Goal: Task Accomplishment & Management: Complete application form

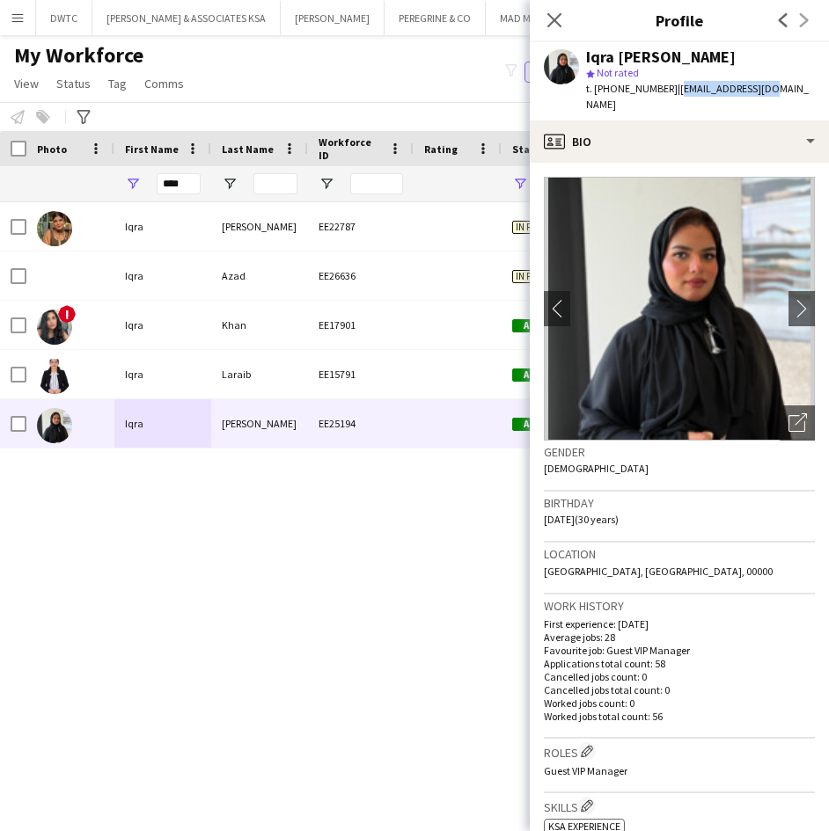
click at [23, 26] on button "Menu" at bounding box center [17, 17] width 35 height 35
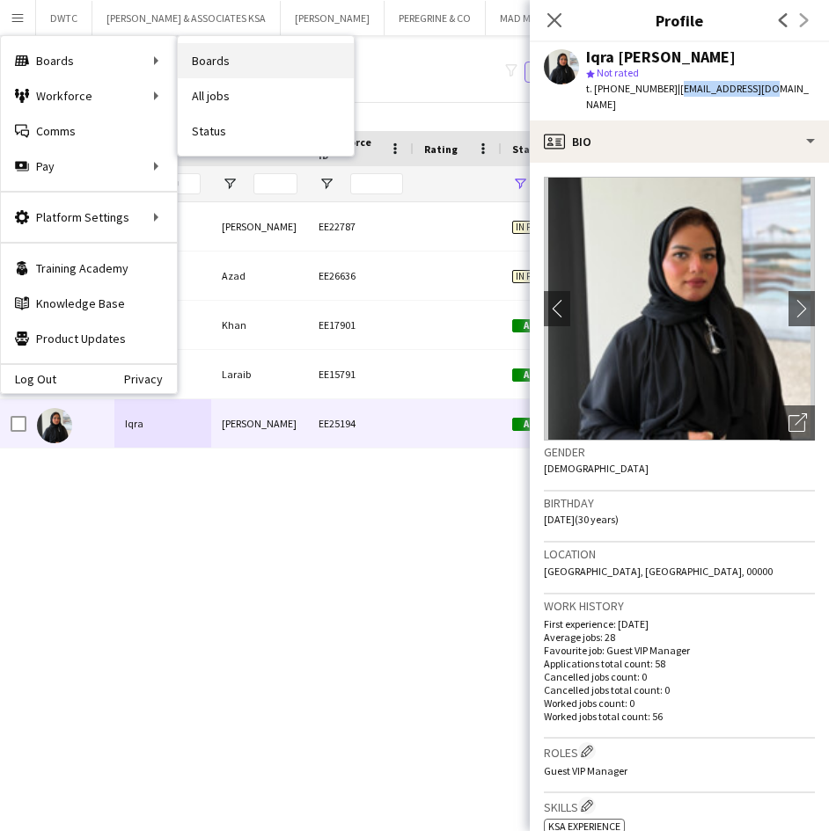
click at [239, 56] on link "Boards" at bounding box center [266, 60] width 176 height 35
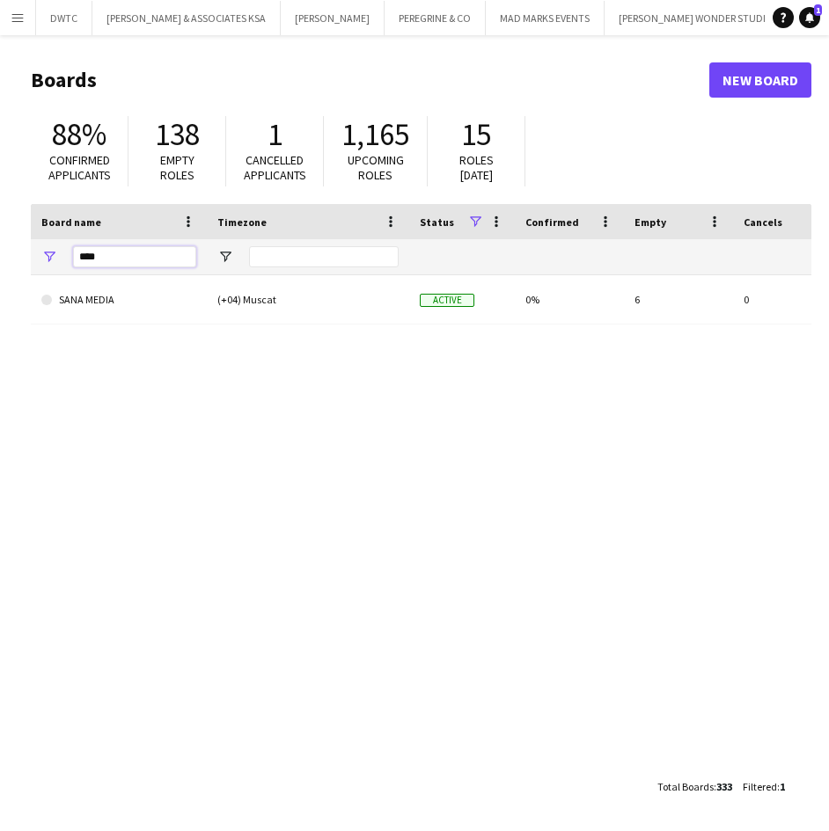
click at [143, 252] on input "****" at bounding box center [134, 256] width 123 height 21
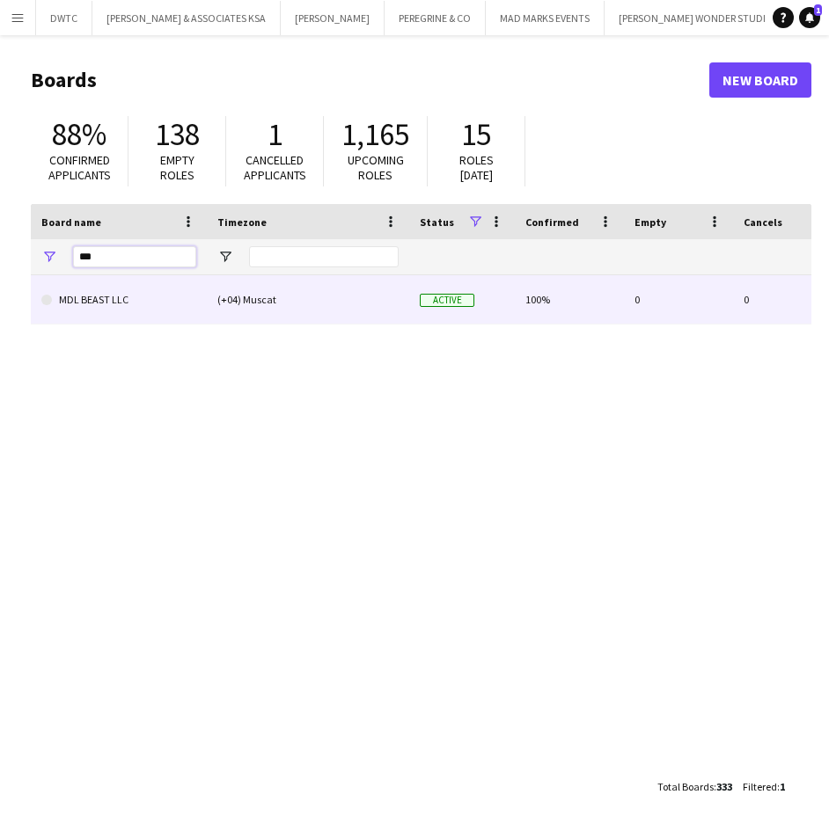
type input "***"
click at [151, 307] on link "MDL BEAST LLC" at bounding box center [118, 299] width 155 height 49
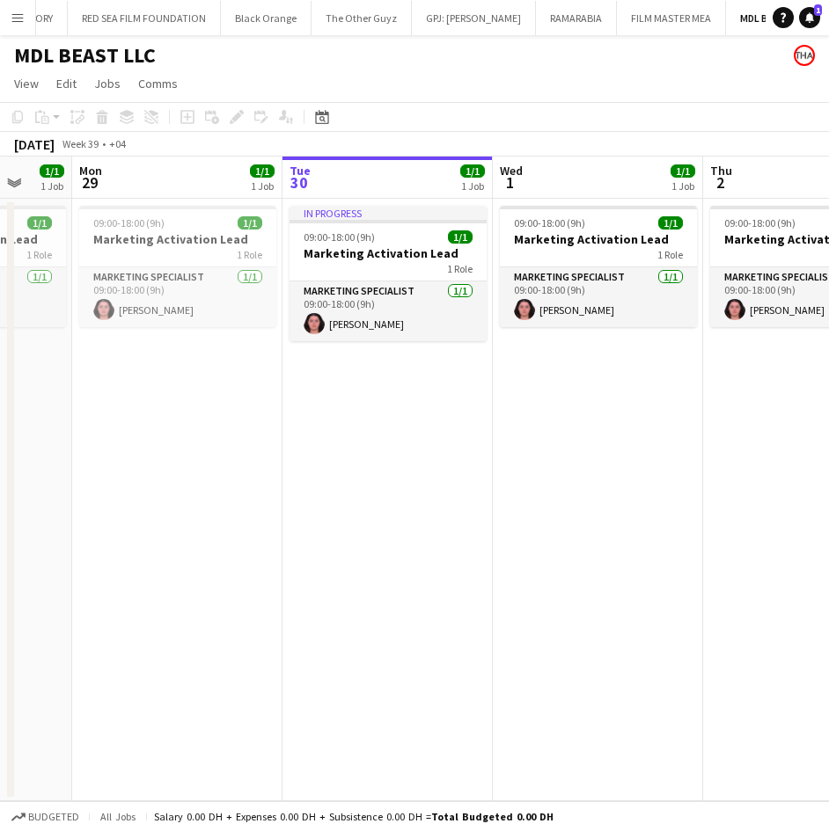
scroll to position [0, 566]
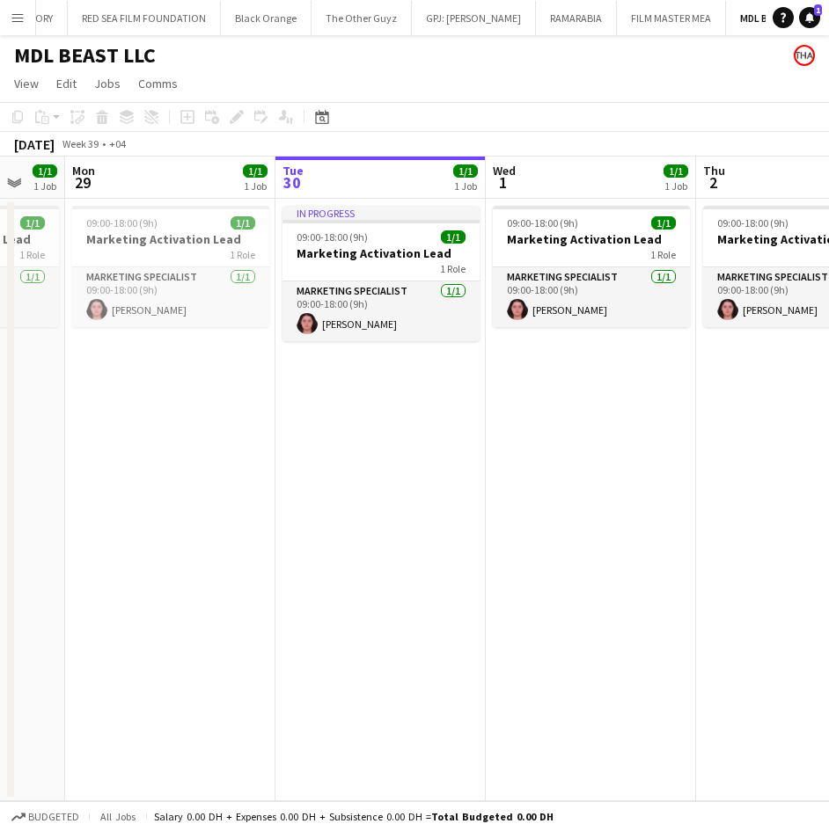
drag, startPoint x: 312, startPoint y: 494, endPoint x: 376, endPoint y: 524, distance: 70.8
click at [376, 524] on app-calendar-viewport "Fri 26 1/1 1 Job Sat 27 1/1 1 Job Sun 28 1/1 1 Job Mon 29 1/1 1 Job Tue 30 1/1 …" at bounding box center [414, 479] width 829 height 645
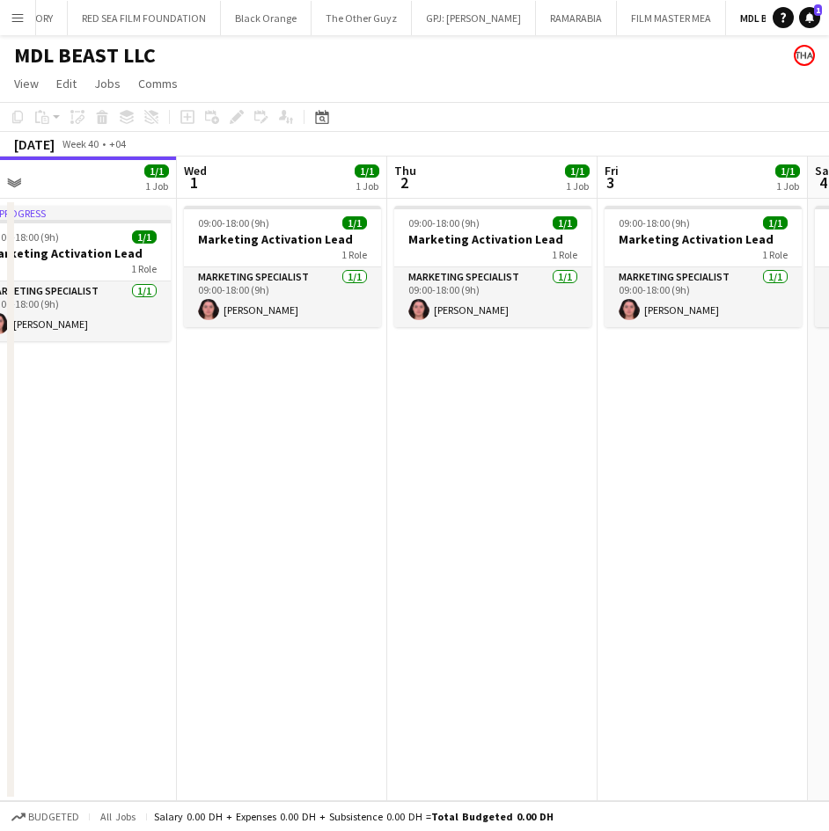
drag, startPoint x: 362, startPoint y: 421, endPoint x: 52, endPoint y: 413, distance: 309.8
click at [52, 413] on app-calendar-viewport "Sat 27 1/1 1 Job Sun 28 1/1 1 Job Mon 29 1/1 1 Job Tue 30 1/1 1 Job Wed 1 1/1 1…" at bounding box center [414, 479] width 829 height 645
click at [303, 383] on app-date-cell "09:00-18:00 (9h) 1/1 Marketing Activation Lead 1 Role Marketing Specialist [DAT…" at bounding box center [281, 500] width 210 height 603
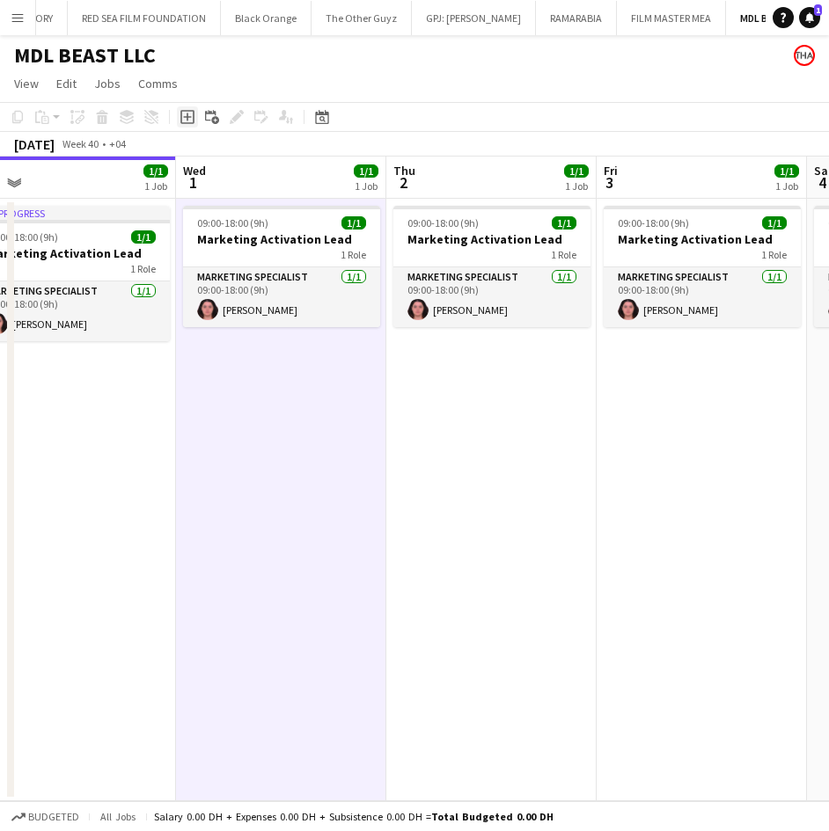
click at [180, 117] on icon "Add job" at bounding box center [187, 117] width 14 height 14
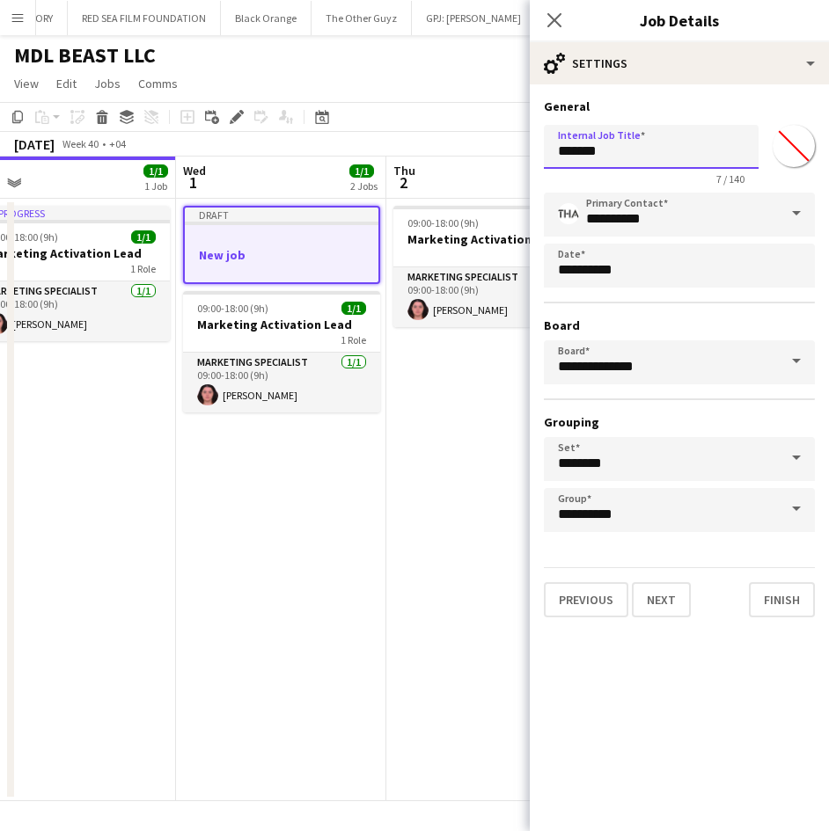
click at [654, 154] on input "*******" at bounding box center [651, 147] width 215 height 44
type input "**********"
click at [654, 596] on button "Next" at bounding box center [661, 599] width 59 height 35
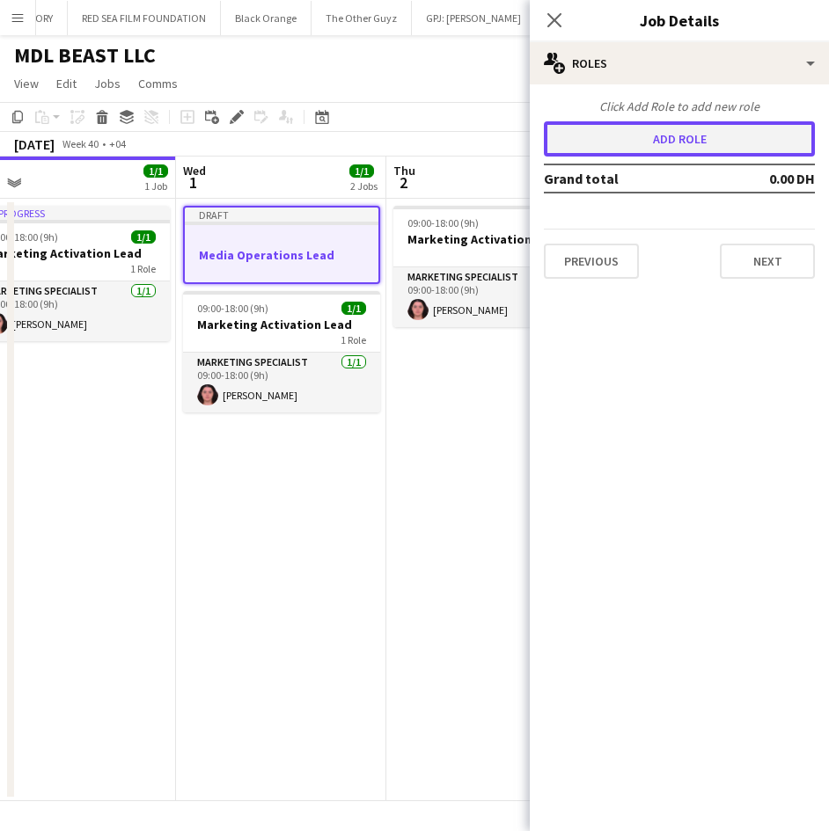
click at [703, 130] on button "Add role" at bounding box center [679, 138] width 271 height 35
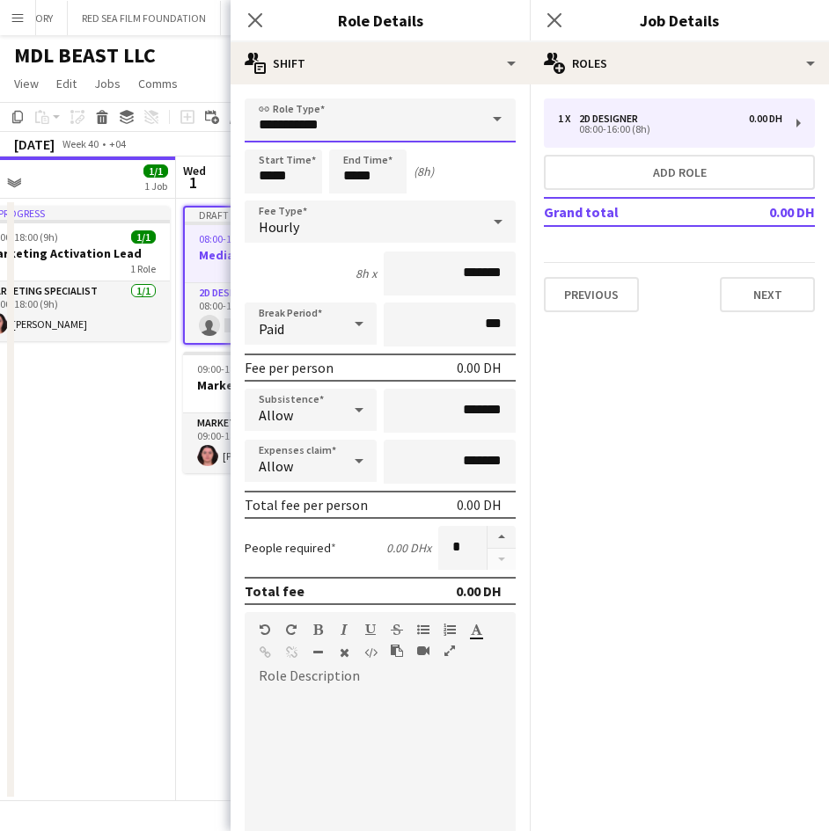
click at [432, 122] on input "**********" at bounding box center [380, 121] width 271 height 44
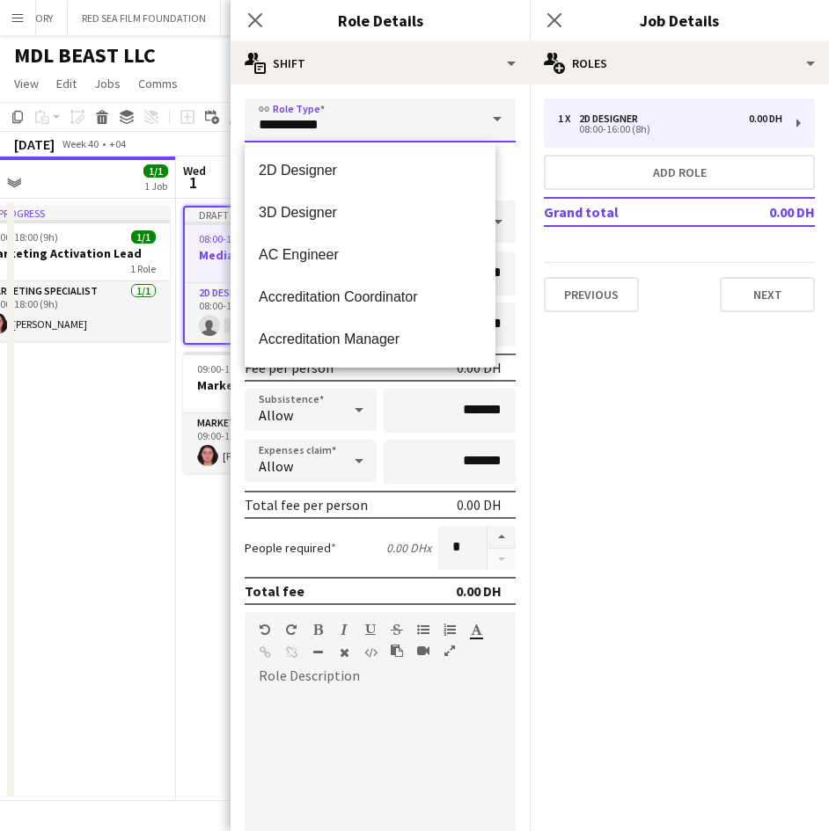
click at [432, 122] on input "**********" at bounding box center [380, 121] width 271 height 44
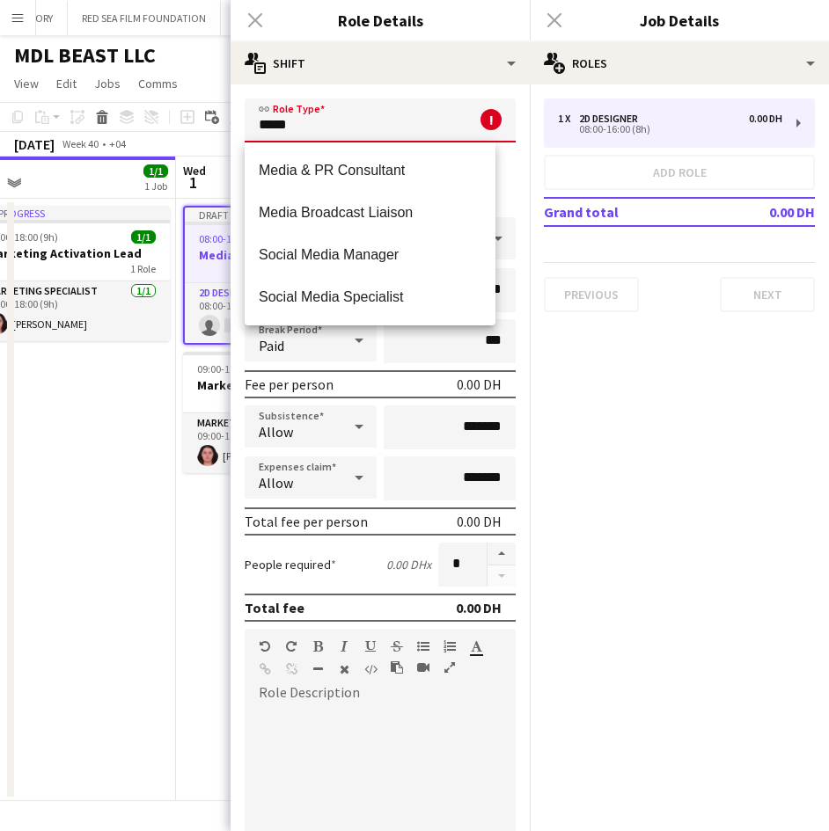
click at [356, 118] on input "*****" at bounding box center [380, 121] width 271 height 44
click at [362, 173] on span "Media & PR Consultant" at bounding box center [370, 170] width 223 height 17
type input "**********"
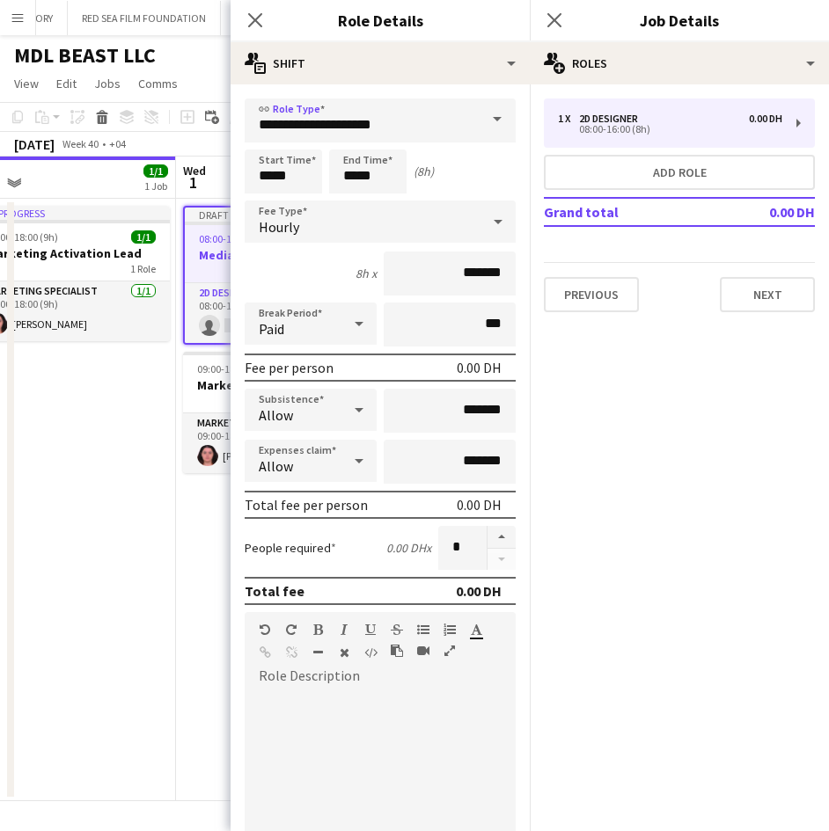
click at [371, 223] on div "Hourly" at bounding box center [363, 222] width 236 height 42
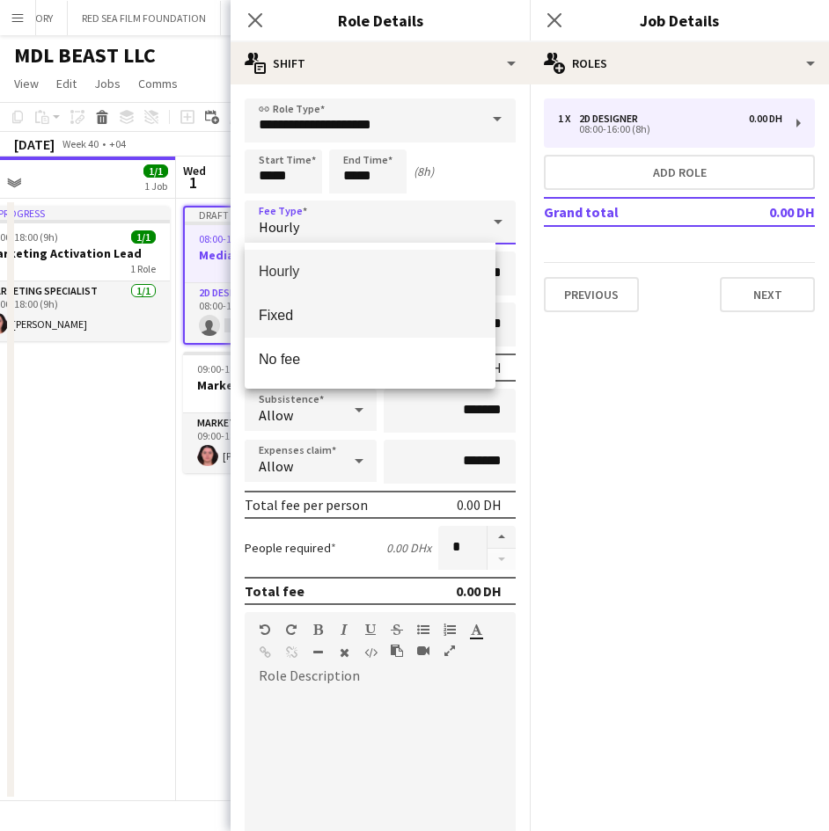
click at [377, 318] on span "Fixed" at bounding box center [370, 315] width 223 height 17
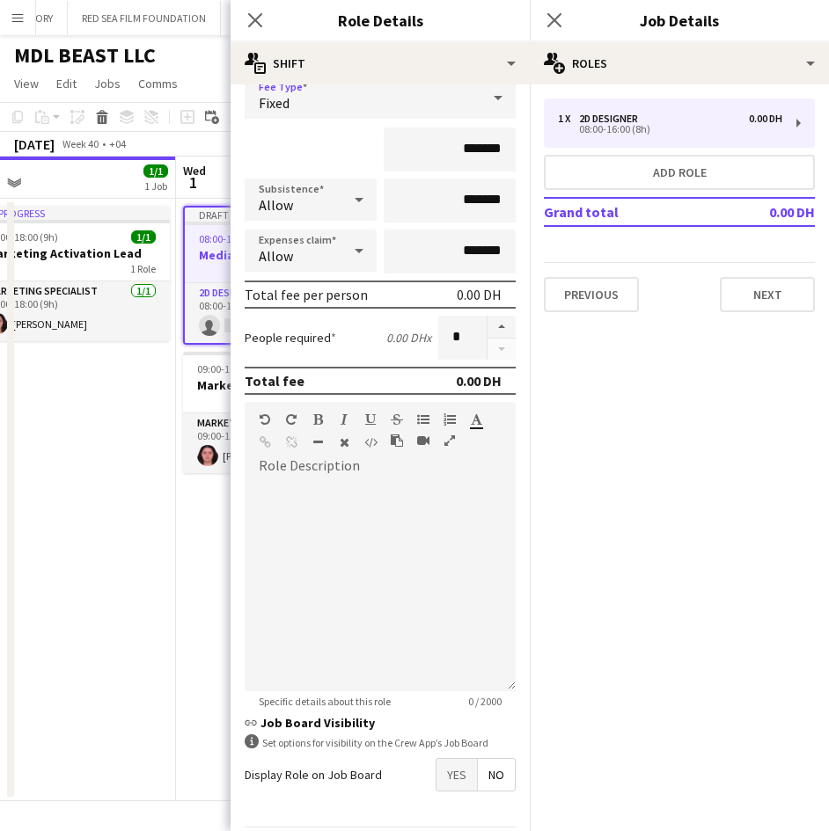
scroll to position [205, 0]
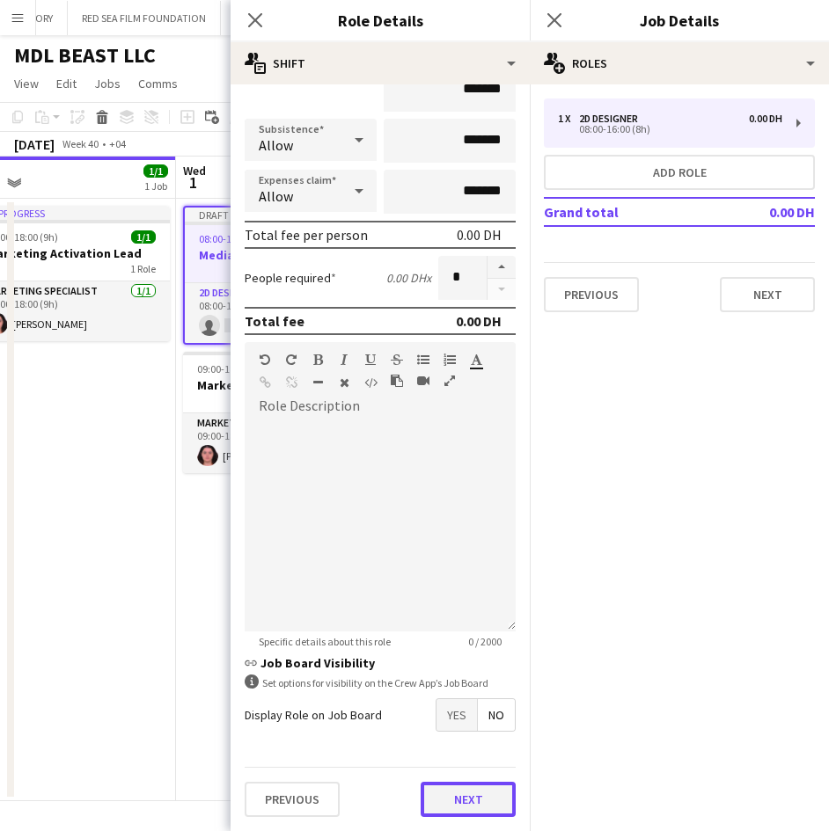
click at [457, 793] on button "Next" at bounding box center [467, 799] width 95 height 35
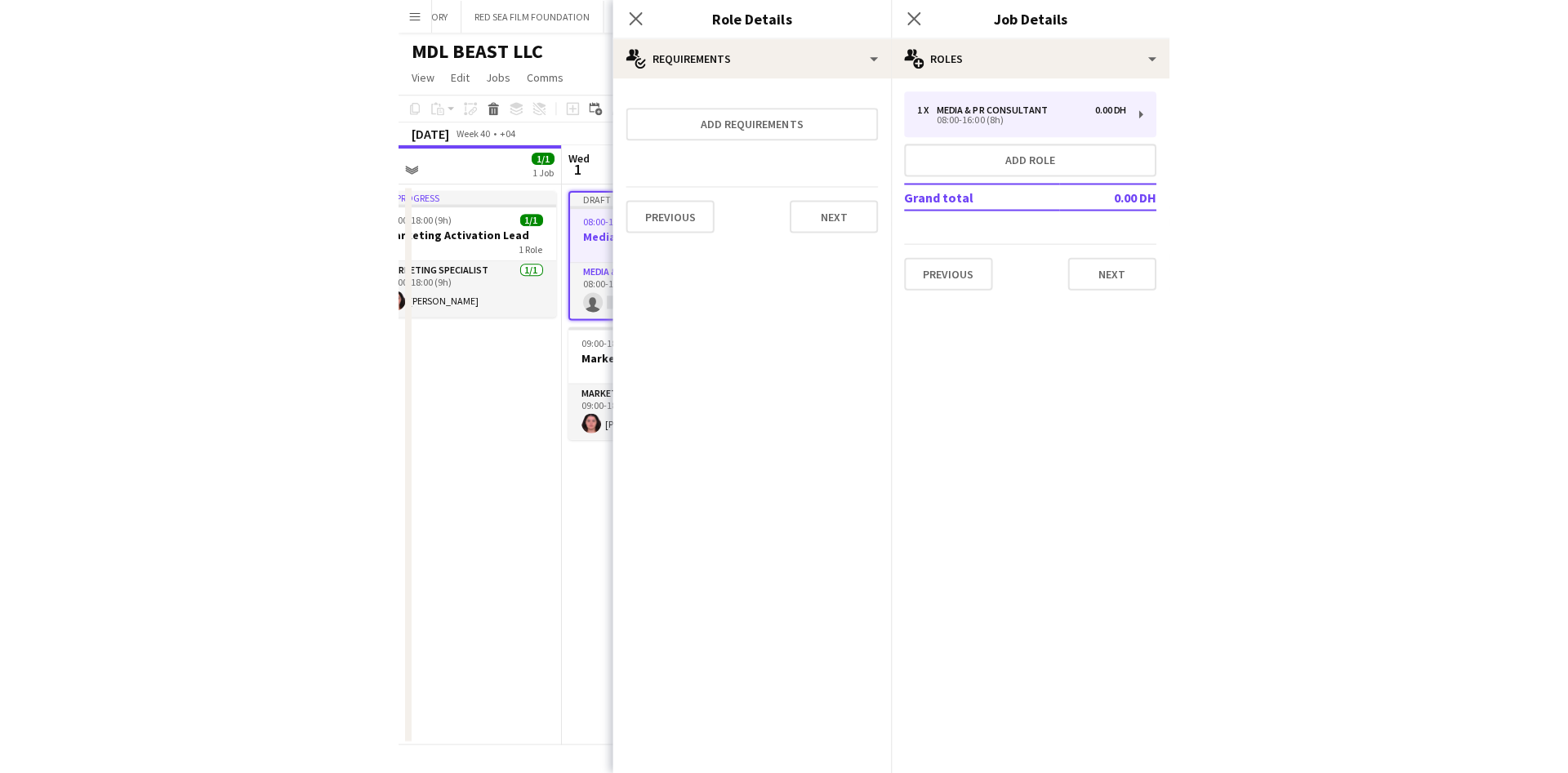
scroll to position [0, 0]
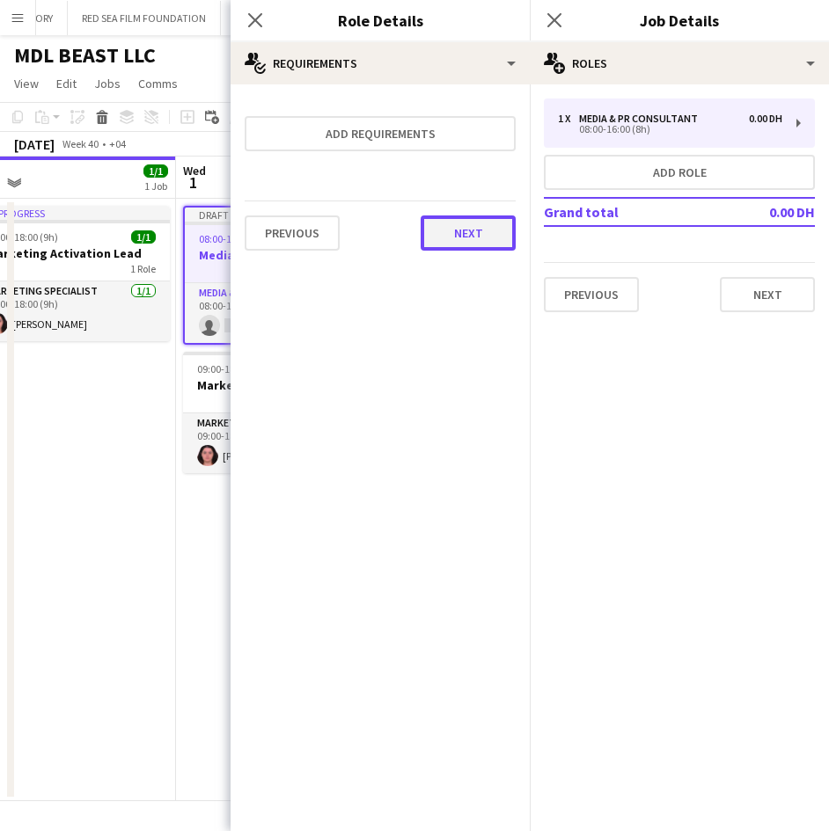
click at [466, 228] on button "Next" at bounding box center [467, 233] width 95 height 35
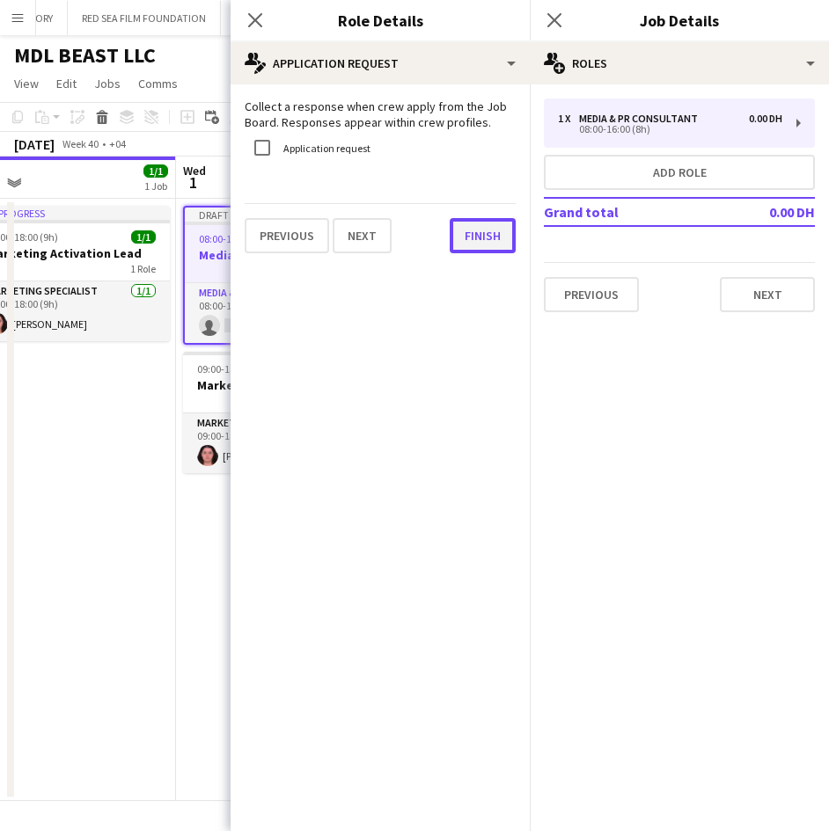
click at [446, 246] on div "Previous Next Finish" at bounding box center [380, 228] width 271 height 50
click at [497, 245] on button "Finish" at bounding box center [482, 235] width 66 height 35
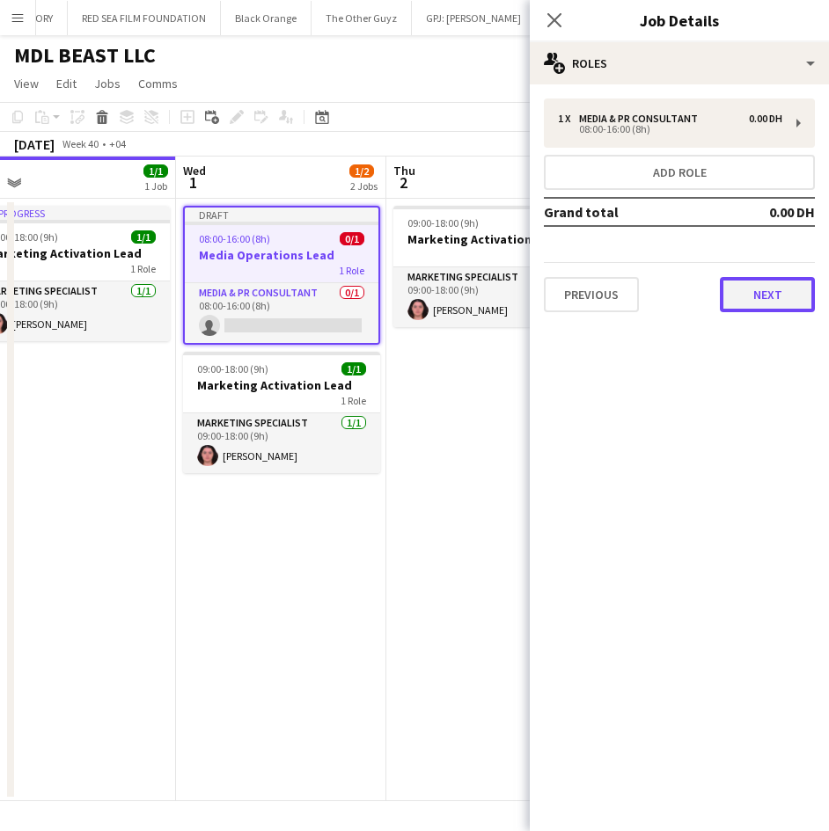
click at [752, 310] on button "Next" at bounding box center [767, 294] width 95 height 35
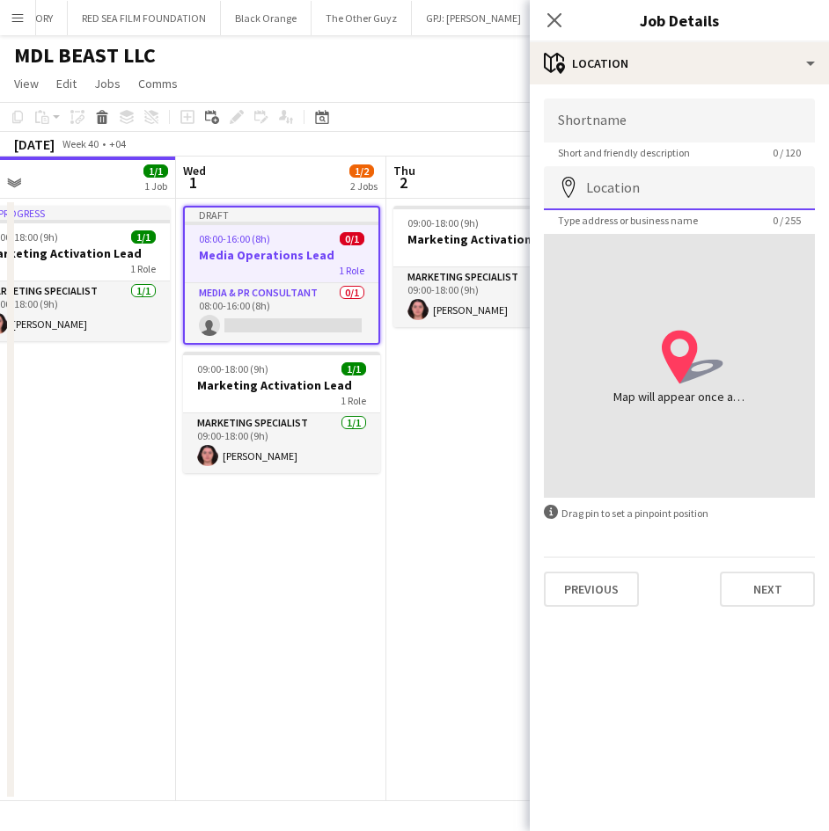
click at [666, 186] on input "Location" at bounding box center [679, 188] width 271 height 44
type input "*"
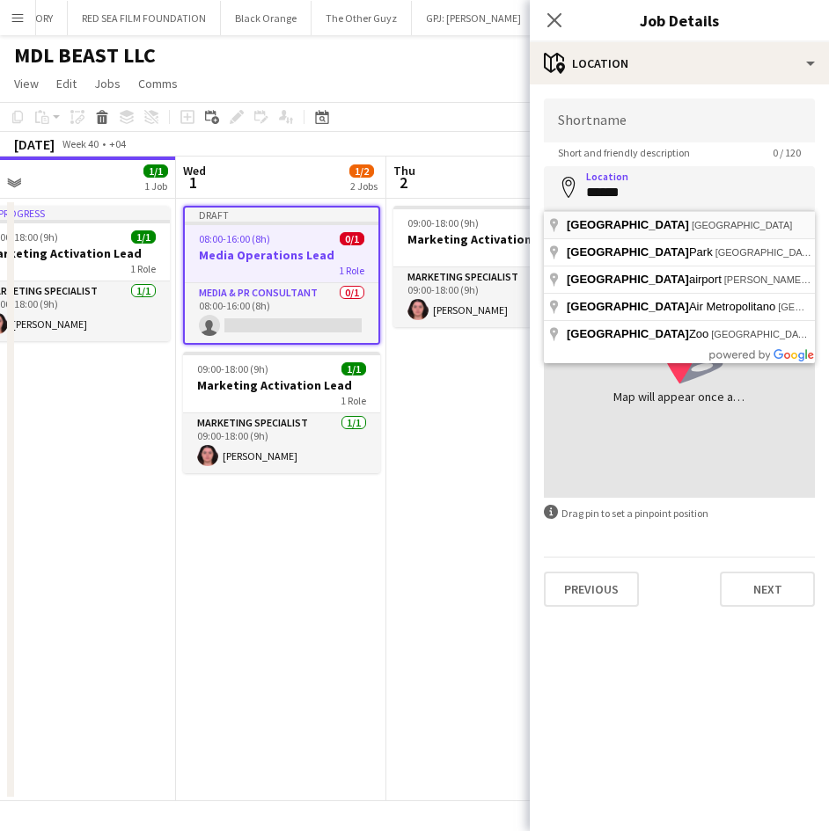
type input "**********"
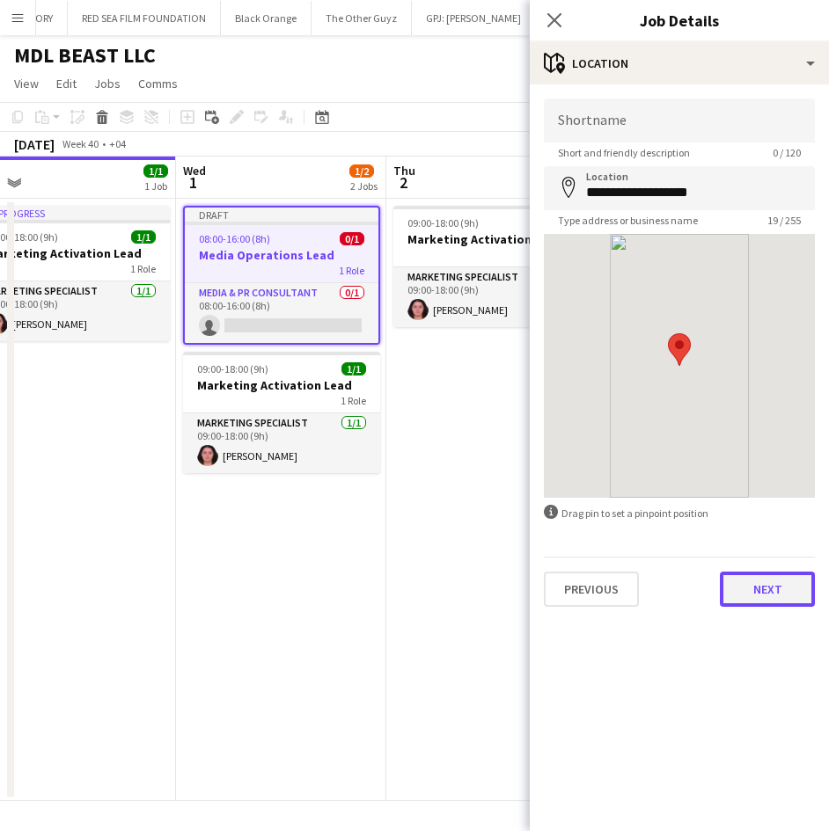
click at [734, 587] on button "Next" at bounding box center [767, 589] width 95 height 35
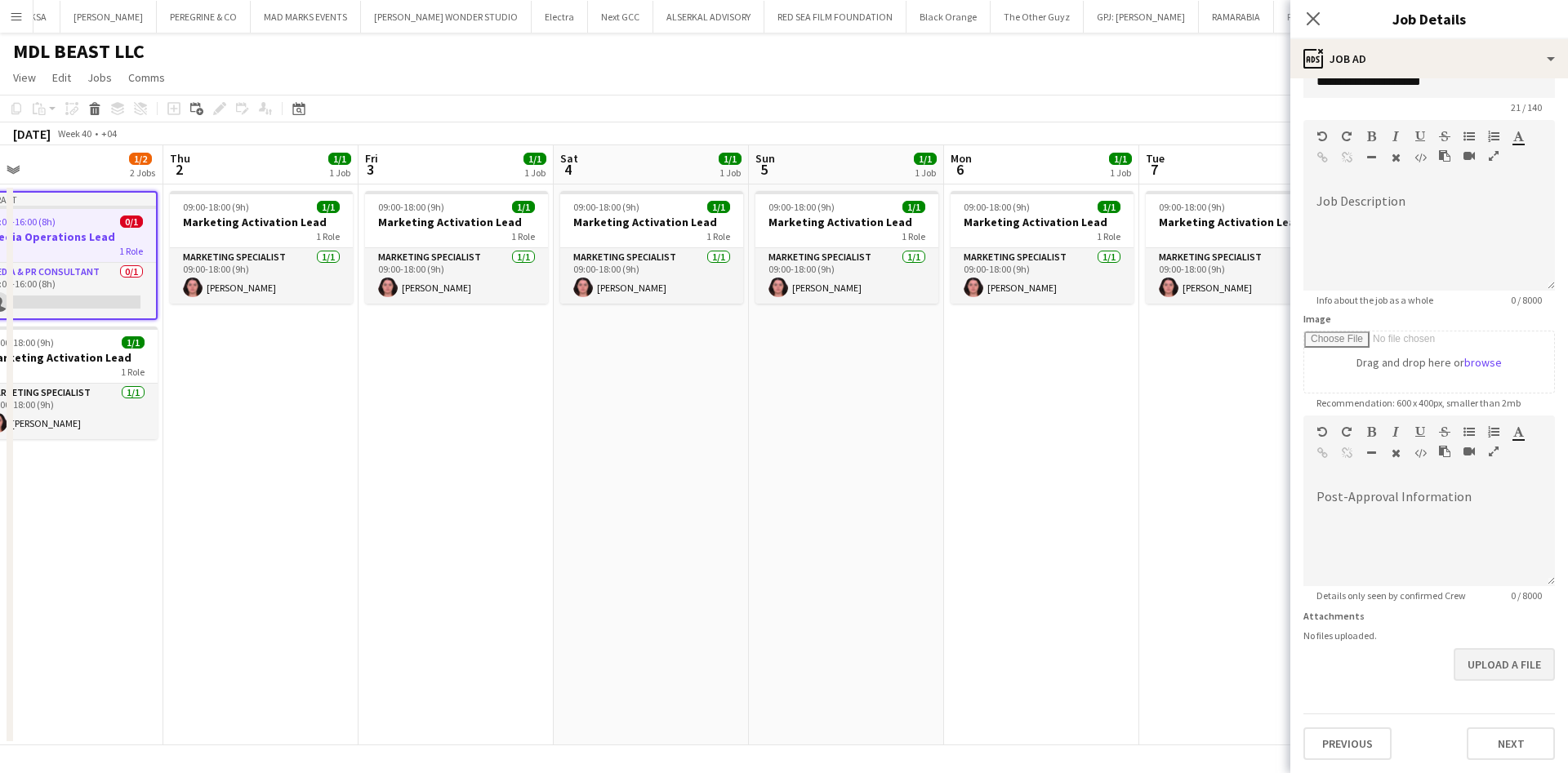
scroll to position [73, 0]
click at [1479, 733] on button "Next" at bounding box center [1510, 743] width 88 height 32
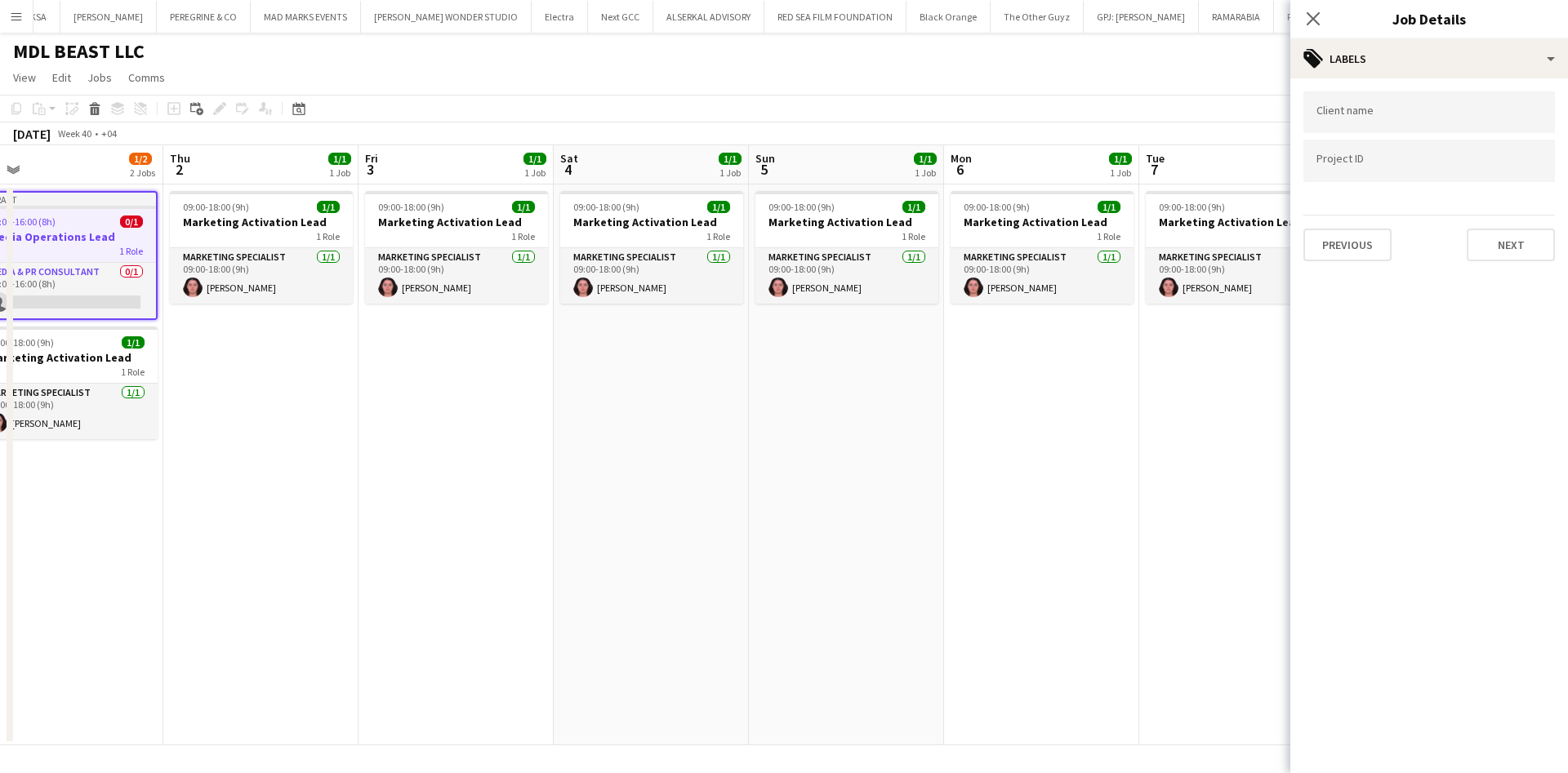
scroll to position [0, 0]
click at [1402, 115] on input "Type to search client labels..." at bounding box center [1429, 112] width 226 height 15
type input "***"
click at [1404, 155] on div "MDL BEAST LLC" at bounding box center [1429, 162] width 252 height 39
click at [1402, 155] on div at bounding box center [1429, 161] width 252 height 42
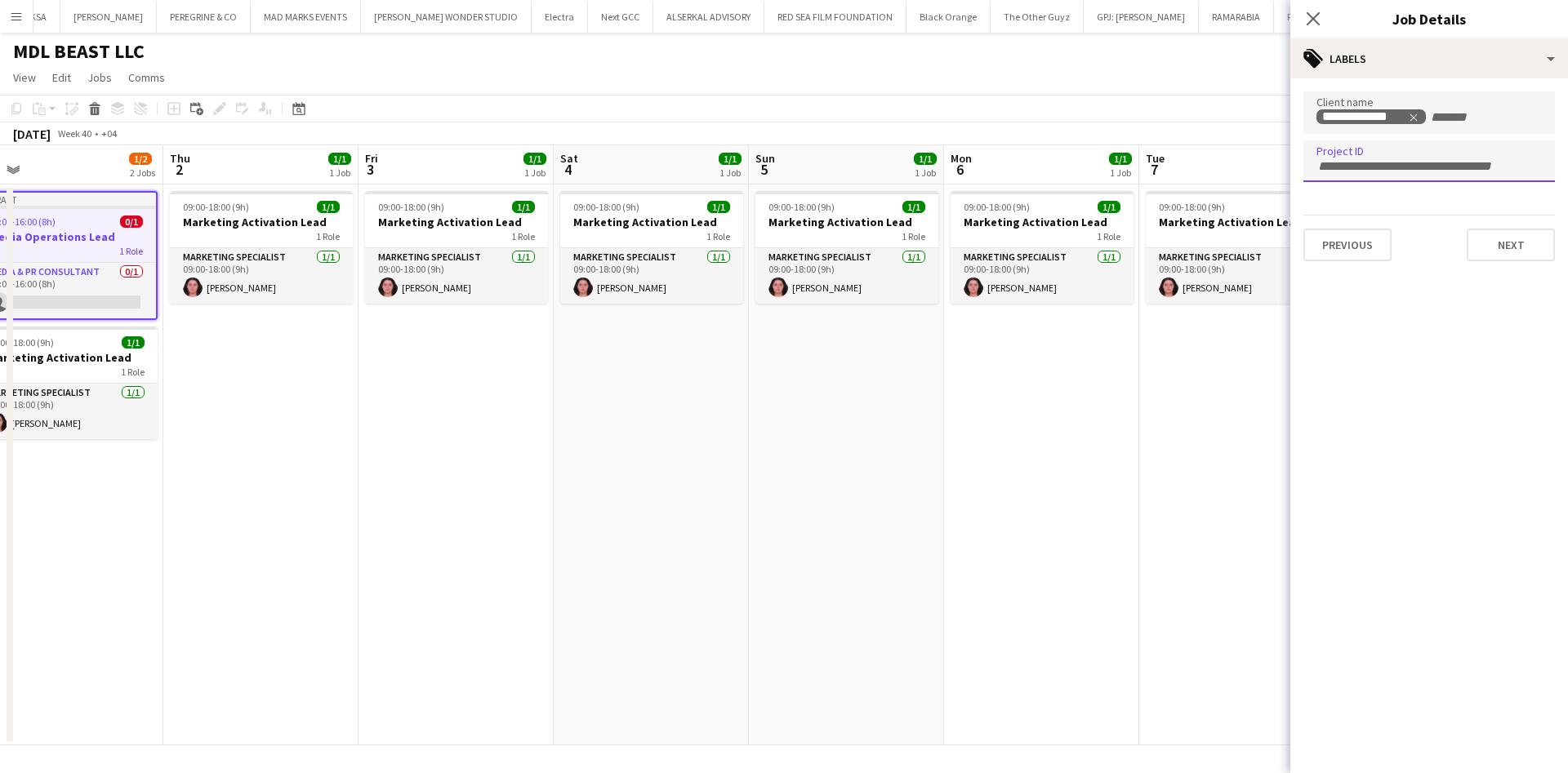
paste input "**********"
type input "**********"
click at [1516, 244] on button "Next" at bounding box center [1510, 244] width 88 height 32
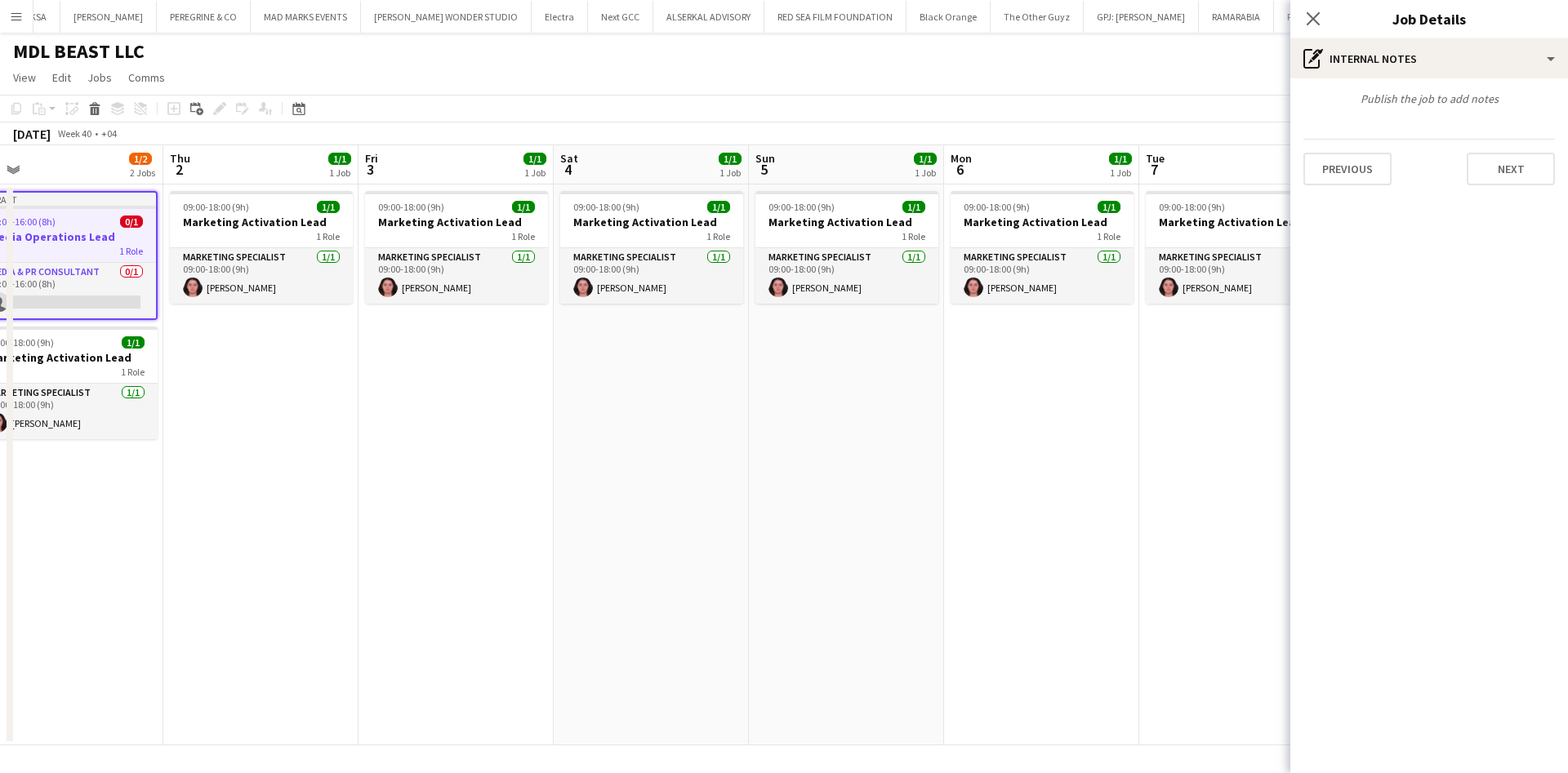
type input "*******"
click at [1516, 172] on button "Next" at bounding box center [1510, 168] width 88 height 32
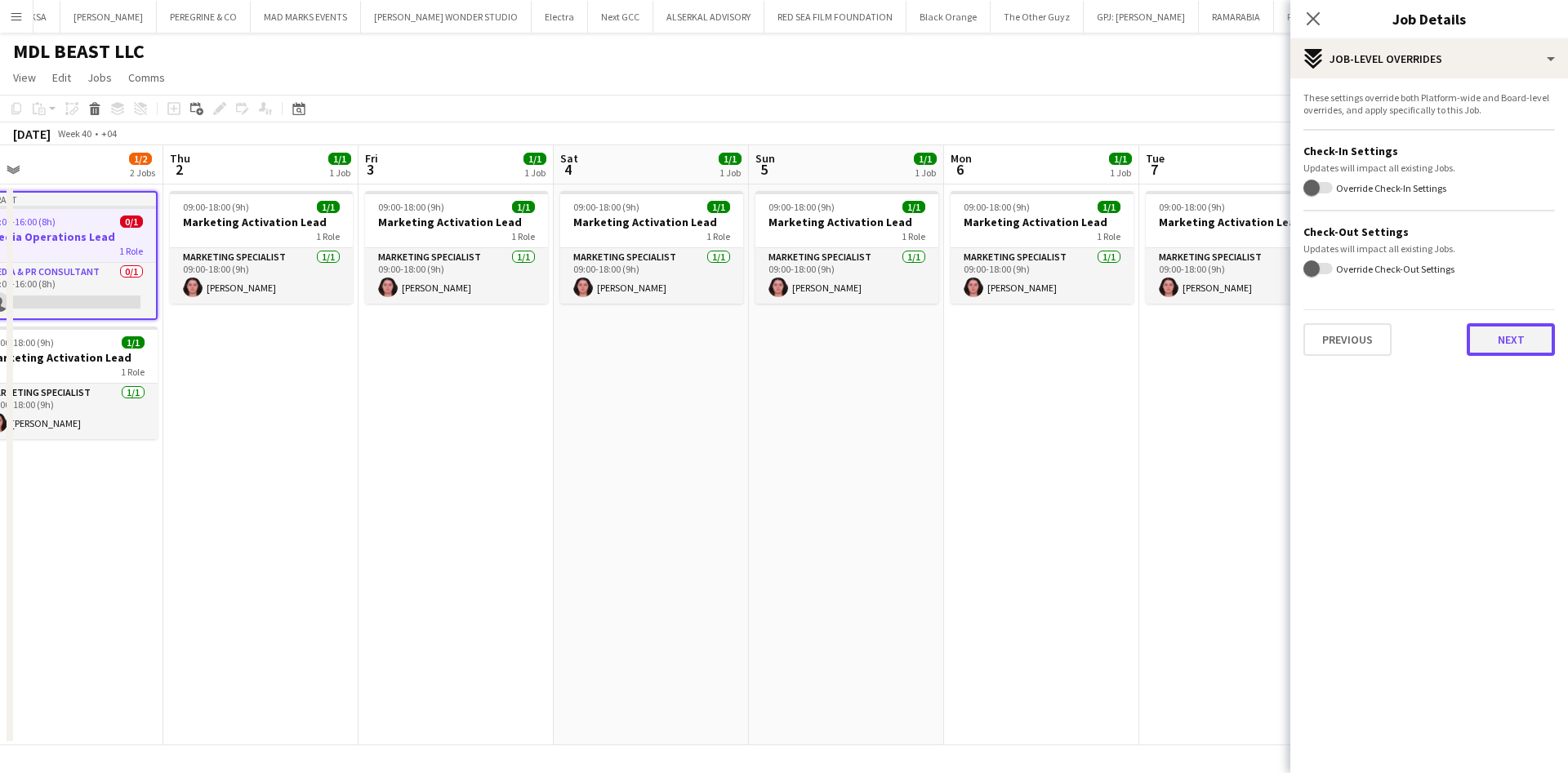
click at [1510, 332] on button "Next" at bounding box center [1510, 339] width 88 height 32
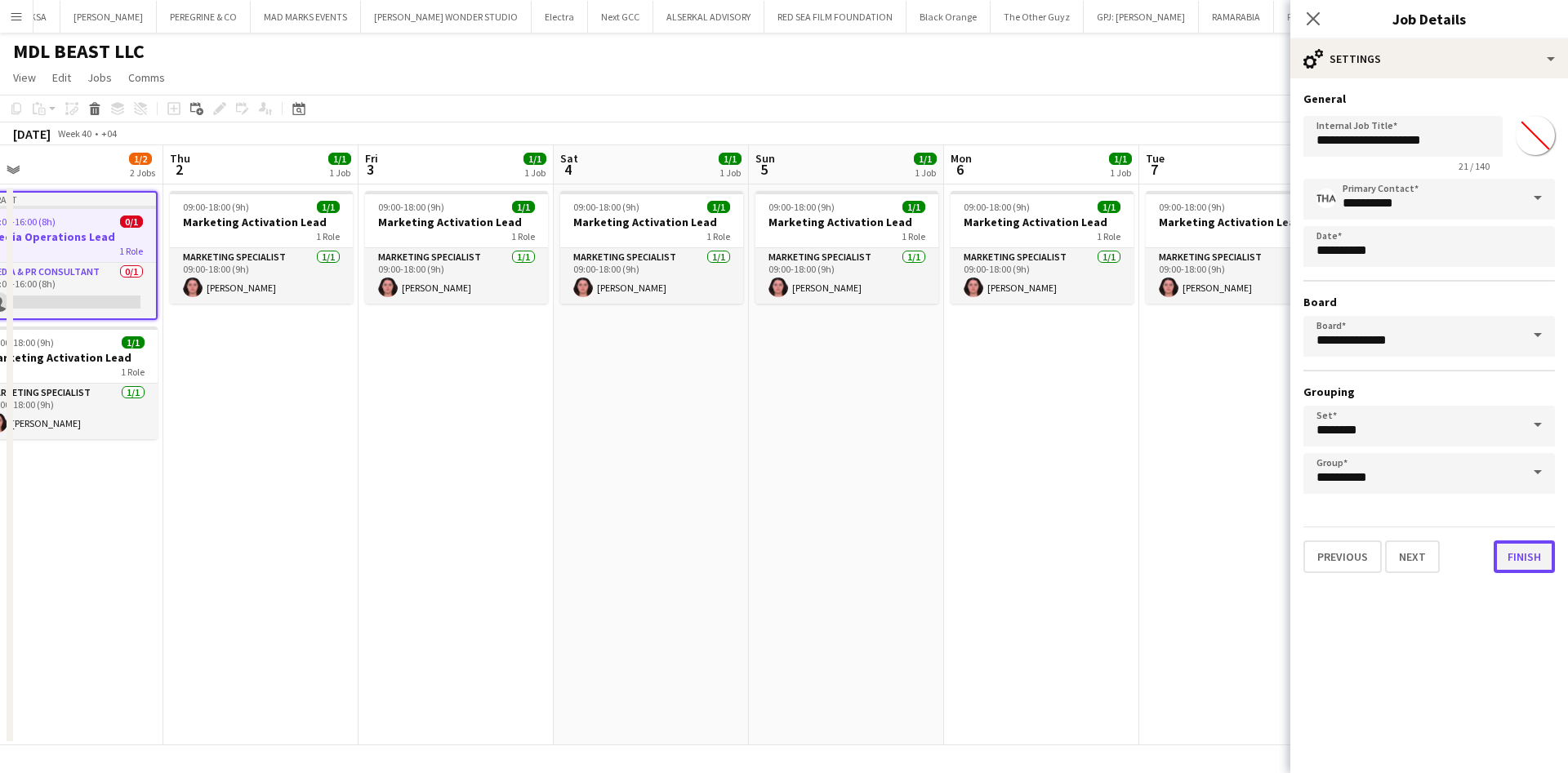
click at [1522, 546] on button "Finish" at bounding box center [1524, 556] width 61 height 32
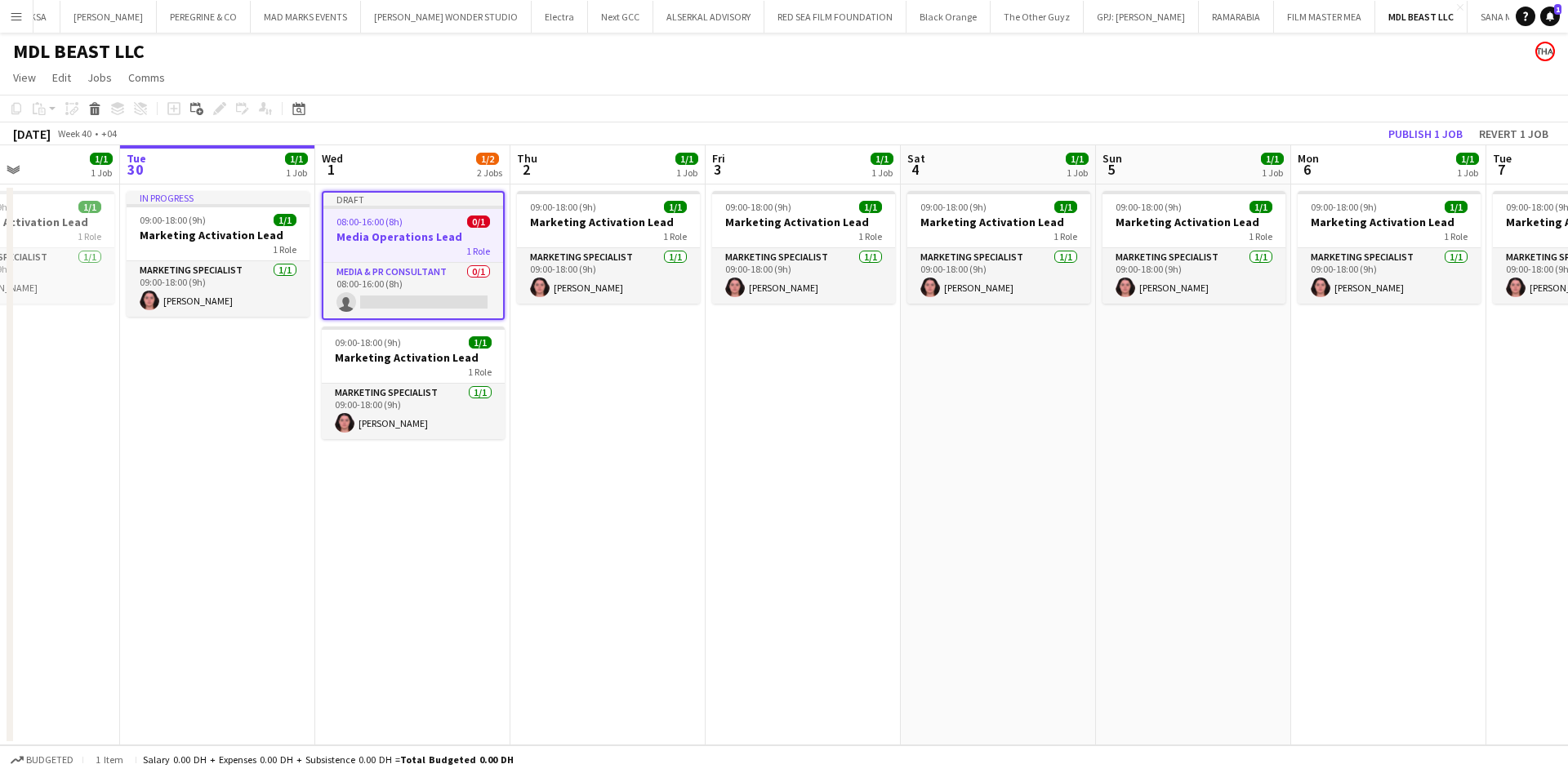
scroll to position [0, 435]
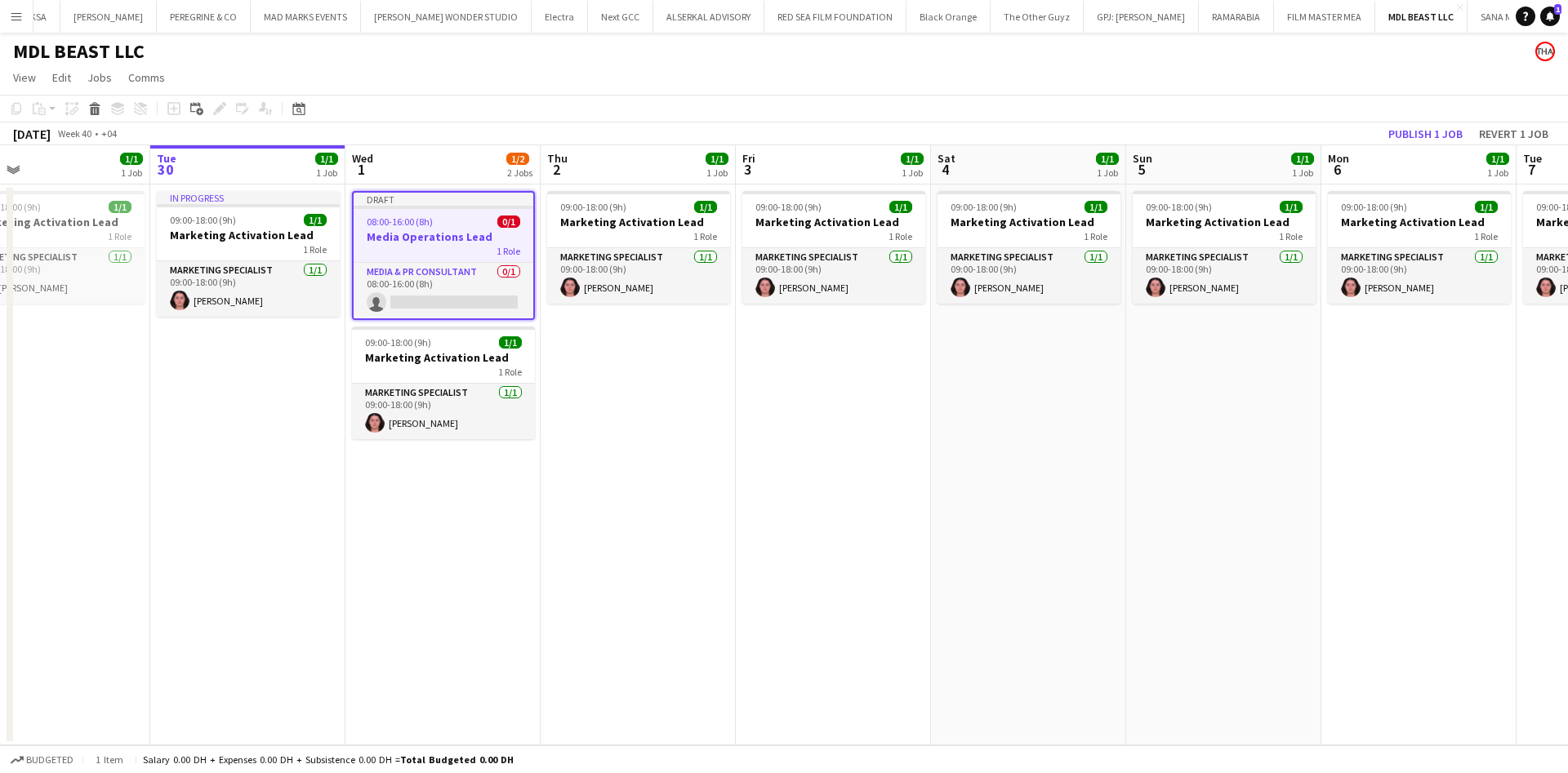
drag, startPoint x: 383, startPoint y: 419, endPoint x: 760, endPoint y: 425, distance: 377.0
click at [760, 425] on app-calendar-viewport "Sat 27 1/1 1 Job Sun 28 1/1 1 Job Mon 29 1/1 1 Job Tue 30 1/1 1 Job Wed 1 1/2 2…" at bounding box center [784, 445] width 1568 height 600
click at [468, 227] on app-job-card "Draft 08:00-16:00 (8h) 0/1 Media Operations Lead 1 Role Media & PR Consultant 0…" at bounding box center [443, 255] width 183 height 129
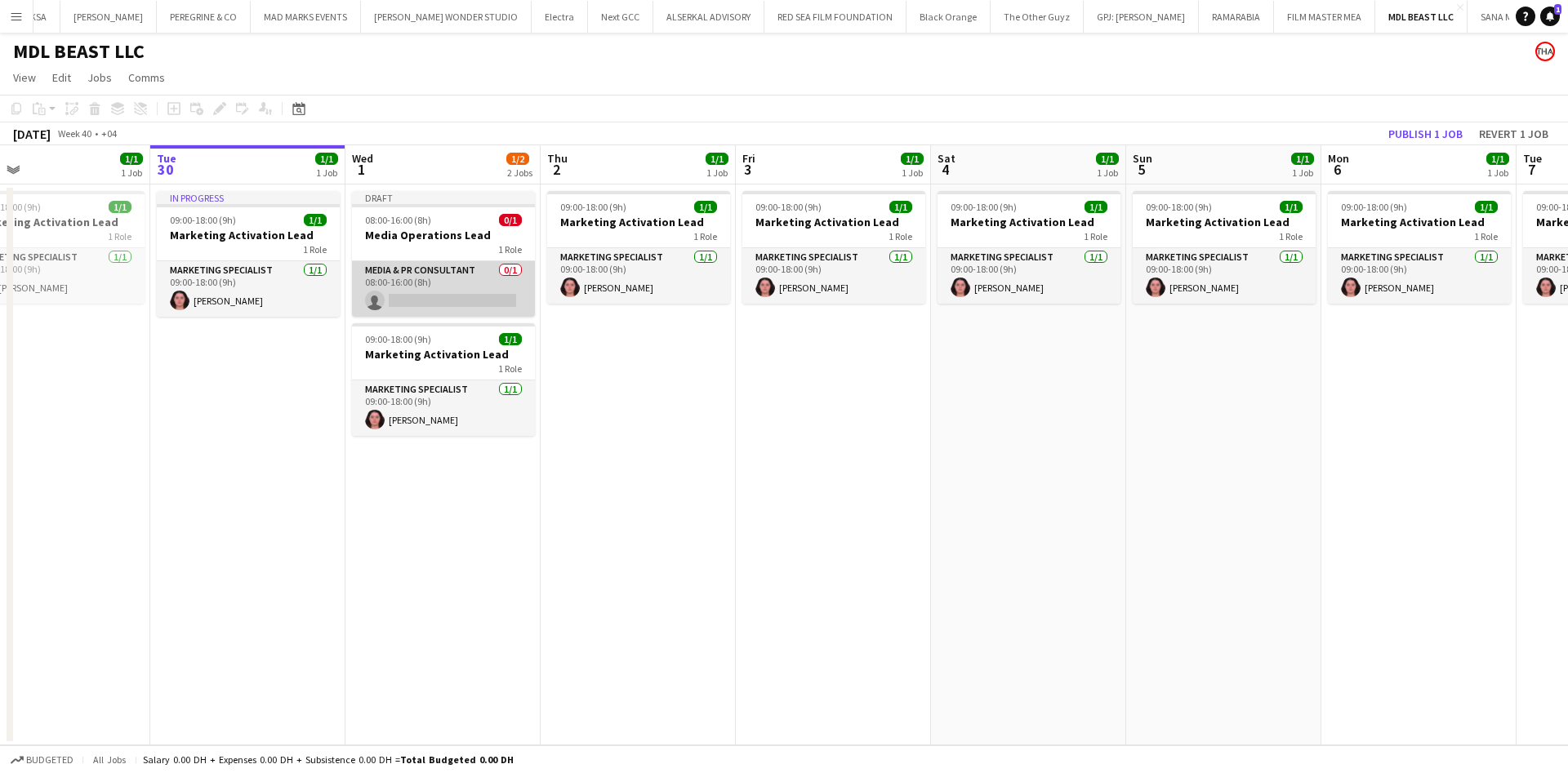
click at [452, 269] on app-card-role "Media & PR Consultant 0/1 08:00-16:00 (8h) single-neutral-actions" at bounding box center [443, 289] width 183 height 56
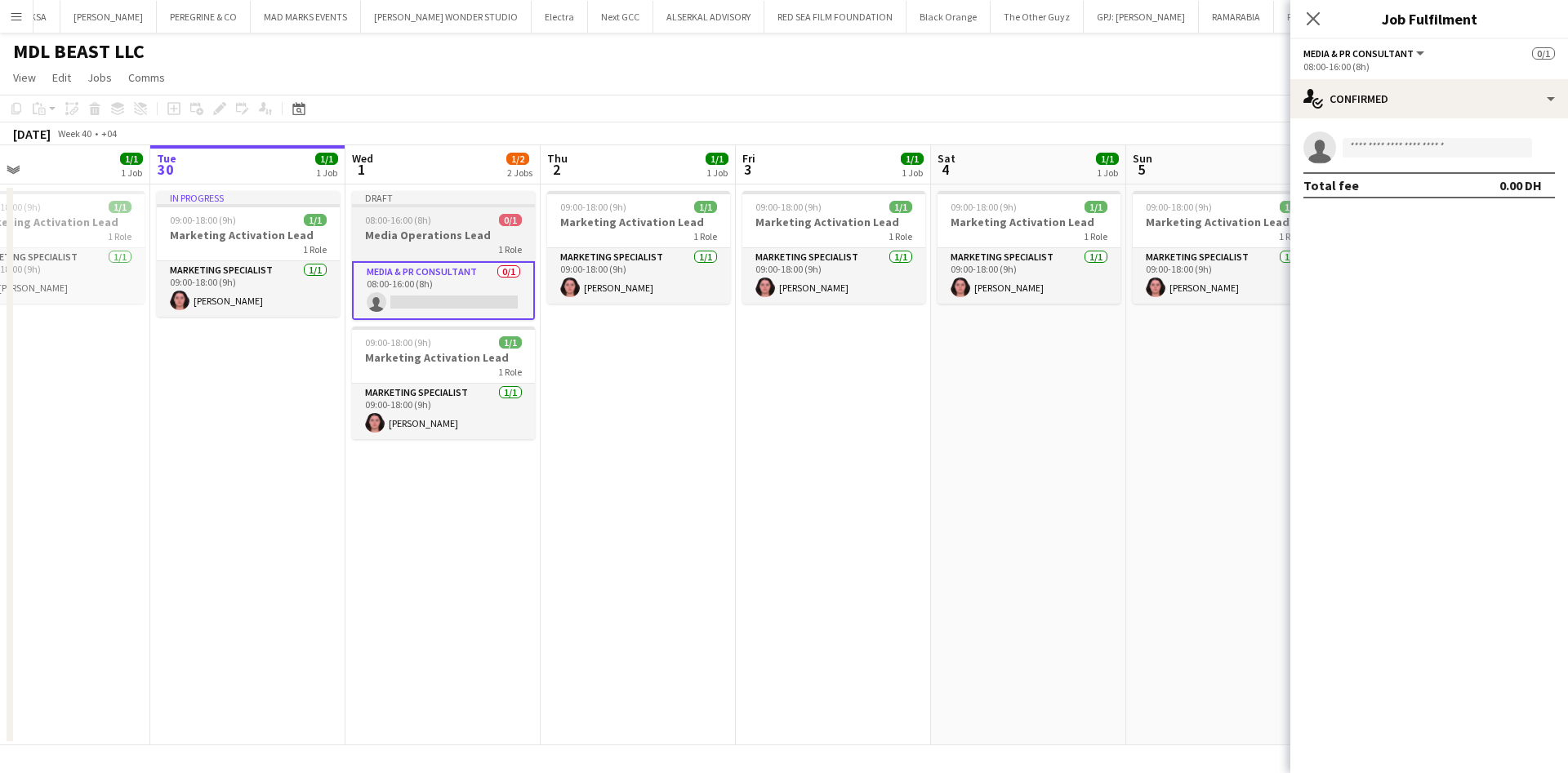
click at [447, 236] on h3 "Media Operations Lead" at bounding box center [443, 235] width 183 height 15
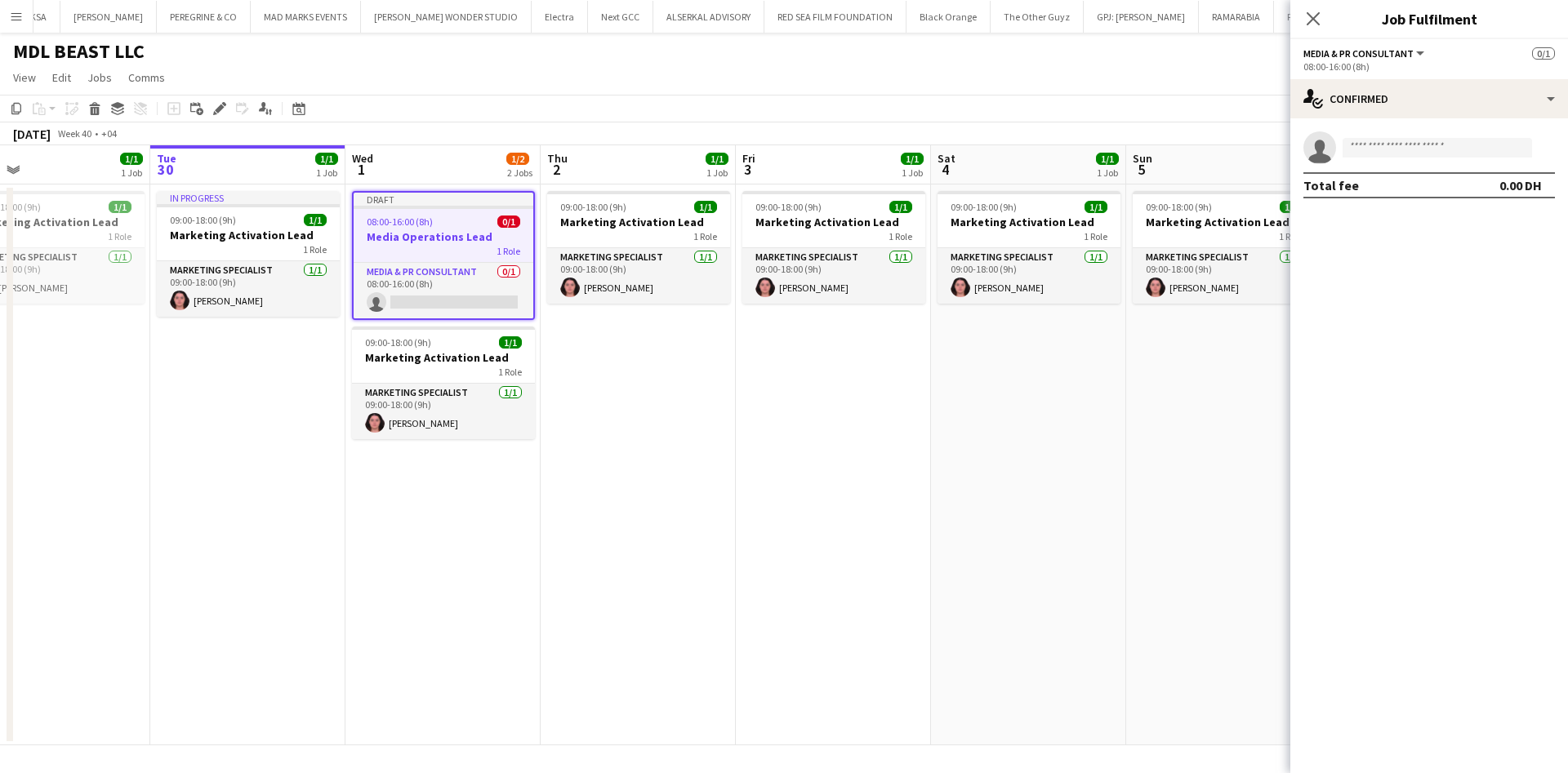
click at [448, 232] on h3 "Media Operations Lead" at bounding box center [444, 237] width 180 height 15
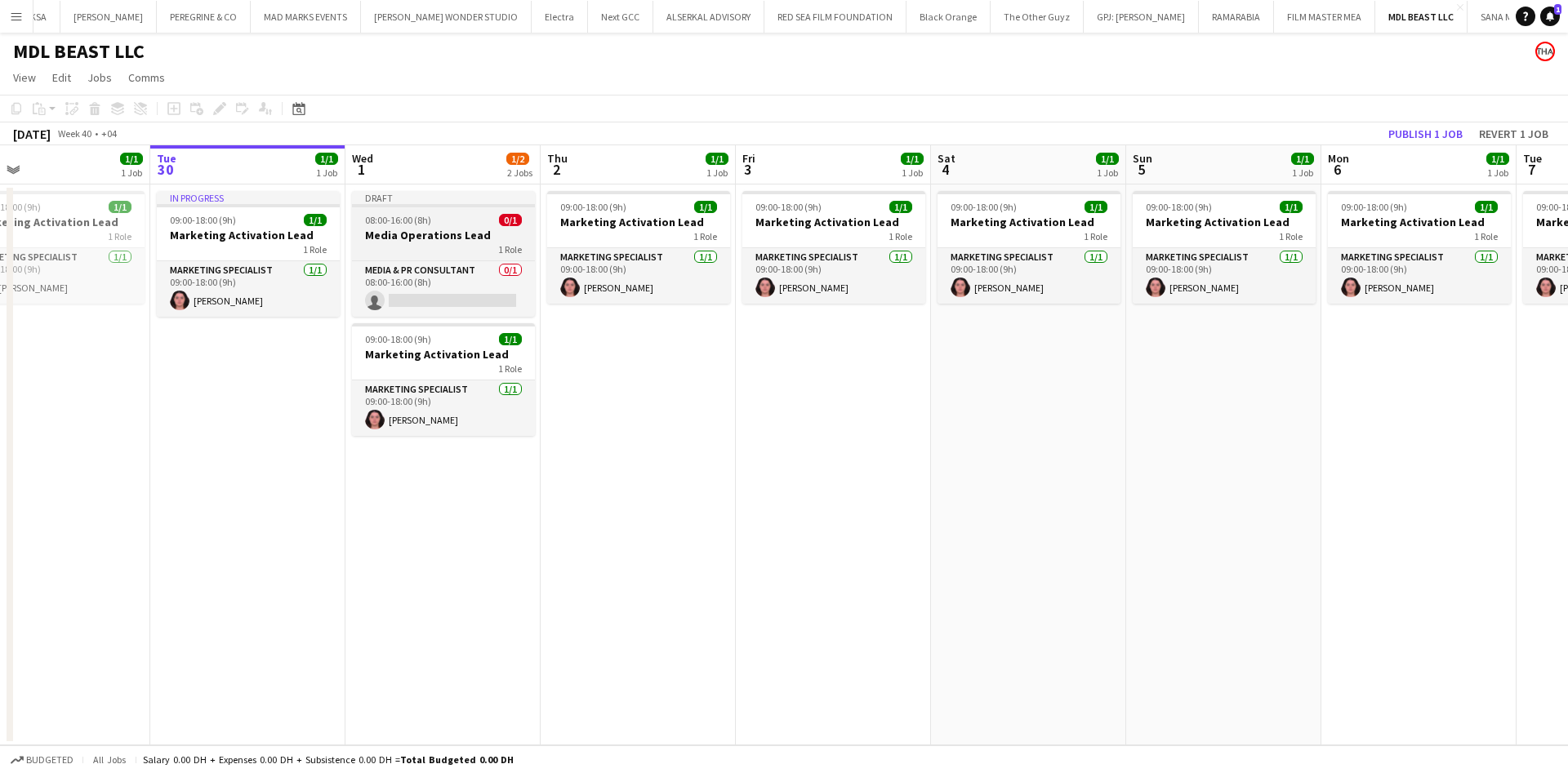
click at [448, 232] on h3 "Media Operations Lead" at bounding box center [443, 235] width 183 height 15
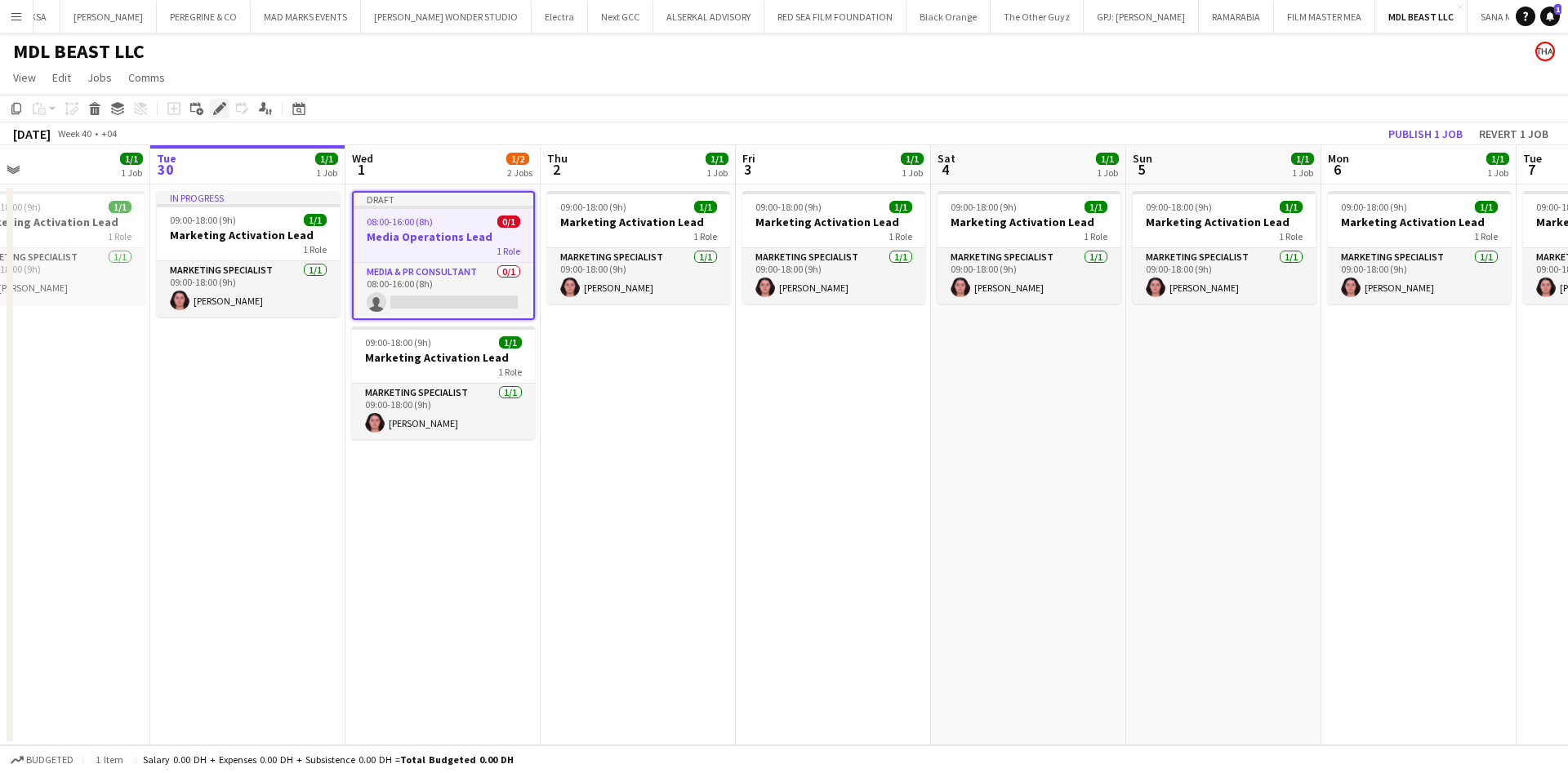
click at [220, 111] on icon at bounding box center [219, 110] width 9 height 9
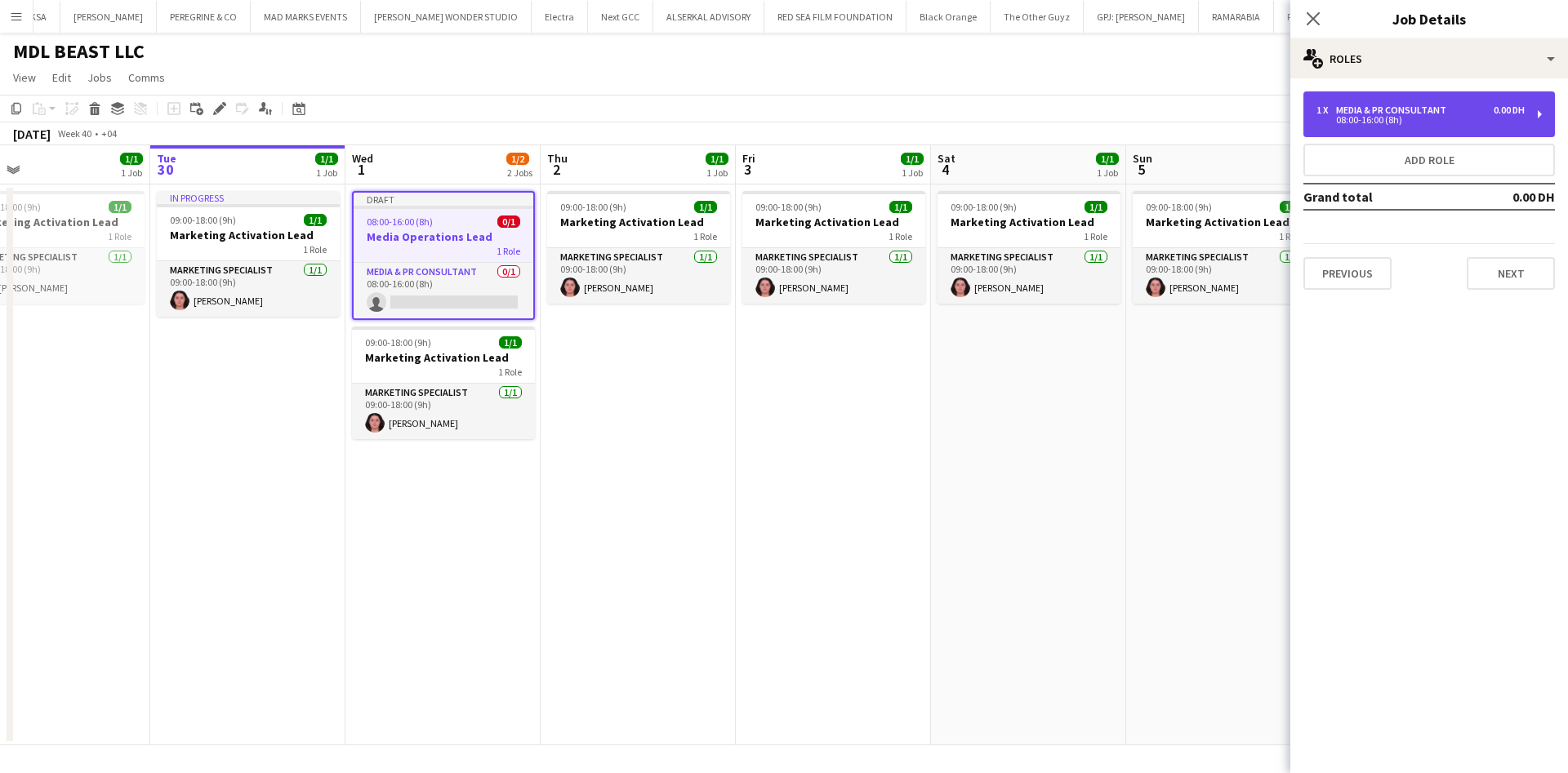
click at [1431, 122] on div "08:00-16:00 (8h)" at bounding box center [1420, 120] width 208 height 8
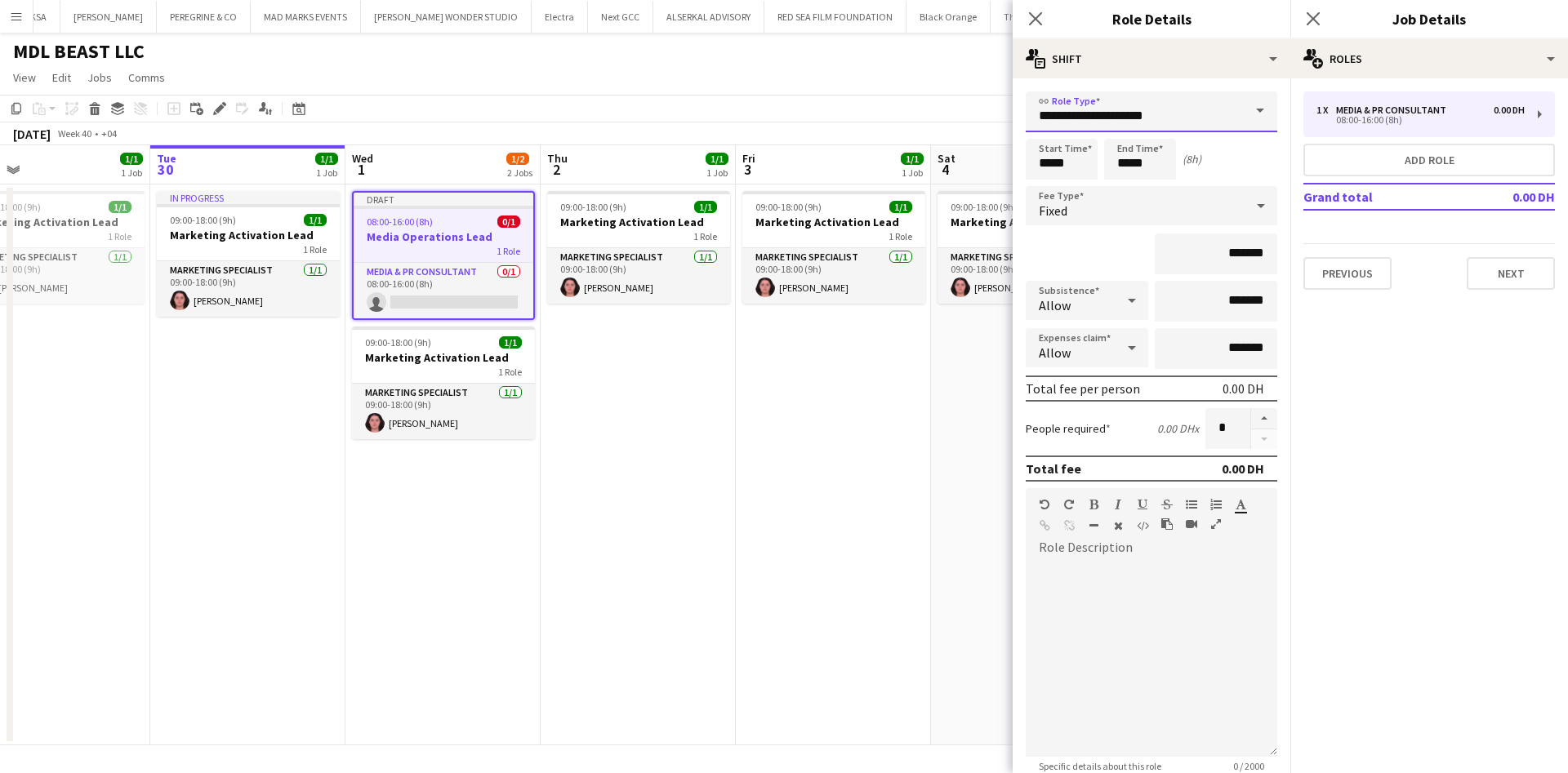
drag, startPoint x: 1179, startPoint y: 121, endPoint x: 1040, endPoint y: 121, distance: 139.0
click at [1040, 121] on input "**********" at bounding box center [1151, 112] width 252 height 41
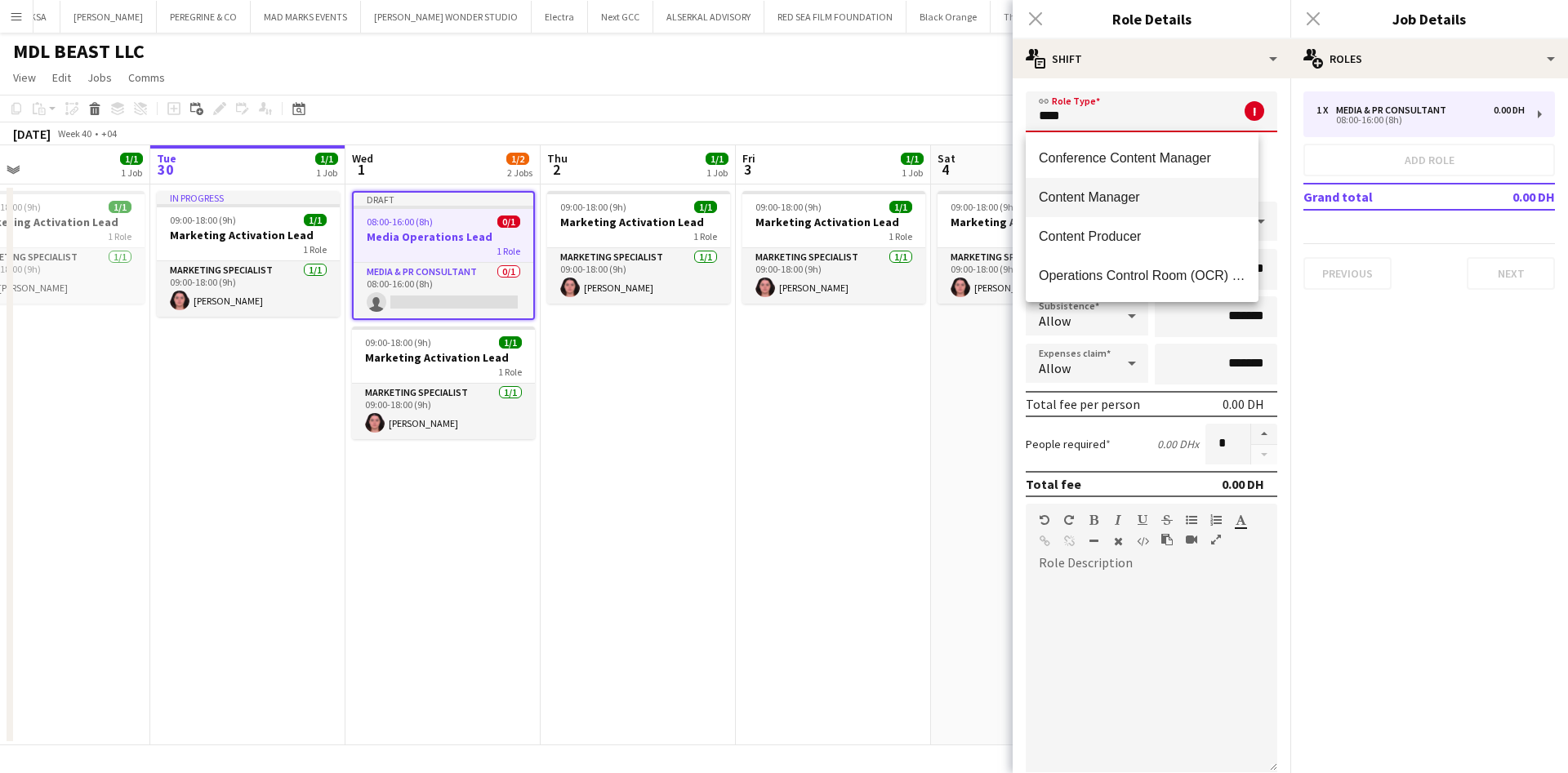
click at [1138, 185] on mat-option "Content Manager" at bounding box center [1142, 198] width 233 height 39
type input "**********"
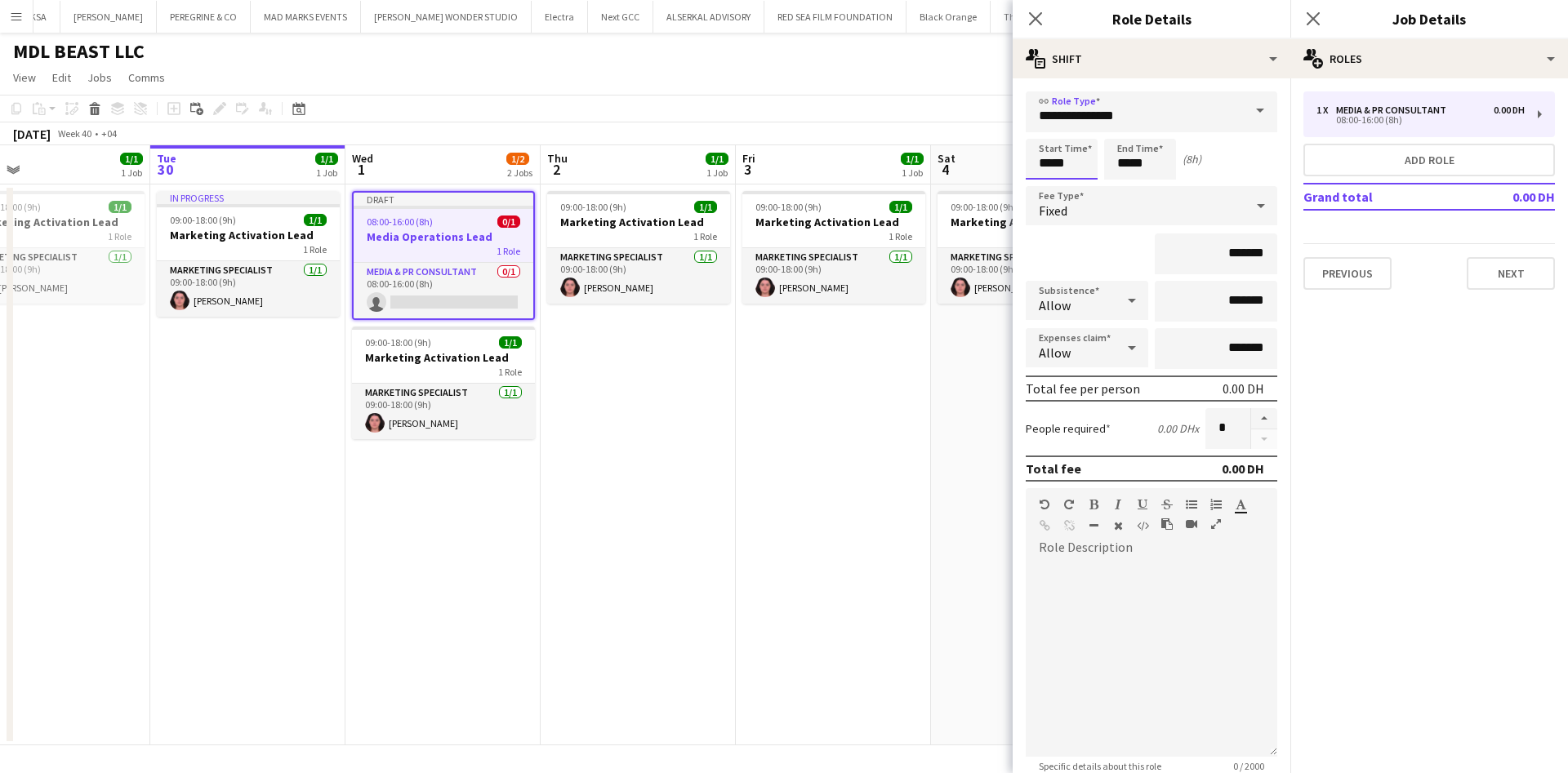
click at [1065, 161] on input "*****" at bounding box center [1061, 160] width 71 height 41
type input "*****"
click at [1046, 132] on div at bounding box center [1044, 131] width 32 height 17
click at [1117, 160] on input "*****" at bounding box center [1139, 160] width 71 height 41
click at [1124, 132] on div at bounding box center [1123, 131] width 32 height 17
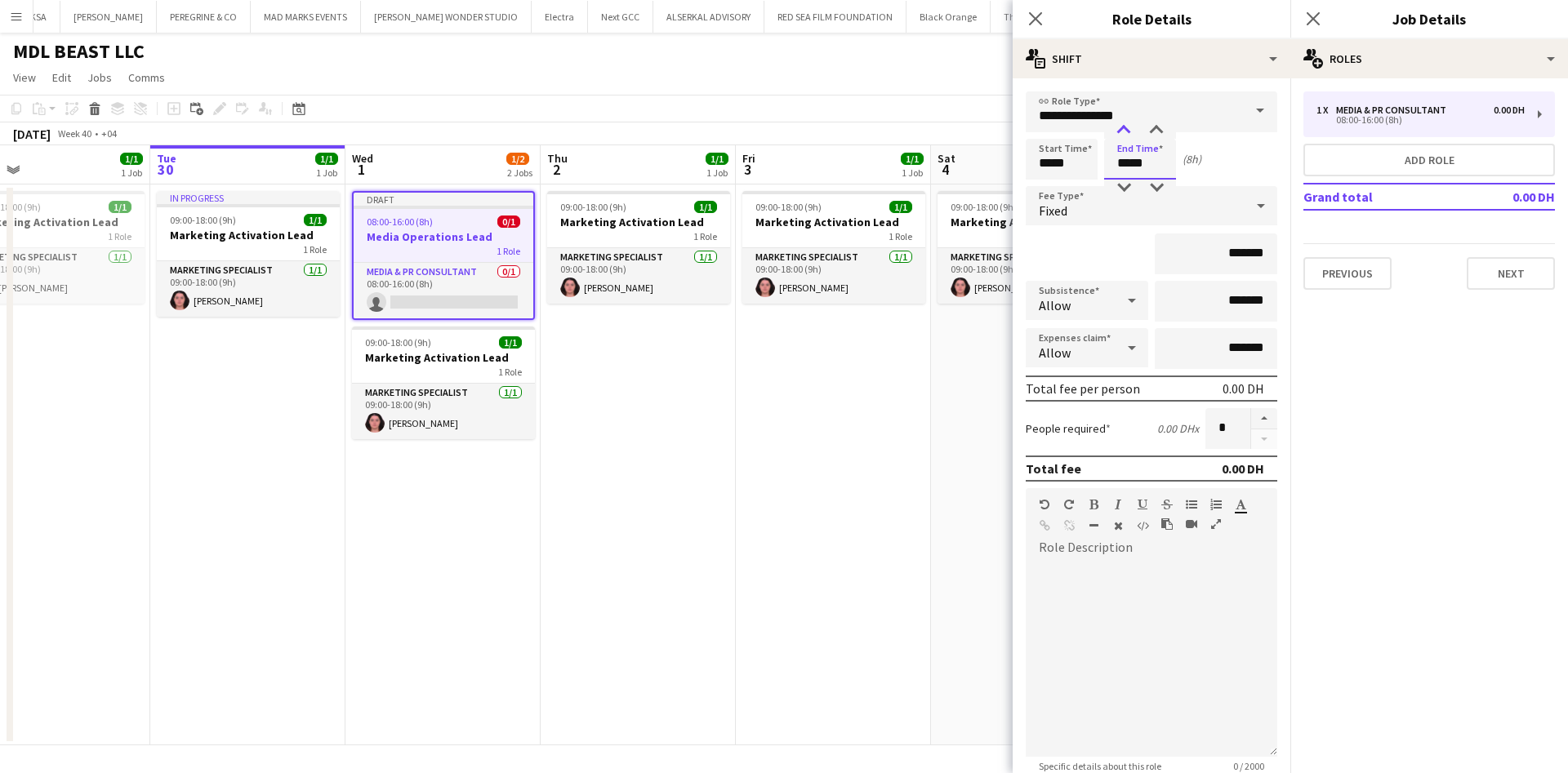
type input "*****"
click at [1124, 132] on div at bounding box center [1123, 131] width 32 height 17
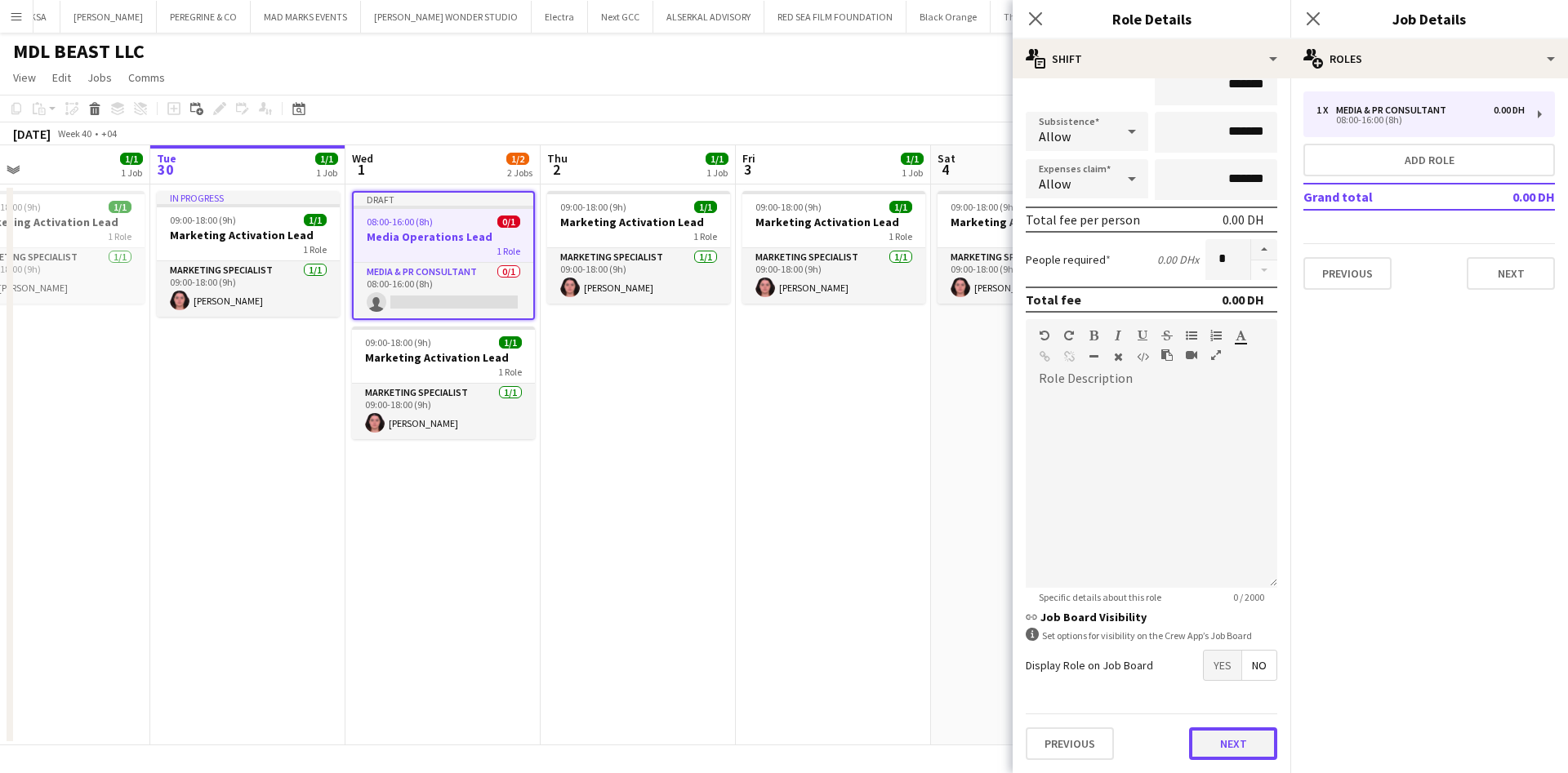
click at [1221, 747] on button "Next" at bounding box center [1233, 743] width 88 height 32
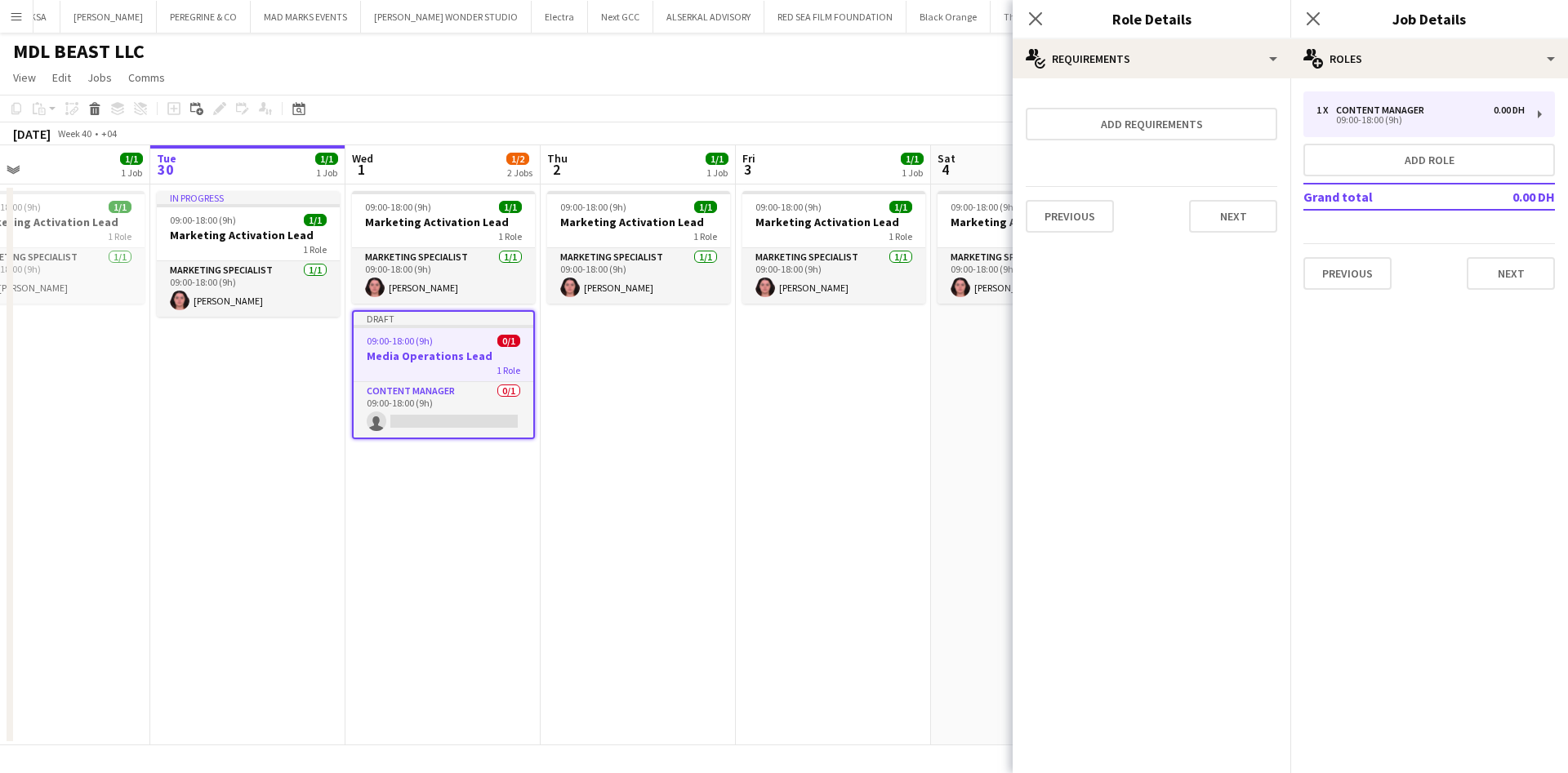
scroll to position [0, 0]
click at [1236, 207] on button "Next" at bounding box center [1233, 216] width 88 height 32
click at [1204, 227] on div "Previous Next Finish" at bounding box center [1151, 212] width 252 height 46
click at [1229, 215] on button "Finish" at bounding box center [1247, 218] width 61 height 32
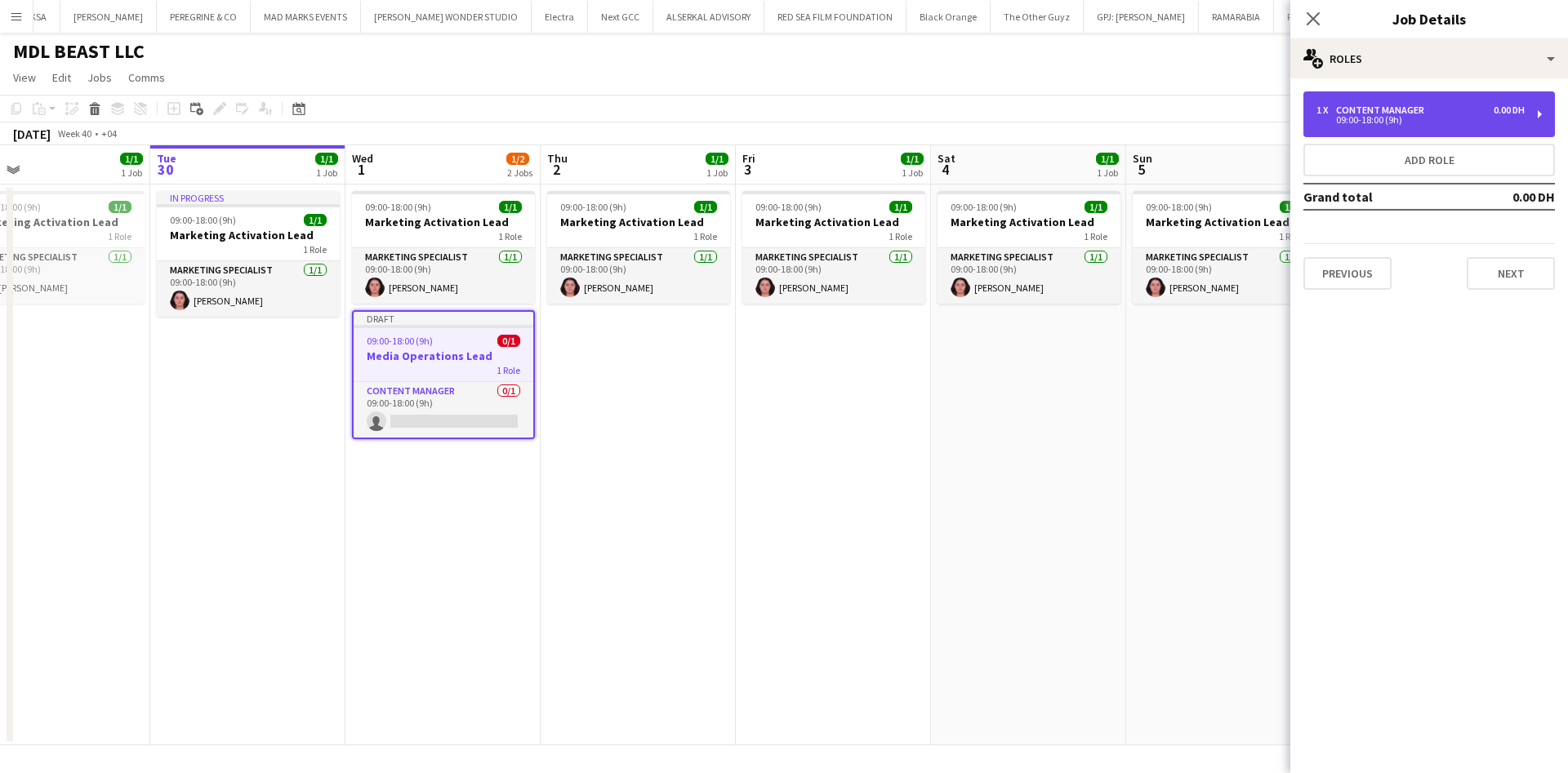
click at [1368, 126] on div "1 x Content Manager 0.00 DH 09:00-18:00 (9h)" at bounding box center [1429, 114] width 252 height 45
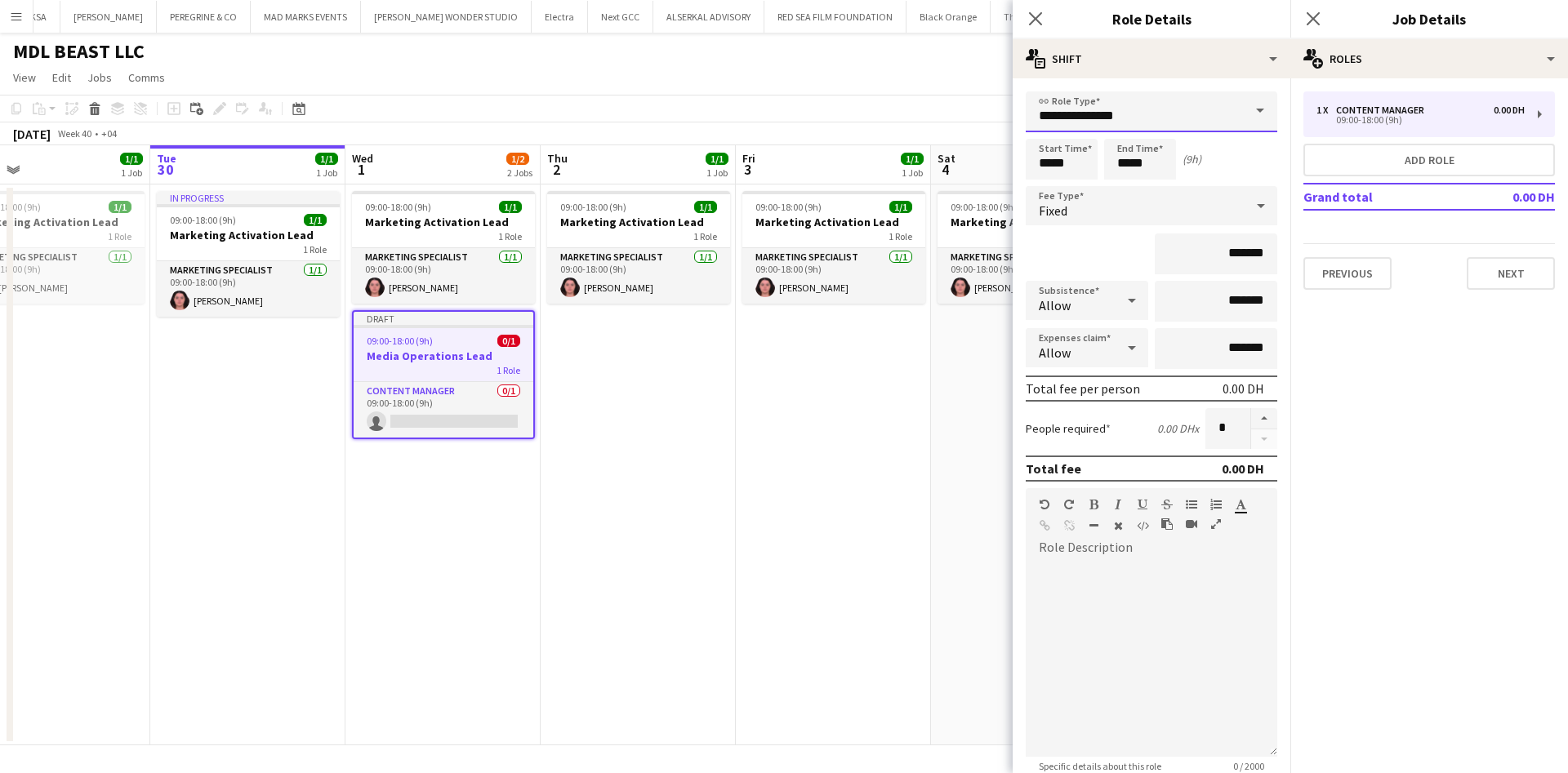
click at [1148, 125] on input "**********" at bounding box center [1151, 112] width 252 height 41
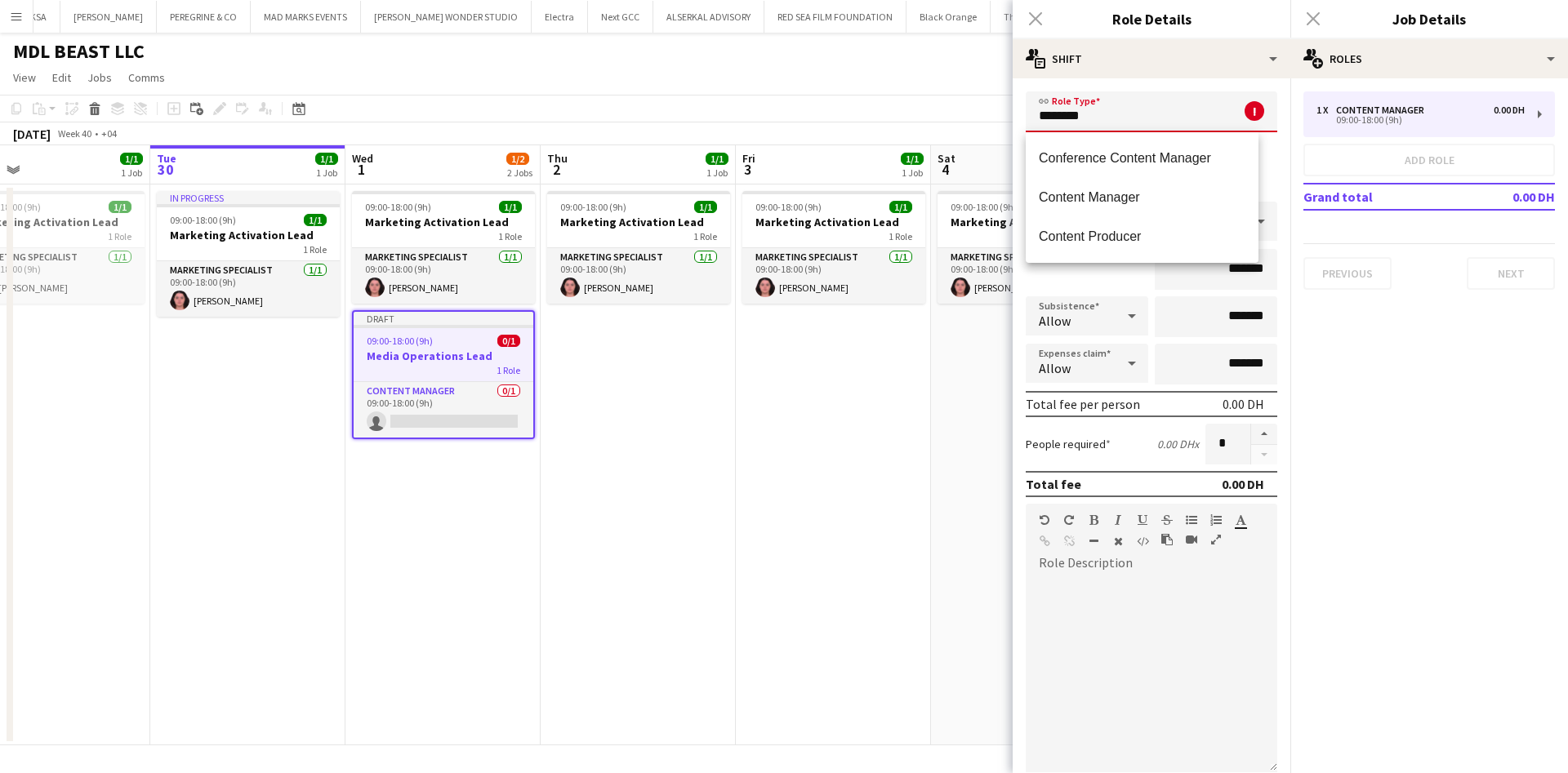
click at [1135, 115] on input "*******" at bounding box center [1151, 112] width 252 height 41
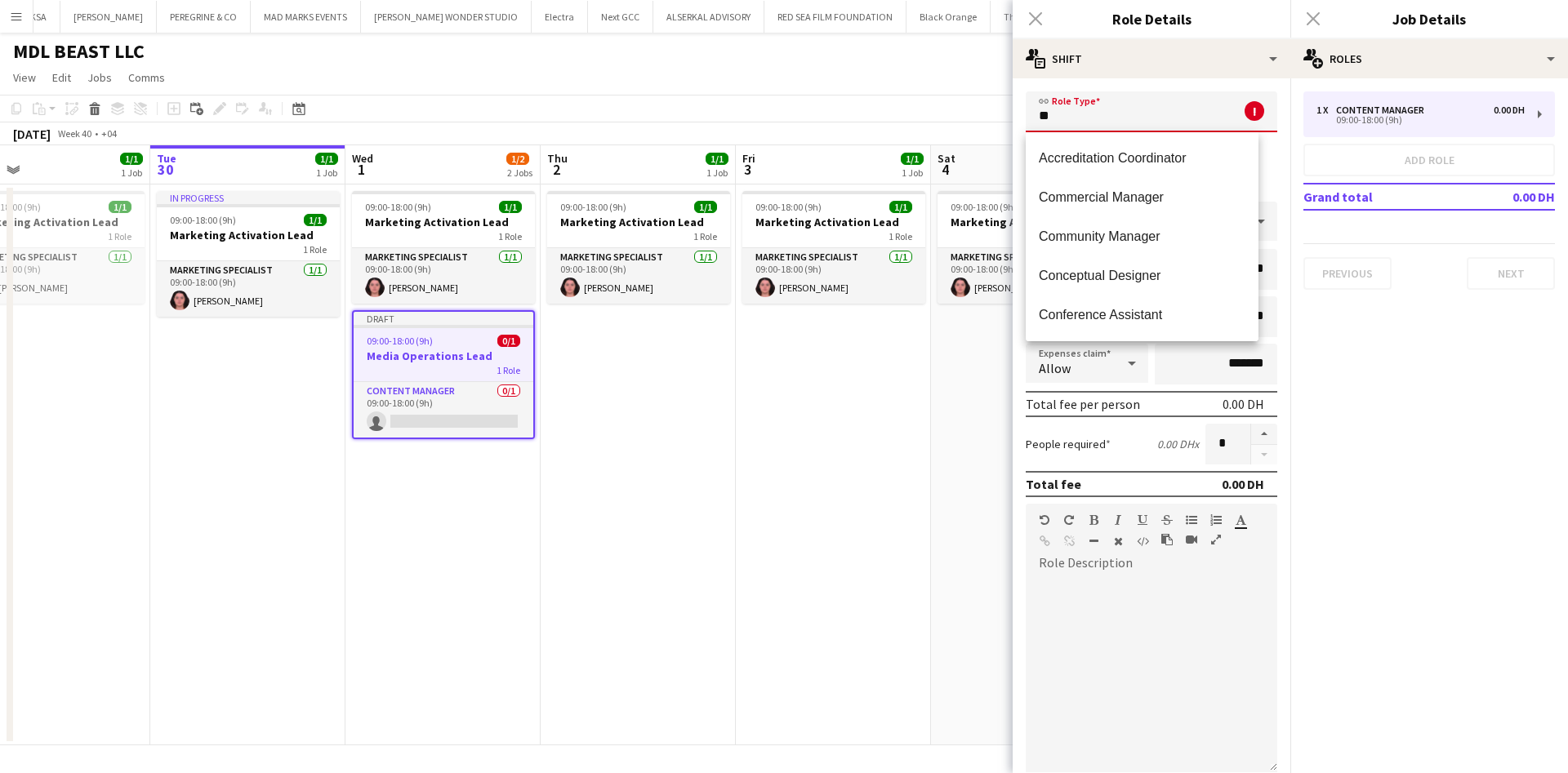
type input "*"
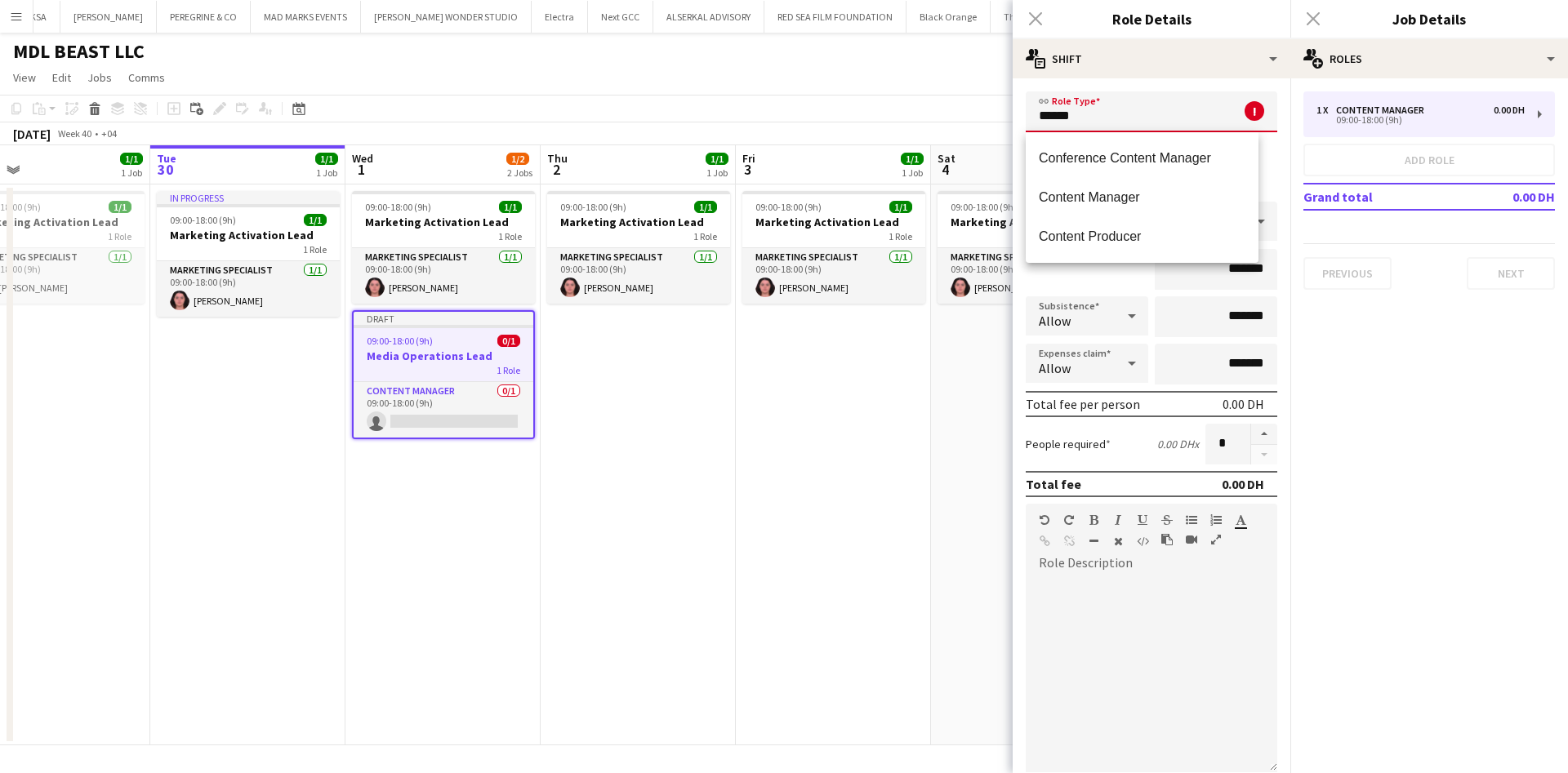
click at [1089, 111] on input "******" at bounding box center [1151, 112] width 252 height 41
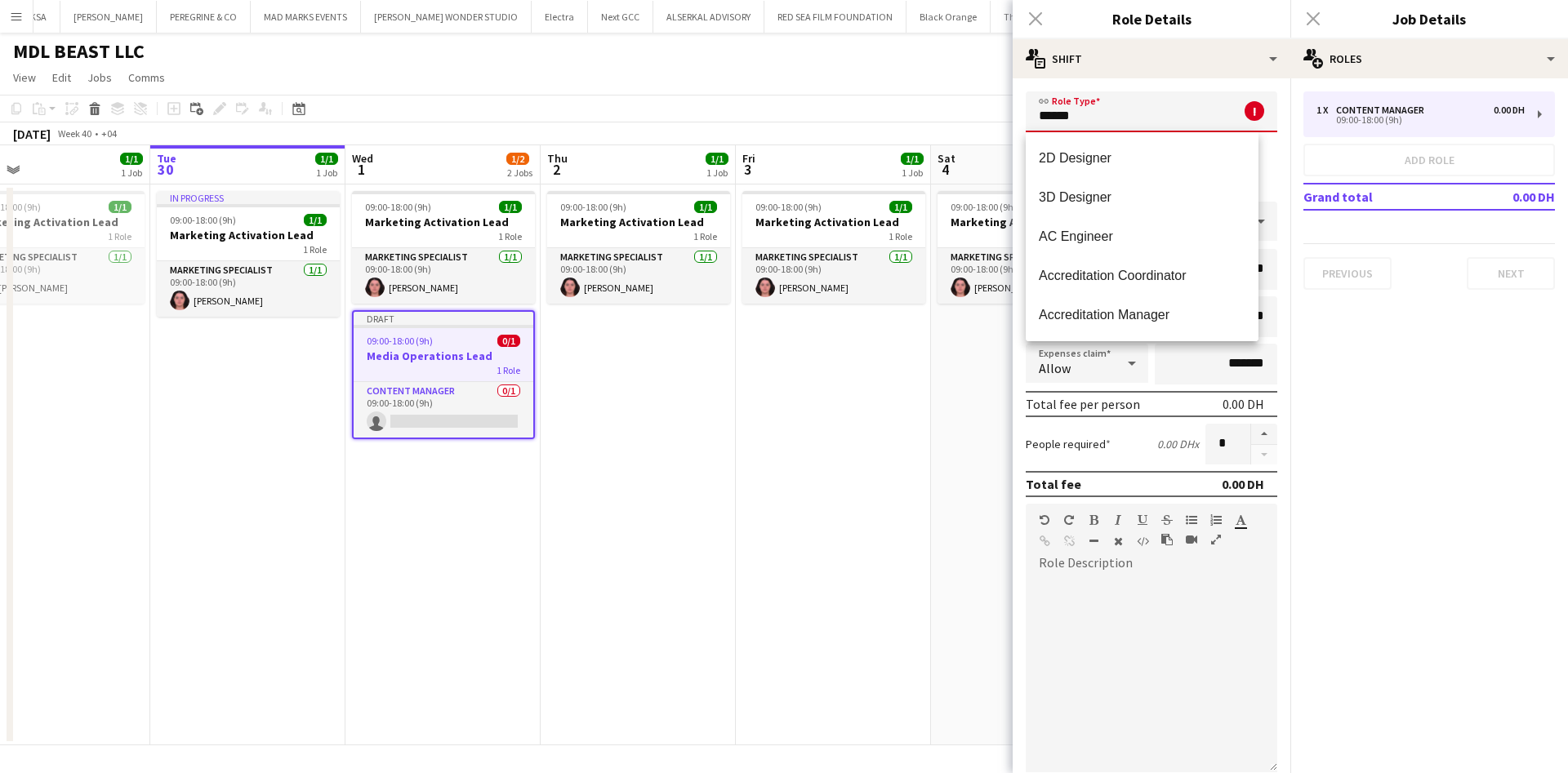
click at [1089, 111] on input "******" at bounding box center [1151, 112] width 252 height 41
type input "*"
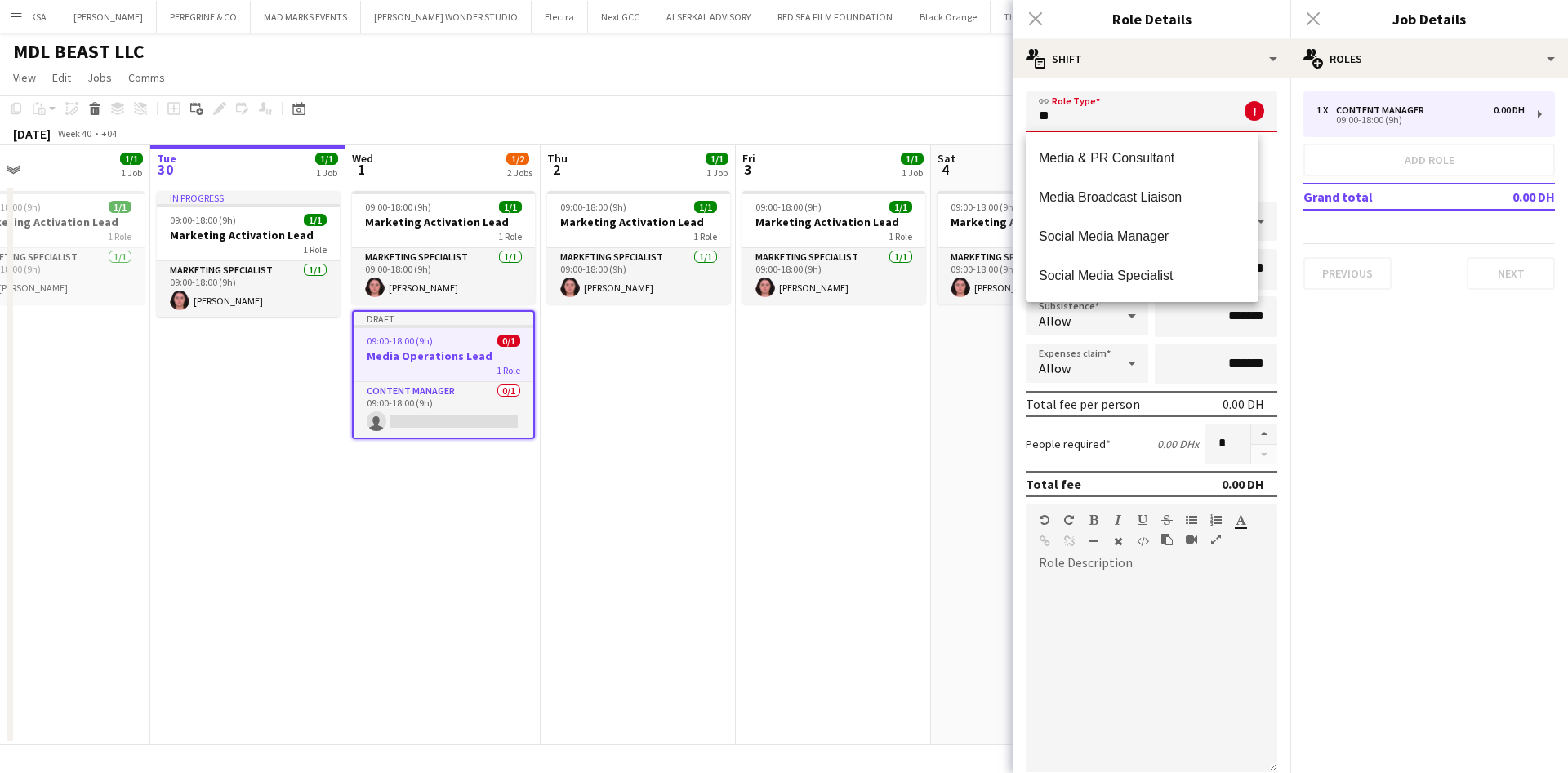
type input "*"
click at [1152, 117] on input "*****" at bounding box center [1151, 112] width 252 height 41
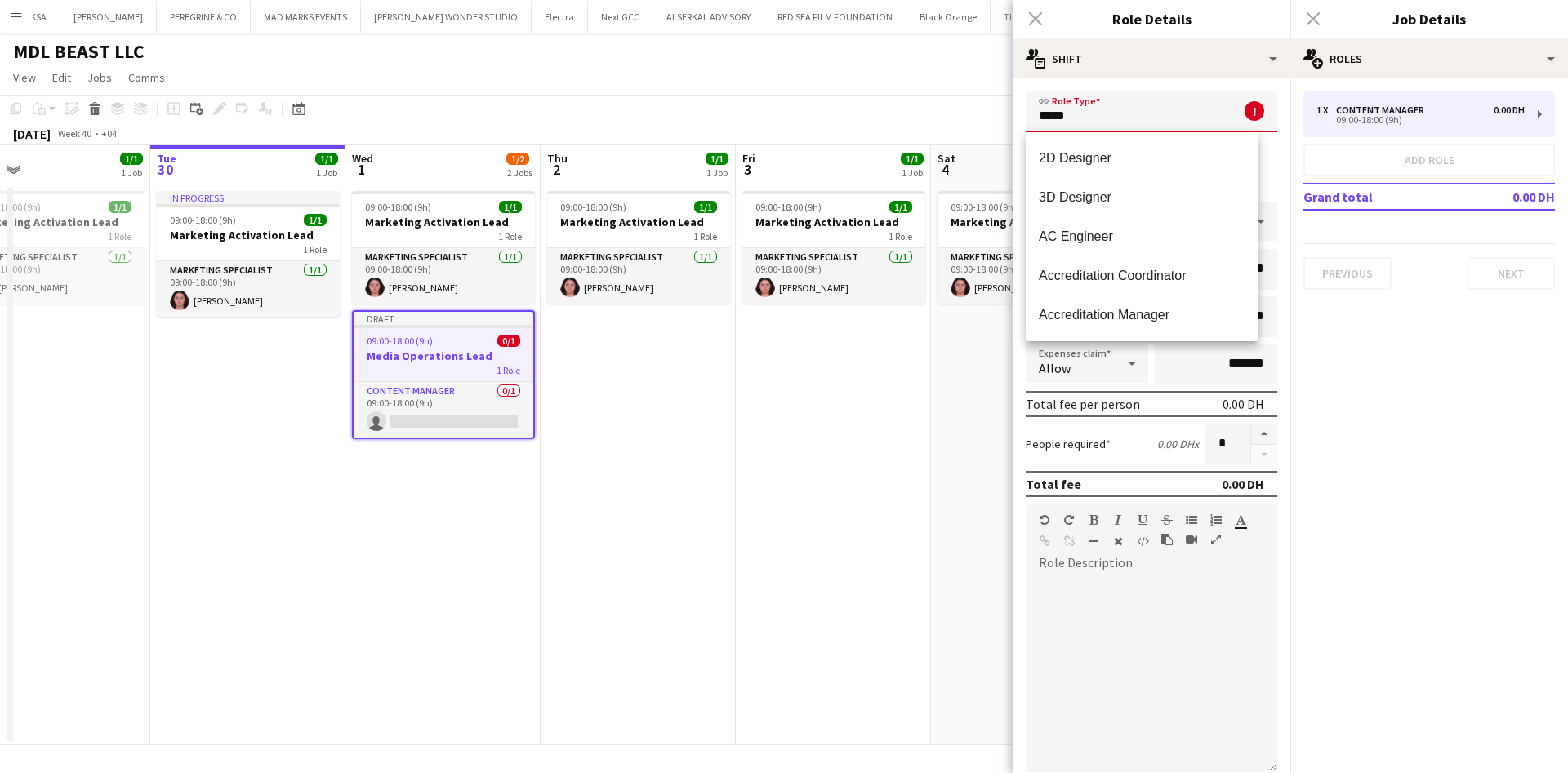
click at [1191, 111] on input "*****" at bounding box center [1151, 112] width 252 height 41
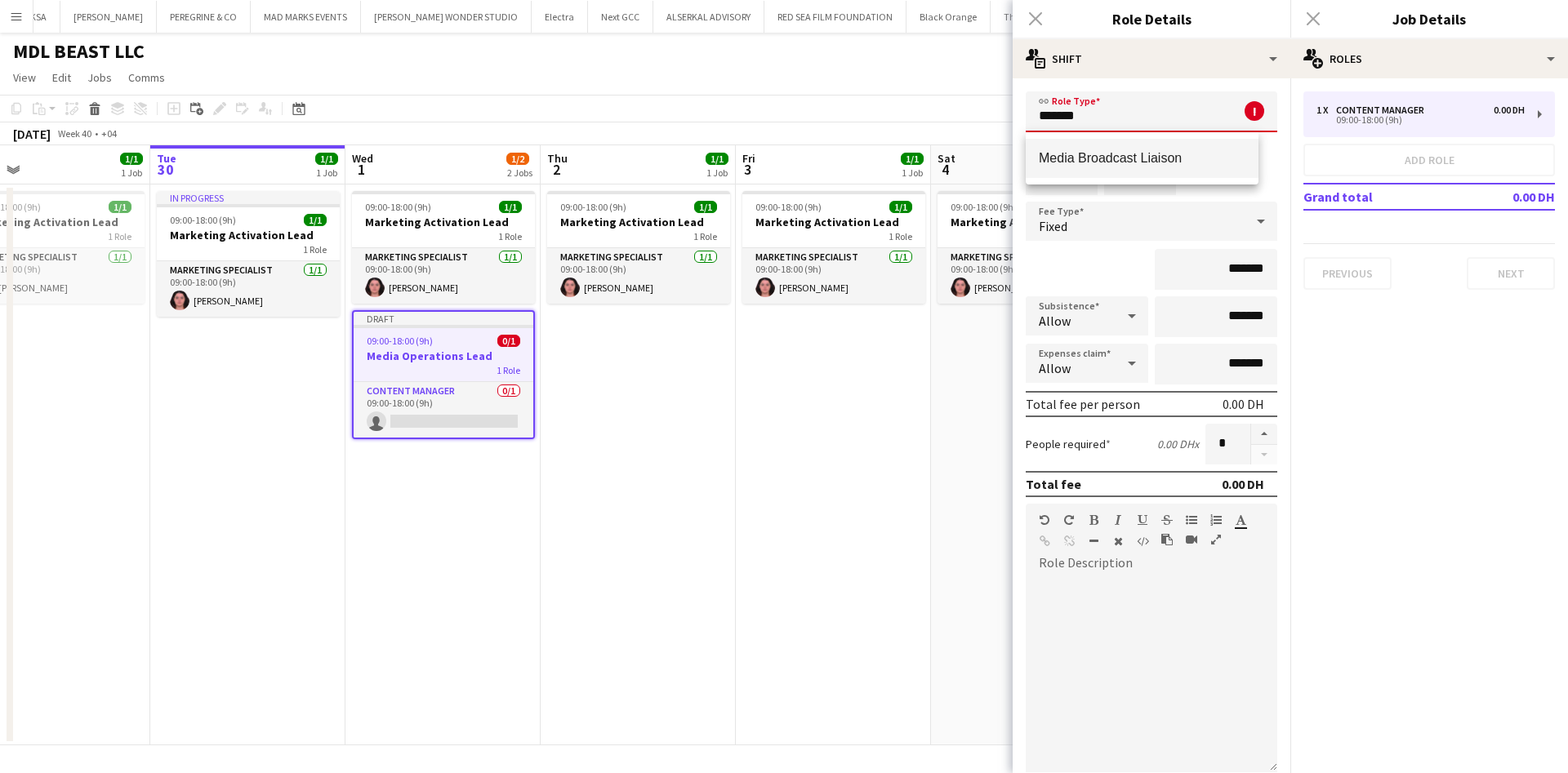
click at [1124, 166] on mat-option "Media Broadcast Liaison" at bounding box center [1142, 159] width 233 height 39
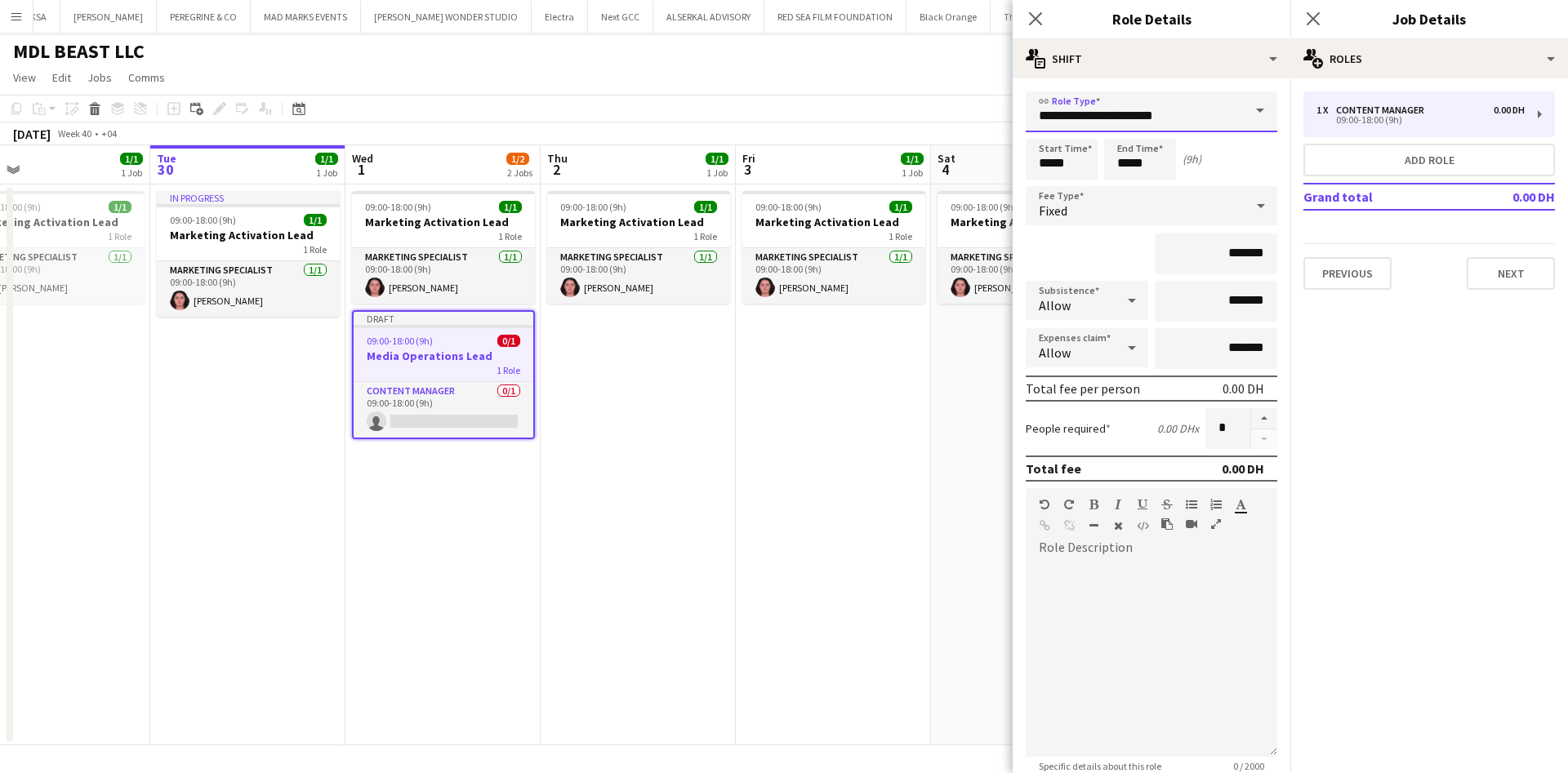
drag, startPoint x: 1176, startPoint y: 115, endPoint x: 1037, endPoint y: 116, distance: 139.0
click at [1037, 116] on input "**********" at bounding box center [1151, 112] width 252 height 41
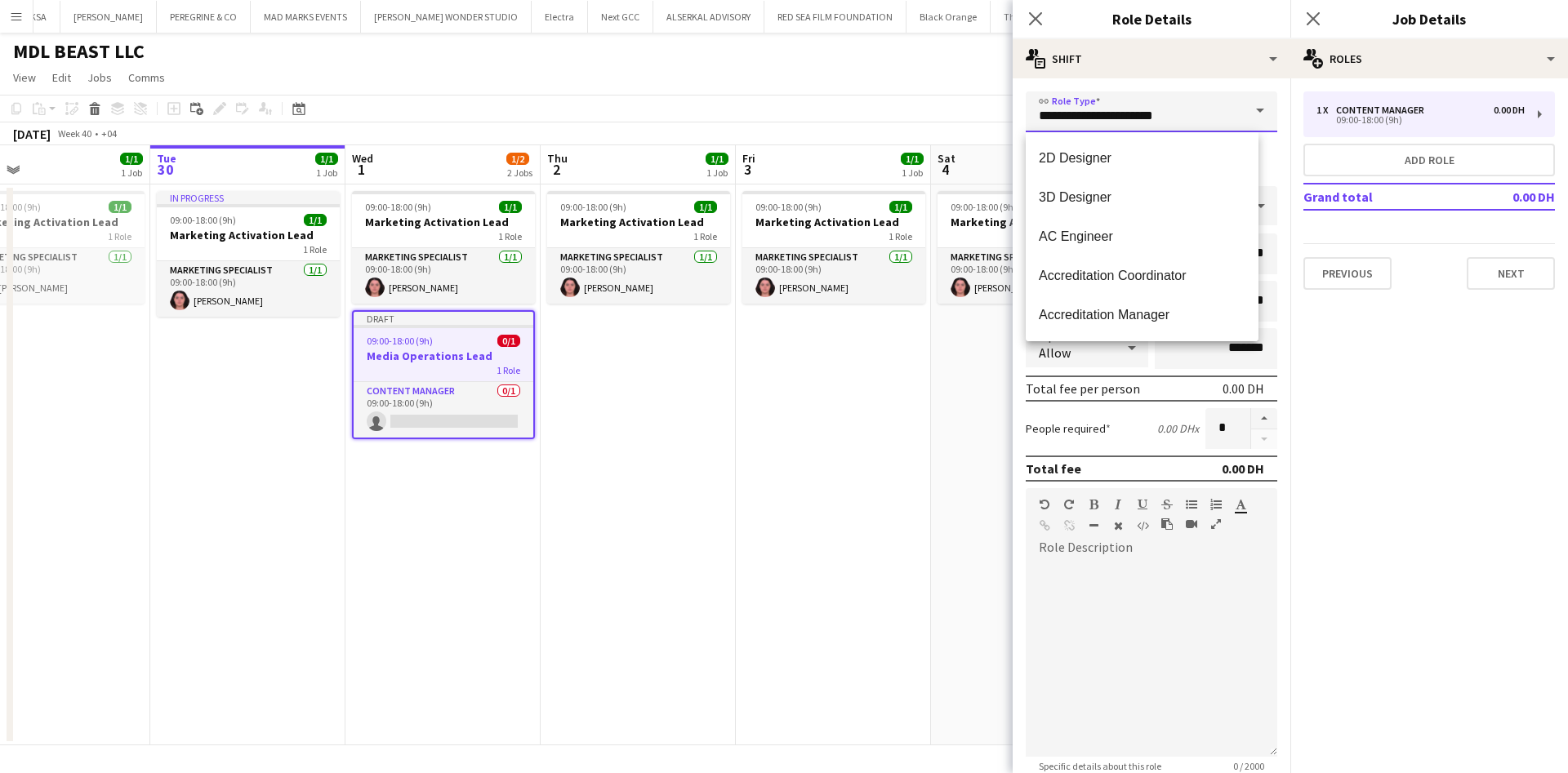
click at [1169, 117] on input "**********" at bounding box center [1151, 112] width 252 height 41
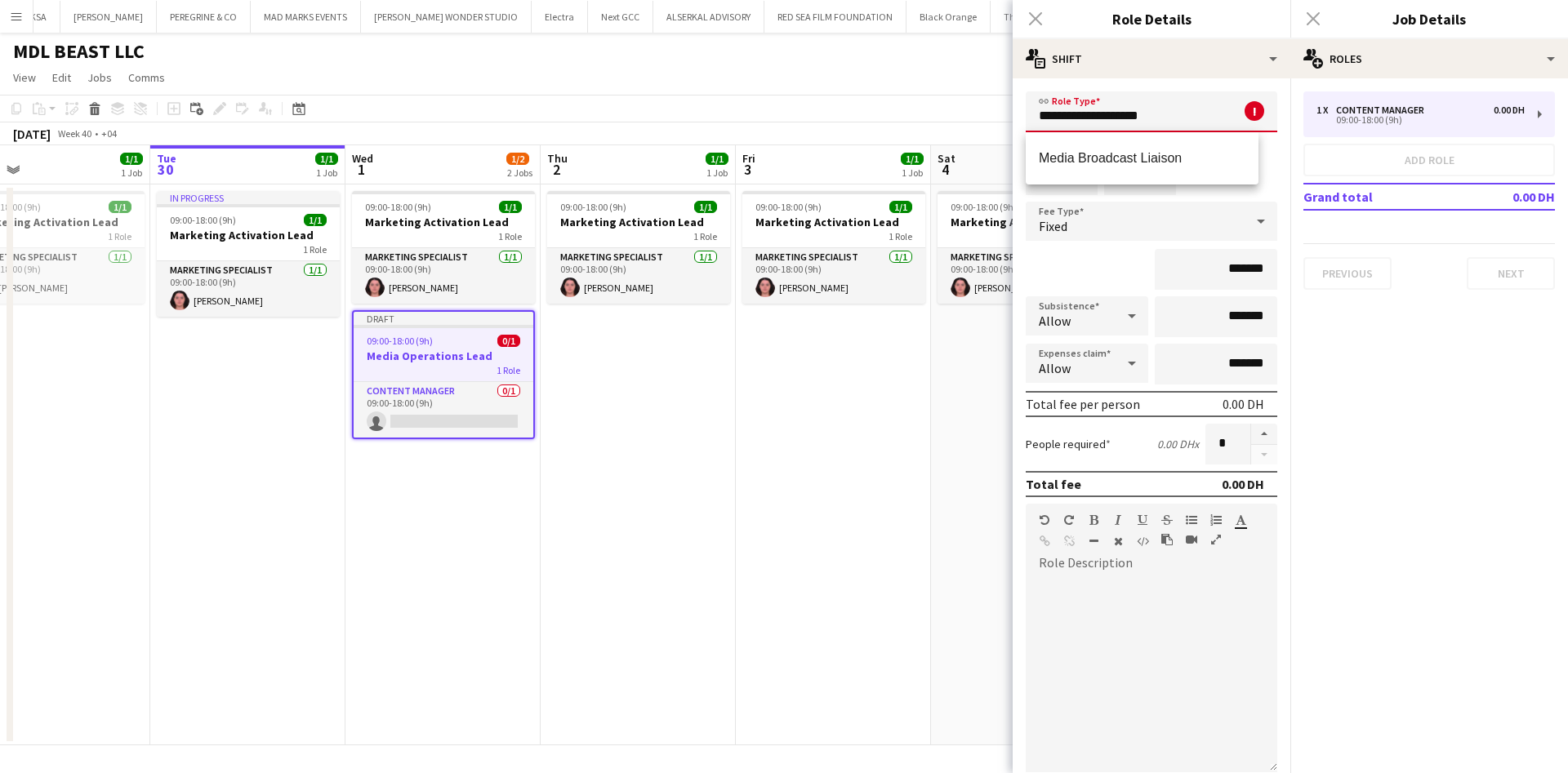
click at [1096, 279] on div "*******" at bounding box center [1151, 269] width 252 height 41
click at [1173, 111] on input "**********" at bounding box center [1151, 112] width 252 height 41
click at [1146, 146] on mat-option "Media Broadcast Liaison" at bounding box center [1142, 159] width 233 height 39
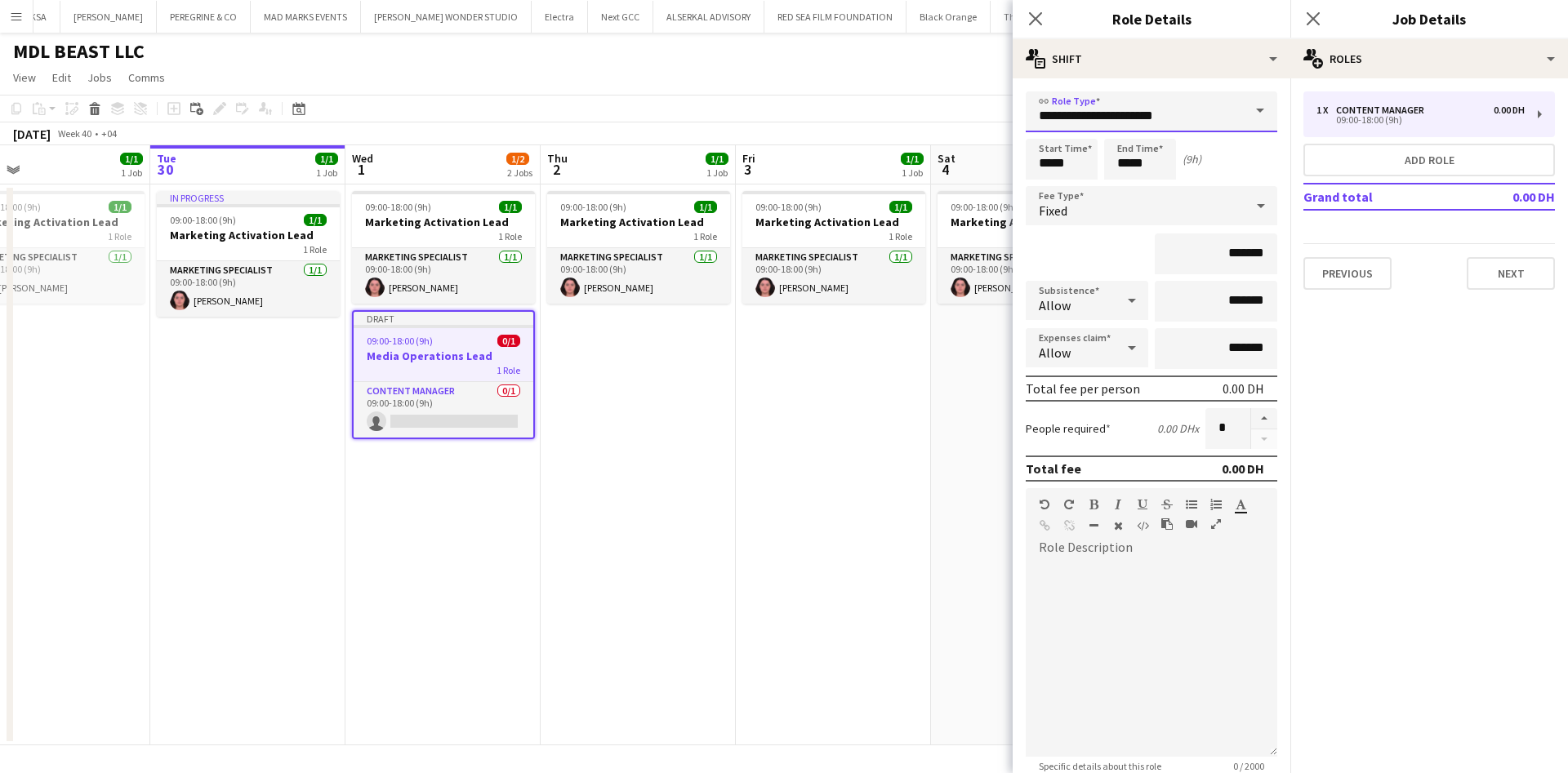
drag, startPoint x: 1115, startPoint y: 119, endPoint x: 1031, endPoint y: 121, distance: 84.0
click at [1031, 121] on input "**********" at bounding box center [1151, 112] width 252 height 41
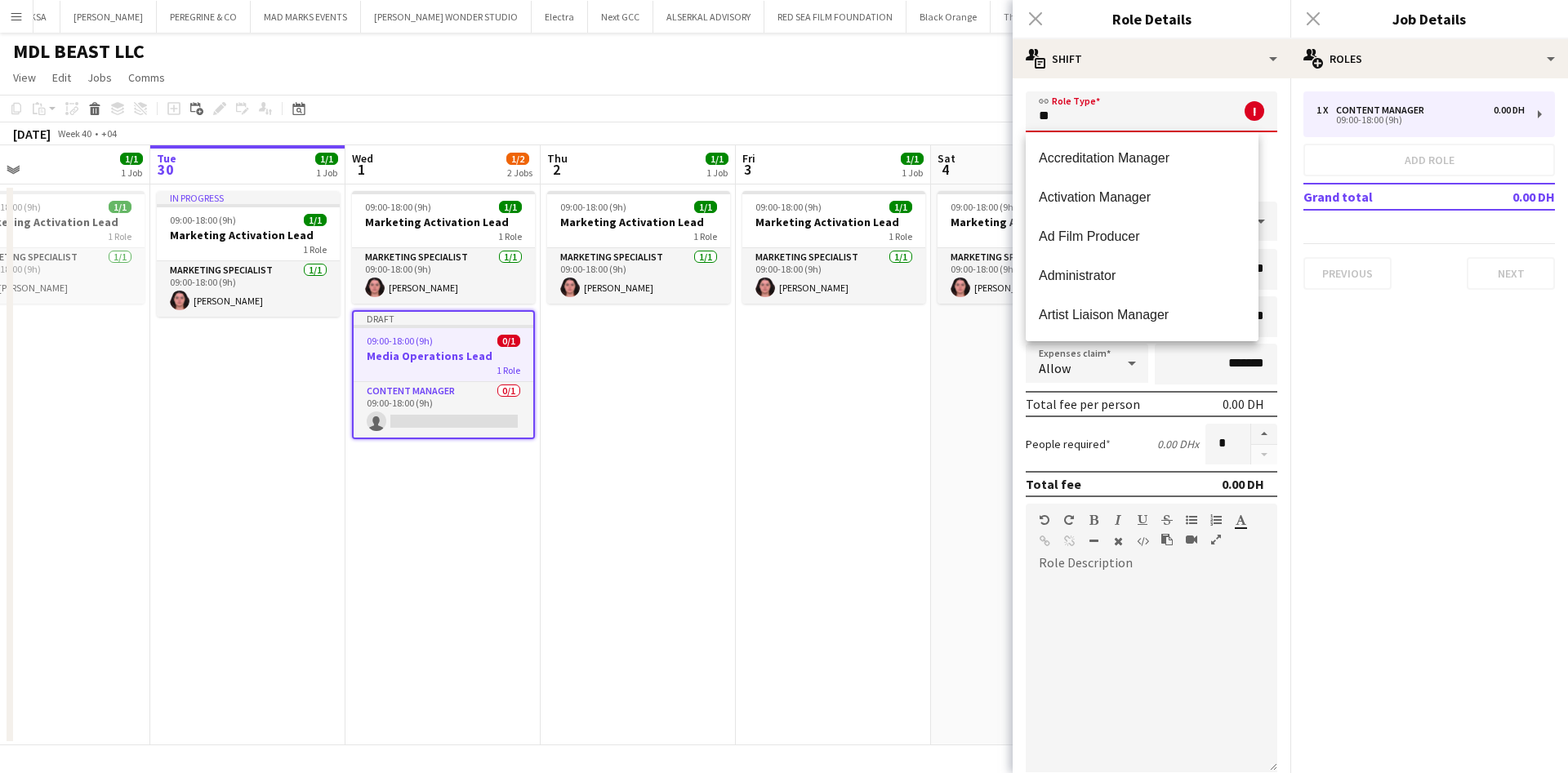
type input "*"
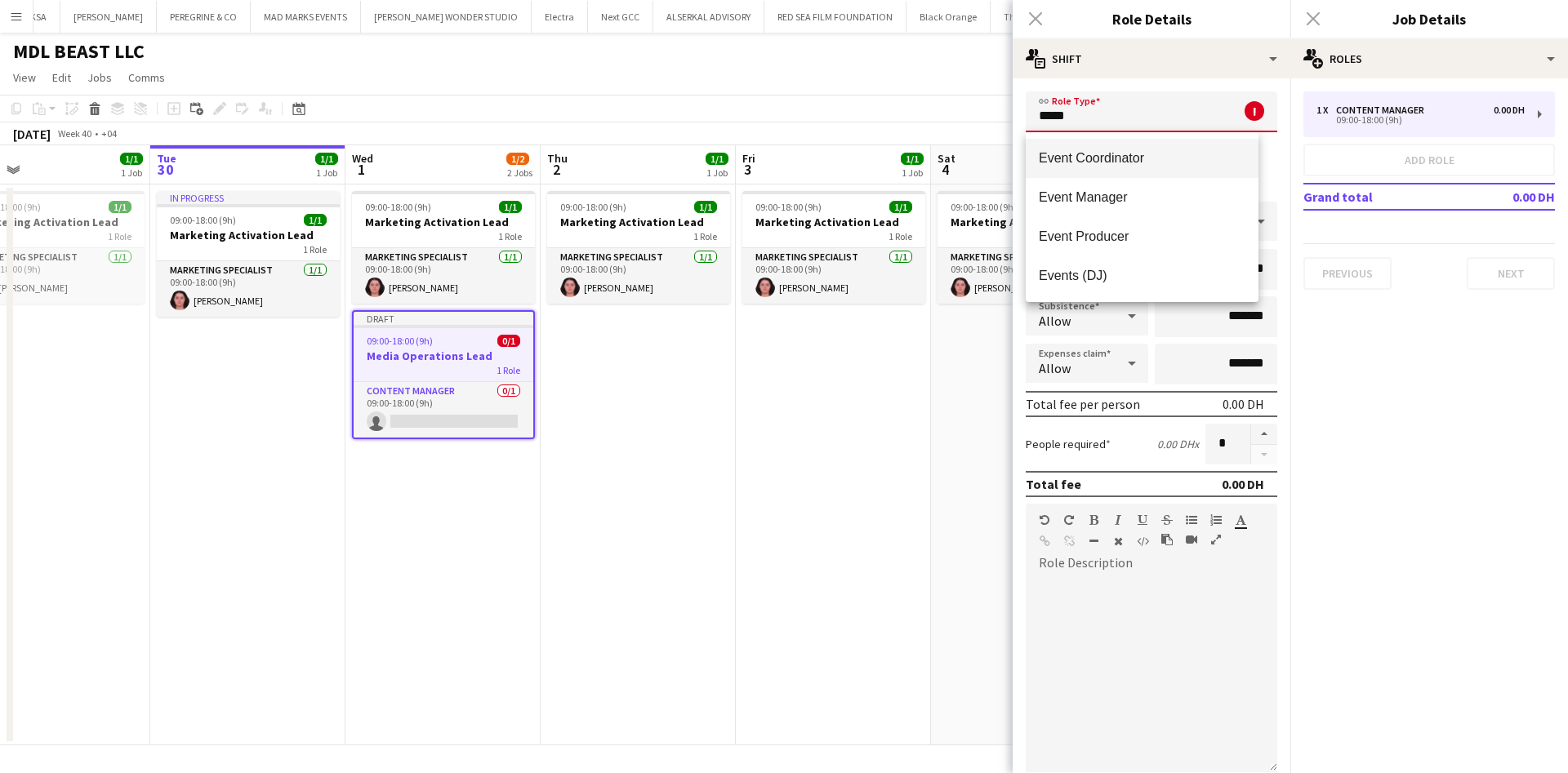
click at [1080, 146] on mat-option "Event Coordinator" at bounding box center [1142, 159] width 233 height 39
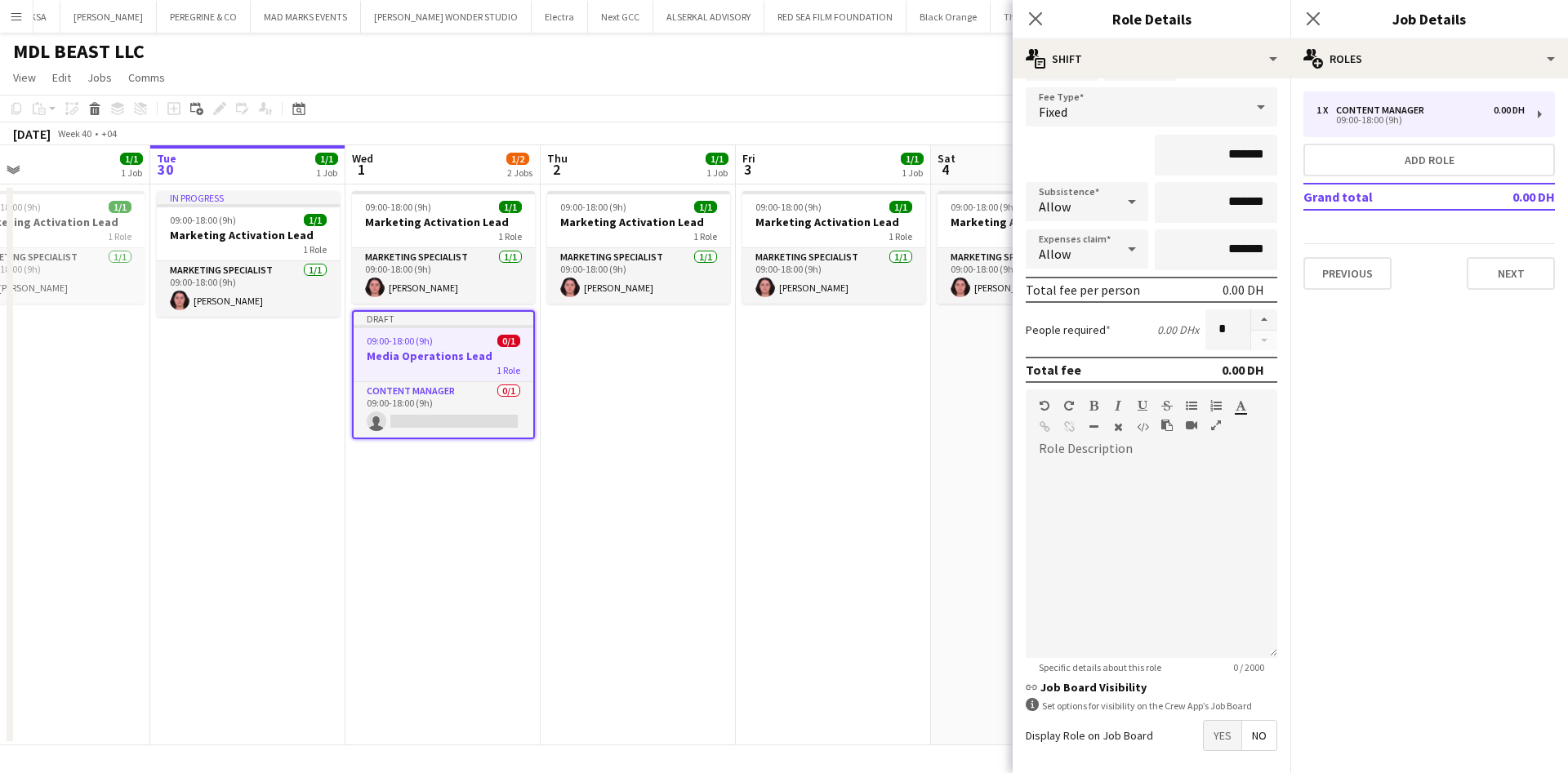
scroll to position [188, 0]
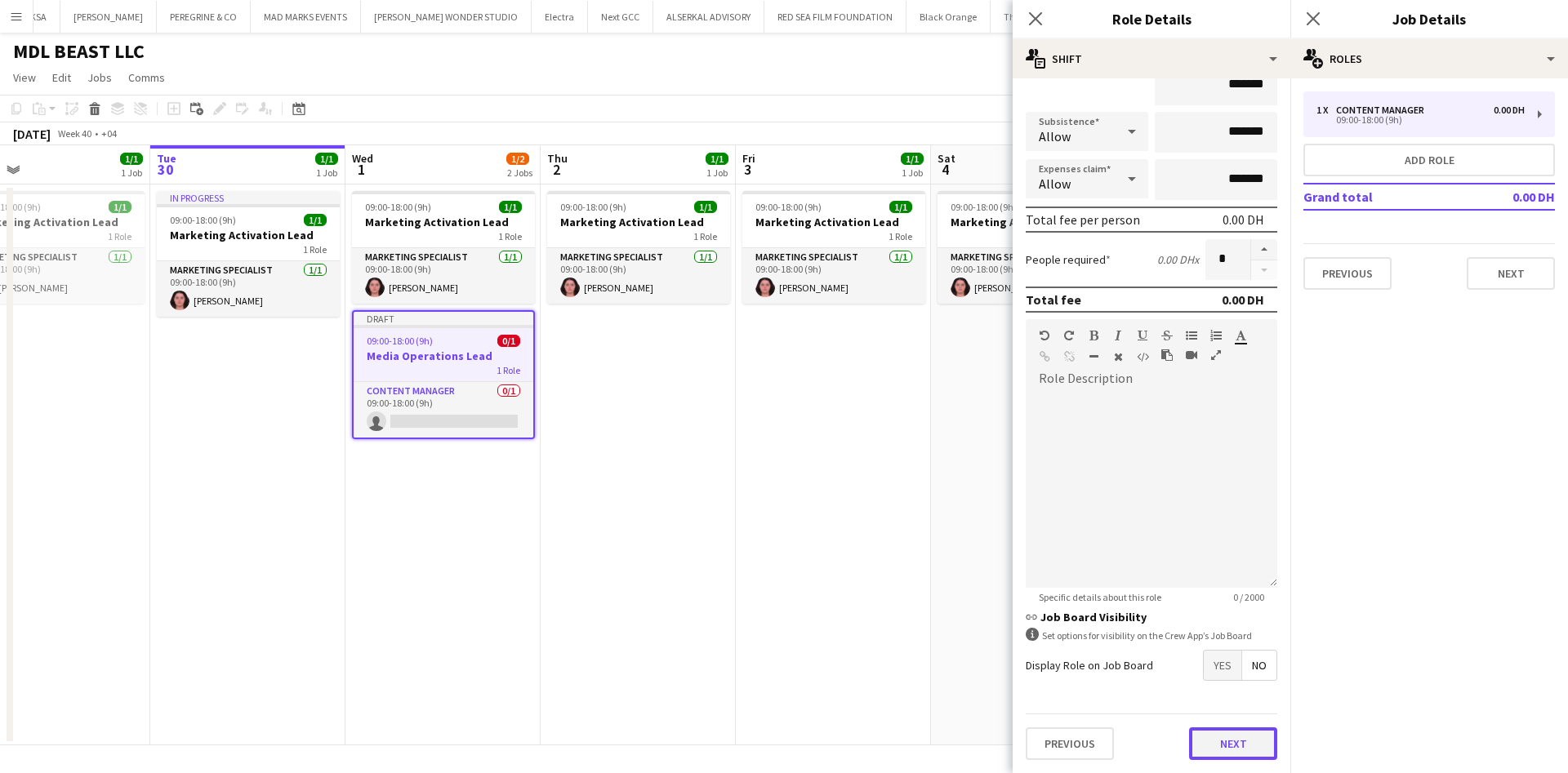
click at [1189, 730] on button "Next" at bounding box center [1233, 743] width 88 height 32
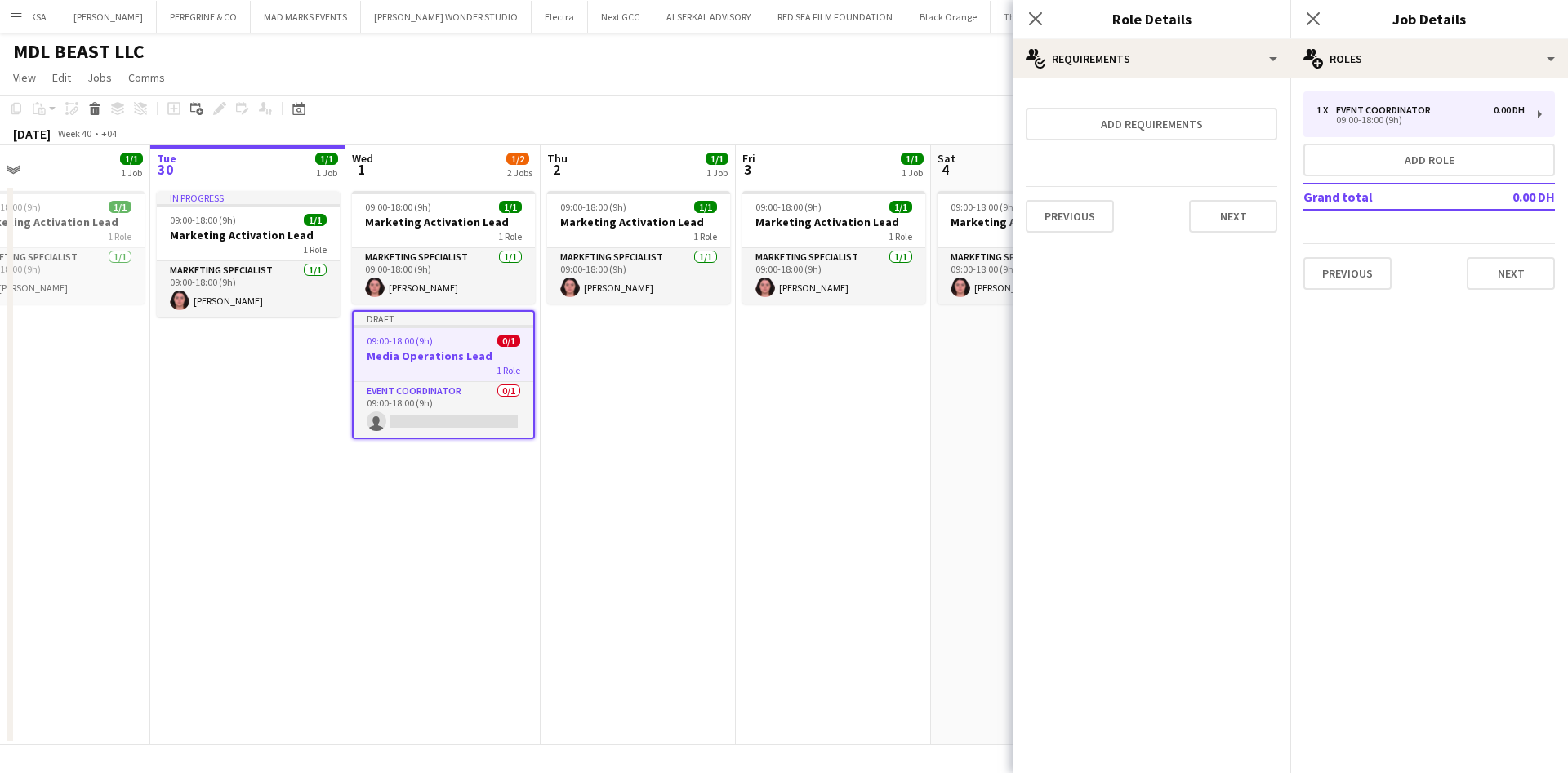
scroll to position [0, 0]
click at [1212, 227] on button "Next" at bounding box center [1233, 216] width 88 height 32
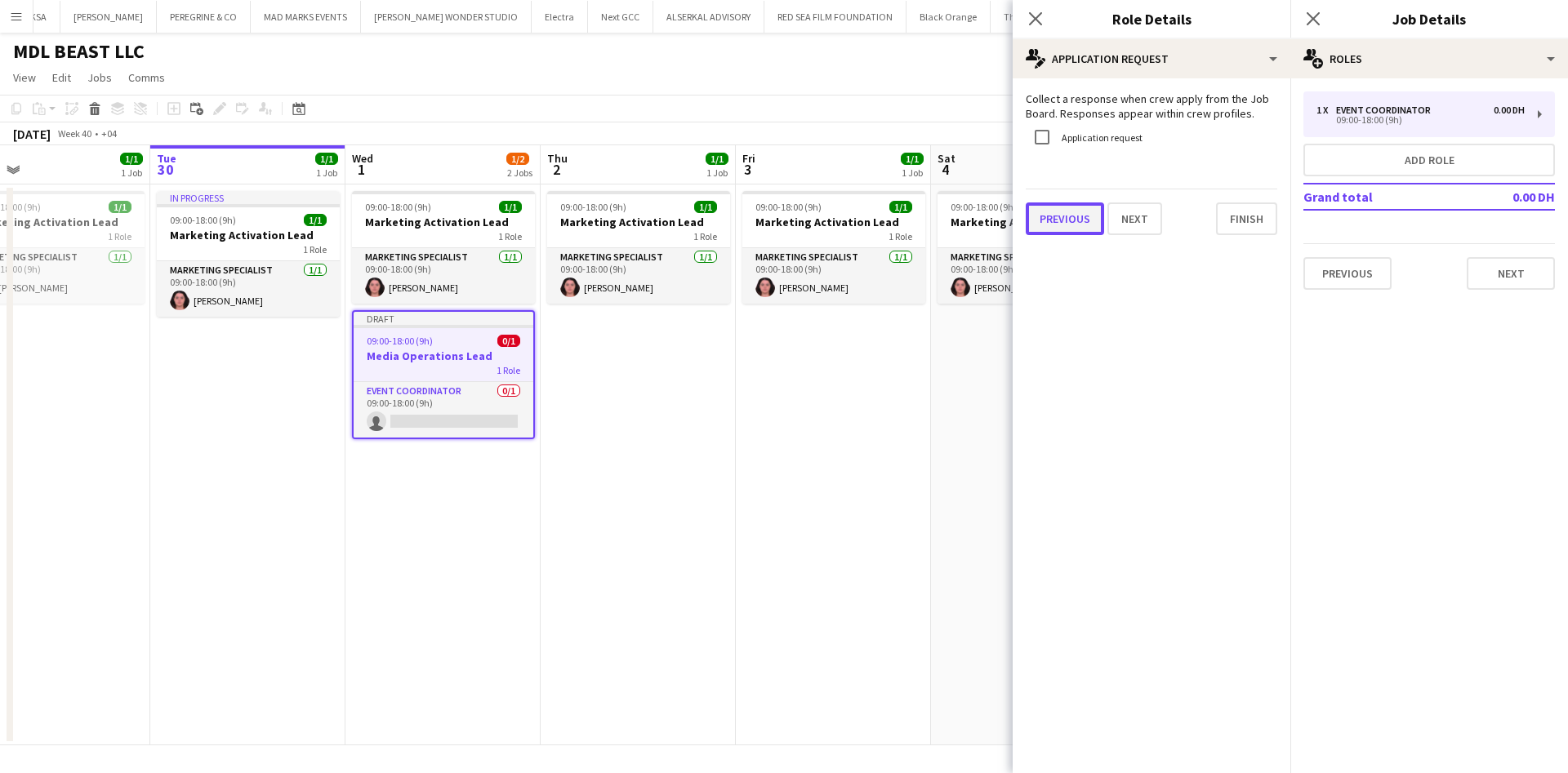
click at [1034, 215] on button "Previous" at bounding box center [1065, 218] width 78 height 32
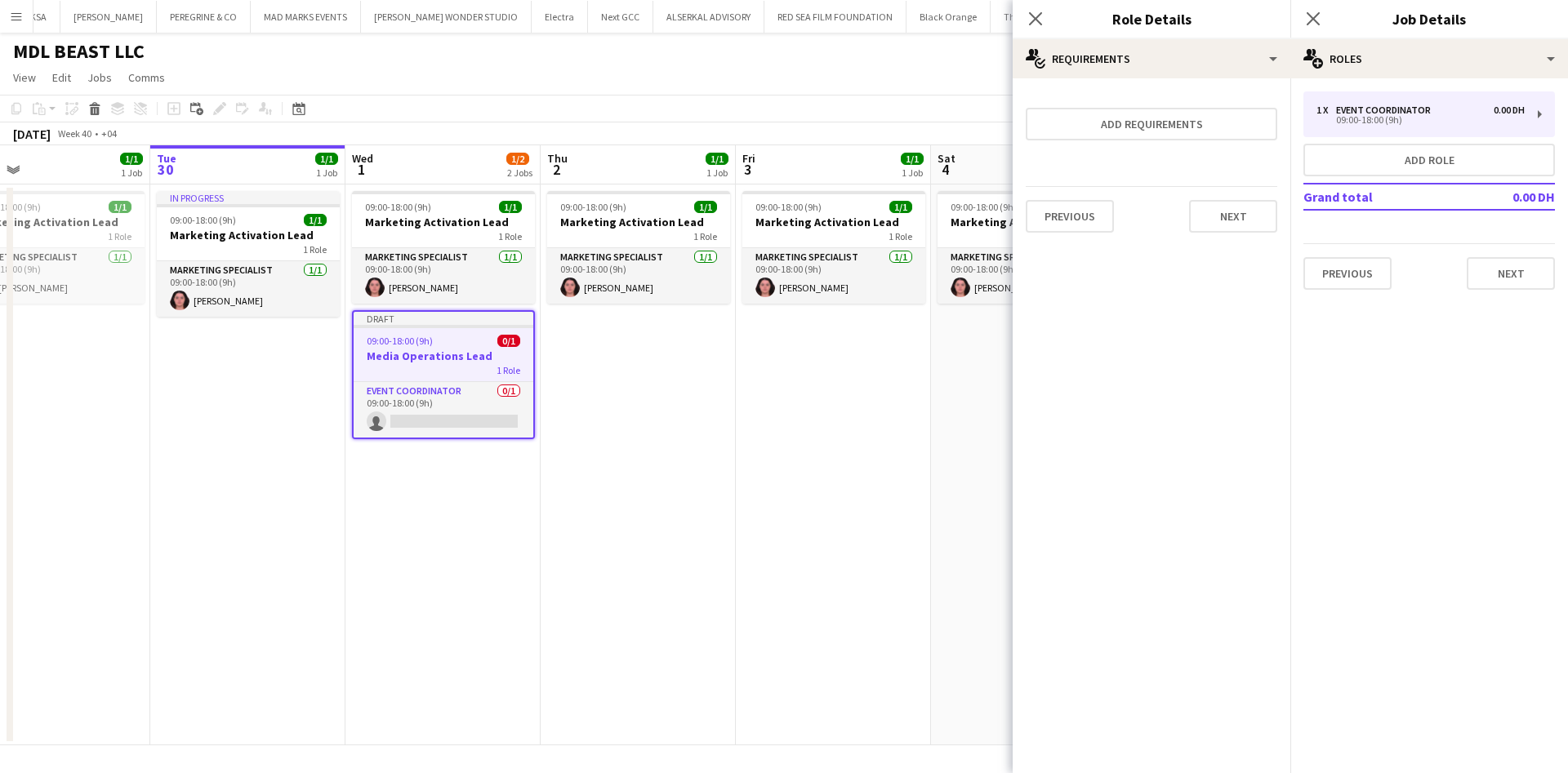
scroll to position [0, 0]
click at [1079, 218] on button "Previous" at bounding box center [1069, 216] width 88 height 32
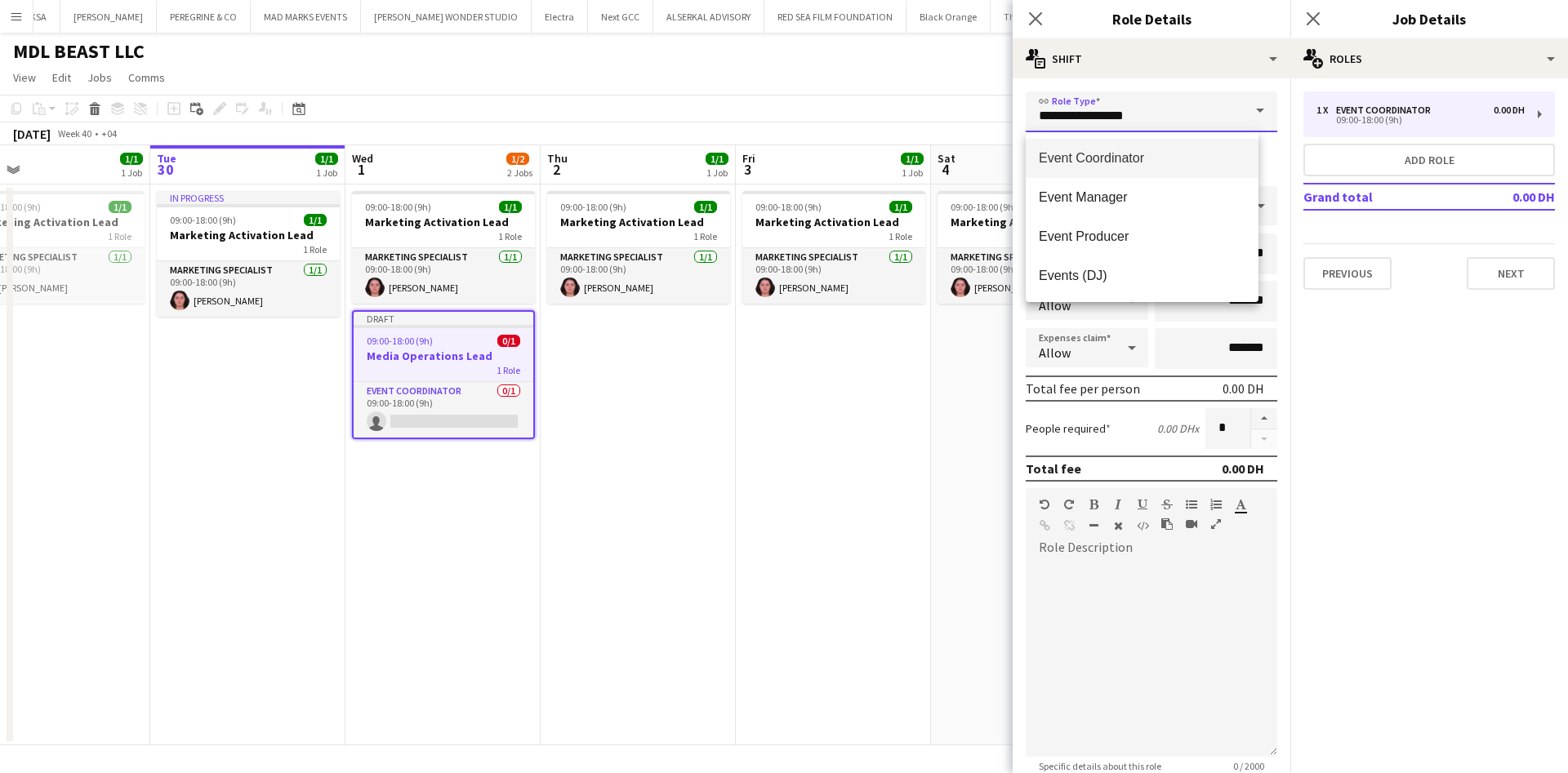
click at [1134, 113] on input "**********" at bounding box center [1151, 112] width 252 height 41
drag, startPoint x: 1149, startPoint y: 110, endPoint x: 1030, endPoint y: 123, distance: 119.7
click at [1030, 123] on input "**********" at bounding box center [1151, 112] width 252 height 41
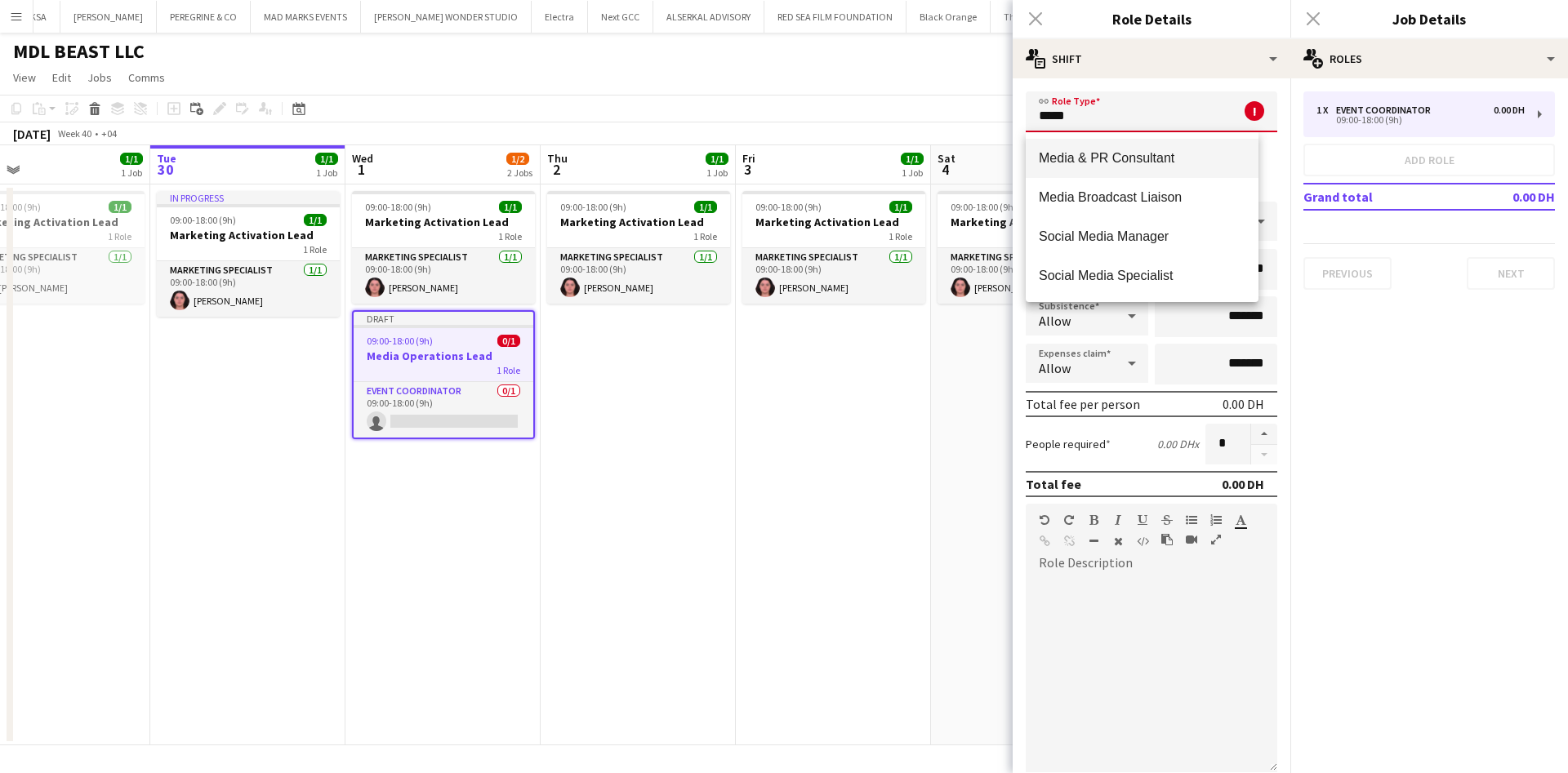
click at [1113, 158] on span "Media & PR Consultant" at bounding box center [1142, 158] width 207 height 16
type input "**********"
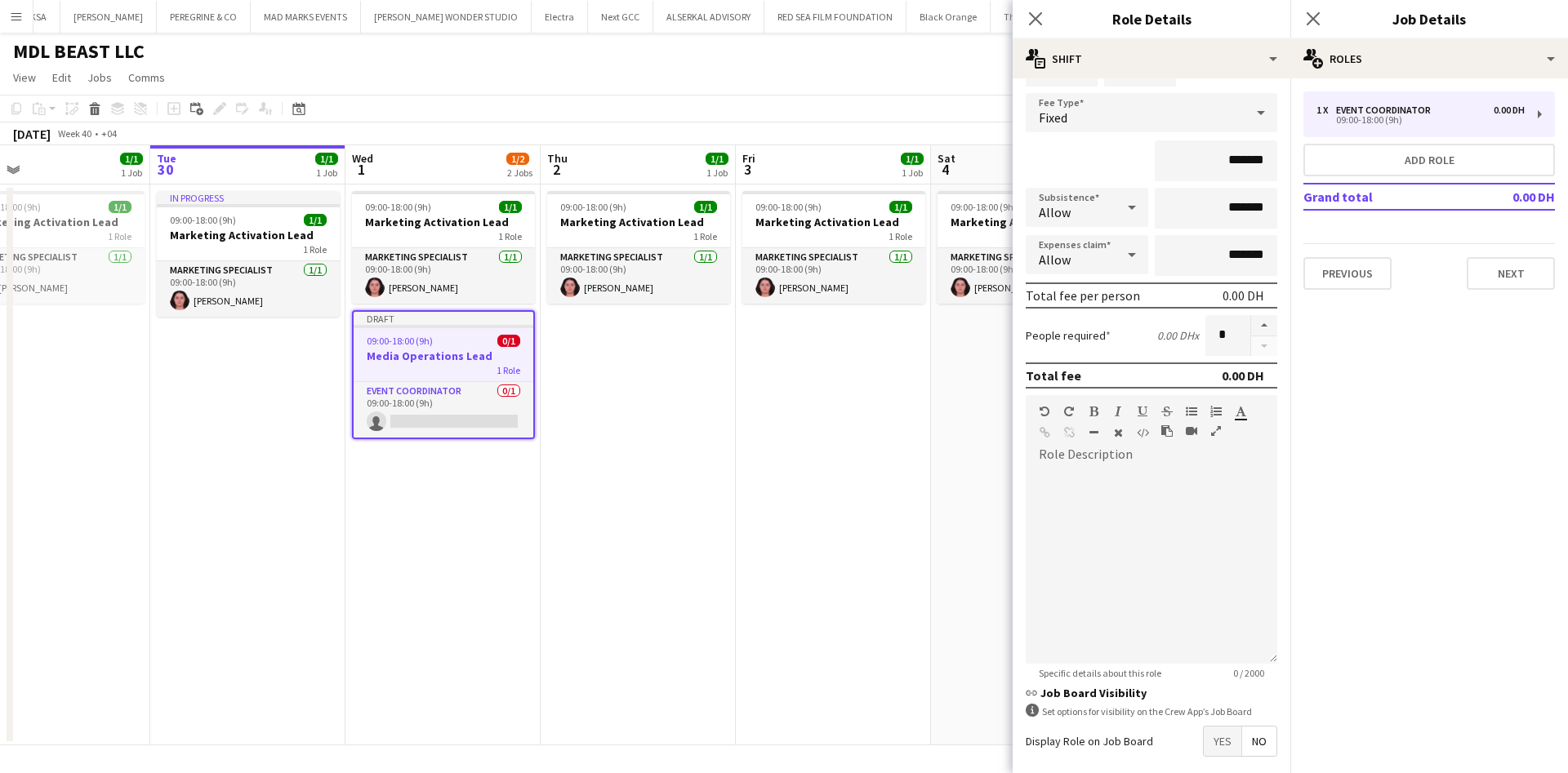
scroll to position [188, 0]
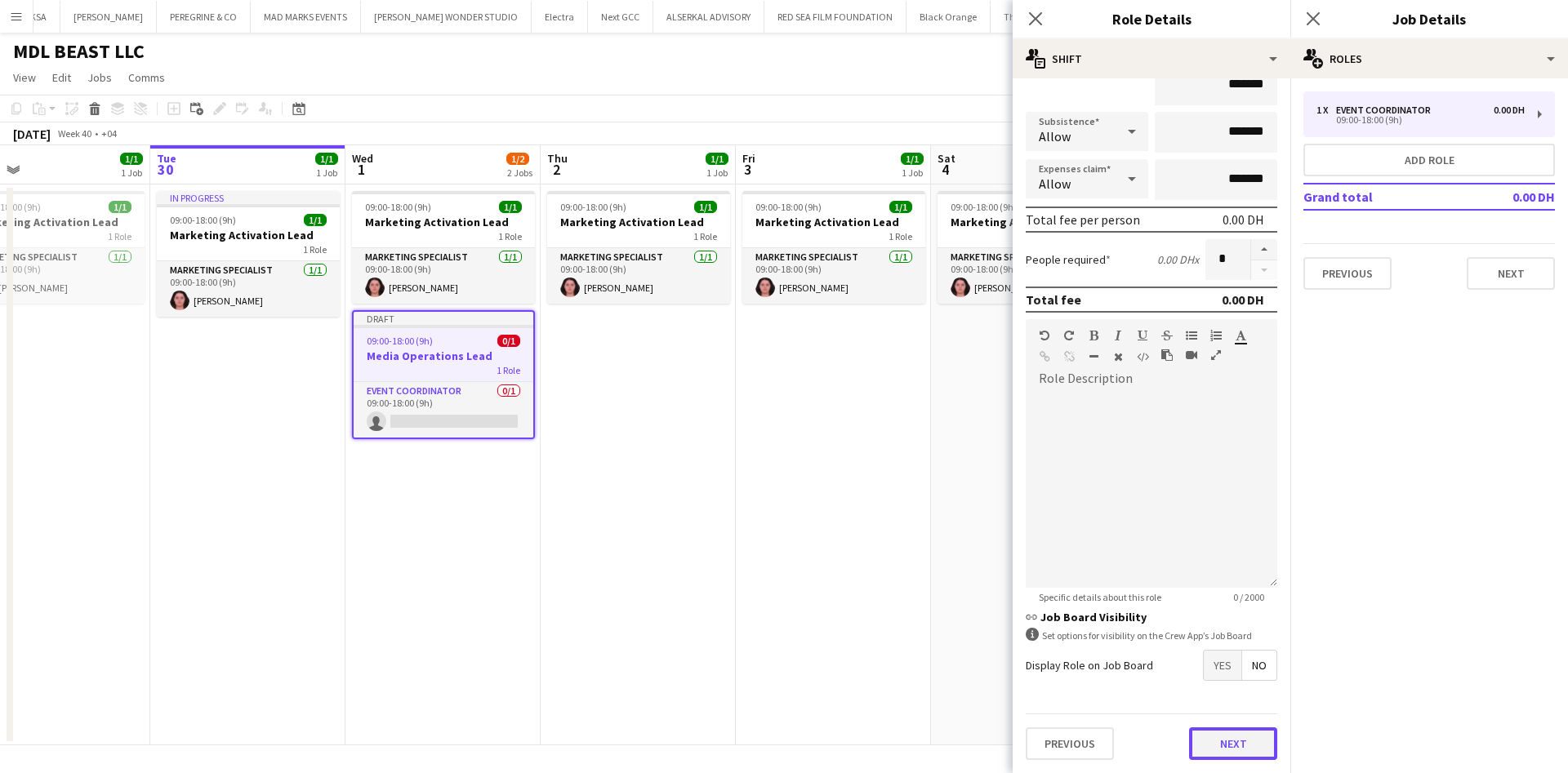
click at [1199, 731] on button "Next" at bounding box center [1233, 743] width 88 height 32
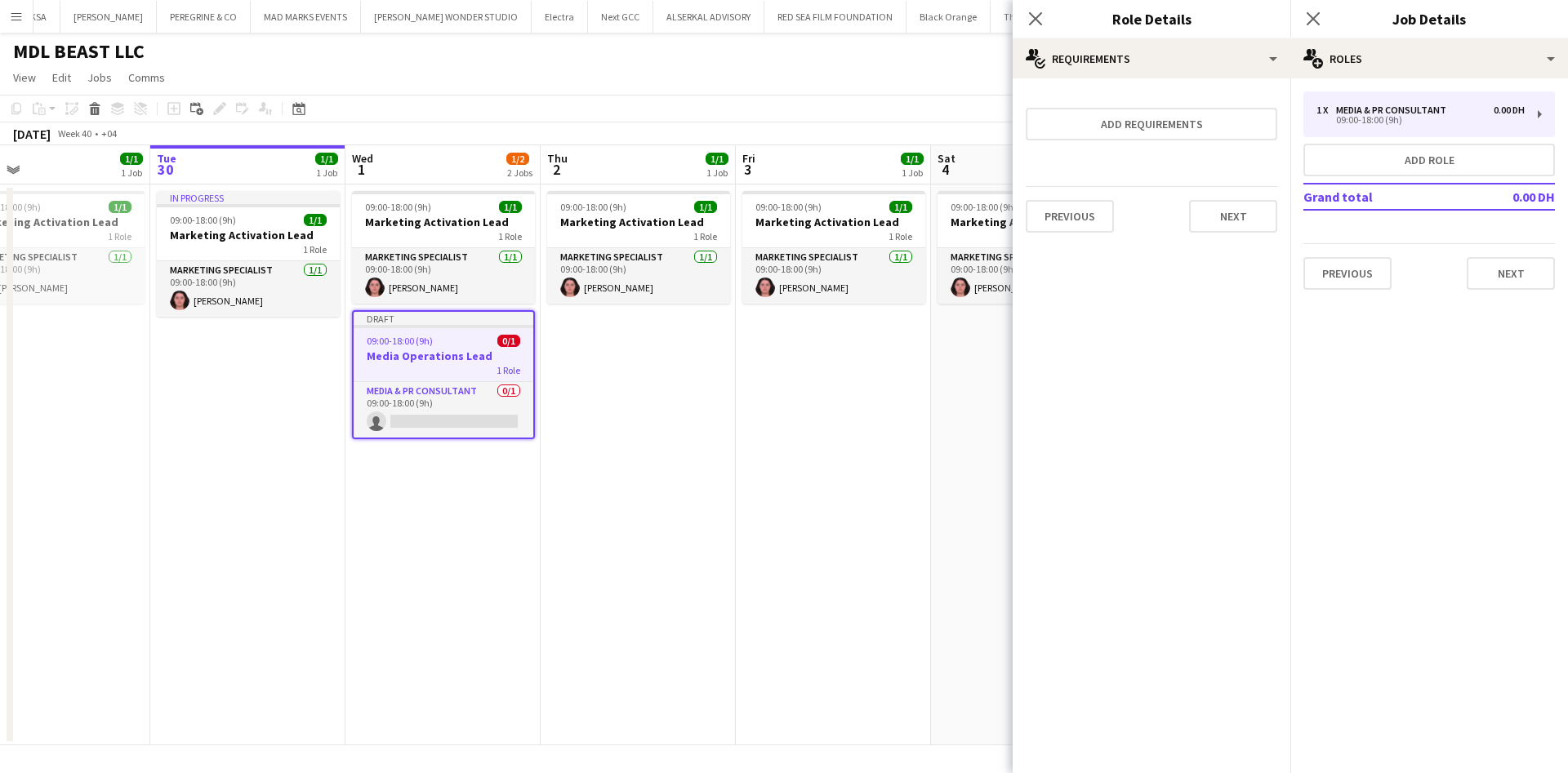
scroll to position [0, 0]
click at [1237, 203] on button "Next" at bounding box center [1233, 216] width 88 height 32
click at [1233, 225] on button "Finish" at bounding box center [1247, 218] width 61 height 32
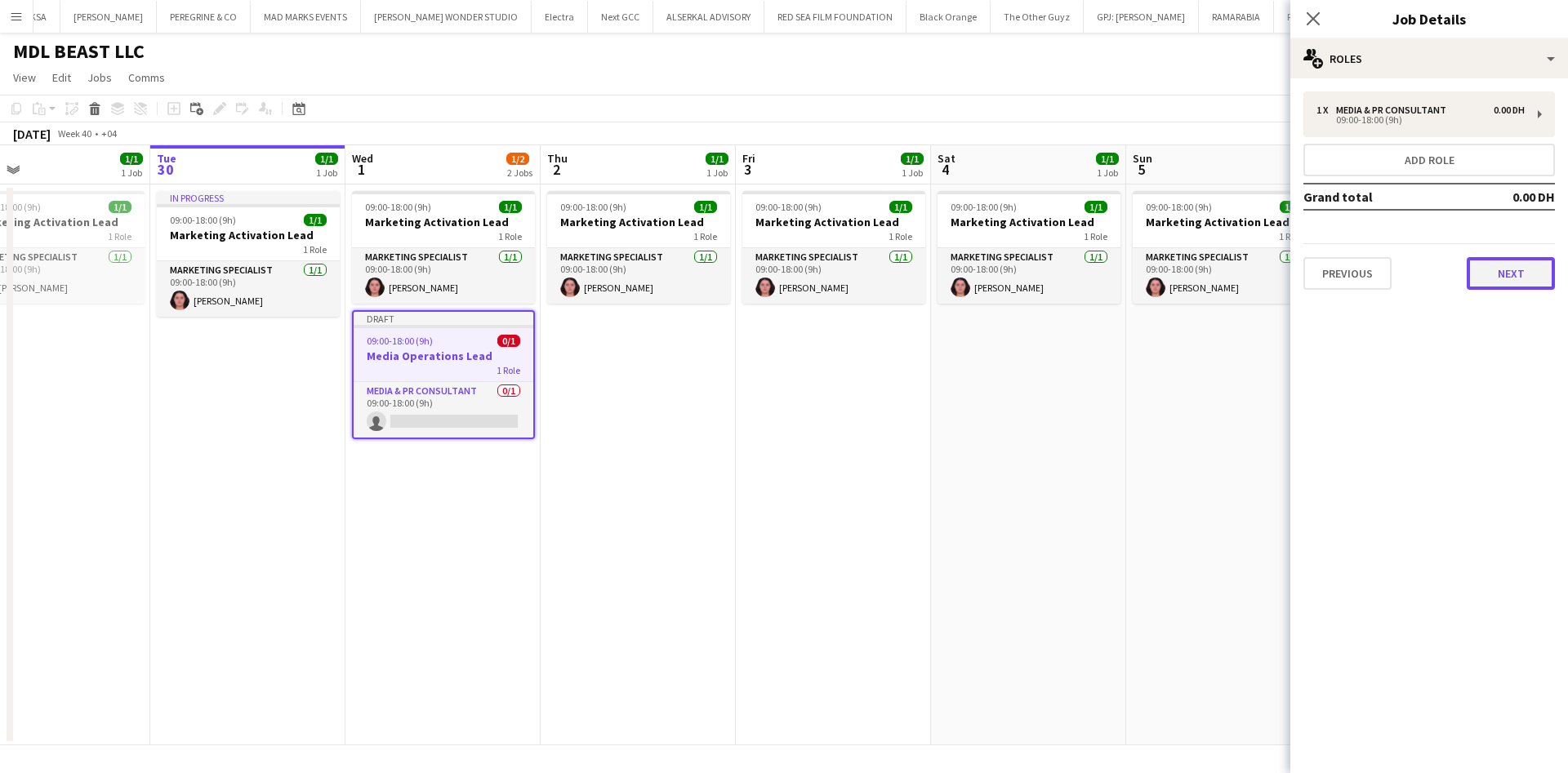
click at [1512, 268] on button "Next" at bounding box center [1510, 273] width 88 height 32
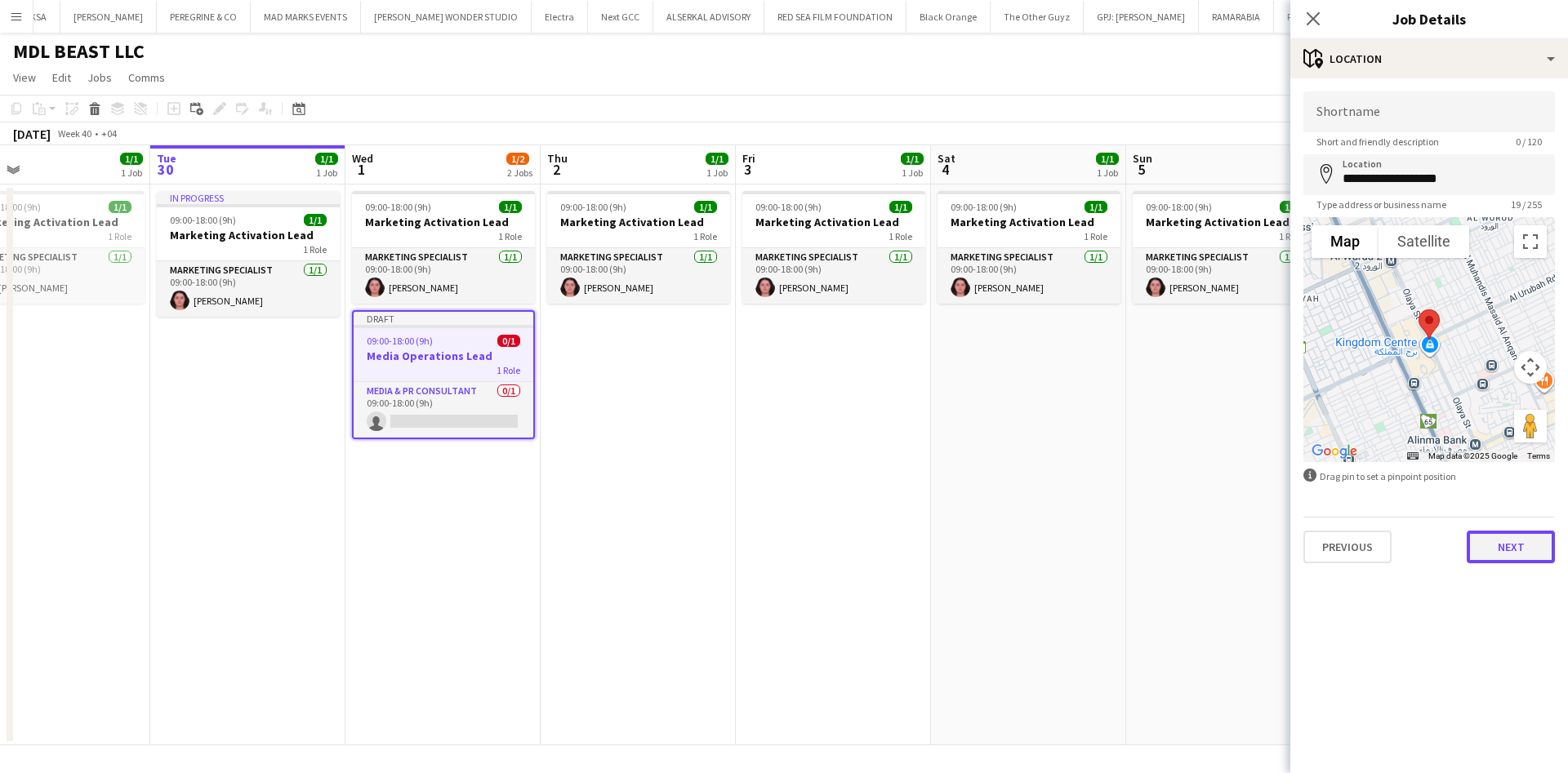
click at [1523, 543] on button "Next" at bounding box center [1510, 547] width 88 height 32
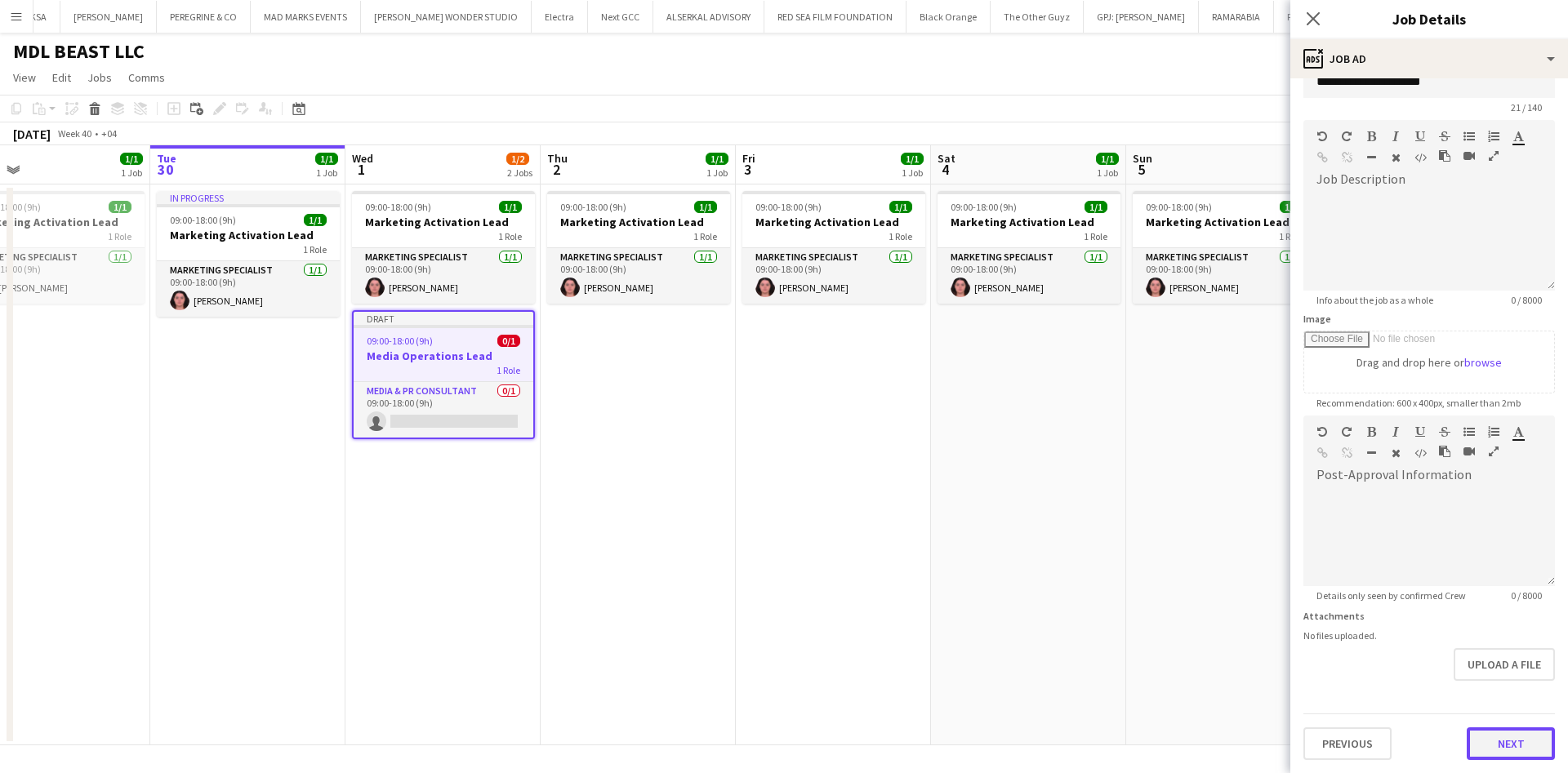
click at [1484, 710] on form "**********" at bounding box center [1429, 408] width 278 height 702
click at [1488, 731] on button "Next" at bounding box center [1510, 743] width 88 height 32
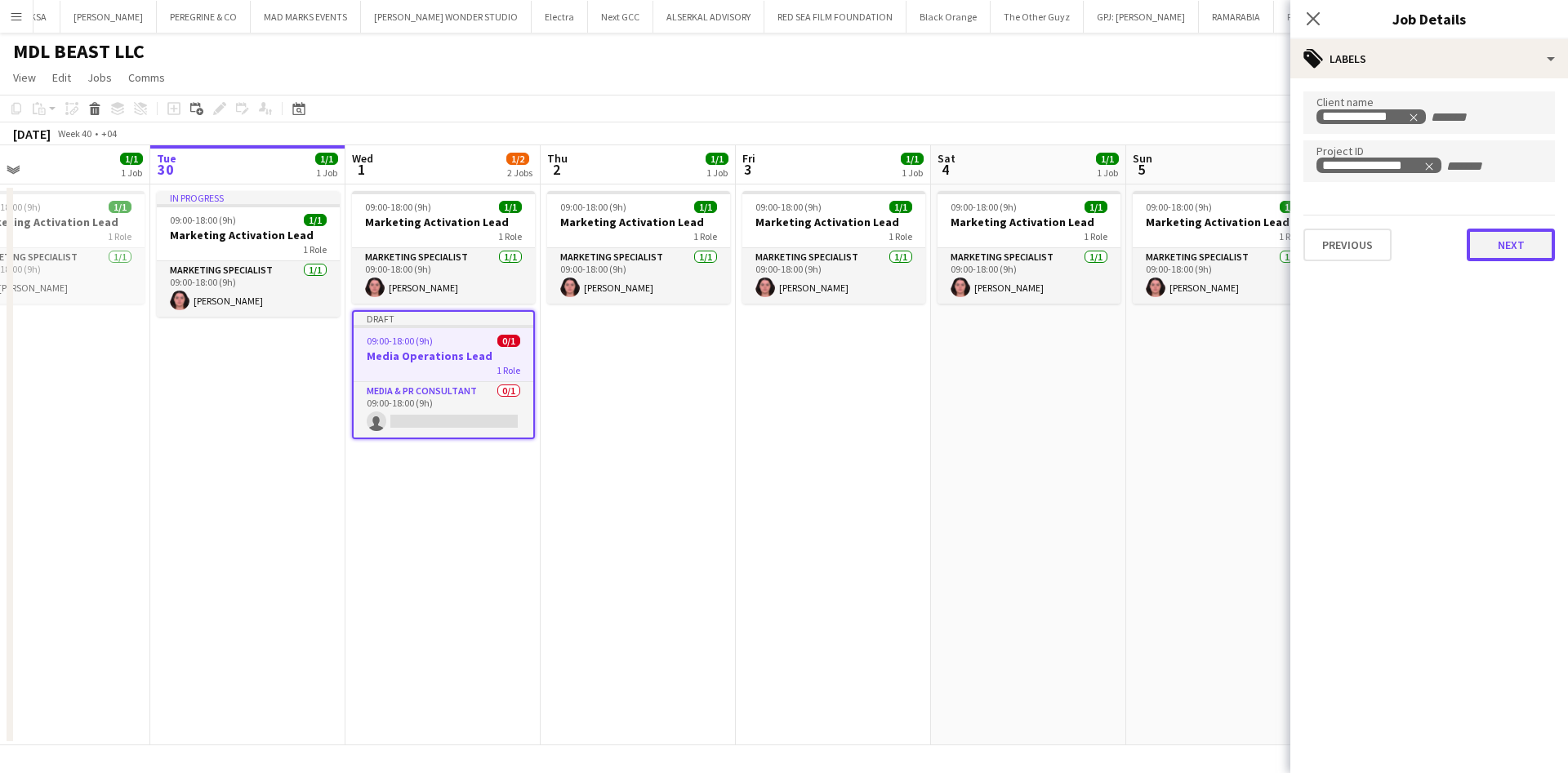
click at [1496, 236] on button "Next" at bounding box center [1510, 244] width 88 height 32
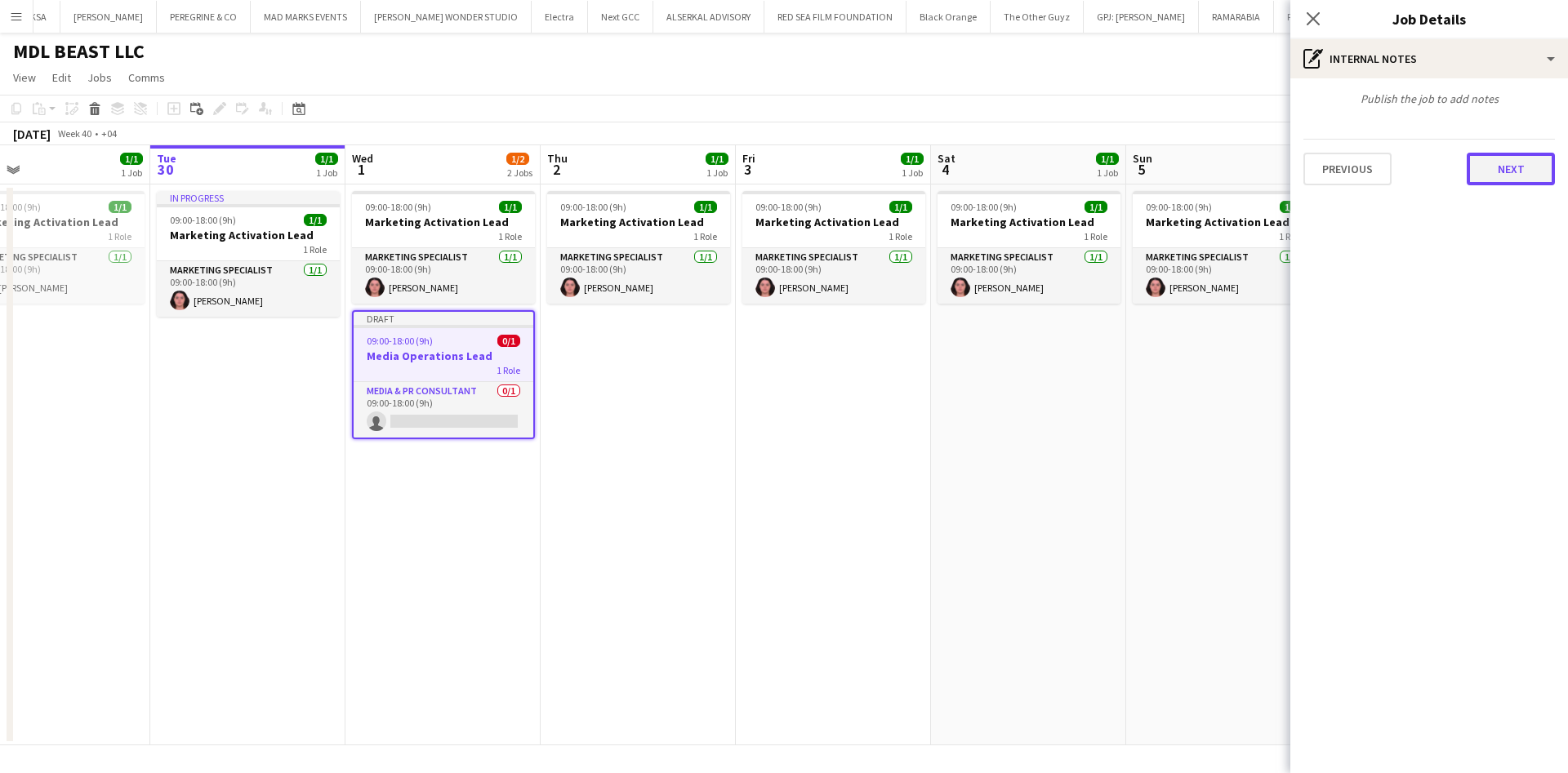
click at [1507, 176] on button "Next" at bounding box center [1510, 168] width 88 height 32
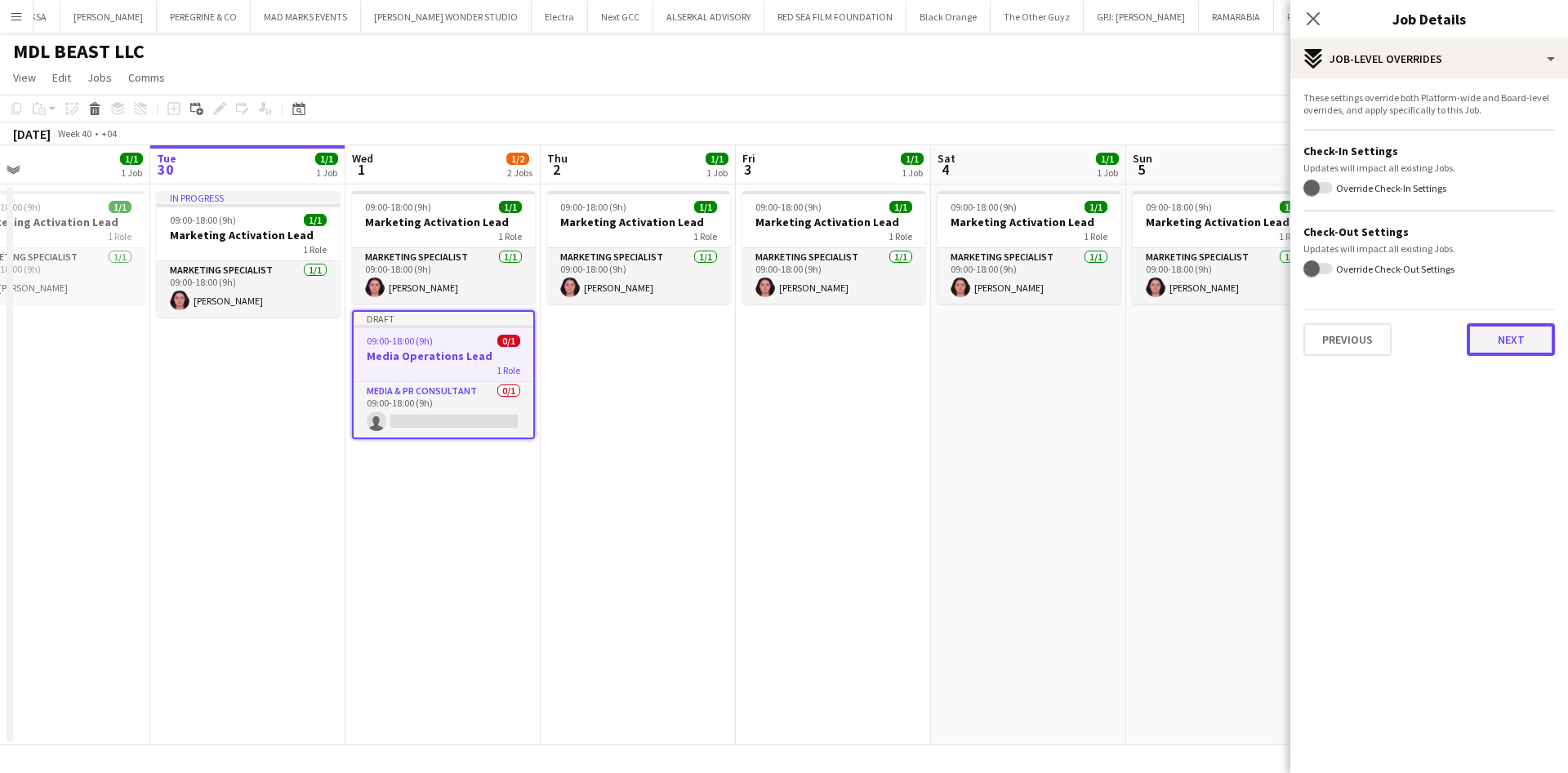
click at [1510, 324] on button "Next" at bounding box center [1510, 339] width 88 height 32
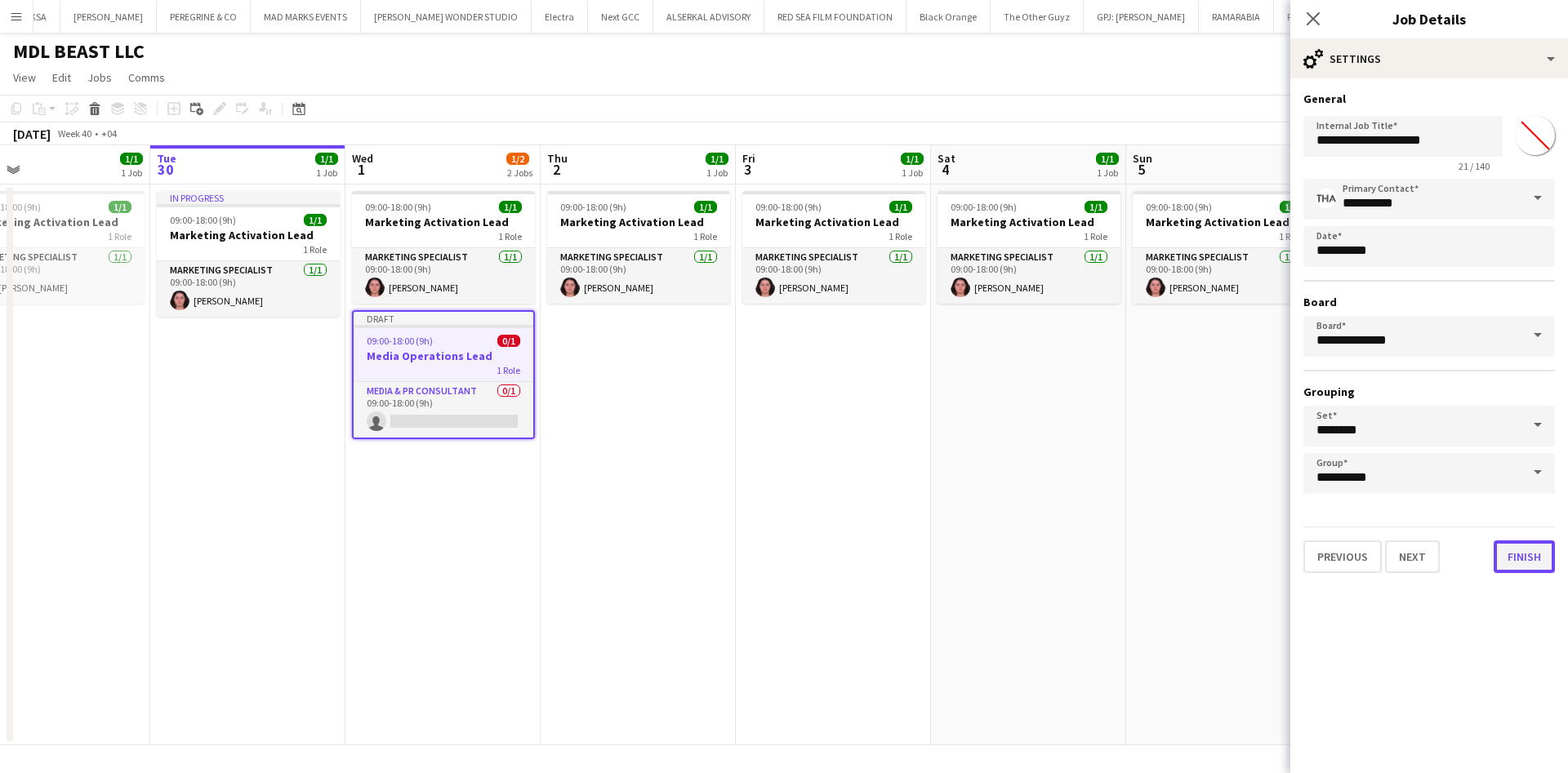
click at [1522, 553] on button "Finish" at bounding box center [1524, 556] width 61 height 32
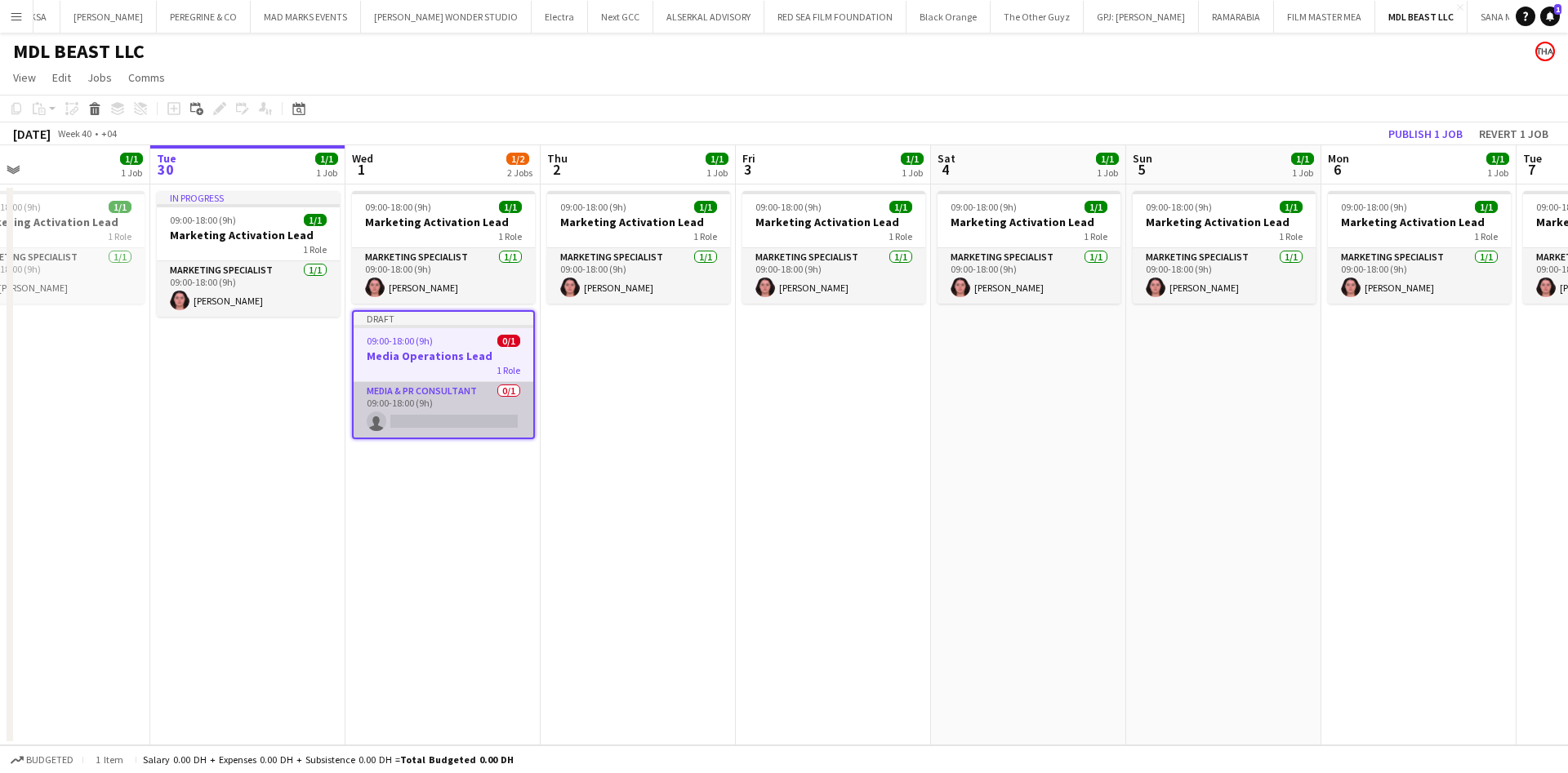
click at [467, 406] on app-card-role "Media & PR Consultant 0/1 09:00-18:00 (9h) single-neutral-actions" at bounding box center [444, 410] width 180 height 56
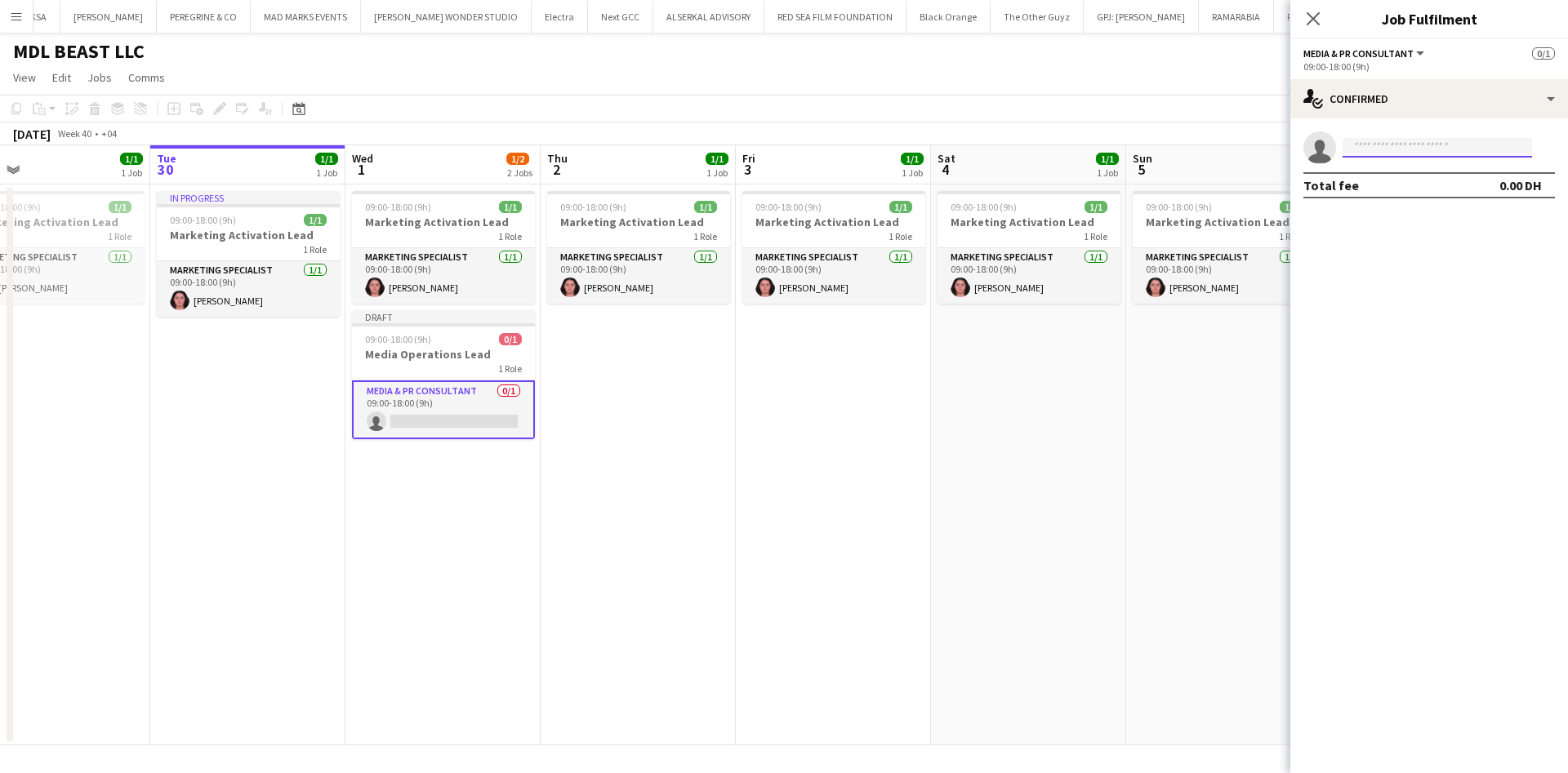
click at [1449, 141] on input at bounding box center [1437, 148] width 189 height 19
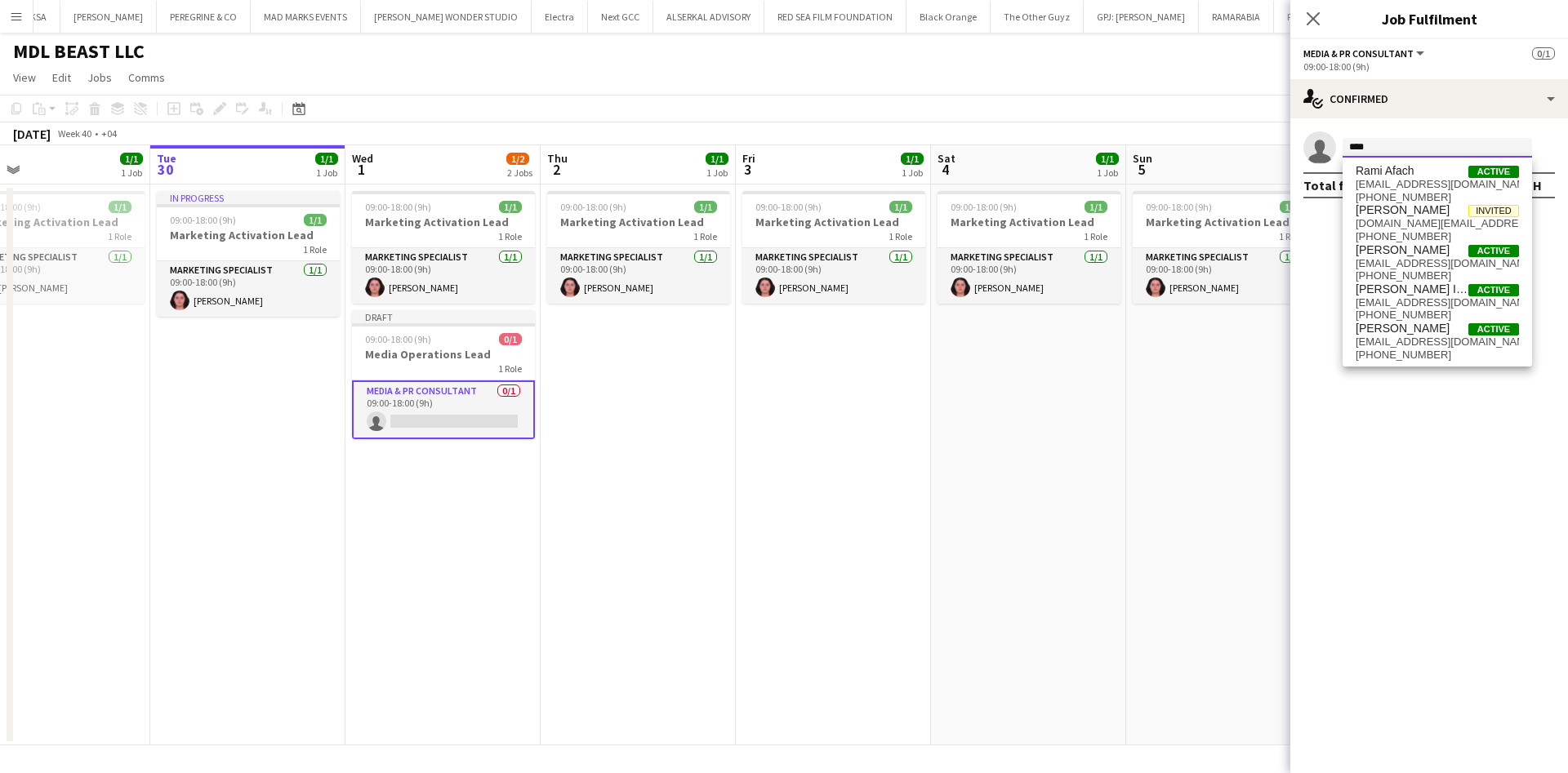
type input "****"
click at [1431, 289] on span "[PERSON_NAME] Issa" at bounding box center [1411, 289] width 112 height 14
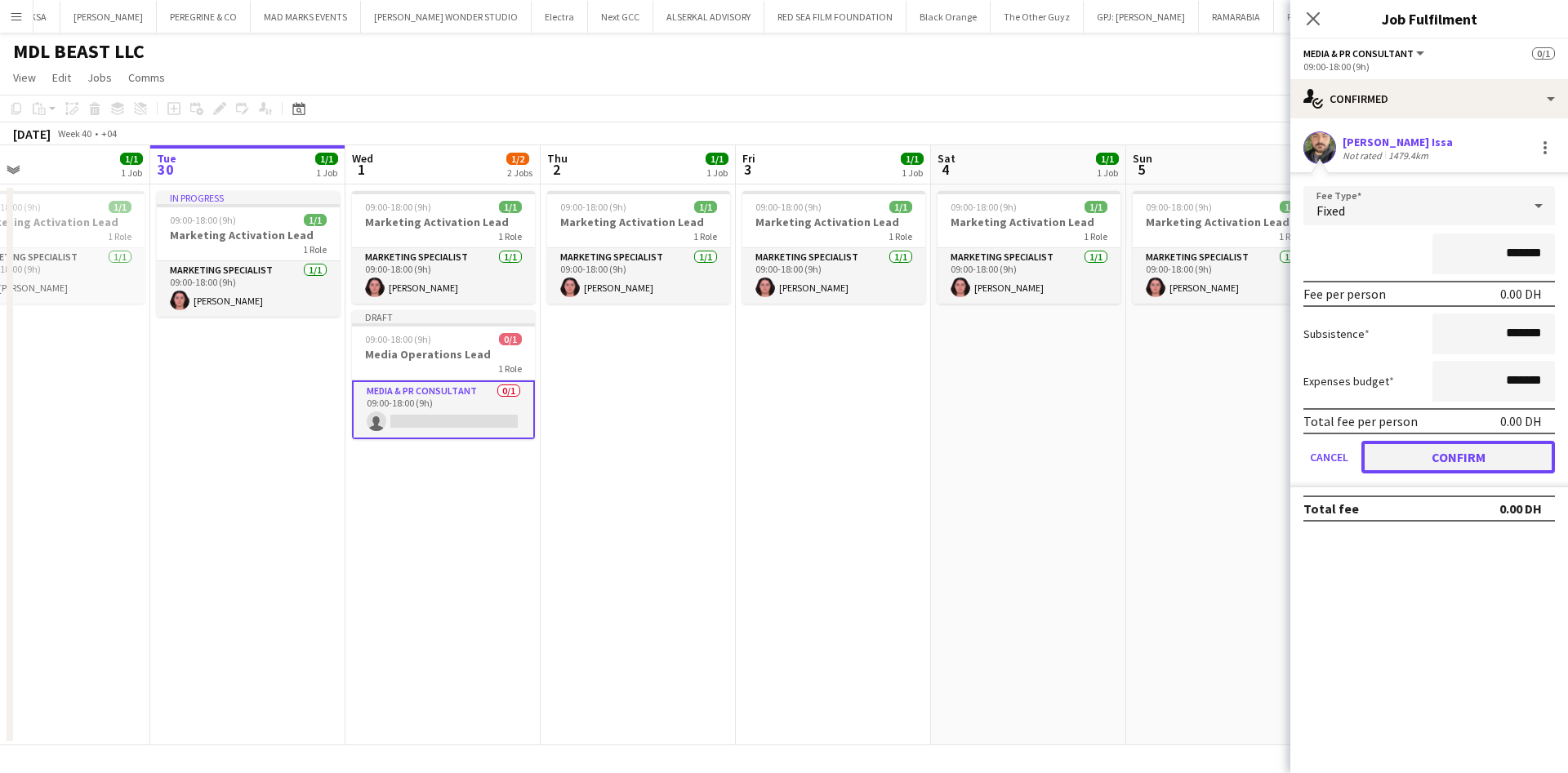
click at [1494, 453] on button "Confirm" at bounding box center [1458, 457] width 193 height 32
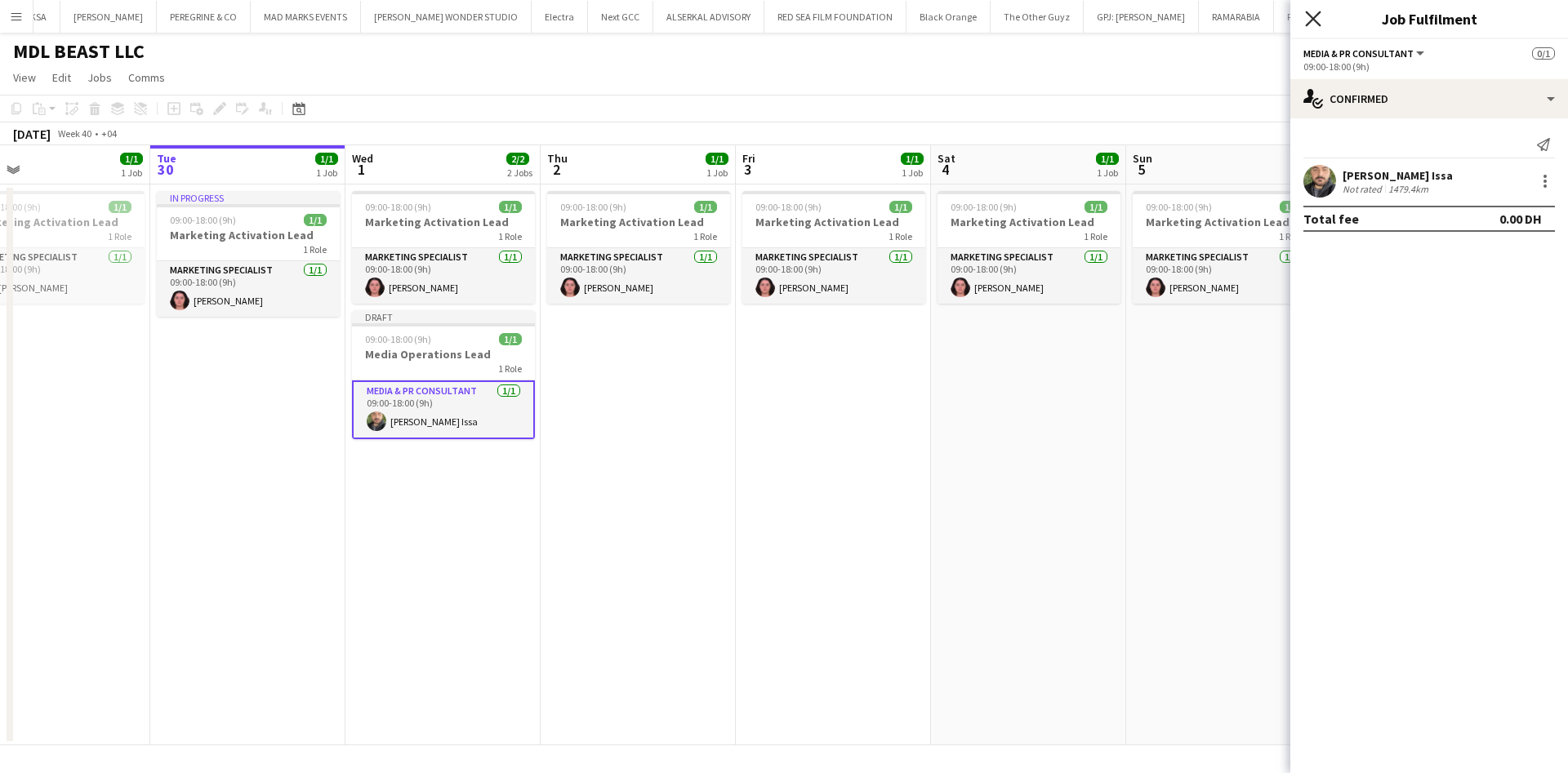
click at [1312, 14] on icon "Close pop-in" at bounding box center [1313, 18] width 16 height 16
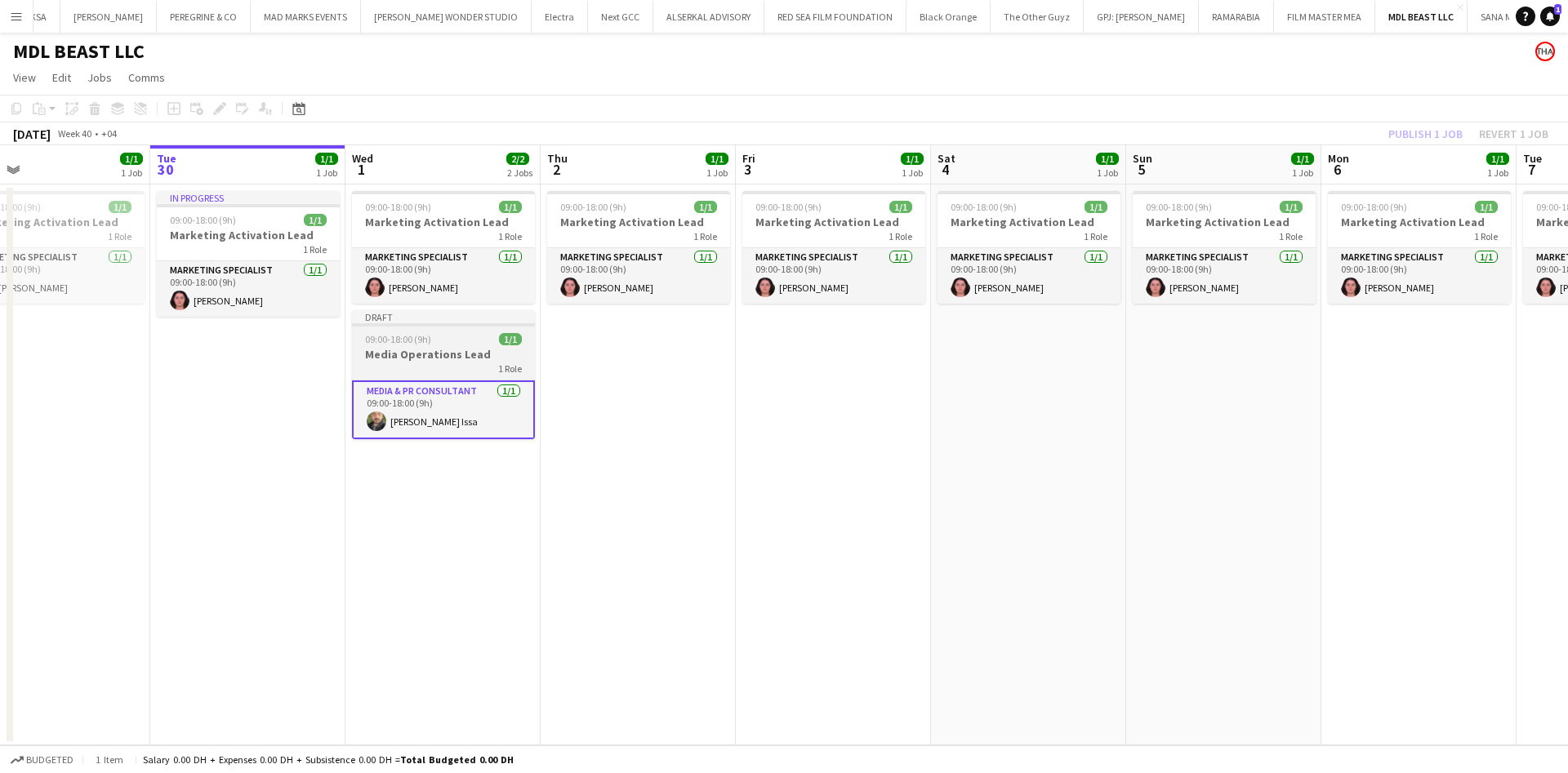
click at [452, 348] on h3 "Media Operations Lead" at bounding box center [443, 354] width 183 height 15
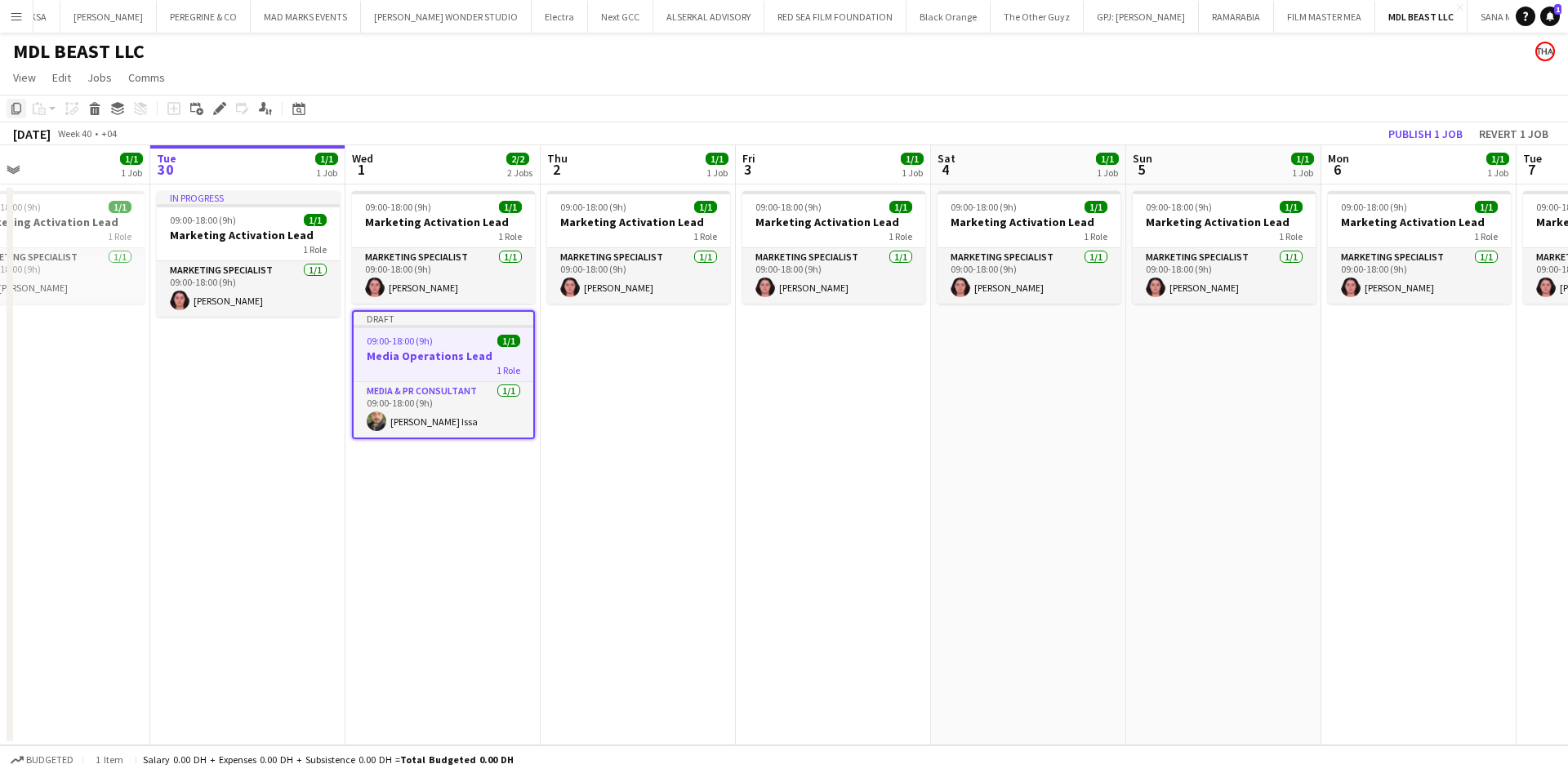
click at [15, 110] on icon "Copy" at bounding box center [17, 109] width 13 height 13
click at [14, 114] on icon "Copy" at bounding box center [17, 109] width 13 height 13
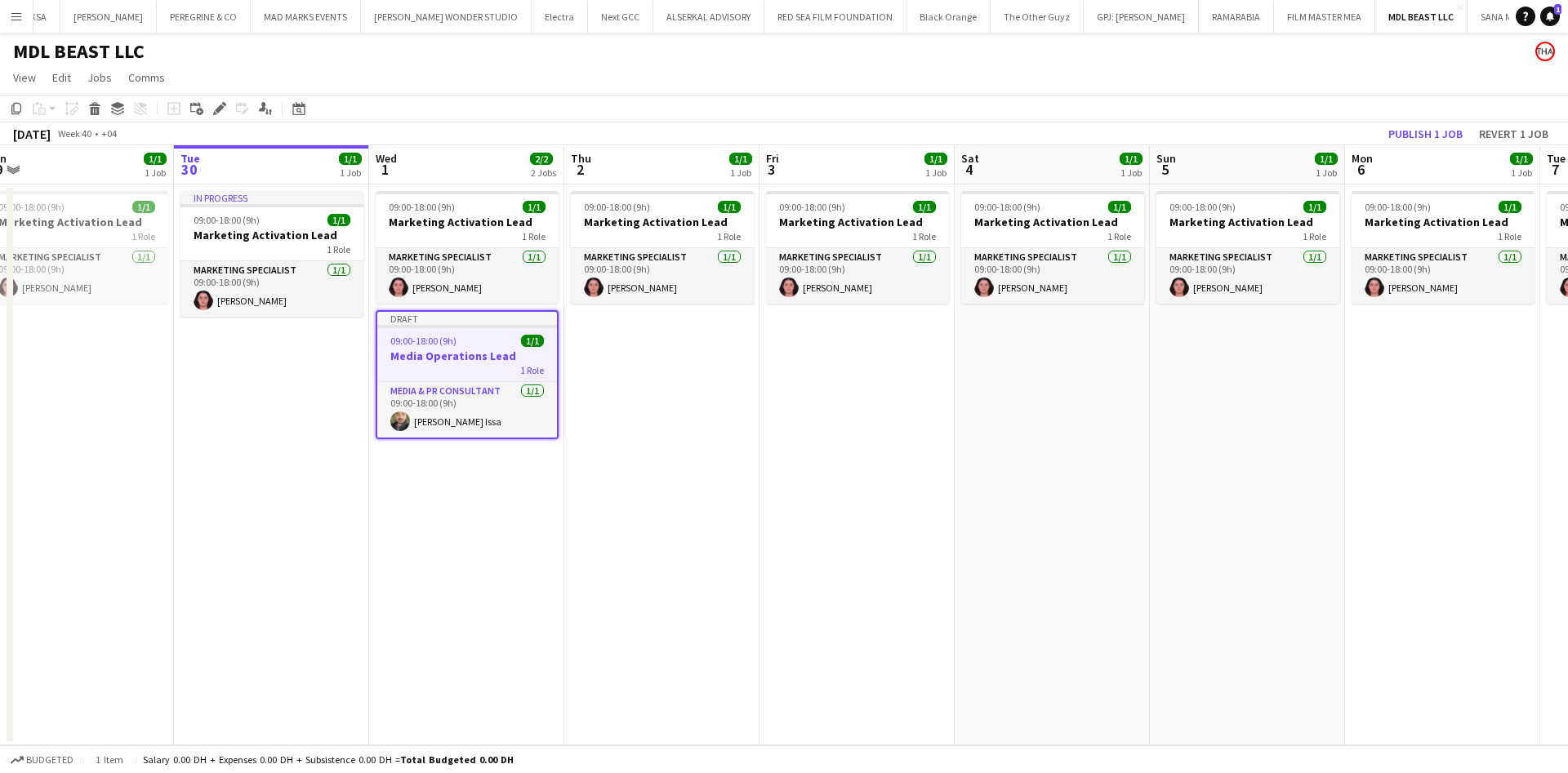
scroll to position [0, 410]
drag, startPoint x: 583, startPoint y: 390, endPoint x: 609, endPoint y: 389, distance: 26.0
click at [609, 389] on app-calendar-viewport "Sat 27 1/1 1 Job Sun 28 1/1 1 Job Mon 29 1/1 1 Job Tue 30 1/1 1 Job Wed 1 2/2 2…" at bounding box center [784, 445] width 1568 height 600
click at [609, 389] on app-date-cell "09:00-18:00 (9h) 1/1 Marketing Activation Lead 1 Role Marketing Specialist [DAT…" at bounding box center [664, 465] width 195 height 560
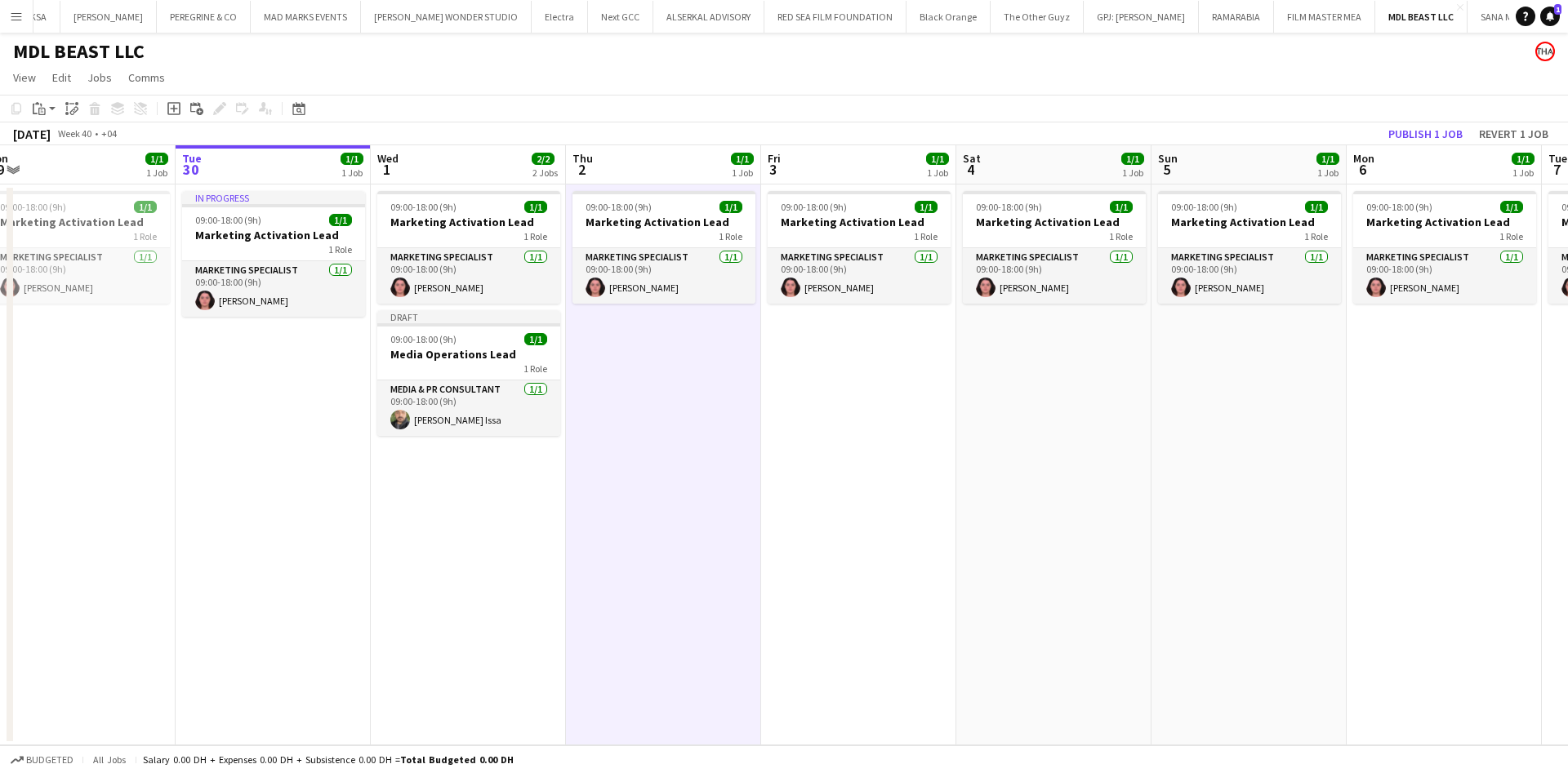
click at [1048, 402] on app-date-cell "09:00-18:00 (9h) 1/1 Marketing Activation Lead 1 Role Marketing Specialist [DAT…" at bounding box center [1054, 465] width 195 height 560
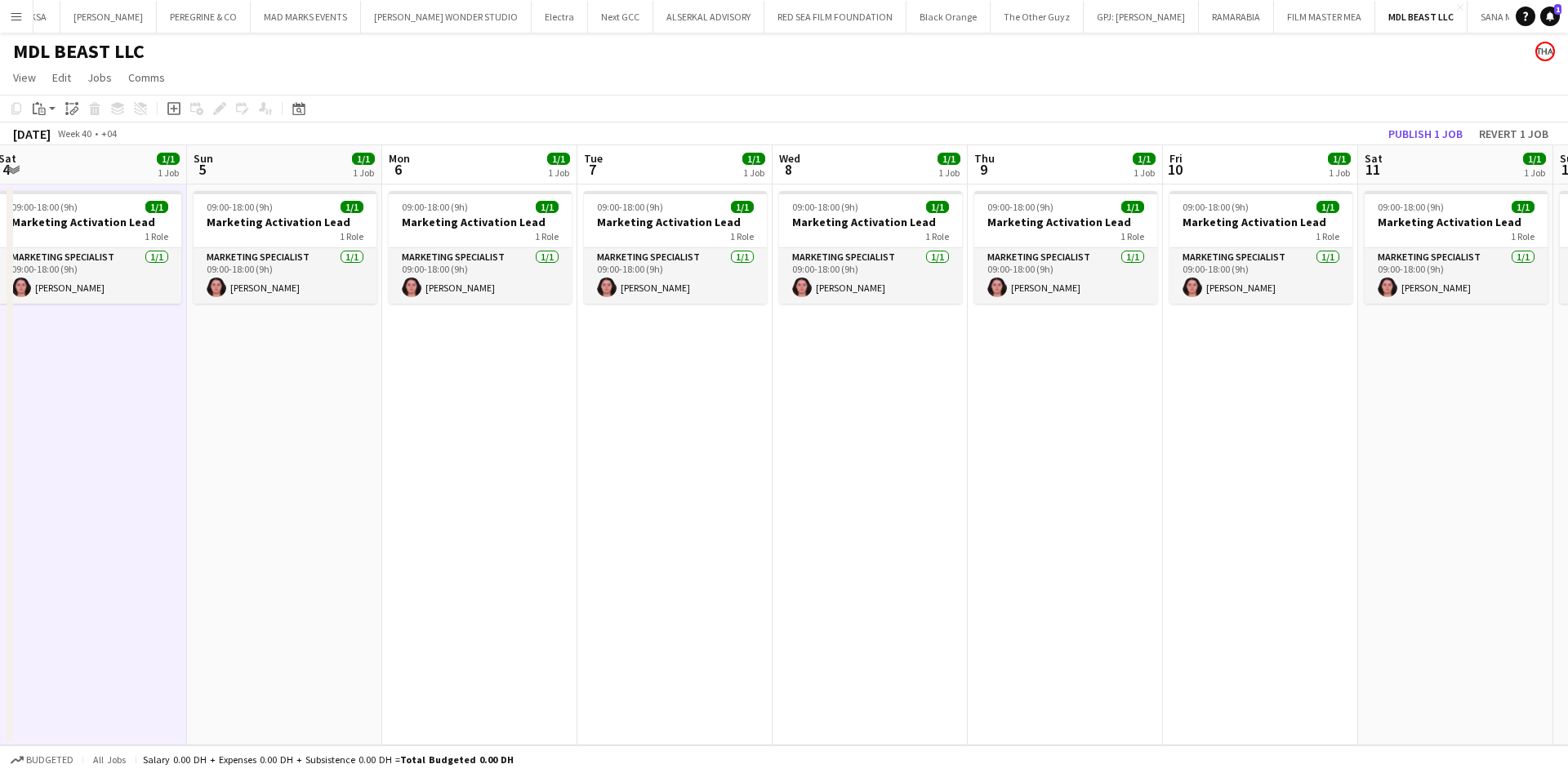
drag, startPoint x: 1221, startPoint y: 405, endPoint x: 262, endPoint y: 395, distance: 959.1
click at [238, 403] on app-calendar-viewport "Wed 1 2/2 2 Jobs Thu 2 1/1 1 Job Fri 3 1/1 1 Job Sat 4 1/1 1 Job Sun 5 1/1 1 Jo…" at bounding box center [784, 445] width 1568 height 600
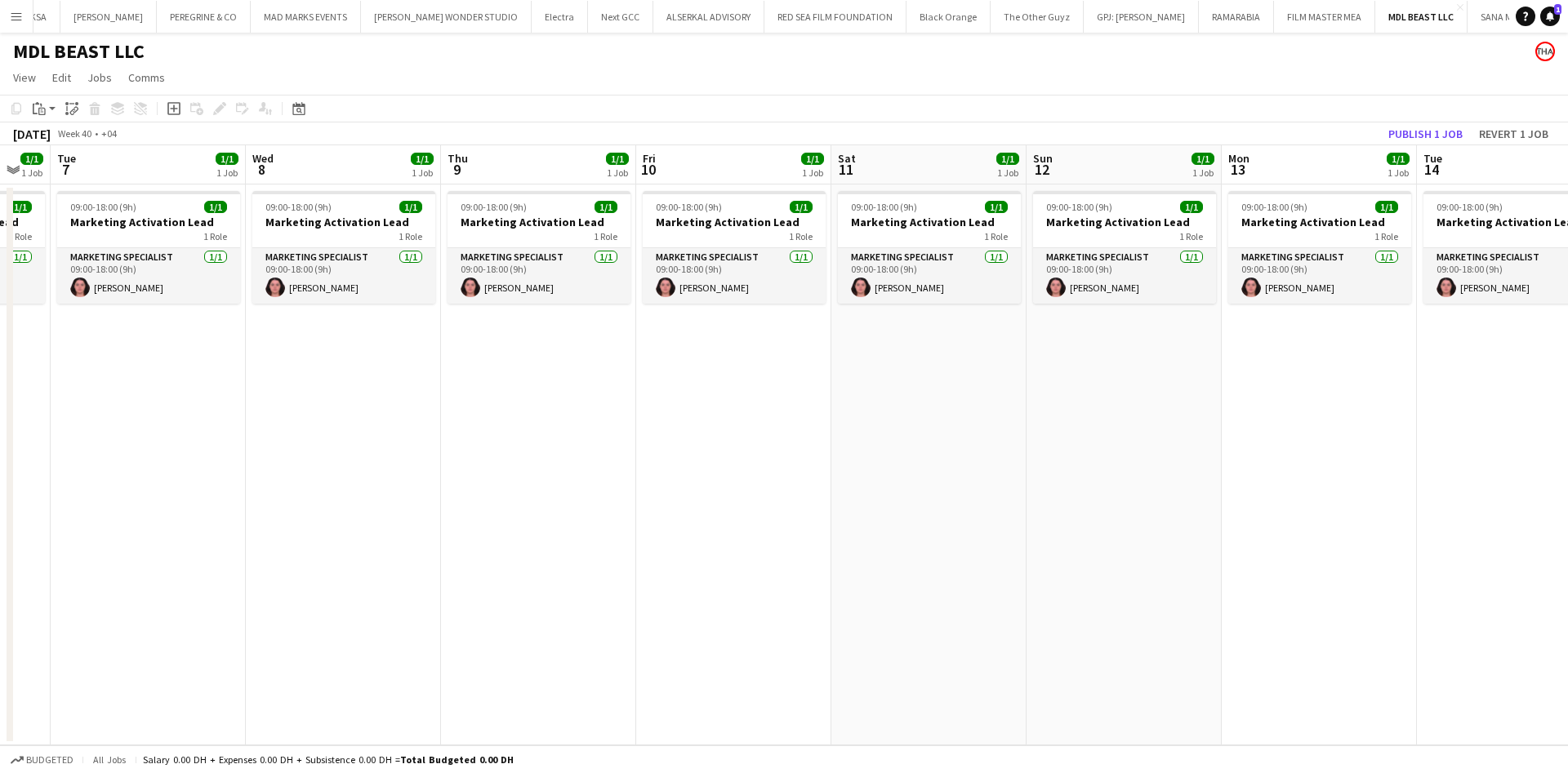
drag, startPoint x: 1273, startPoint y: 390, endPoint x: 361, endPoint y: 404, distance: 912.1
click at [321, 409] on app-calendar-viewport "Fri 3 1/1 1 Job Sat 4 1/1 1 Job Sun 5 1/1 1 Job Mon 6 1/1 1 Job Tue 7 1/1 1 Job…" at bounding box center [784, 445] width 1568 height 600
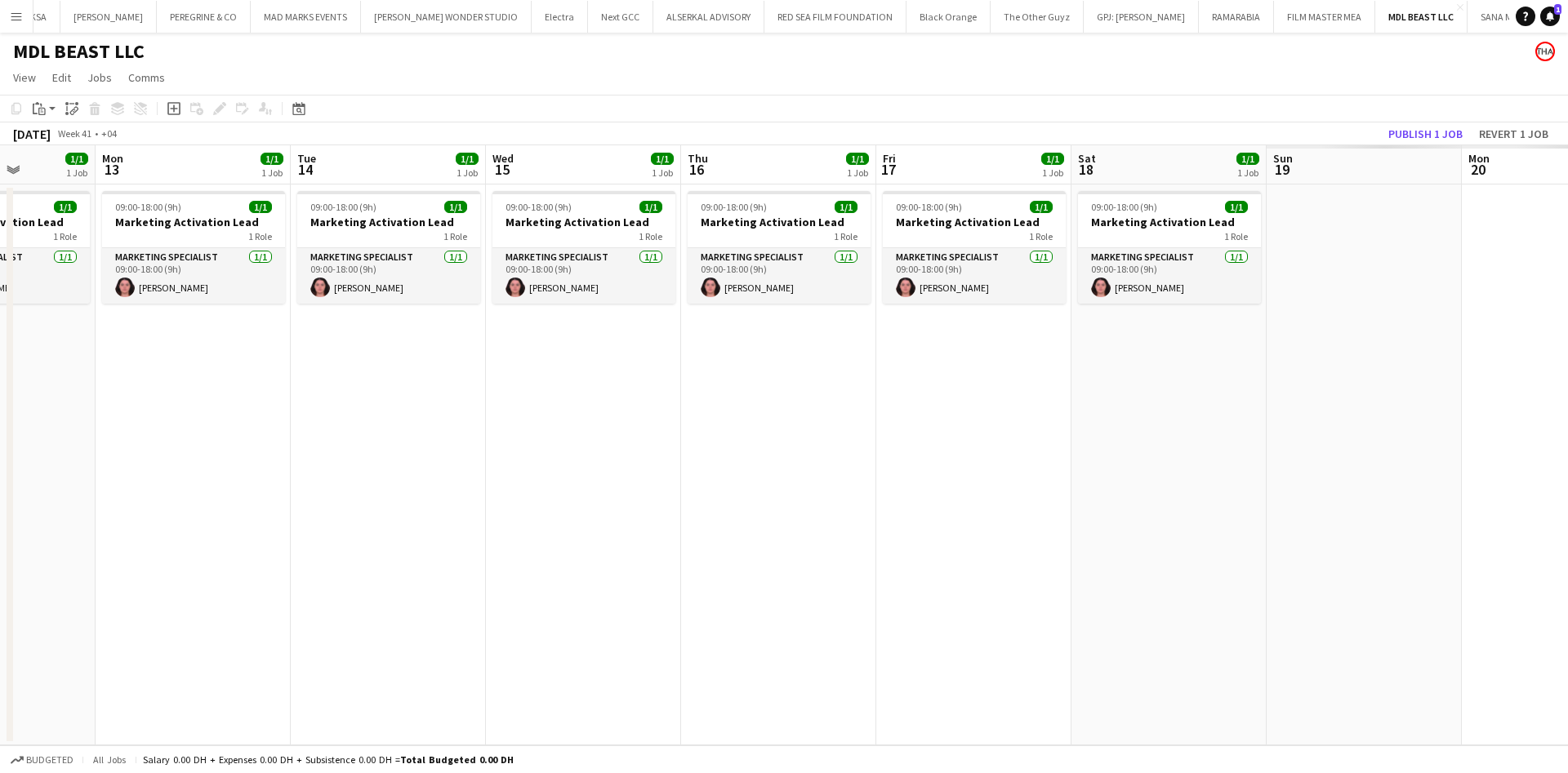
drag, startPoint x: 1313, startPoint y: 411, endPoint x: 254, endPoint y: 436, distance: 1059.3
click at [234, 444] on app-calendar-viewport "Thu 9 1/1 1 Job Fri 10 1/1 1 Job Sat 11 1/1 1 Job Sun 12 1/1 1 Job Mon 13 1/1 1…" at bounding box center [784, 445] width 1568 height 600
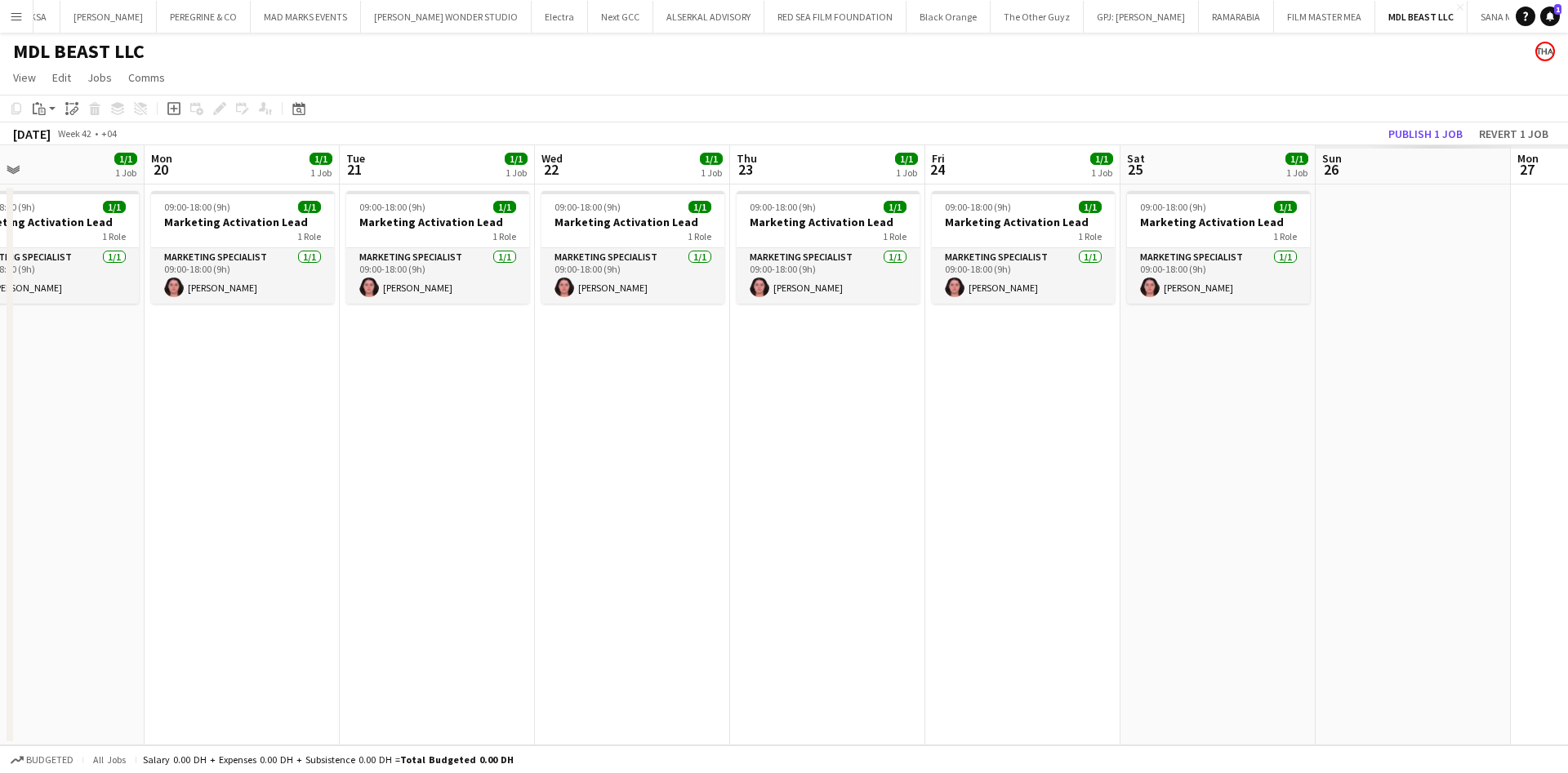
drag, startPoint x: 685, startPoint y: 439, endPoint x: 238, endPoint y: 421, distance: 447.4
click at [235, 423] on app-calendar-viewport "Wed 15 1/1 1 Job Thu 16 1/1 1 Job Fri 17 1/1 1 Job Sat 18 1/1 1 Job Sun 19 1/1 …" at bounding box center [784, 445] width 1568 height 600
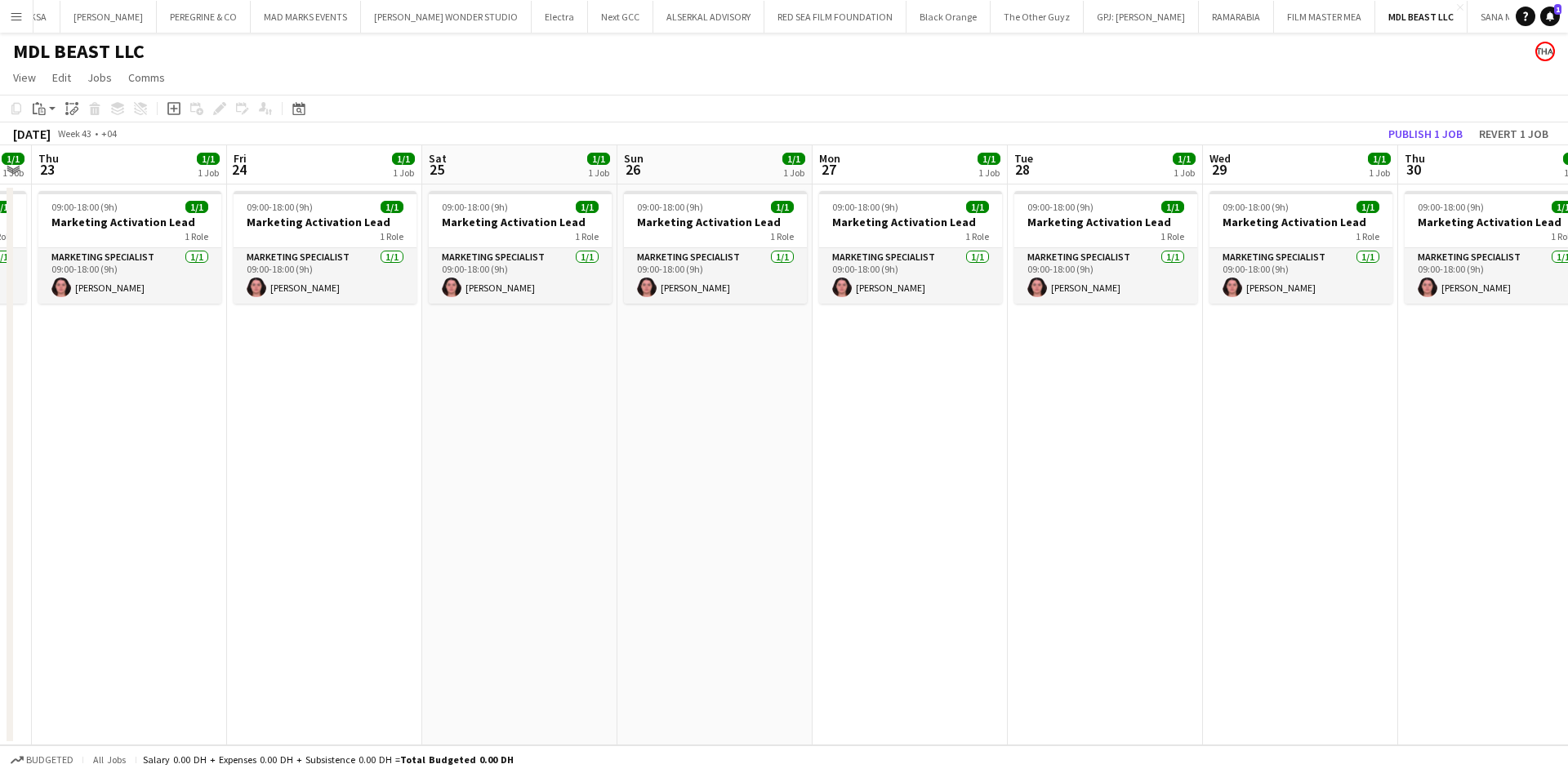
drag, startPoint x: 1173, startPoint y: 446, endPoint x: 605, endPoint y: 437, distance: 568.1
click at [605, 437] on app-calendar-viewport "Mon 20 1/1 1 Job Tue 21 1/1 1 Job Wed 22 1/1 1 Job Thu 23 1/1 1 Job Fri 24 1/1 …" at bounding box center [784, 445] width 1568 height 600
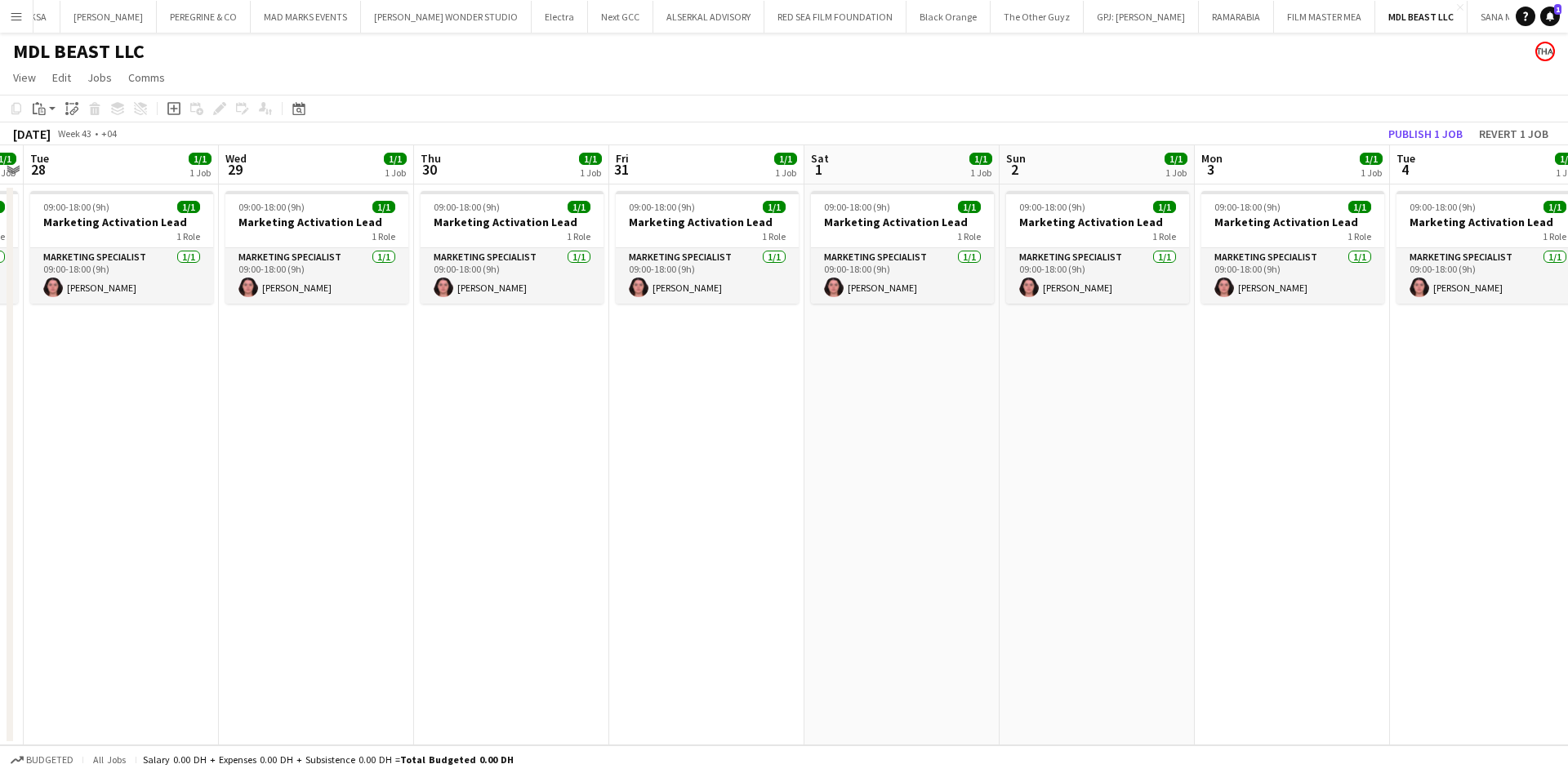
drag, startPoint x: 1369, startPoint y: 408, endPoint x: 611, endPoint y: 405, distance: 758.0
click at [616, 405] on app-calendar-viewport "Fri 24 1/1 1 Job Sat 25 1/1 1 Job Sun 26 1/1 1 Job Mon 27 1/1 1 Job Tue 28 1/1 …" at bounding box center [784, 445] width 1568 height 600
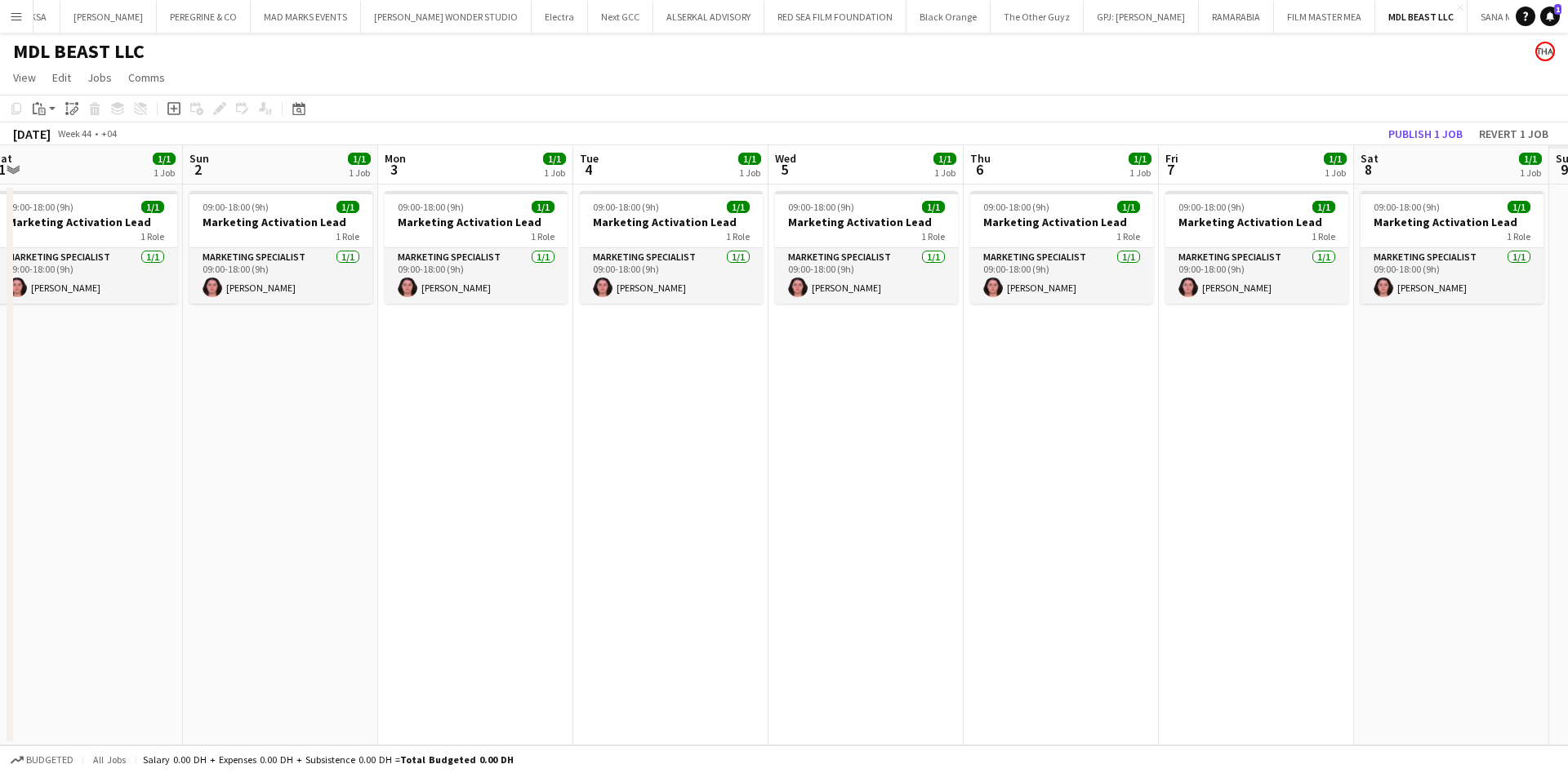
drag, startPoint x: 1323, startPoint y: 363, endPoint x: 664, endPoint y: 377, distance: 659.1
click at [664, 377] on app-calendar-viewport "Wed 29 1/1 1 Job Thu 30 1/1 1 Job Fri 31 1/1 1 Job Sat 1 1/1 1 Job Sun 2 1/1 1 …" at bounding box center [784, 445] width 1568 height 600
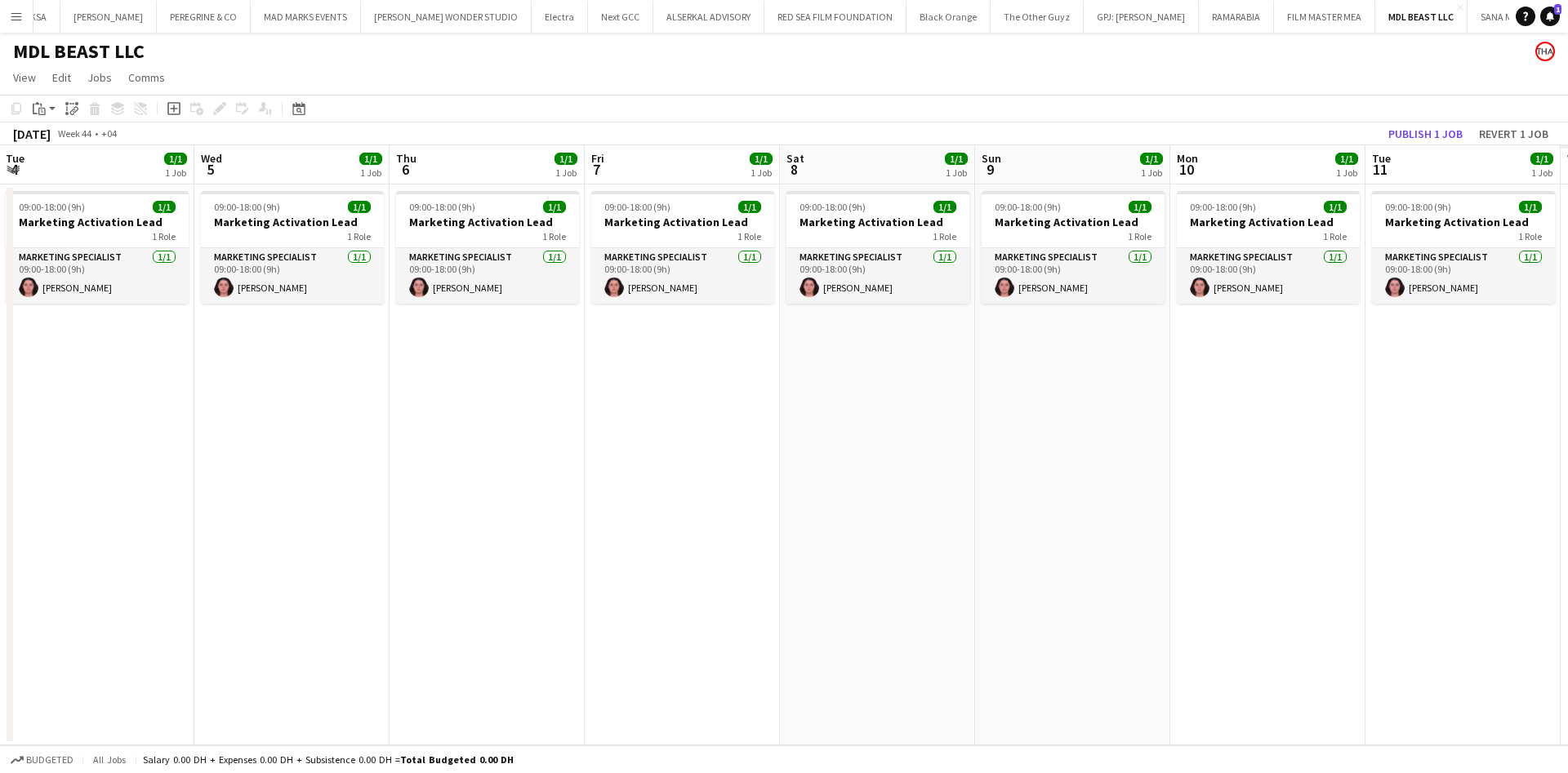
drag, startPoint x: 1211, startPoint y: 368, endPoint x: 714, endPoint y: 365, distance: 497.0
click at [714, 365] on app-calendar-viewport "Fri 31 1/1 1 Job Sat 1 1/1 1 Job Sun 2 1/1 1 Job Mon 3 1/1 1 Job Tue 4 1/1 1 Jo…" at bounding box center [784, 445] width 1568 height 600
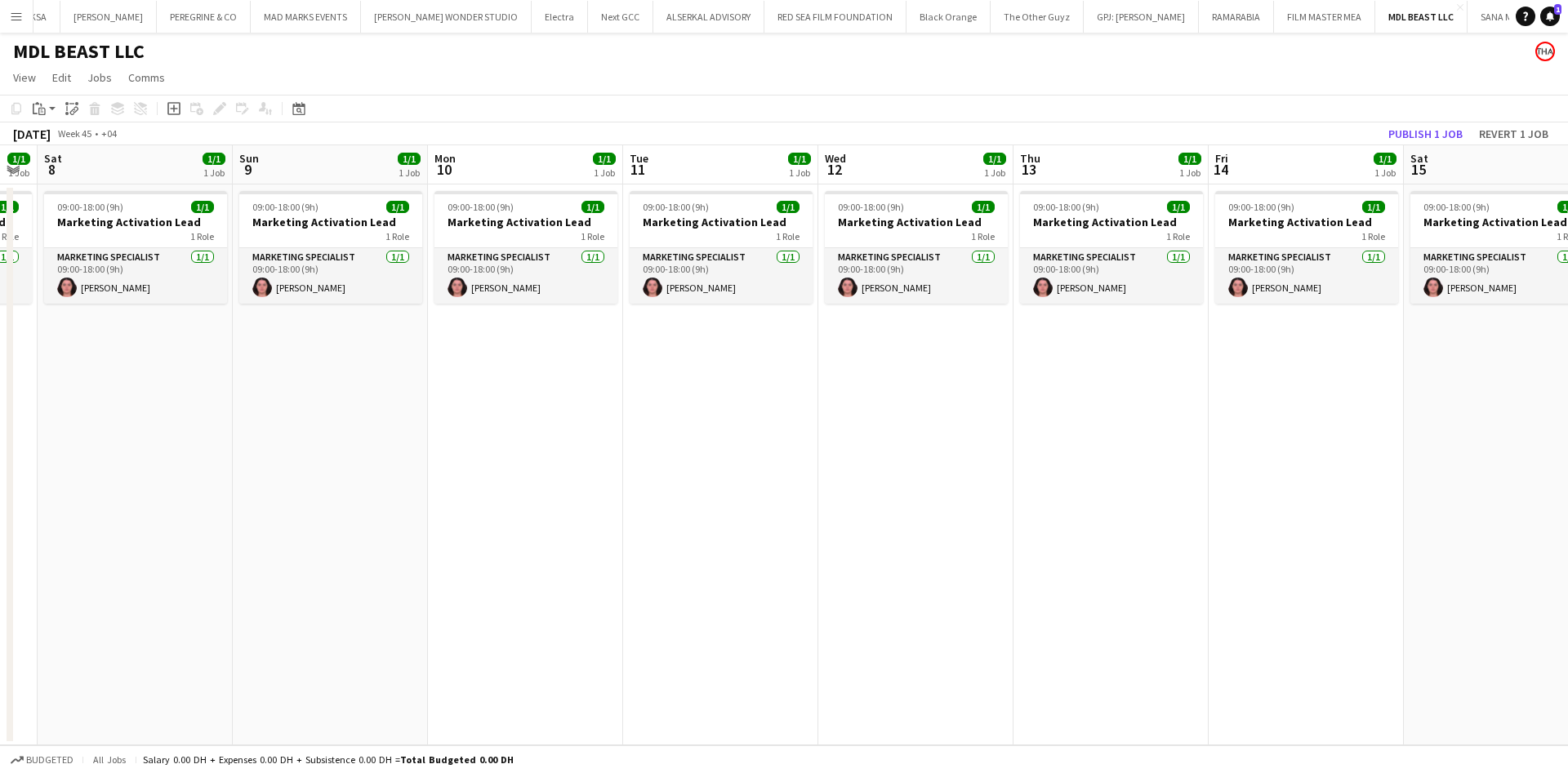
drag, startPoint x: 1001, startPoint y: 395, endPoint x: 823, endPoint y: 392, distance: 178.0
click at [823, 392] on app-calendar-viewport "Tue 4 1/1 1 Job Wed 5 1/1 1 Job Thu 6 1/1 1 Job Fri 7 1/1 1 Job Sat 8 1/1 1 Job…" at bounding box center [784, 445] width 1568 height 600
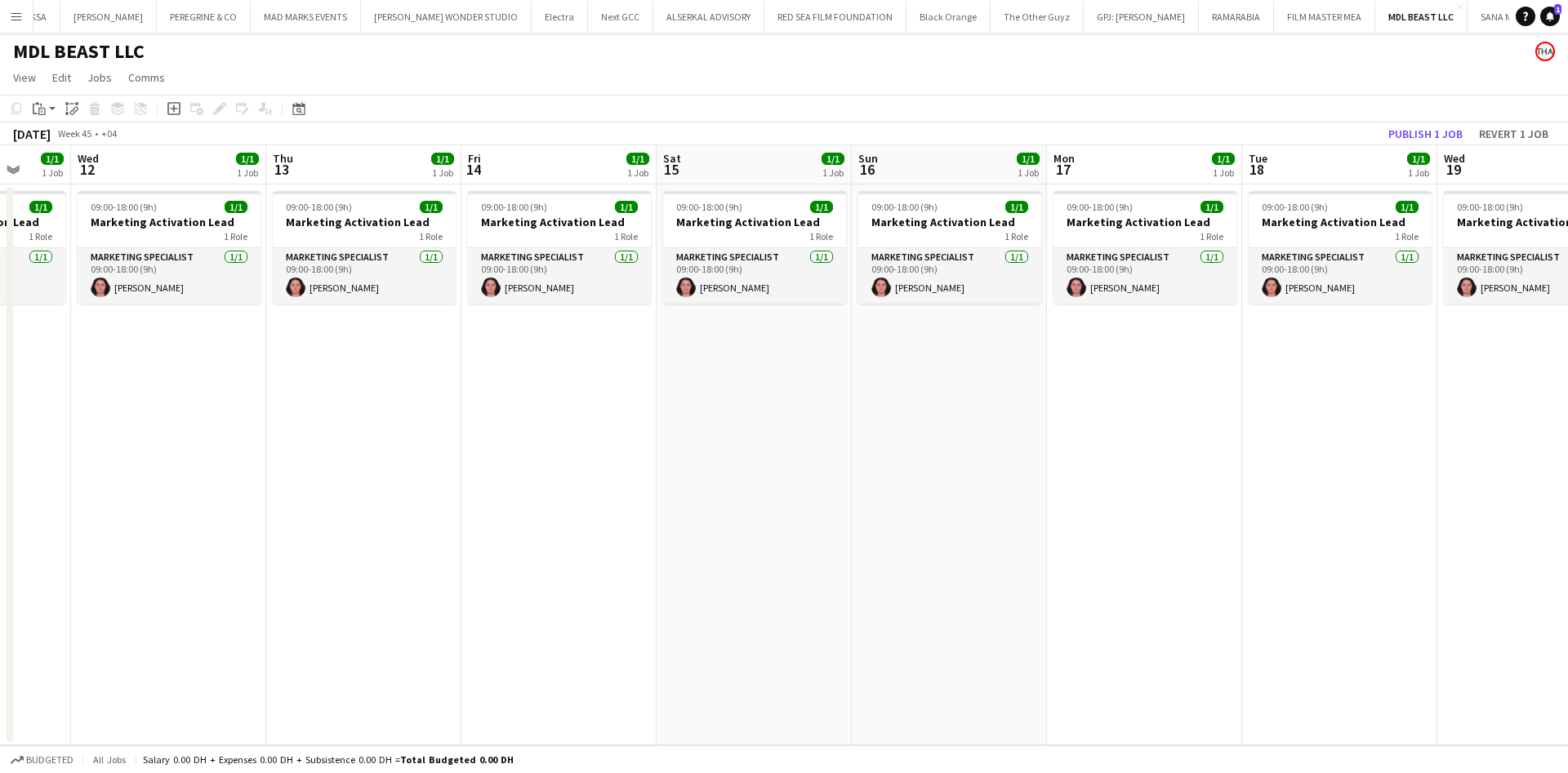
drag, startPoint x: 1198, startPoint y: 335, endPoint x: 883, endPoint y: 334, distance: 315.0
click at [464, 370] on app-calendar-viewport "Sun 9 1/1 1 Job Mon 10 1/1 1 Job Tue 11 1/1 1 Job Wed 12 1/1 1 Job Thu 13 1/1 1…" at bounding box center [784, 445] width 1568 height 600
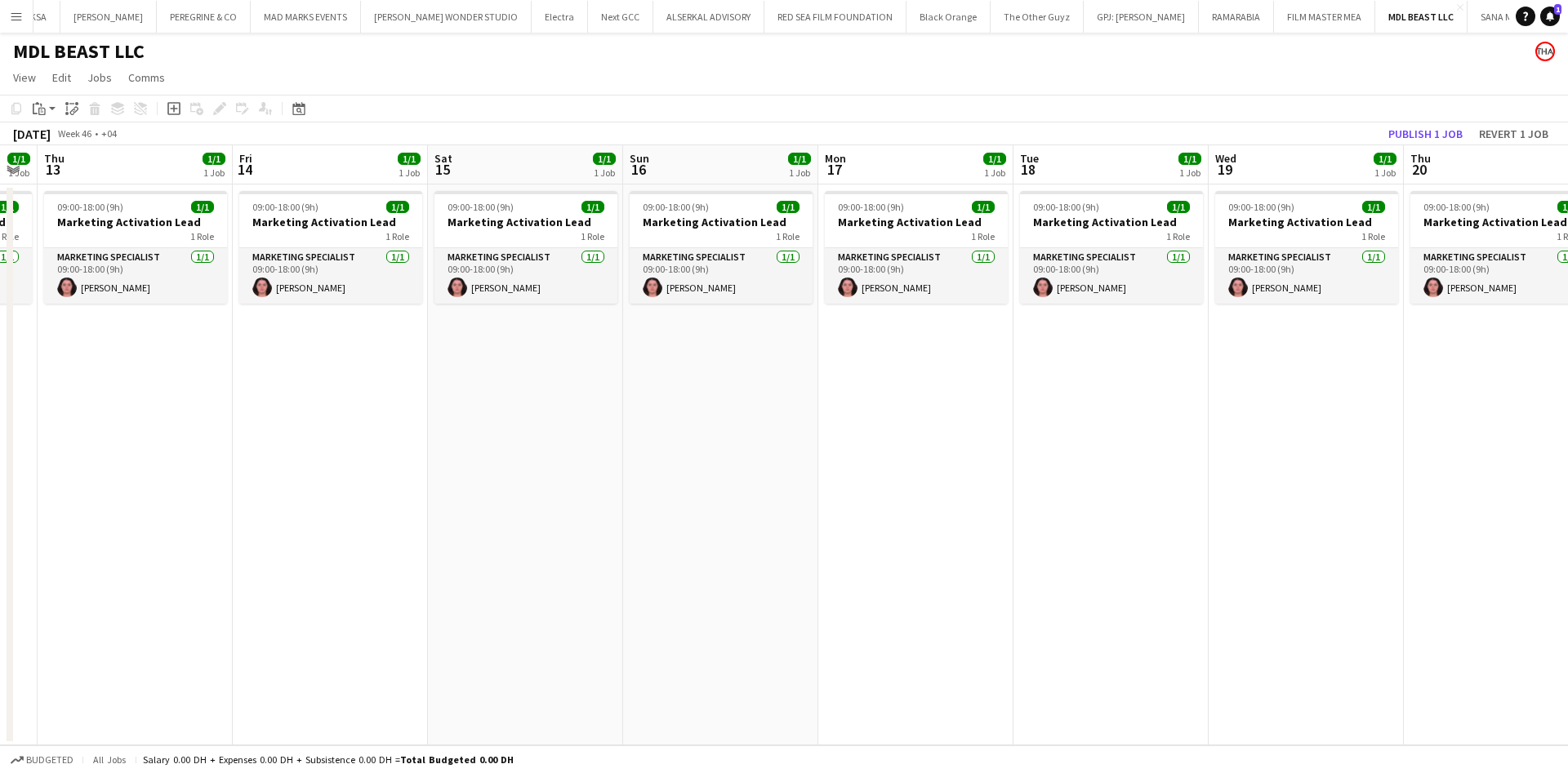
drag, startPoint x: 1276, startPoint y: 329, endPoint x: 268, endPoint y: 359, distance: 1008.4
click at [262, 360] on app-calendar-viewport "Sun 9 1/1 1 Job Mon 10 1/1 1 Job Tue 11 1/1 1 Job Wed 12 1/1 1 Job Thu 13 1/1 1…" at bounding box center [784, 445] width 1568 height 600
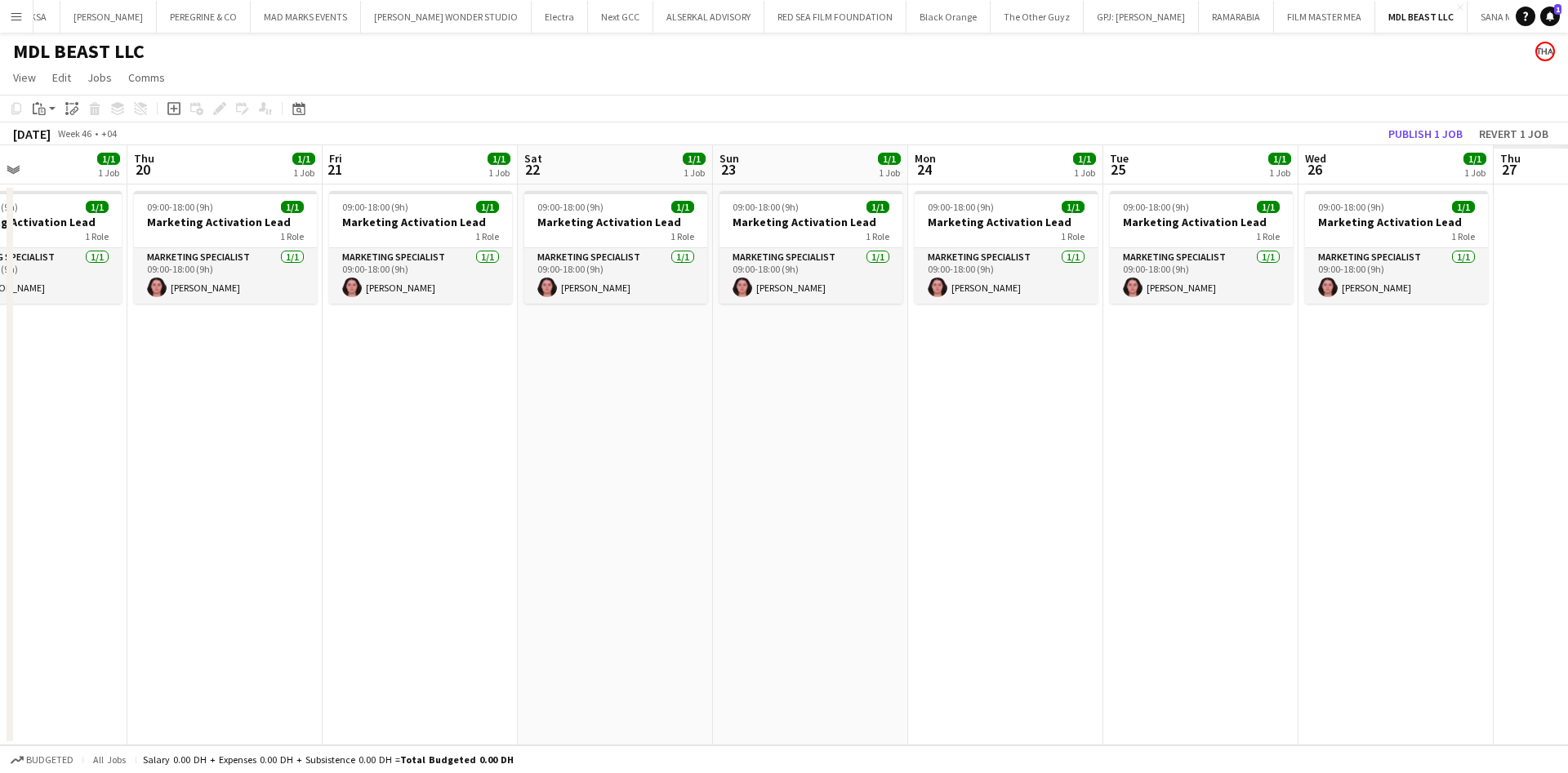
drag, startPoint x: 751, startPoint y: 393, endPoint x: 218, endPoint y: 386, distance: 533.0
click at [212, 388] on app-calendar-viewport "Sat 15 1/1 1 Job Sun 16 1/1 1 Job Mon 17 1/1 1 Job Tue 18 1/1 1 Job Wed 19 1/1 …" at bounding box center [784, 445] width 1568 height 600
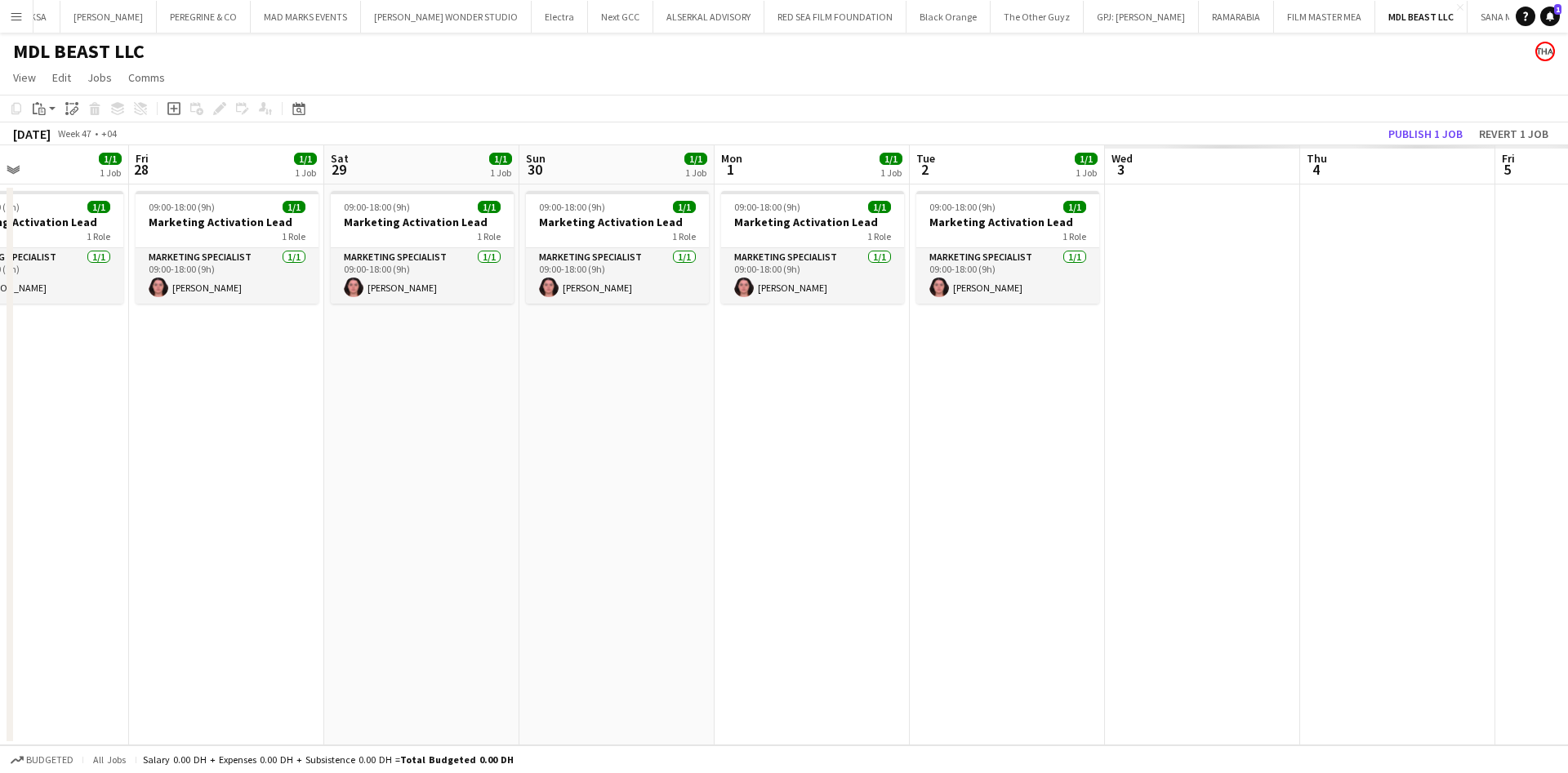
drag, startPoint x: 1238, startPoint y: 383, endPoint x: 86, endPoint y: 380, distance: 1152.0
click at [48, 389] on app-calendar-viewport "Mon 24 1/1 1 Job Tue 25 1/1 1 Job Wed 26 1/1 1 Job Thu 27 1/1 1 Job Fri 28 1/1 …" at bounding box center [784, 445] width 1568 height 600
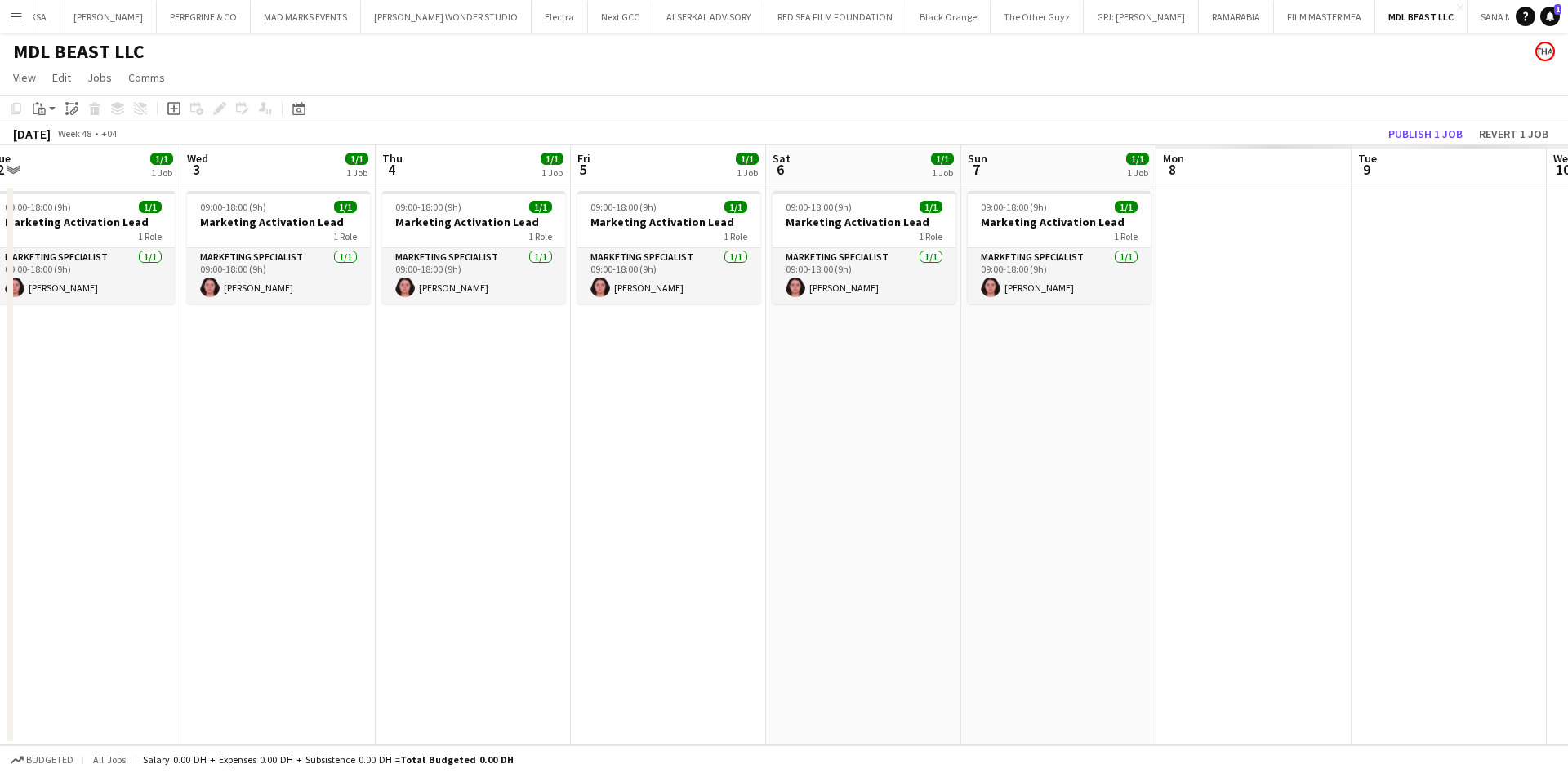
drag, startPoint x: 1092, startPoint y: 398, endPoint x: 254, endPoint y: 406, distance: 838.0
click at [220, 416] on app-calendar-viewport "Fri 28 1/1 1 Job Sat 29 1/1 1 Job Sun 30 1/1 1 Job Mon 1 1/1 1 Job Tue 2 1/1 1 …" at bounding box center [784, 445] width 1568 height 600
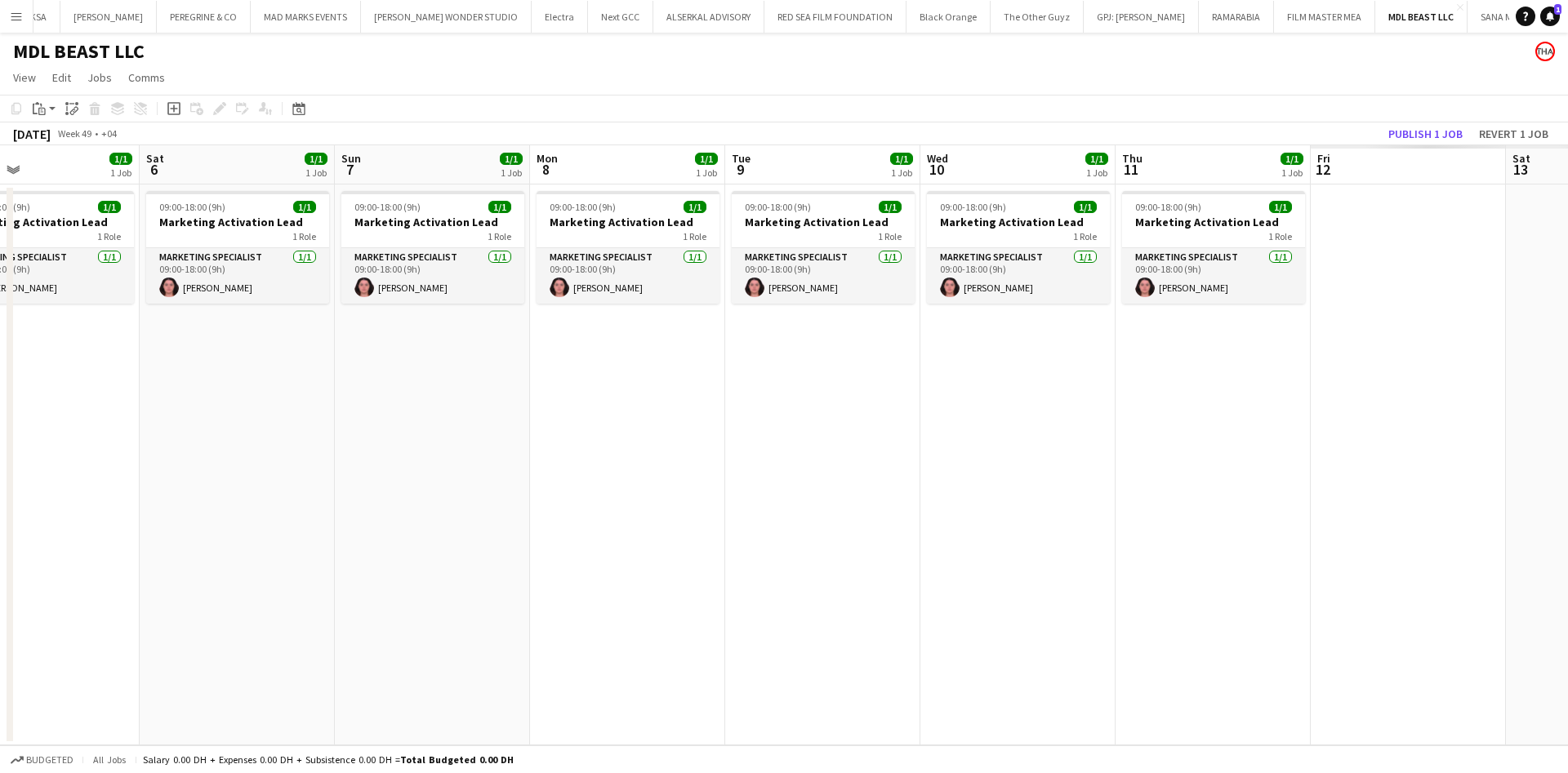
drag, startPoint x: 1266, startPoint y: 391, endPoint x: 746, endPoint y: 388, distance: 520.0
click at [746, 388] on app-calendar-viewport "Tue 2 1/1 1 Job Wed 3 1/1 1 Job Thu 4 1/1 1 Job Fri 5 1/1 1 Job Sat 6 1/1 1 Job…" at bounding box center [784, 445] width 1568 height 600
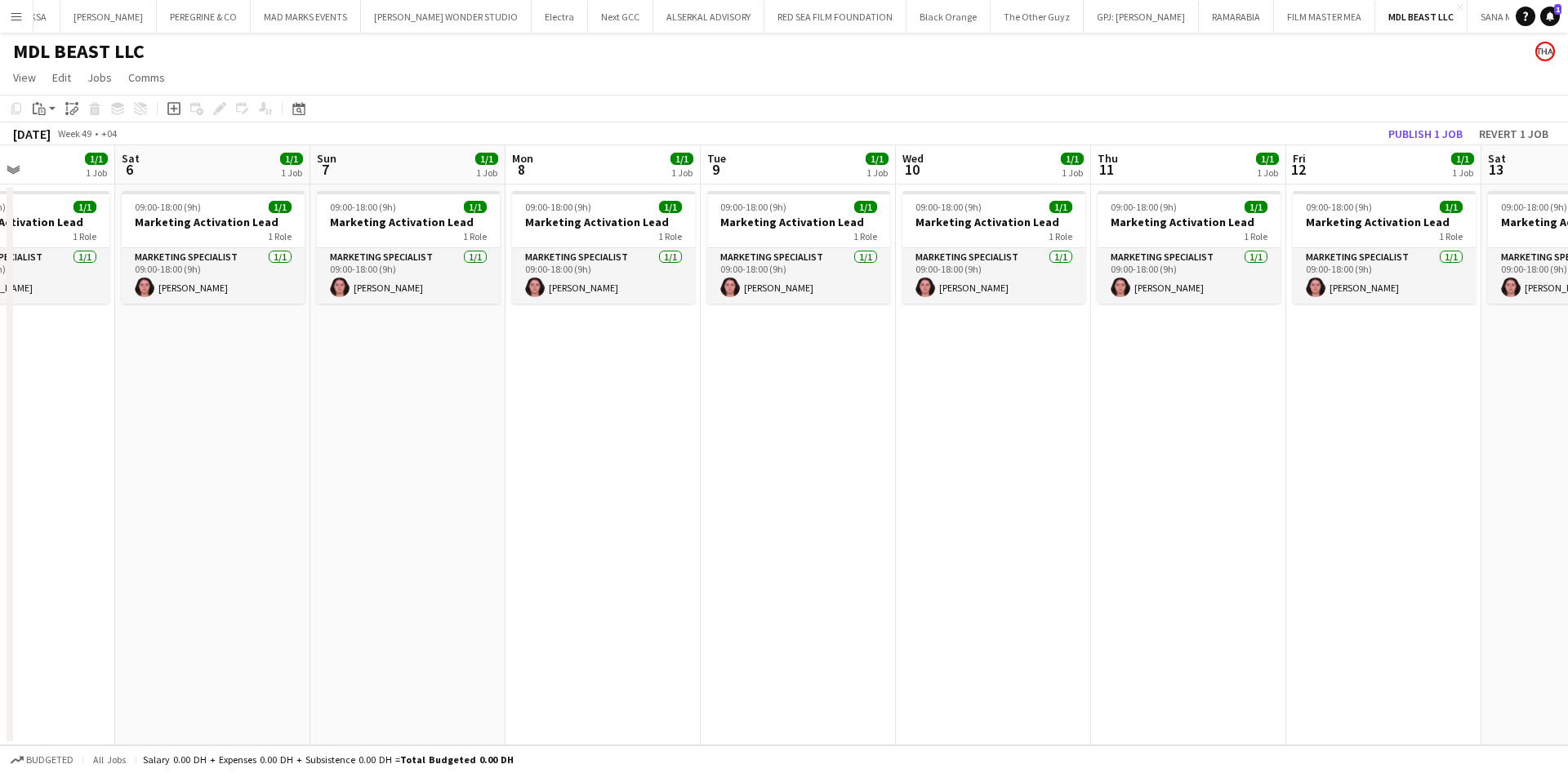
drag, startPoint x: 1198, startPoint y: 363, endPoint x: 784, endPoint y: 384, distance: 414.5
click at [784, 384] on app-calendar-viewport "Tue 2 1/1 1 Job Wed 3 1/1 1 Job Thu 4 1/1 1 Job Fri 5 1/1 1 Job Sat 6 1/1 1 Job…" at bounding box center [784, 445] width 1568 height 600
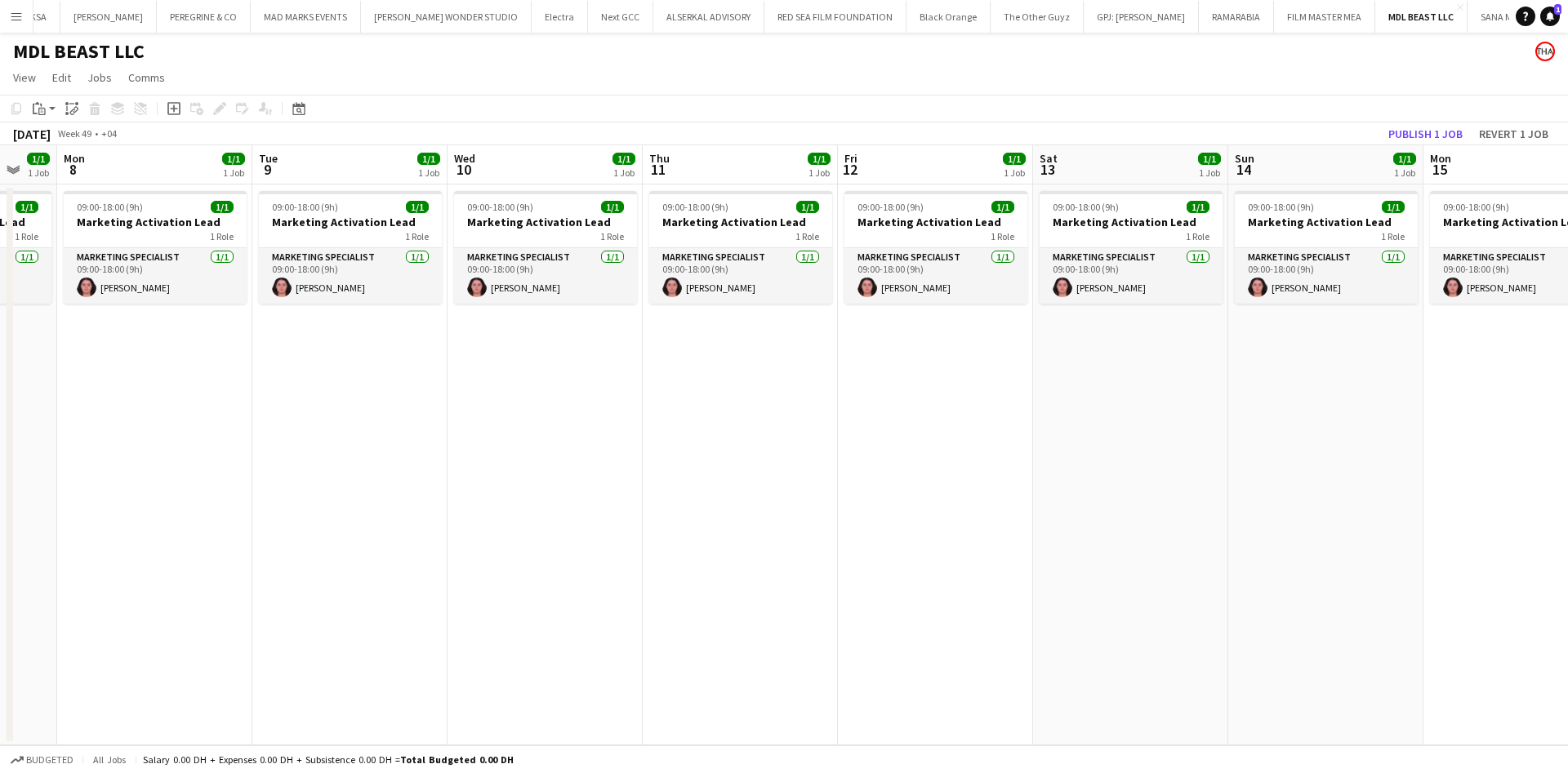
scroll to position [0, 475]
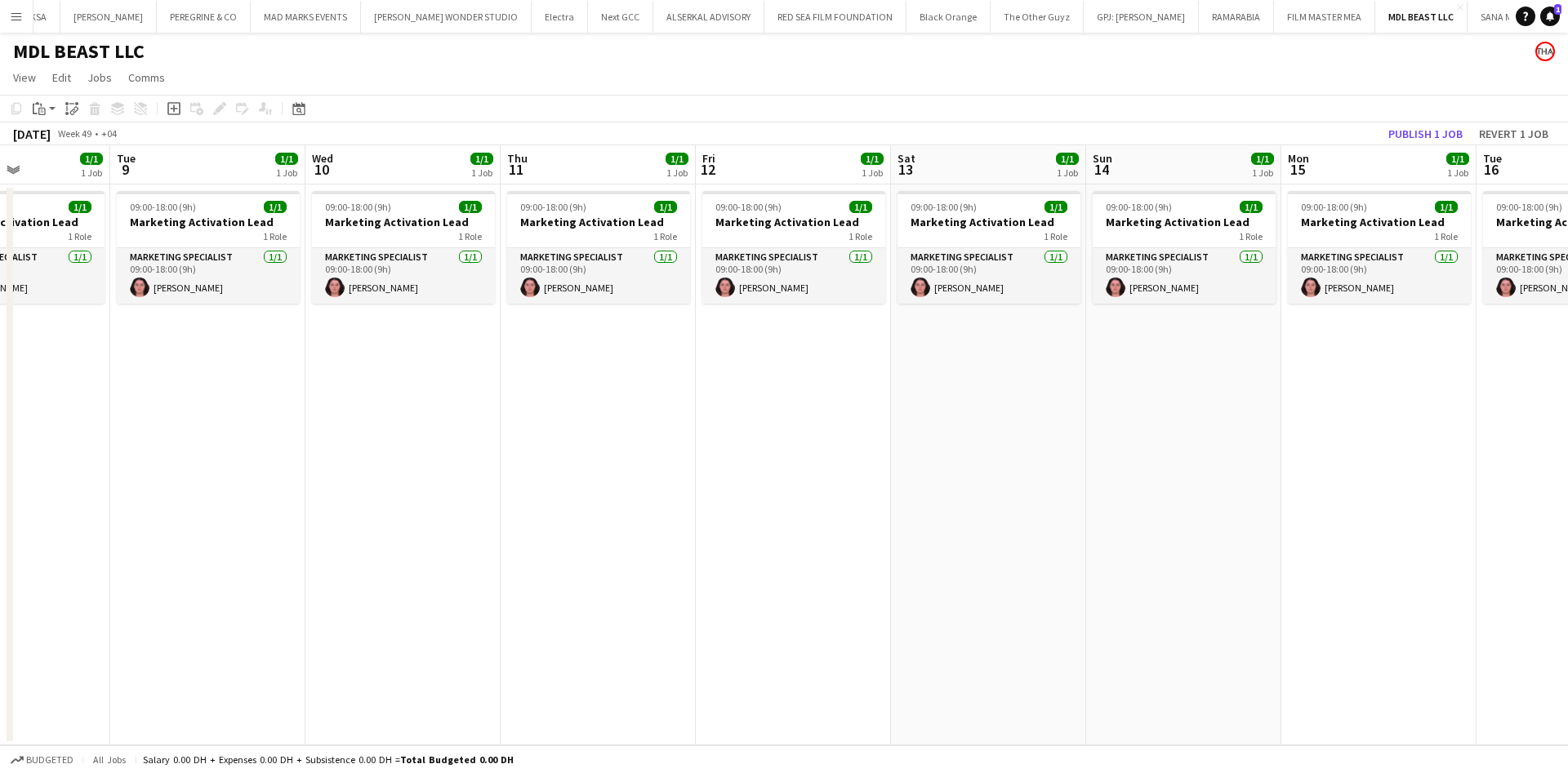
drag, startPoint x: 1202, startPoint y: 373, endPoint x: 1002, endPoint y: 388, distance: 200.6
click at [1002, 388] on app-calendar-viewport "Sat 6 1/1 1 Job Sun 7 1/1 1 Job Mon 8 1/1 1 Job Tue 9 1/1 1 Job Wed 10 1/1 1 Jo…" at bounding box center [784, 445] width 1568 height 600
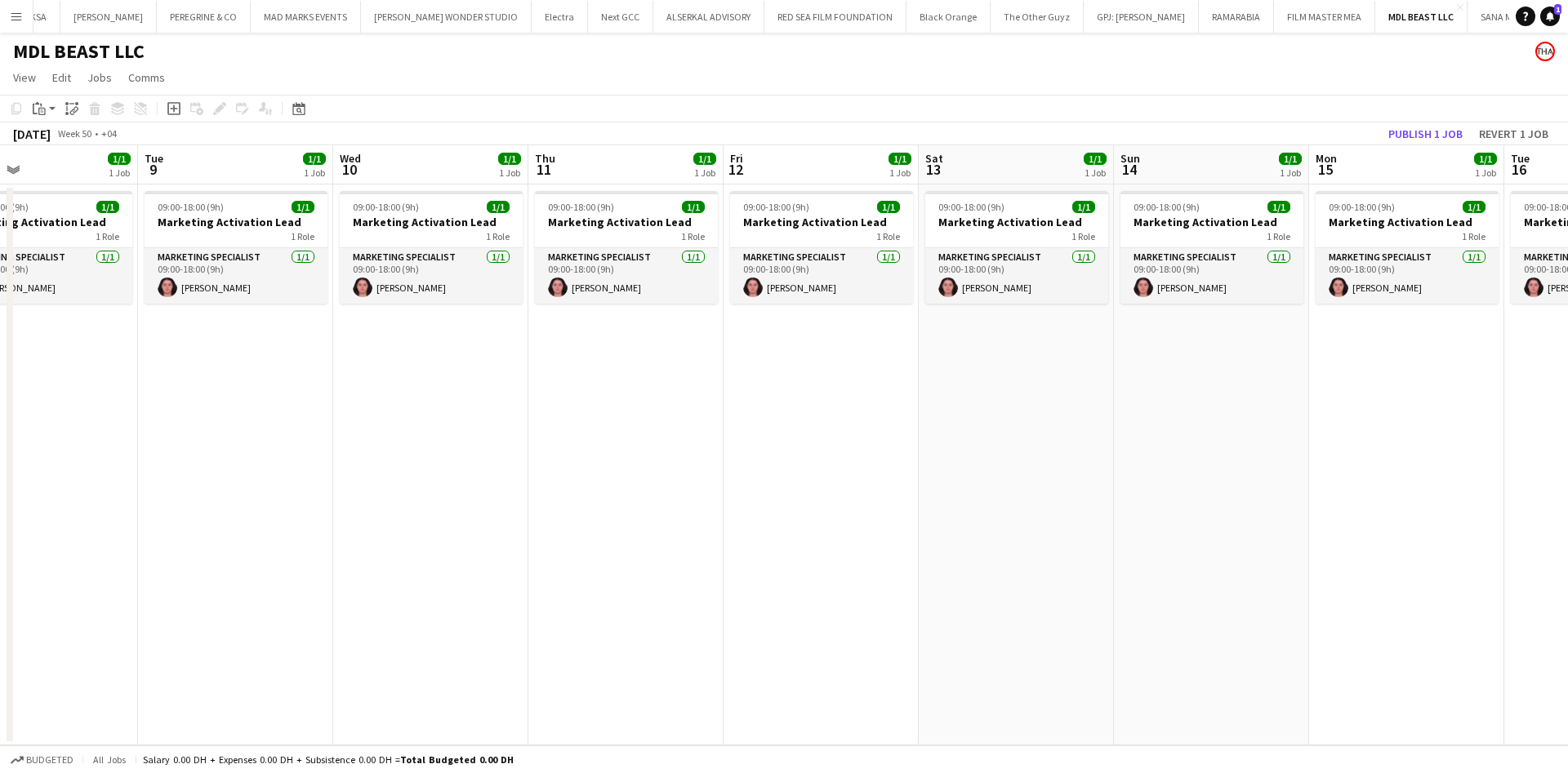
drag, startPoint x: 1121, startPoint y: 365, endPoint x: 779, endPoint y: 377, distance: 342.2
click at [779, 377] on app-calendar-viewport "Sat 6 1/1 1 Job Sun 7 1/1 1 Job Mon 8 1/1 1 Job Tue 9 1/1 1 Job Wed 10 1/1 1 Jo…" at bounding box center [784, 445] width 1568 height 600
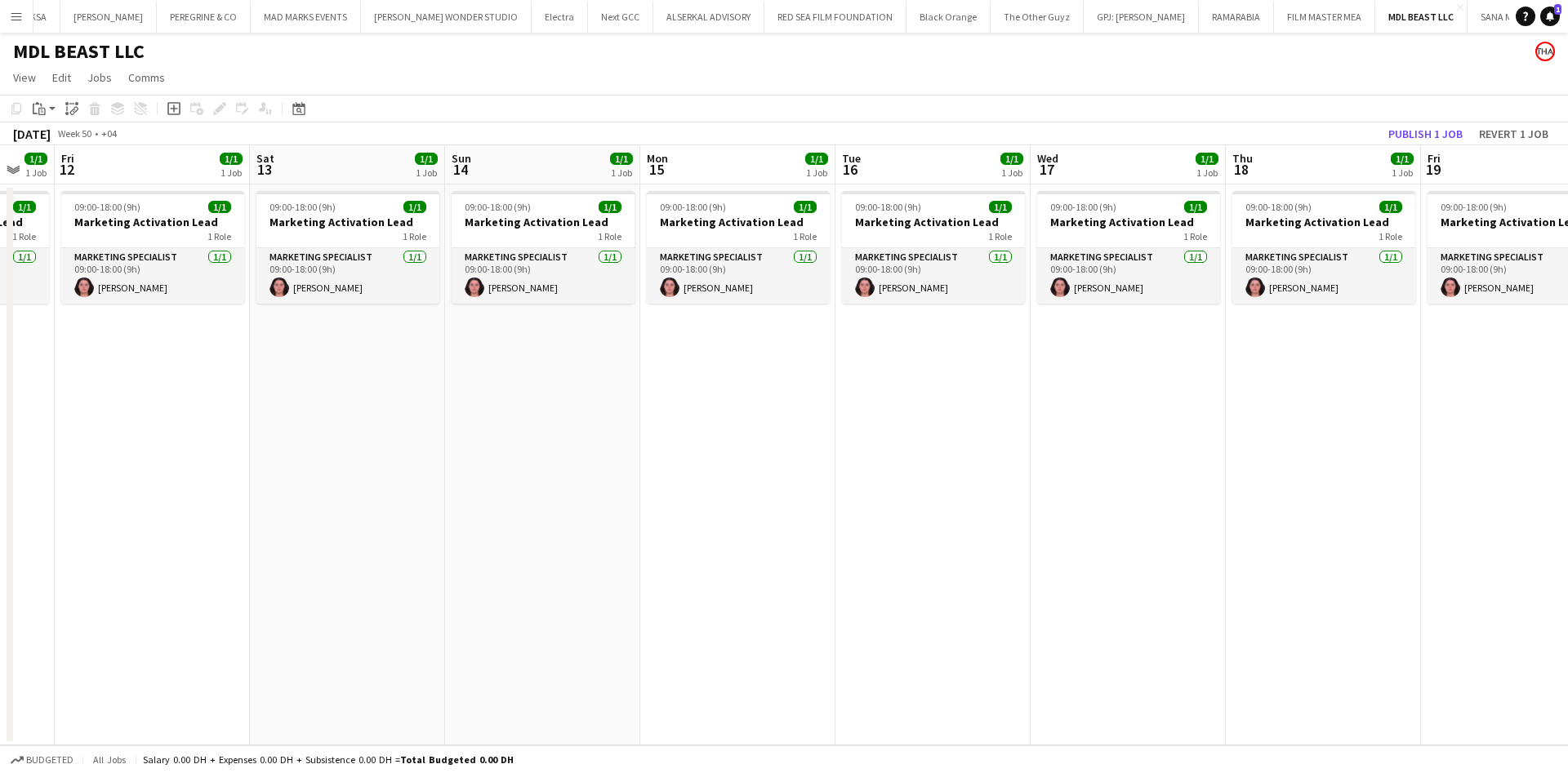
drag, startPoint x: 1245, startPoint y: 363, endPoint x: 965, endPoint y: 381, distance: 280.6
click at [965, 381] on app-calendar-viewport "Mon 8 1/1 1 Job Tue 9 1/1 1 Job Wed 10 1/1 1 Job Thu 11 1/1 1 Job Fri 12 1/1 1 …" at bounding box center [784, 445] width 1568 height 600
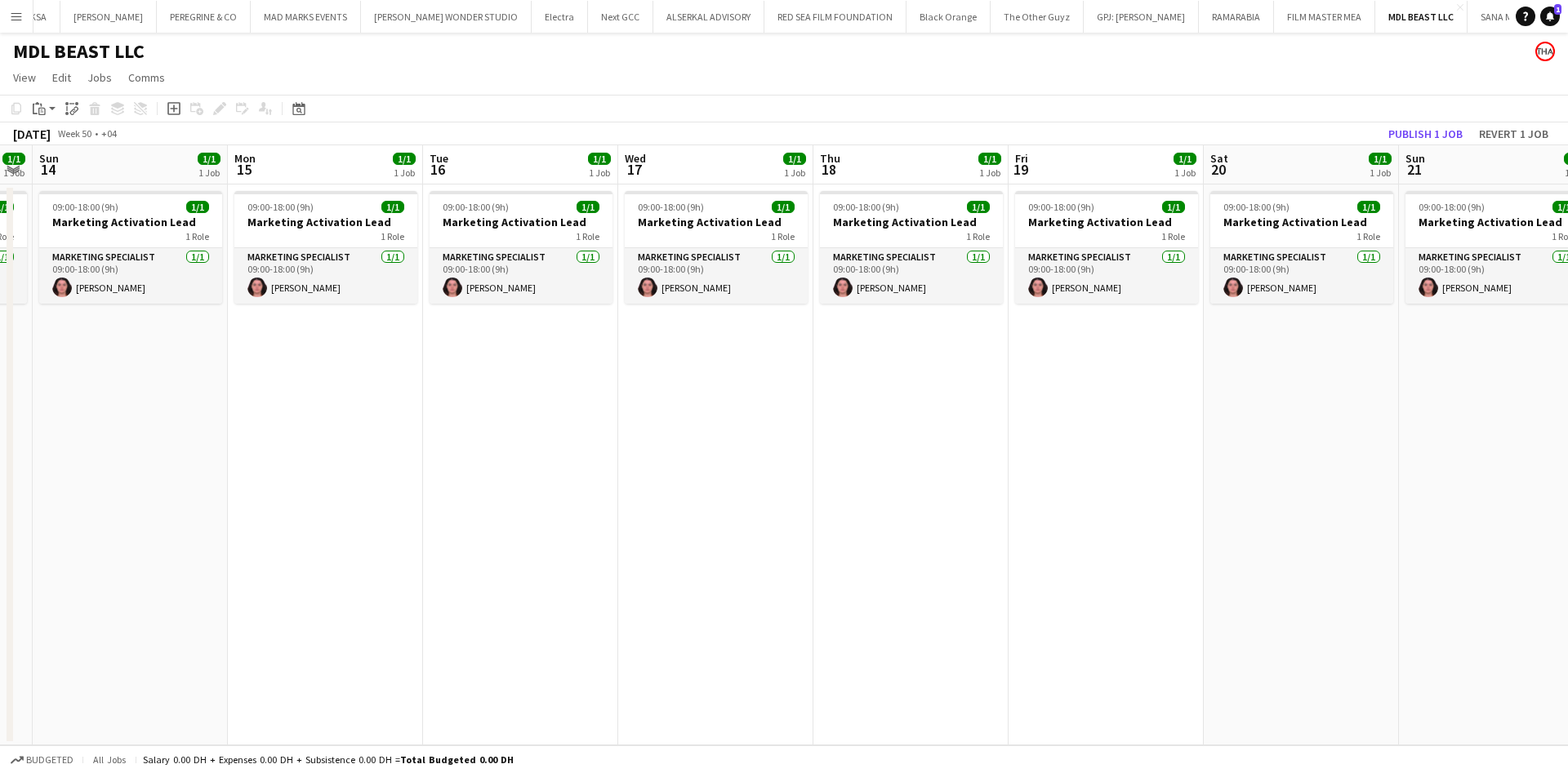
drag, startPoint x: 1313, startPoint y: 365, endPoint x: 901, endPoint y: 380, distance: 412.3
click at [902, 380] on app-calendar-viewport "Wed 10 1/1 1 Job Thu 11 1/1 1 Job Fri 12 1/1 1 Job Sat 13 1/1 1 Job Sun 14 1/1 …" at bounding box center [784, 445] width 1568 height 600
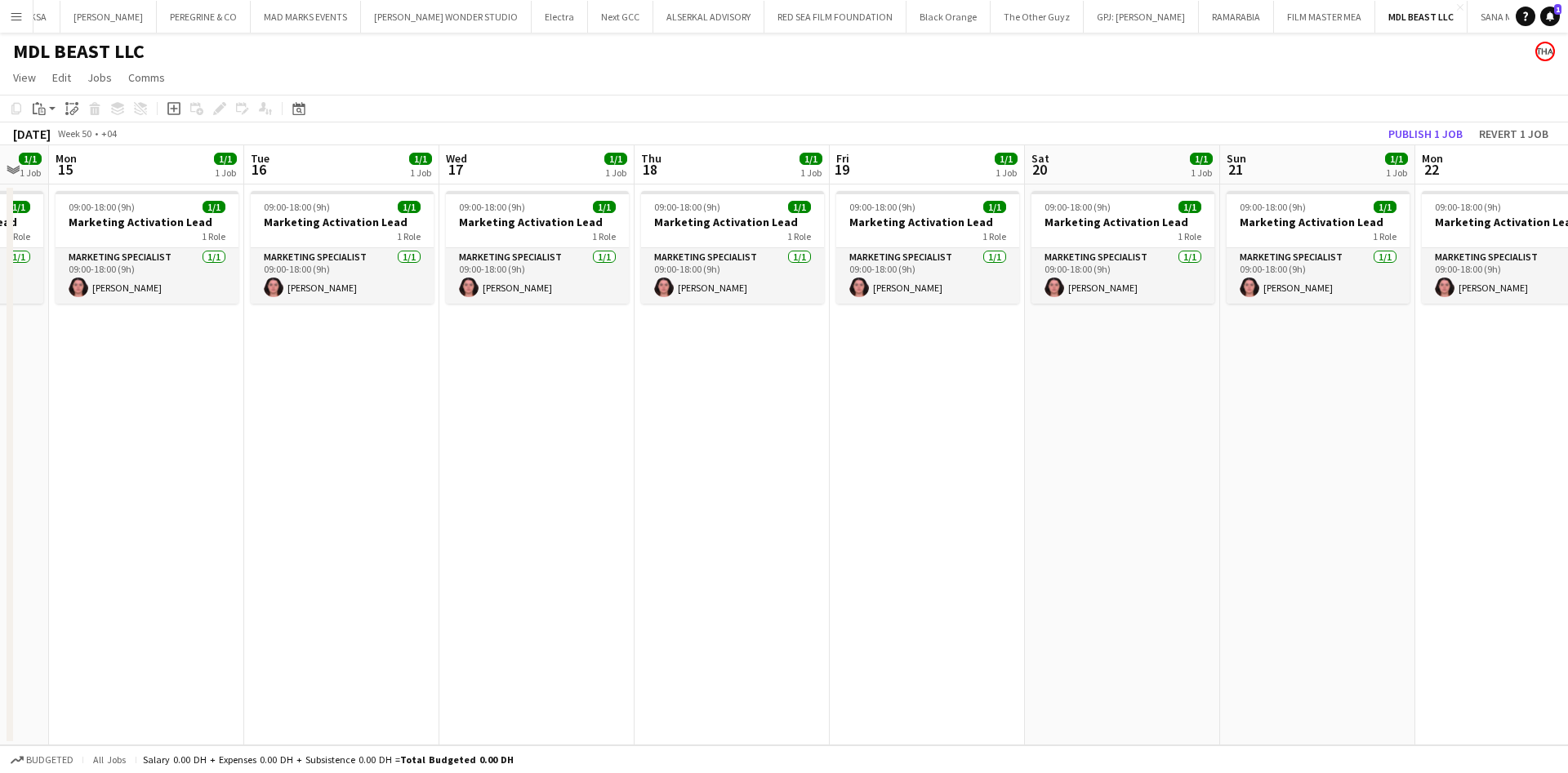
drag, startPoint x: 1500, startPoint y: 337, endPoint x: 912, endPoint y: 354, distance: 588.2
click at [912, 354] on app-calendar-viewport "Fri 12 1/1 1 Job Sat 13 1/1 1 Job Sun 14 1/1 1 Job Mon 15 1/1 1 Job Tue 16 1/1 …" at bounding box center [784, 445] width 1568 height 600
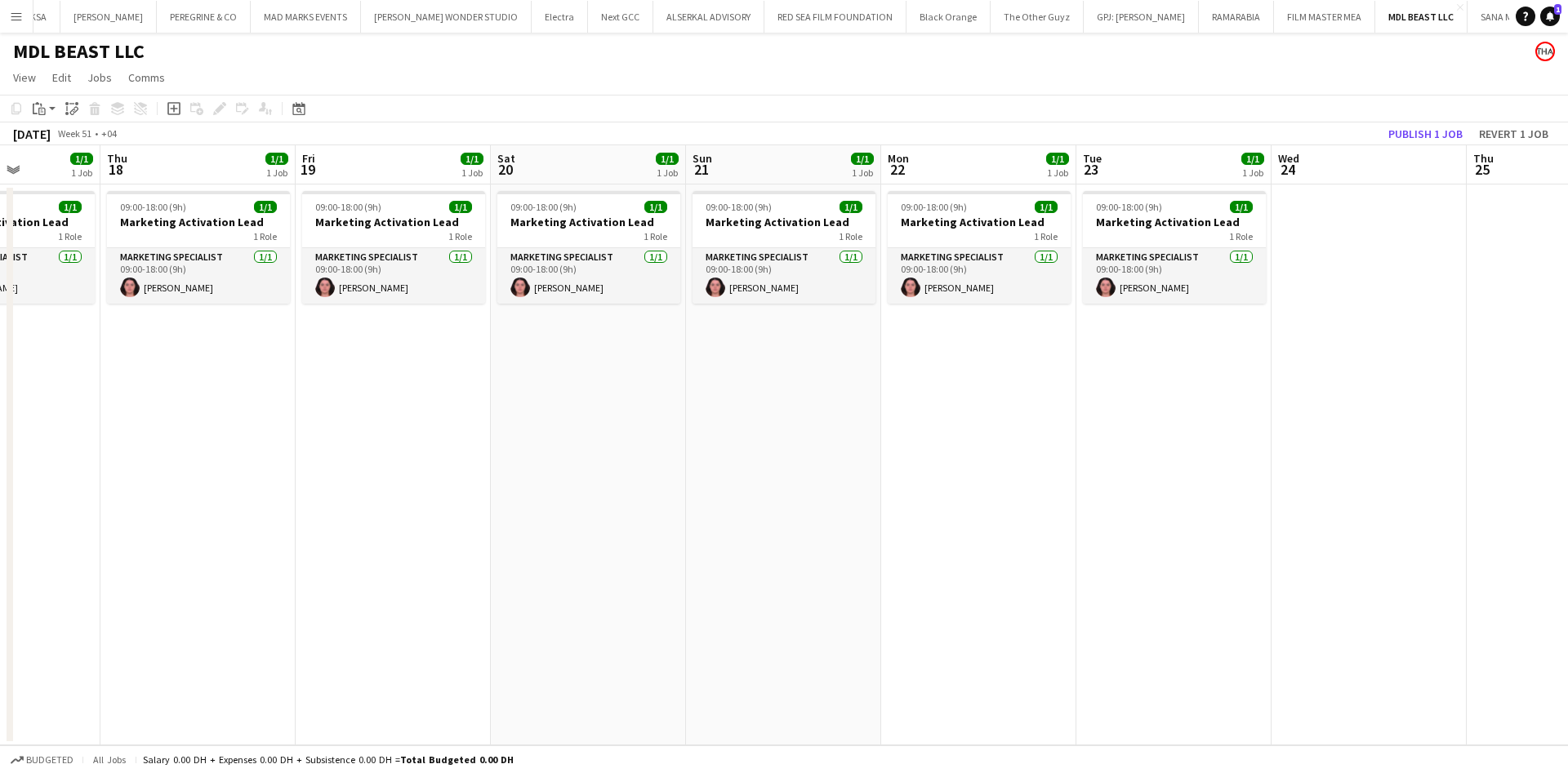
scroll to position [0, 490]
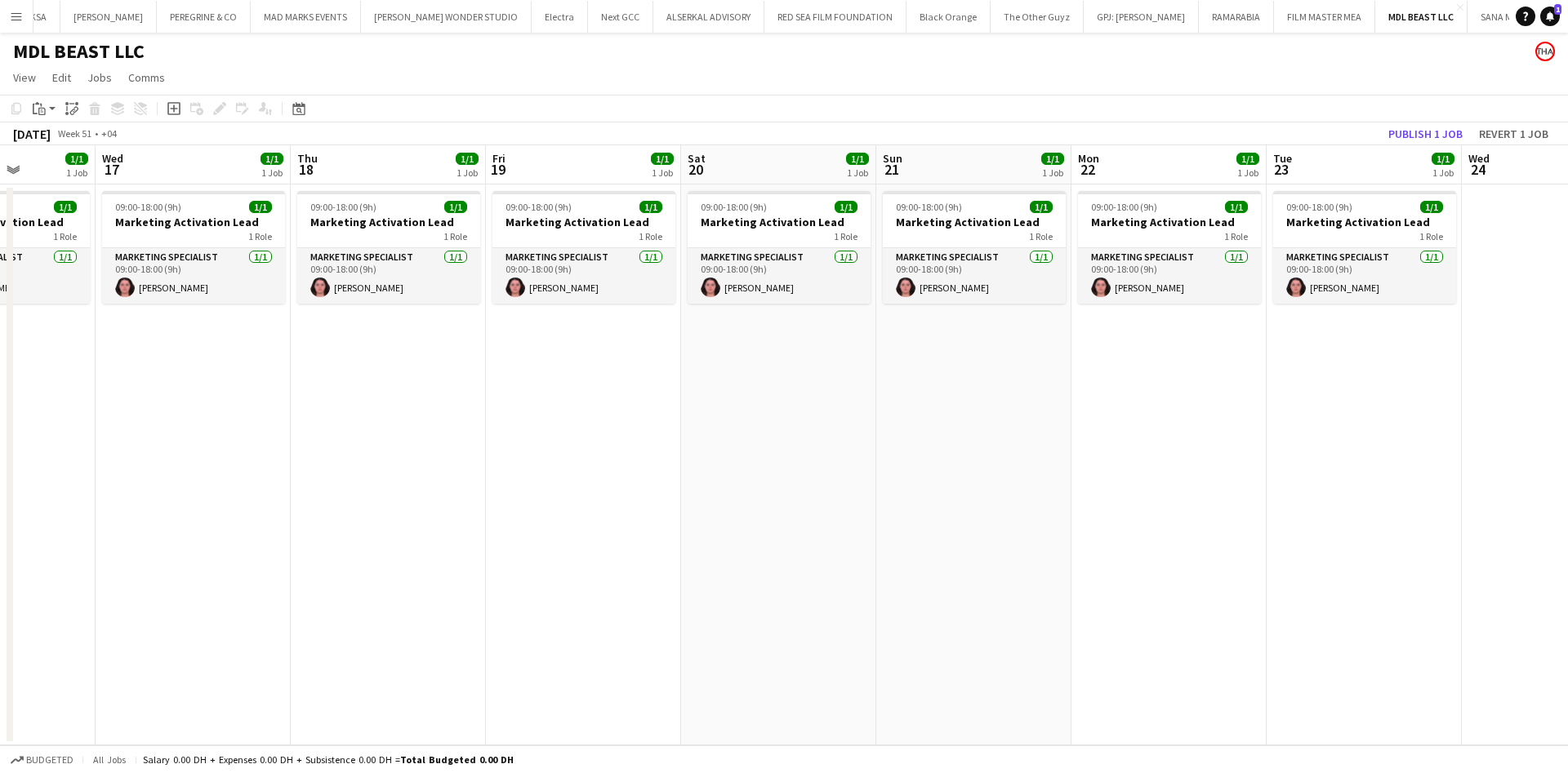
drag, startPoint x: 1204, startPoint y: 352, endPoint x: 934, endPoint y: 353, distance: 270.0
click at [934, 353] on app-calendar-viewport "Sun 14 1/1 1 Job Mon 15 1/1 1 Job Tue 16 1/1 1 Job Wed 17 1/1 1 Job Thu 18 1/1 …" at bounding box center [784, 445] width 1568 height 600
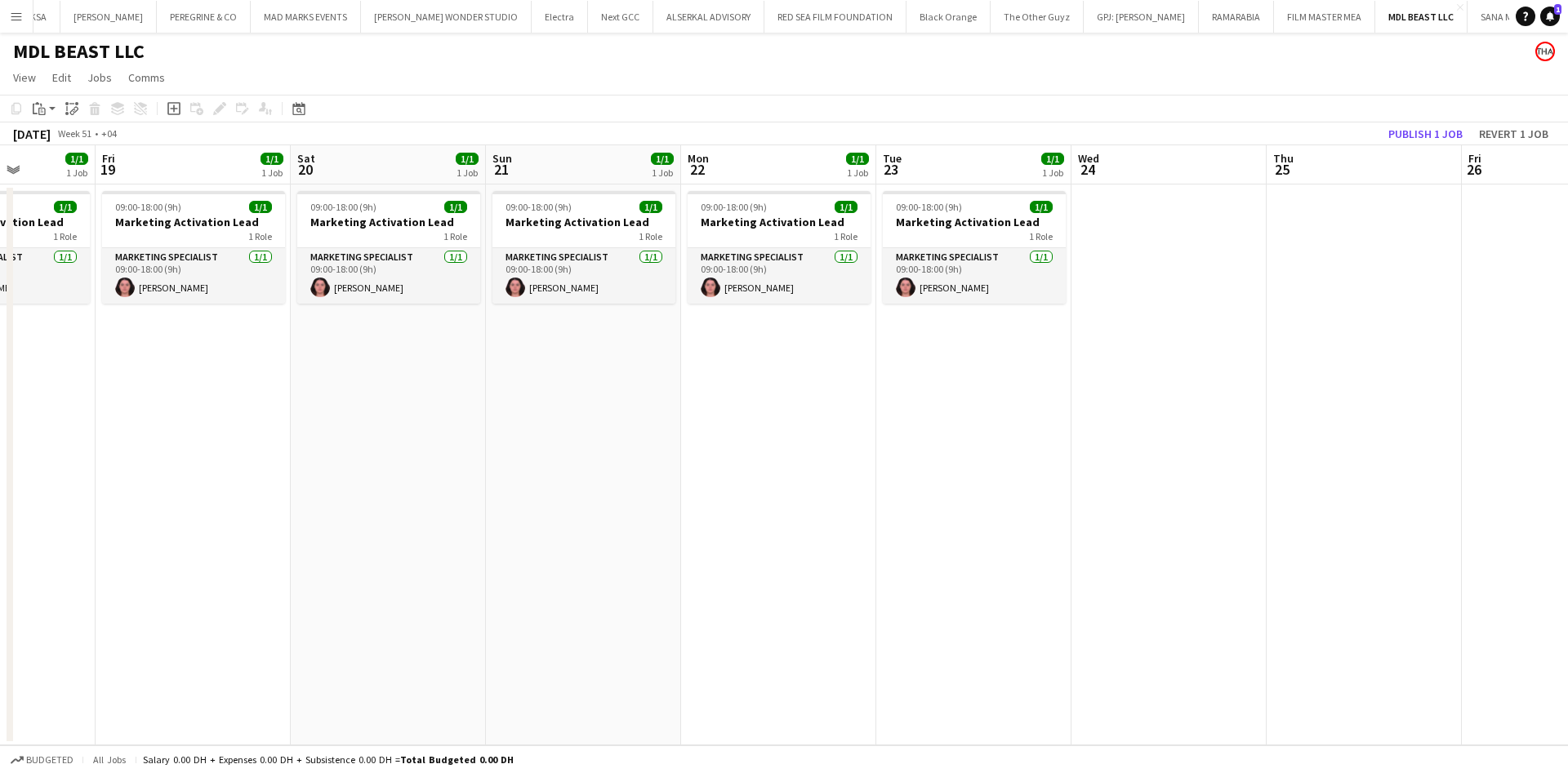
click at [968, 353] on app-date-cell "09:00-18:00 (9h) 1/1 Marketing Activation Lead 1 Role Marketing Specialist [DAT…" at bounding box center [974, 465] width 195 height 560
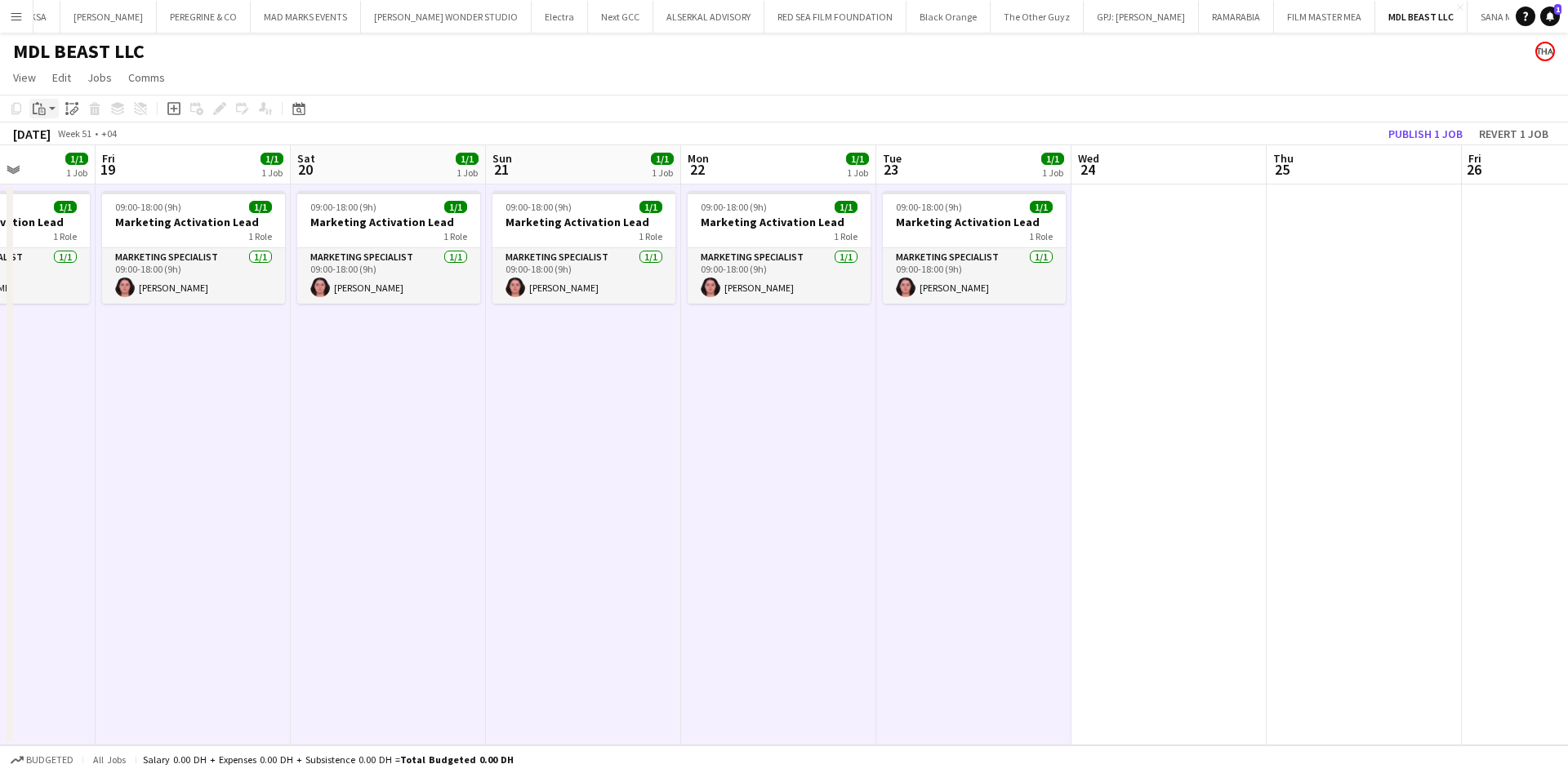
click at [51, 108] on app-action-btn "Paste" at bounding box center [45, 108] width 30 height 19
click at [80, 164] on link "Paste with crew Ctrl+Shift+V" at bounding box center [120, 167] width 153 height 15
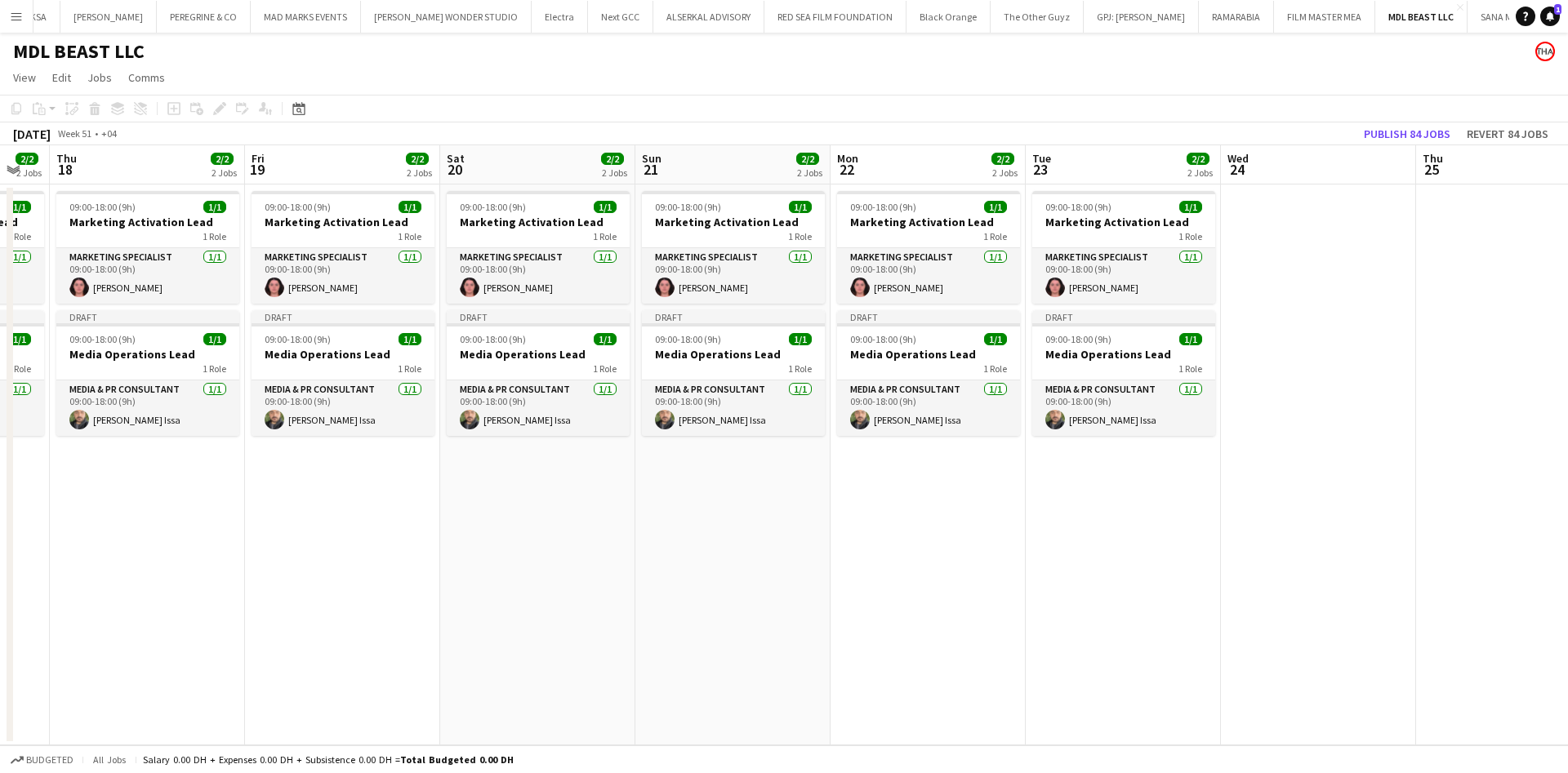
drag, startPoint x: 586, startPoint y: 501, endPoint x: 1478, endPoint y: 478, distance: 892.3
click at [1478, 478] on app-calendar-viewport "Tue 16 2/2 2 Jobs Wed 17 2/2 2 Jobs Thu 18 2/2 2 Jobs Fri 19 2/2 2 Jobs Sat 20 …" at bounding box center [784, 445] width 1568 height 600
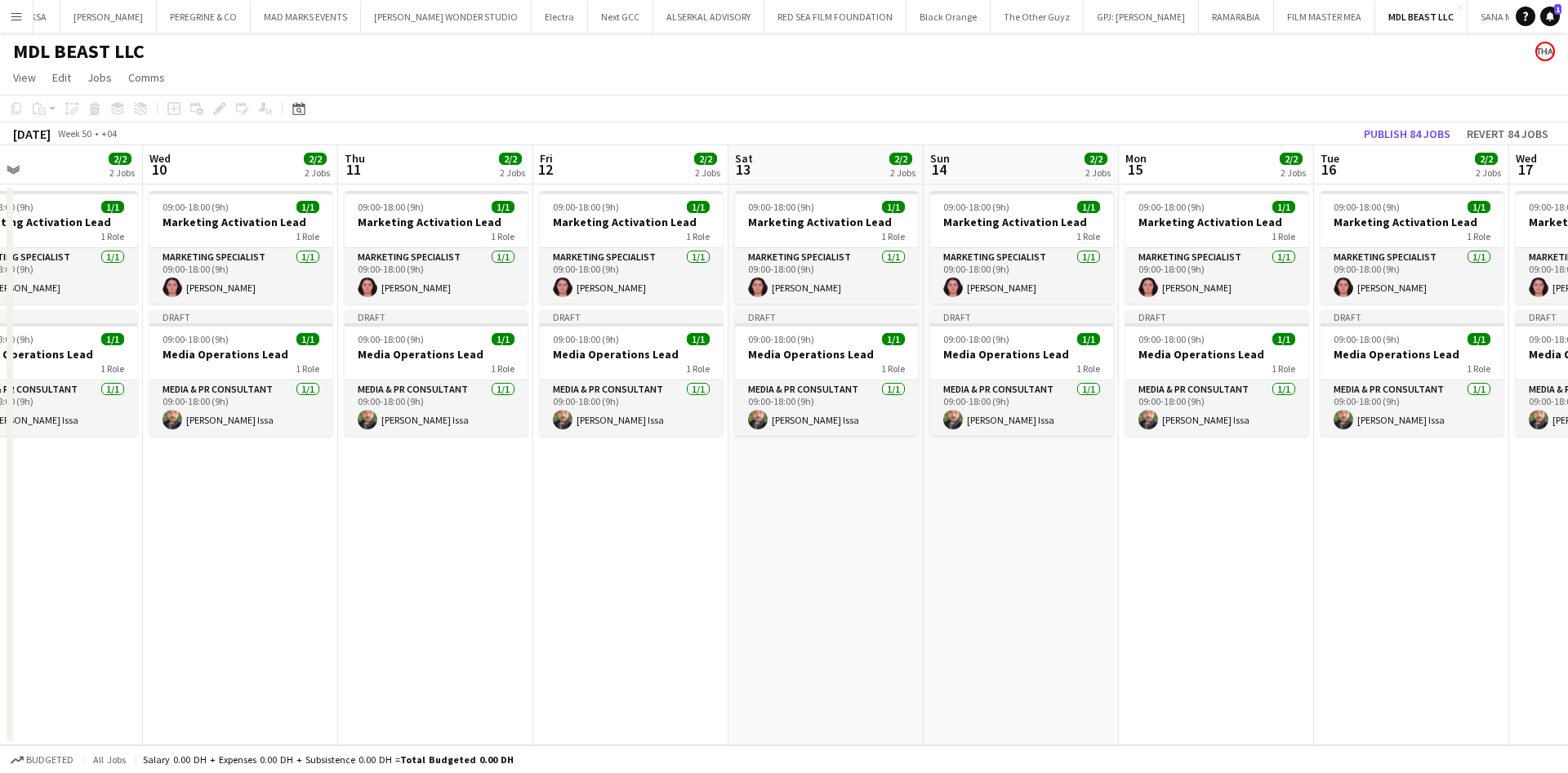
drag, startPoint x: 445, startPoint y: 522, endPoint x: 1471, endPoint y: 495, distance: 1026.4
click at [1471, 495] on app-calendar-viewport "Mon 8 2/2 2 Jobs Tue 9 2/2 2 Jobs Wed 10 2/2 2 Jobs Thu 11 2/2 2 Jobs Fri 12 2/…" at bounding box center [784, 445] width 1568 height 600
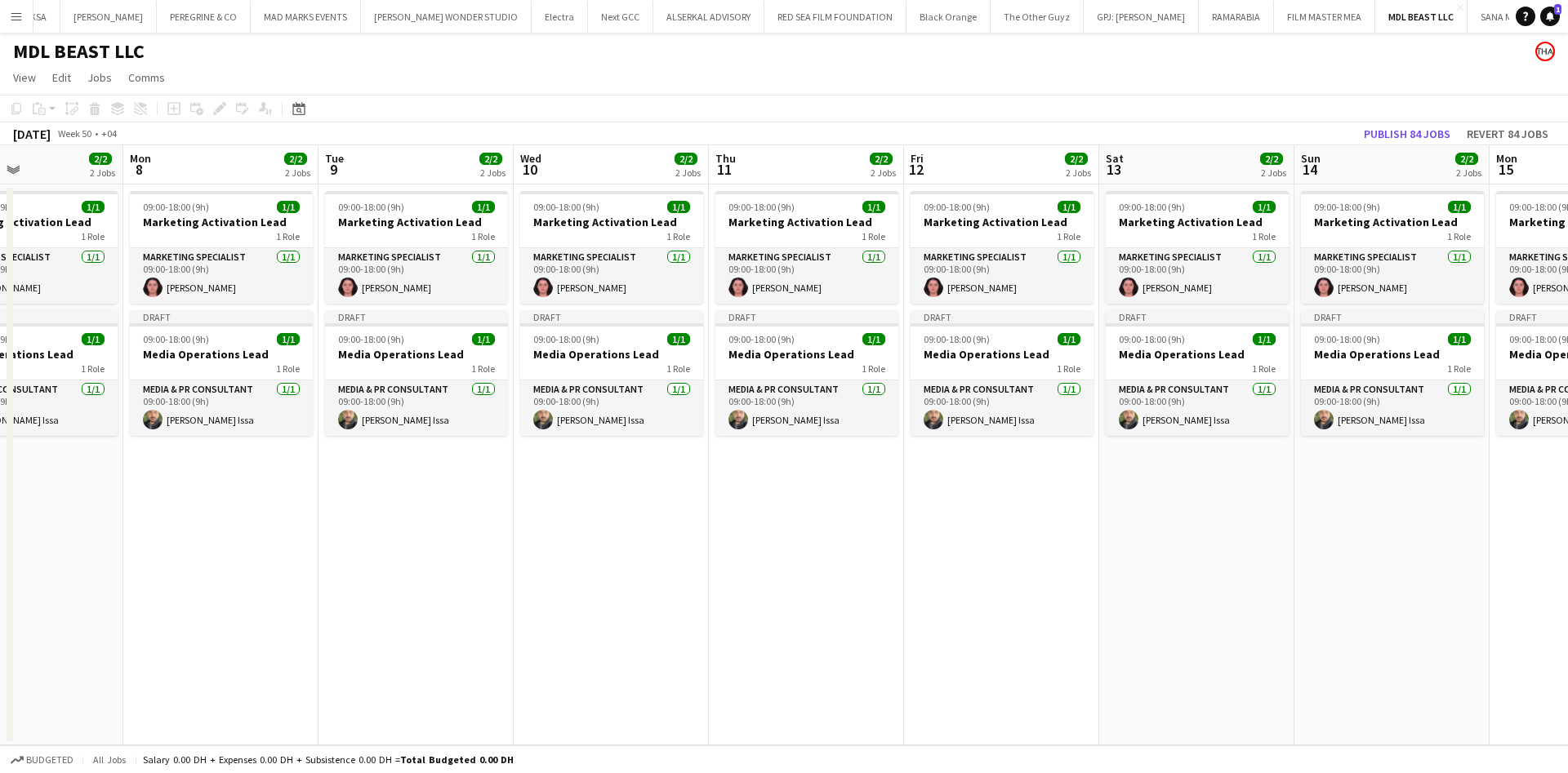
drag, startPoint x: 421, startPoint y: 523, endPoint x: 1340, endPoint y: 465, distance: 920.8
click at [1340, 465] on app-calendar-viewport "Fri 5 2/2 2 Jobs Sat 6 2/2 2 Jobs Sun 7 2/2 2 Jobs Mon 8 2/2 2 Jobs Tue 9 2/2 2…" at bounding box center [784, 445] width 1568 height 600
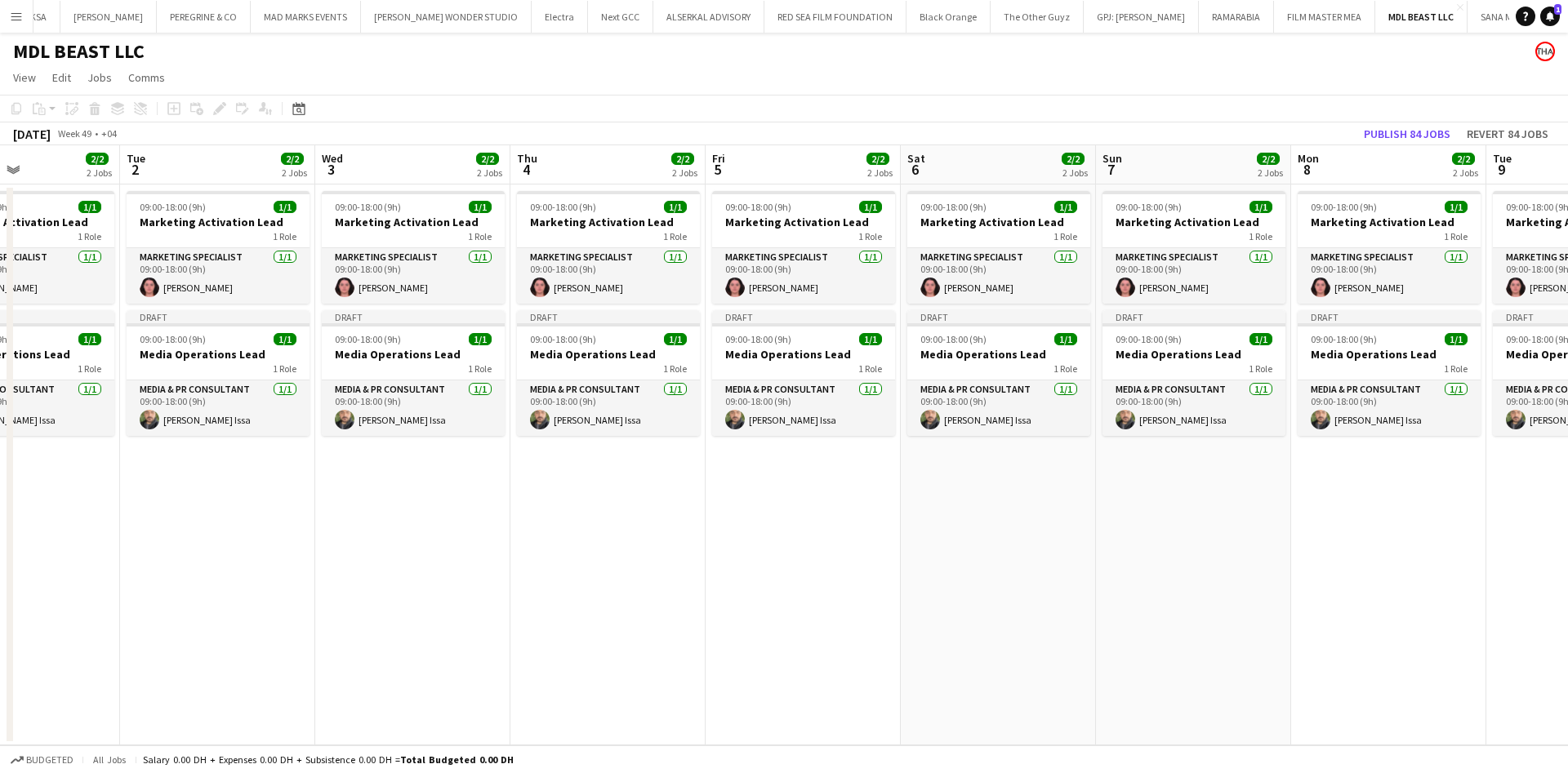
drag, startPoint x: 378, startPoint y: 505, endPoint x: 1388, endPoint y: 492, distance: 1010.1
click at [1547, 473] on app-calendar-viewport "Sat 29 2/2 2 Jobs Sun 30 2/2 2 Jobs Mon 1 2/2 2 Jobs Tue 2 2/2 2 Jobs Wed 3 2/2…" at bounding box center [784, 445] width 1568 height 600
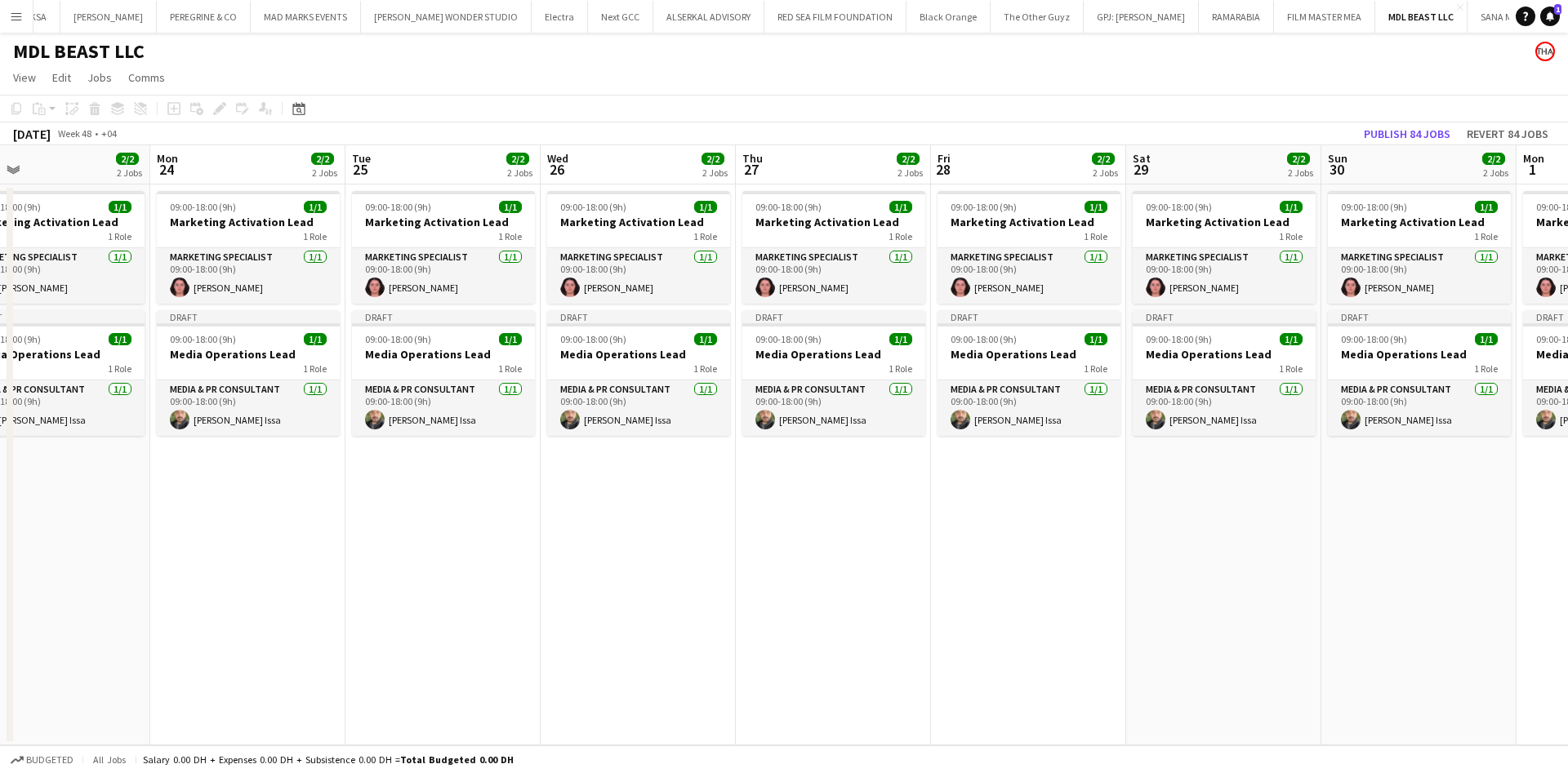
drag, startPoint x: 572, startPoint y: 496, endPoint x: 1380, endPoint y: 461, distance: 808.8
click at [1380, 461] on app-calendar-viewport "Fri 21 2/2 2 Jobs Sat 22 2/2 2 Jobs Sun 23 2/2 2 Jobs Mon 24 2/2 2 Jobs Tue 25 …" at bounding box center [784, 445] width 1568 height 600
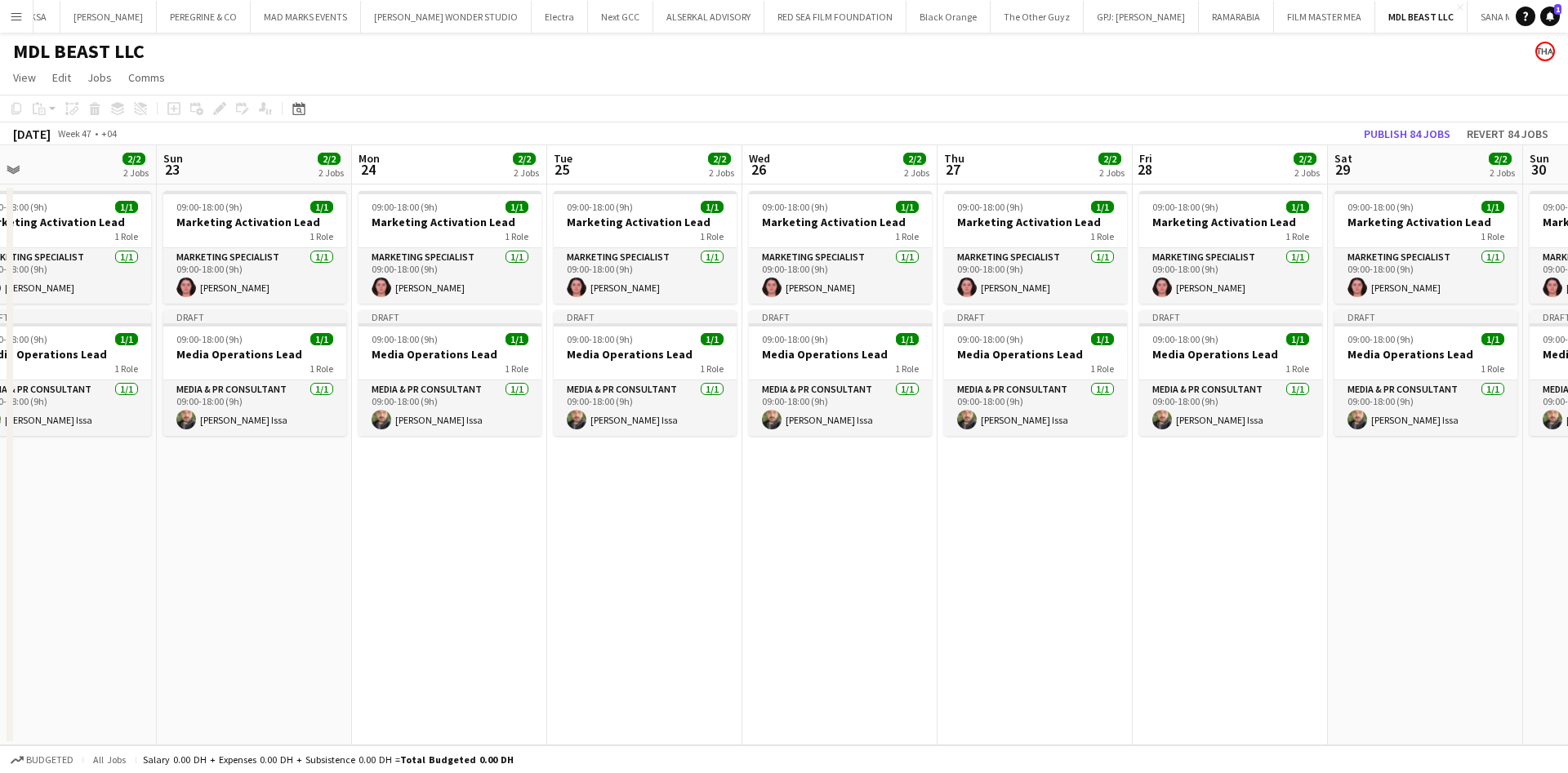
drag, startPoint x: 467, startPoint y: 505, endPoint x: 1354, endPoint y: 466, distance: 887.9
click at [1354, 466] on app-calendar-viewport "Fri 21 2/2 2 Jobs Sat 22 2/2 2 Jobs Sun 23 2/2 2 Jobs Mon 24 2/2 2 Jobs Tue 25 …" at bounding box center [784, 445] width 1568 height 600
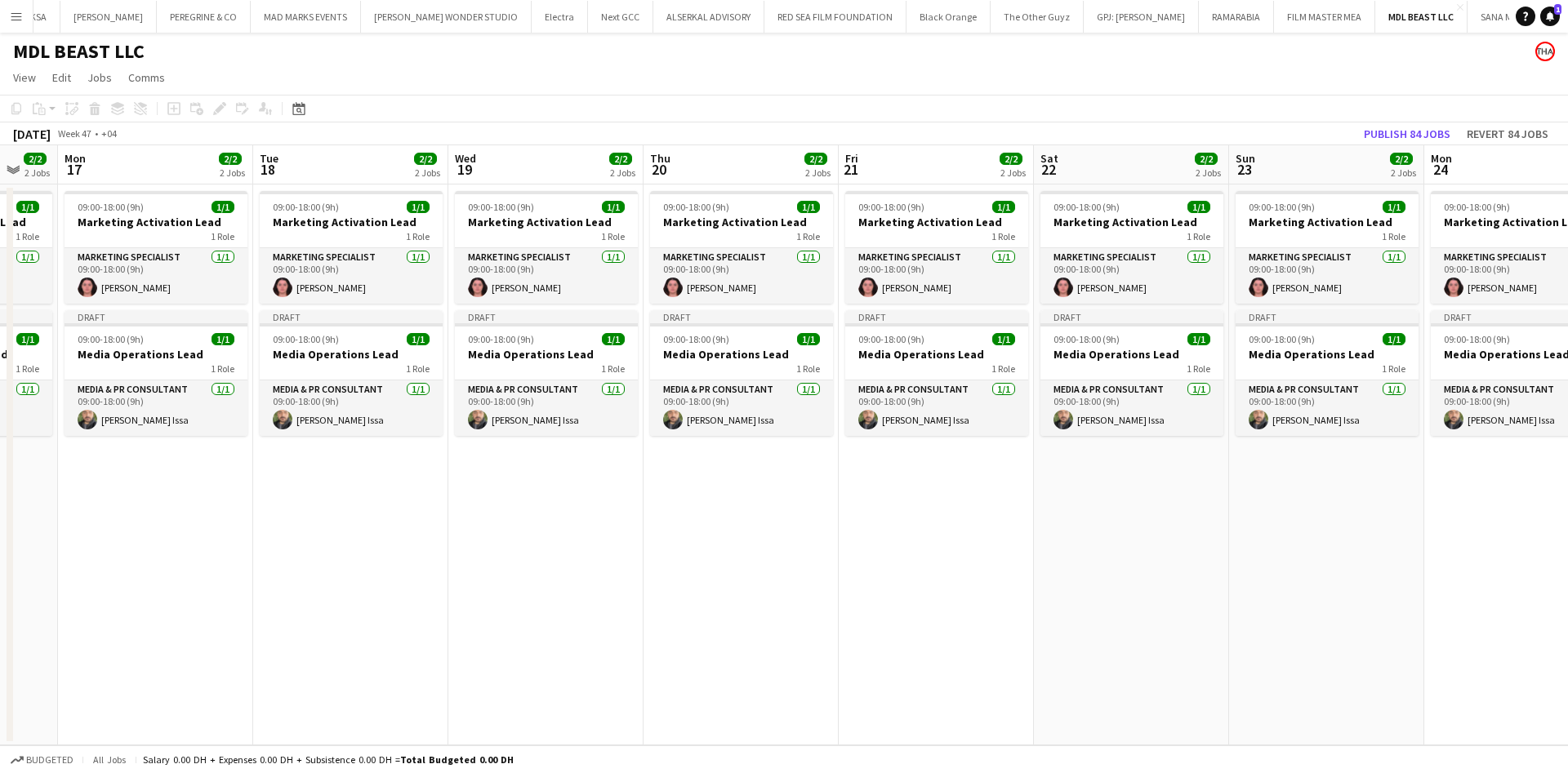
drag, startPoint x: 503, startPoint y: 513, endPoint x: 1248, endPoint y: 482, distance: 745.6
click at [1279, 470] on app-calendar-viewport "Sat 15 2/2 2 Jobs Sun 16 2/2 2 Jobs Mon 17 2/2 2 Jobs Tue 18 2/2 2 Jobs Wed 19 …" at bounding box center [784, 445] width 1568 height 600
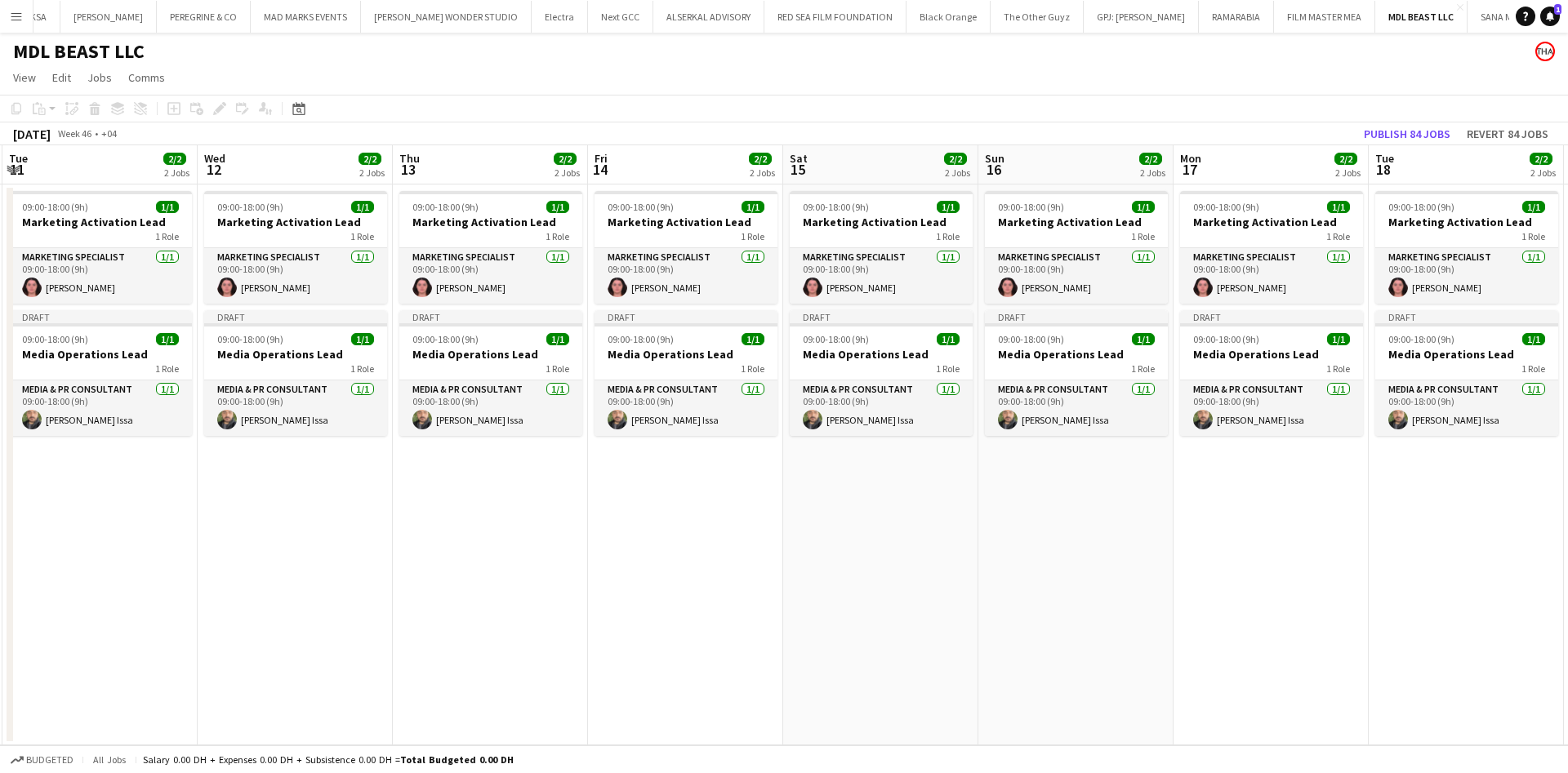
drag
click at [1166, 473] on app-calendar-viewport "Sun 9 2/2 2 Jobs Mon 10 2/2 2 Jobs Tue 11 2/2 2 Jobs Wed 12 2/2 2 Jobs Thu 13 2…" at bounding box center [784, 445] width 1568 height 600
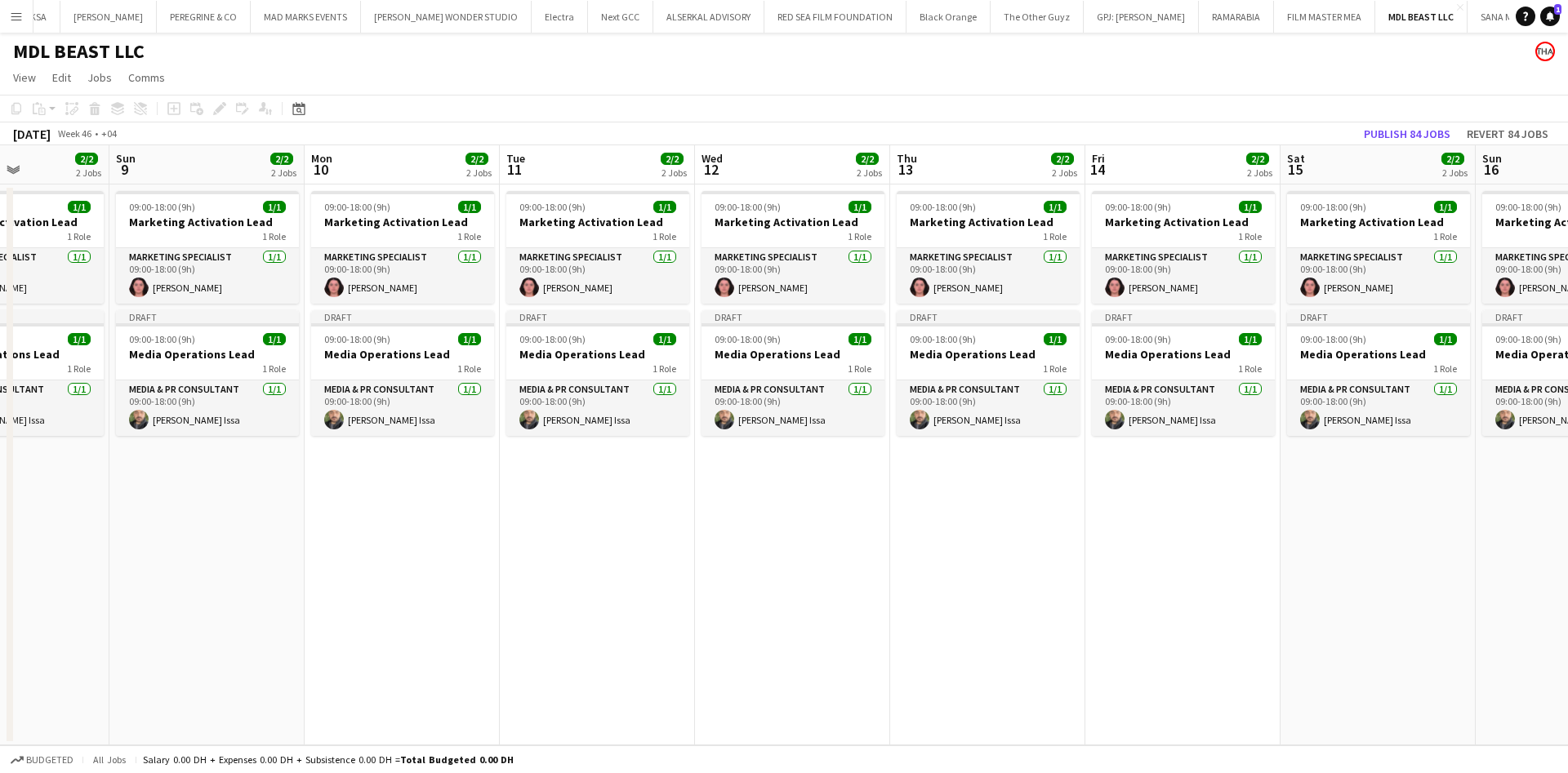
click at [964, 481] on app-calendar-viewport "Thu 6 2/2 2 Jobs Fri 7 2/2 2 Jobs Sat 8 2/2 2 Jobs Sun 9 2/2 2 Jobs Mon 10 2/2 …" at bounding box center [784, 445] width 1568 height 600
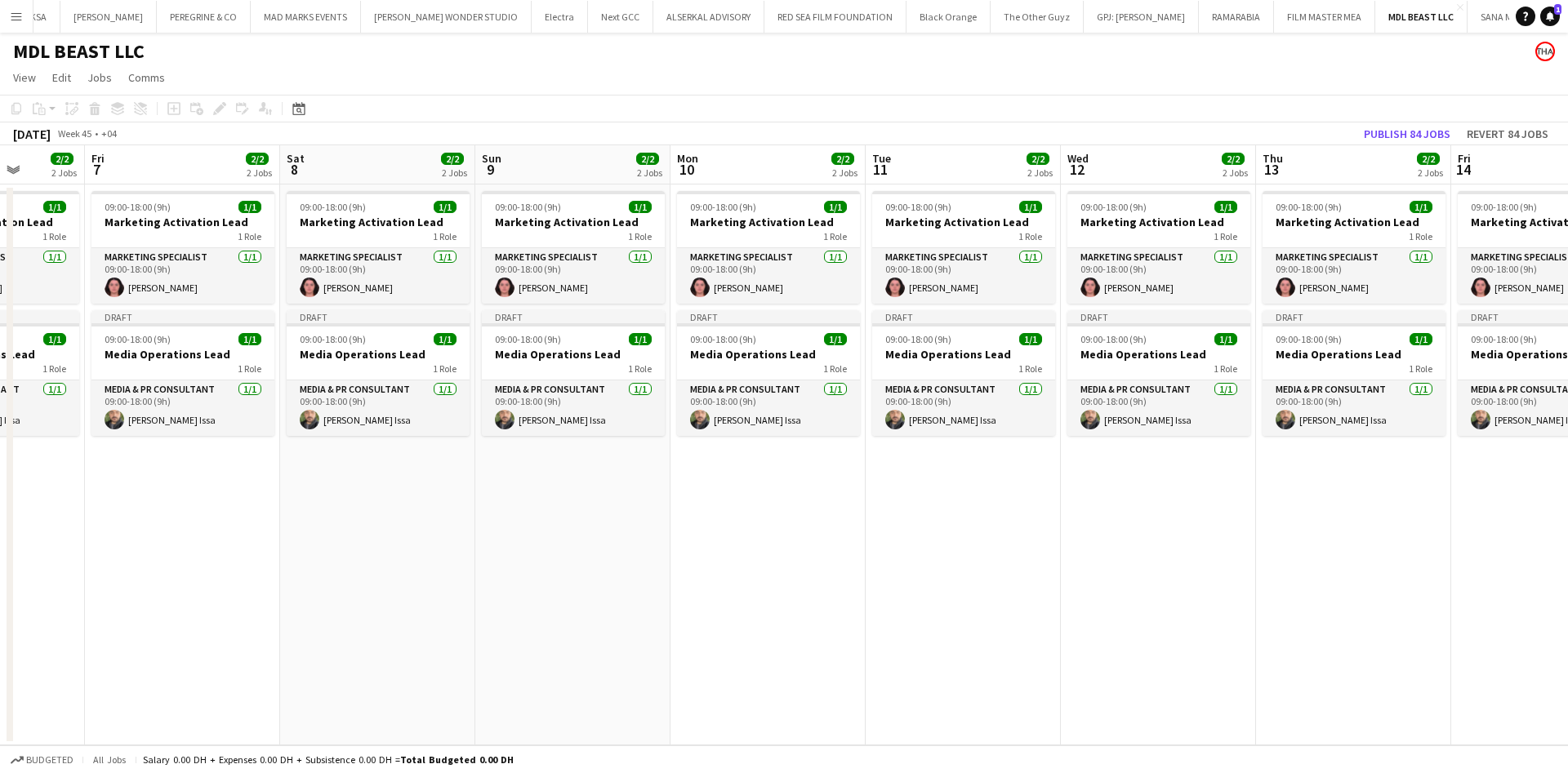
click at [1219, 447] on app-calendar-viewport "Wed 5 2/2 2 Jobs Thu 6 2/2 2 Jobs Fri 7 2/2 2 Jobs Sat 8 2/2 2 Jobs Sun 9 2/2 2…" at bounding box center [784, 445] width 1568 height 600
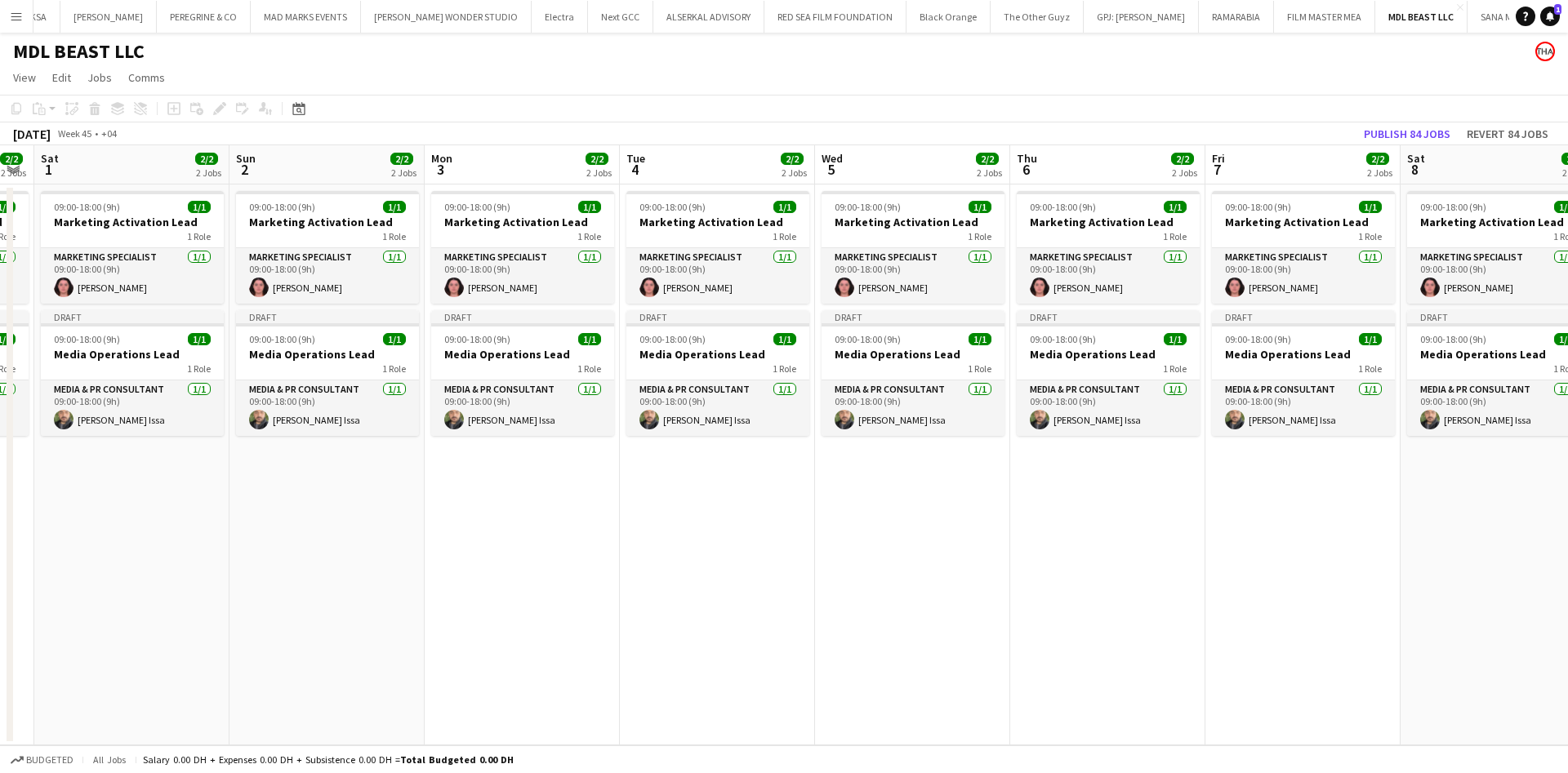
click at [1253, 477] on app-calendar-viewport "Thu 30 2/2 2 Jobs Fri 31 2/2 2 Jobs Sat 1 2/2 2 Jobs Sun 2 2/2 2 Jobs Mon 3 2/2…" at bounding box center [784, 445] width 1568 height 600
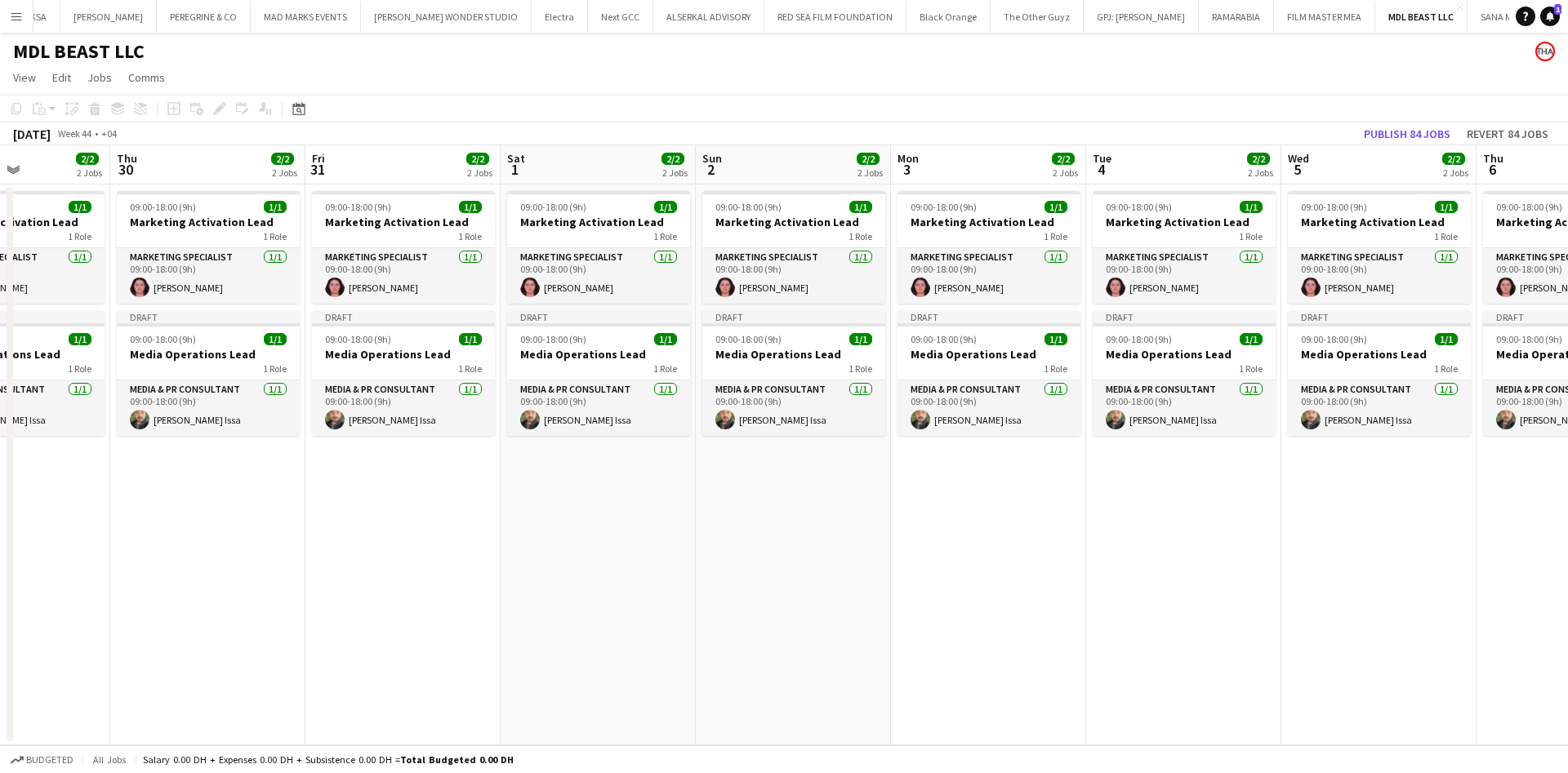
click at [1271, 478] on app-calendar-viewport "Tue 28 2/2 2 Jobs Wed 29 2/2 2 Jobs Thu 30 2/2 2 Jobs Fri 31 2/2 2 Jobs Sat 1 2…" at bounding box center [784, 445] width 1568 height 600
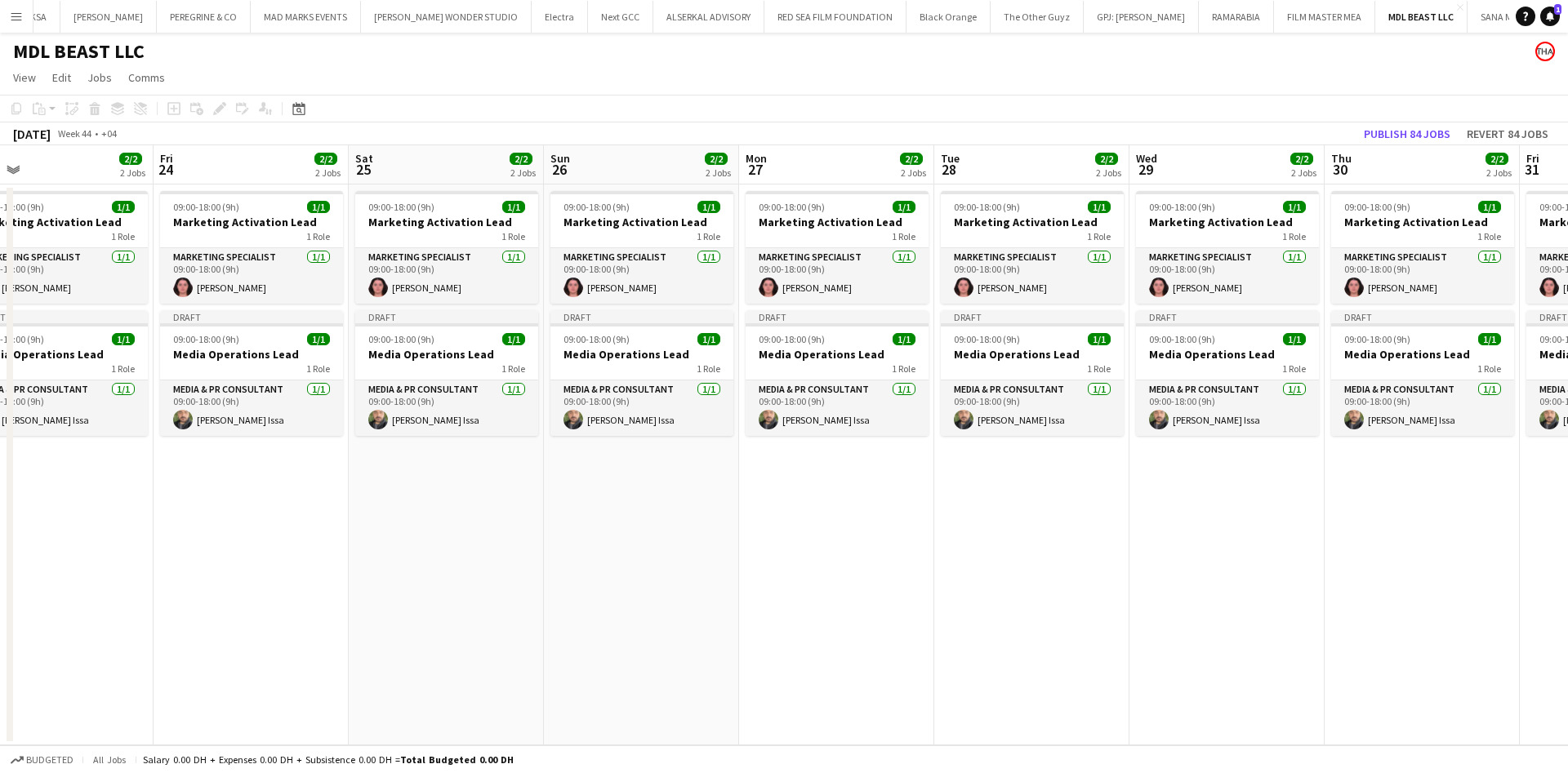
click at [1072, 468] on app-calendar-viewport "Tue 21 2/2 2 Jobs Wed 22 2/2 2 Jobs Thu 23 2/2 2 Jobs Fri 24 2/2 2 Jobs Sat 25 …" at bounding box center [784, 445] width 1568 height 600
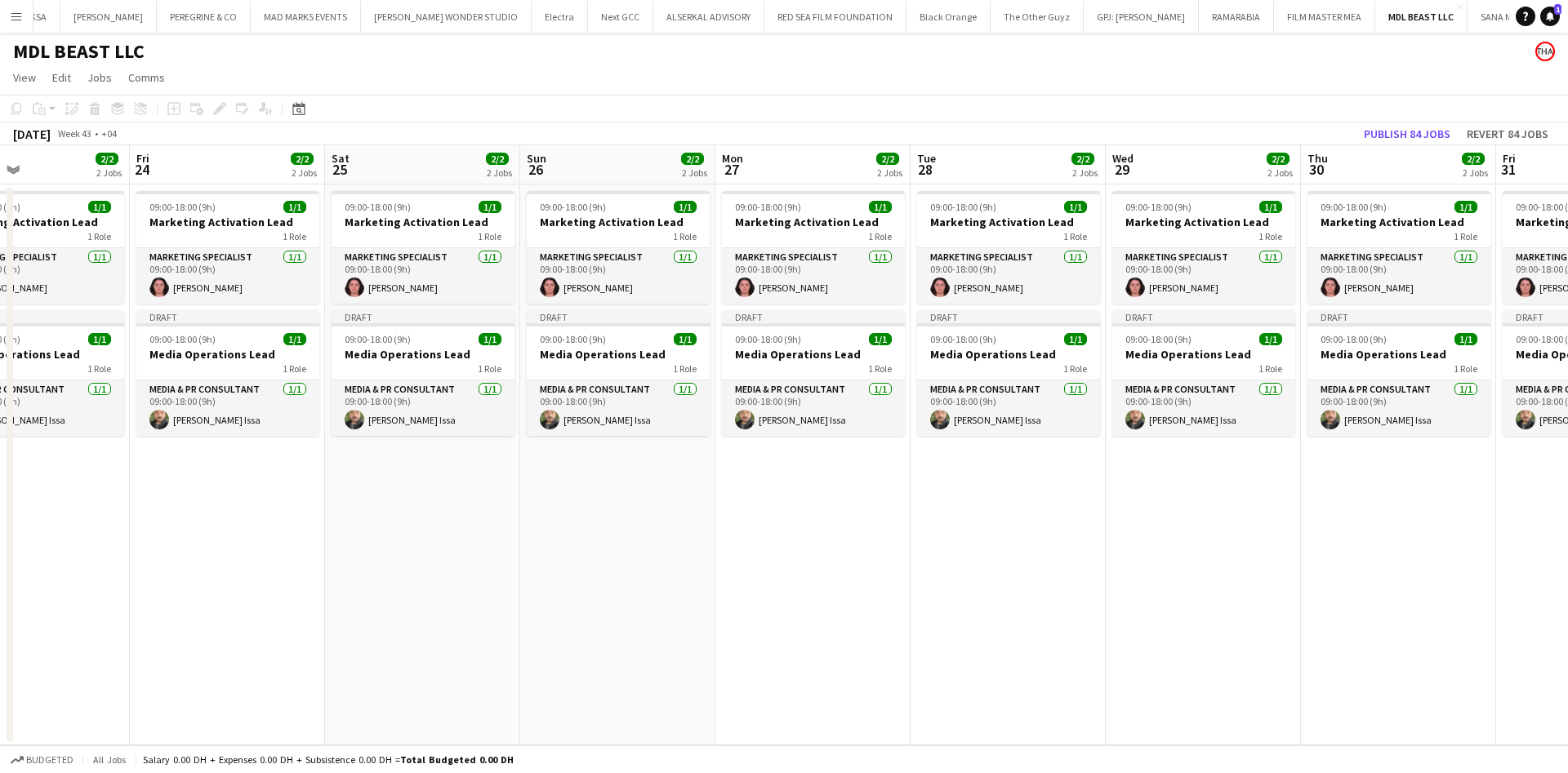
click at [1106, 470] on app-calendar-viewport "Tue 21 2/2 2 Jobs Wed 22 2/2 2 Jobs Thu 23 2/2 2 Jobs Fri 24 2/2 2 Jobs Sat 25 …" at bounding box center [784, 445] width 1568 height 600
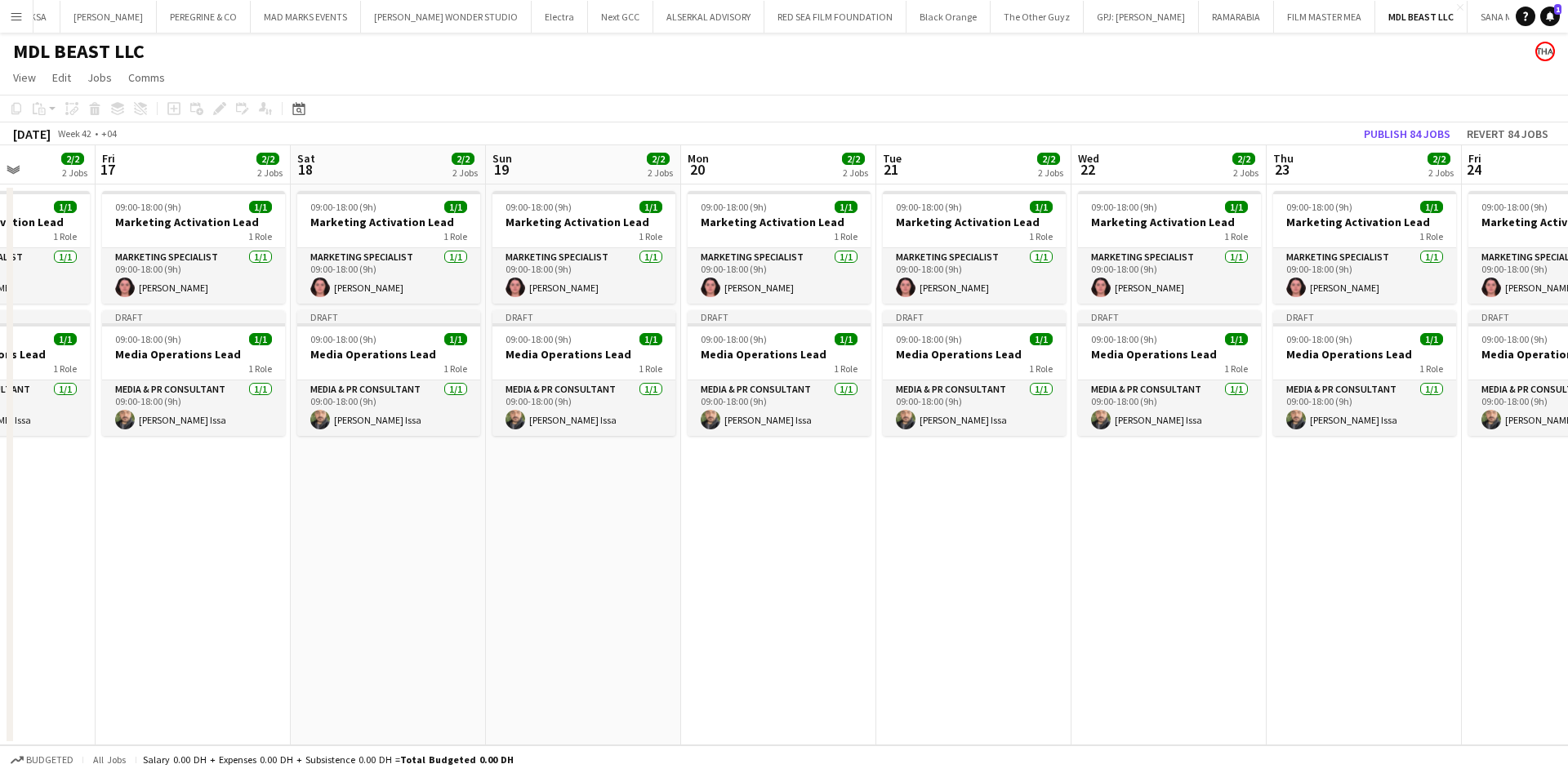
click at [1055, 445] on app-calendar-viewport "Tue 14 2/2 2 Jobs Wed 15 2/2 2 Jobs Thu 16 2/2 2 Jobs Fri 17 2/2 2 Jobs Sat 18 …" at bounding box center [784, 445] width 1568 height 600
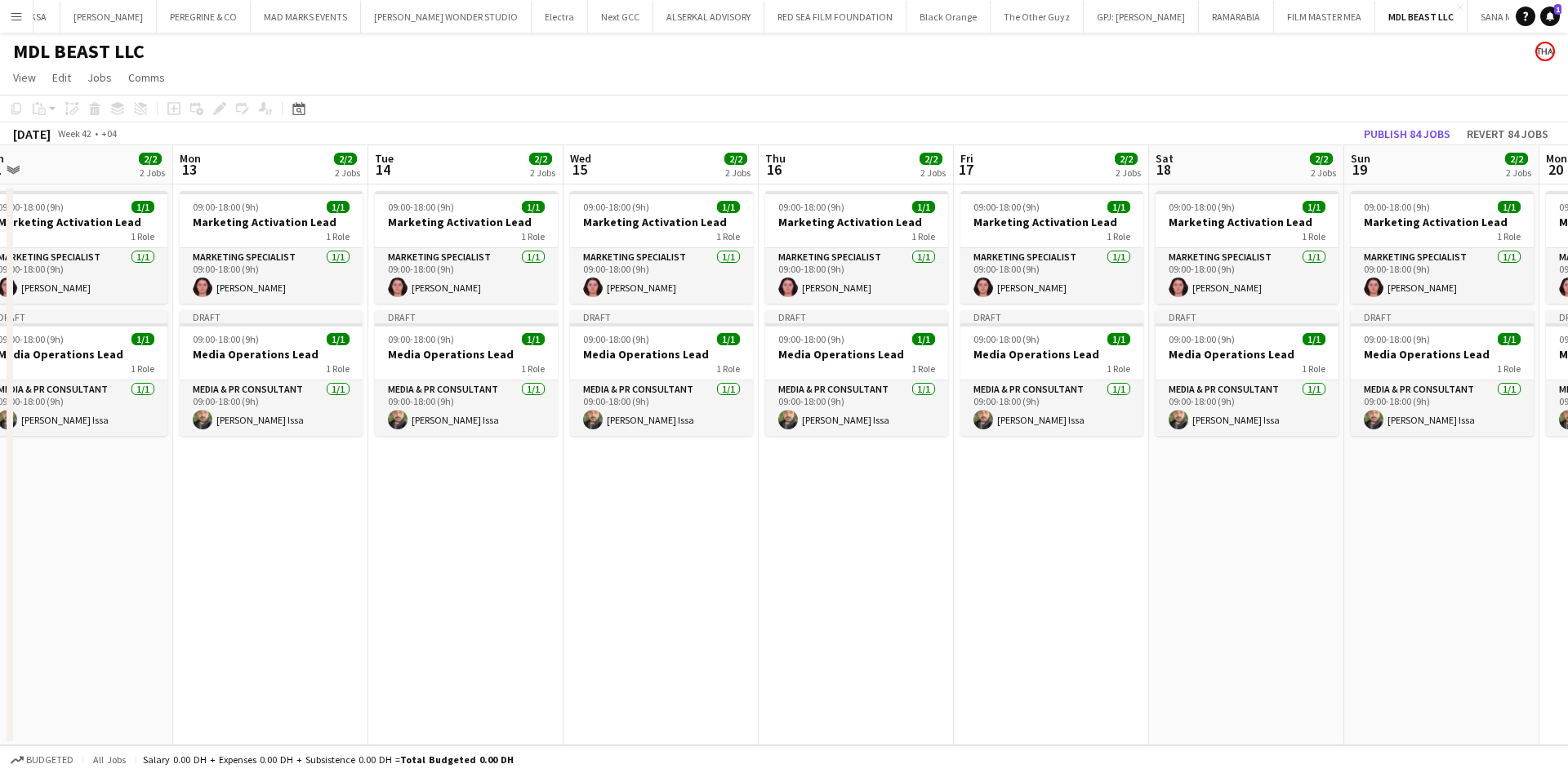
click at [1141, 455] on app-calendar-viewport "Fri 10 2/2 2 Jobs Sat 11 2/2 2 Jobs Sun 12 2/2 2 Jobs Mon 13 2/2 2 Jobs Tue 14 …" at bounding box center [784, 445] width 1568 height 600
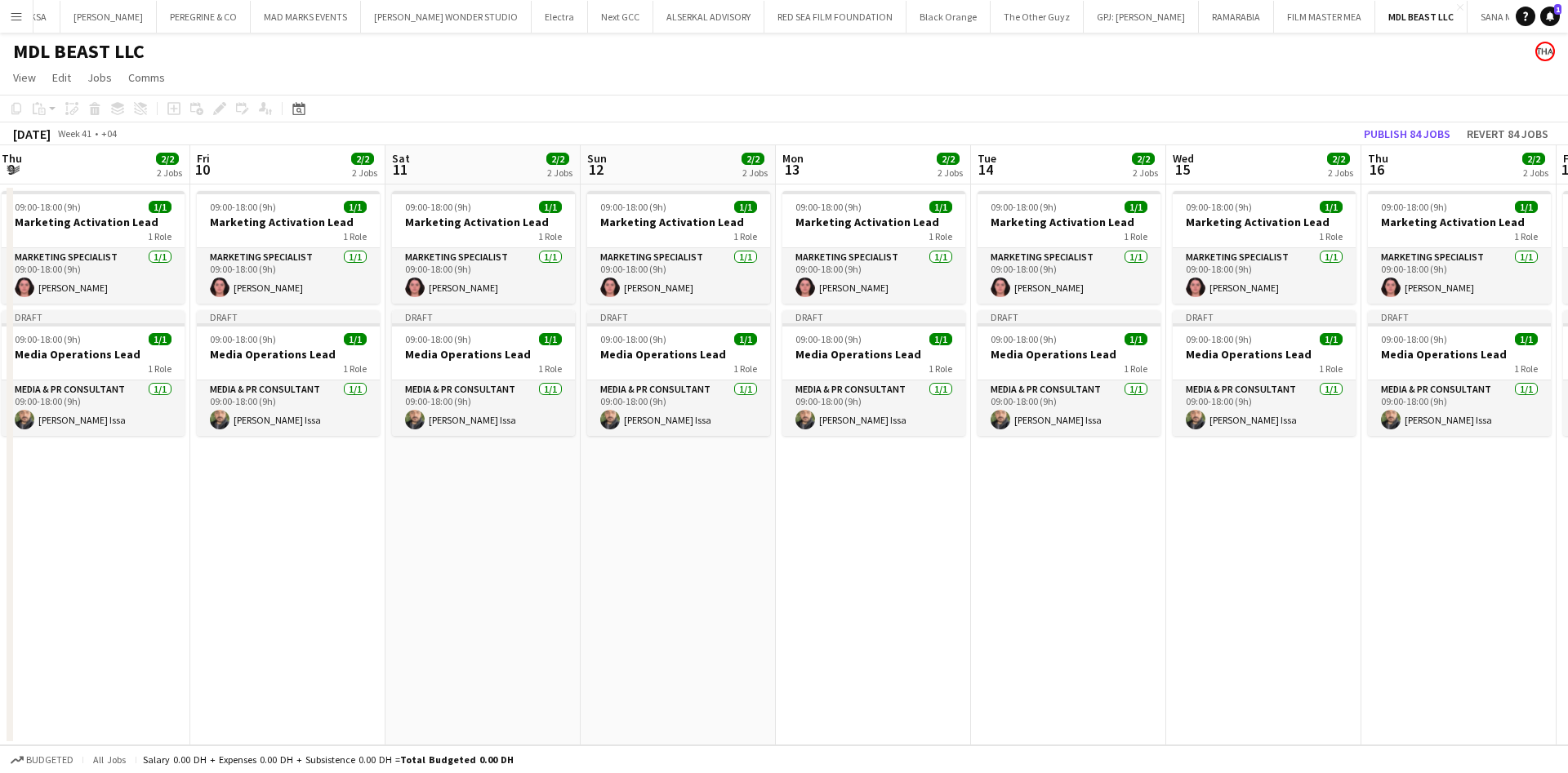
click at [1093, 446] on app-calendar-viewport "Tue 7 2/2 2 Jobs Wed 8 2/2 2 Jobs Thu 9 2/2 2 Jobs Fri 10 2/2 2 Jobs Sat 11 2/2…" at bounding box center [784, 445] width 1568 height 600
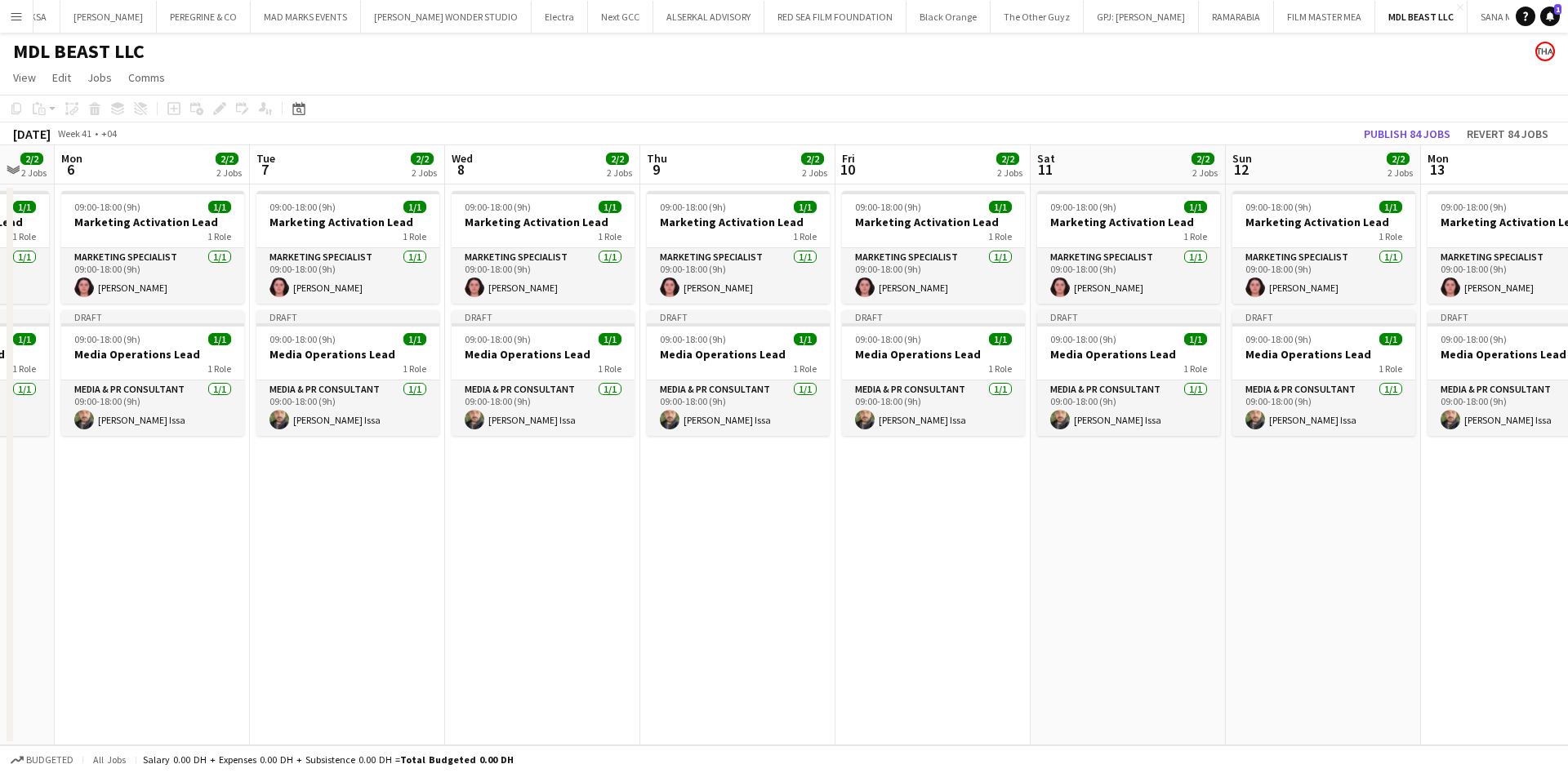
scroll to position [0, 330]
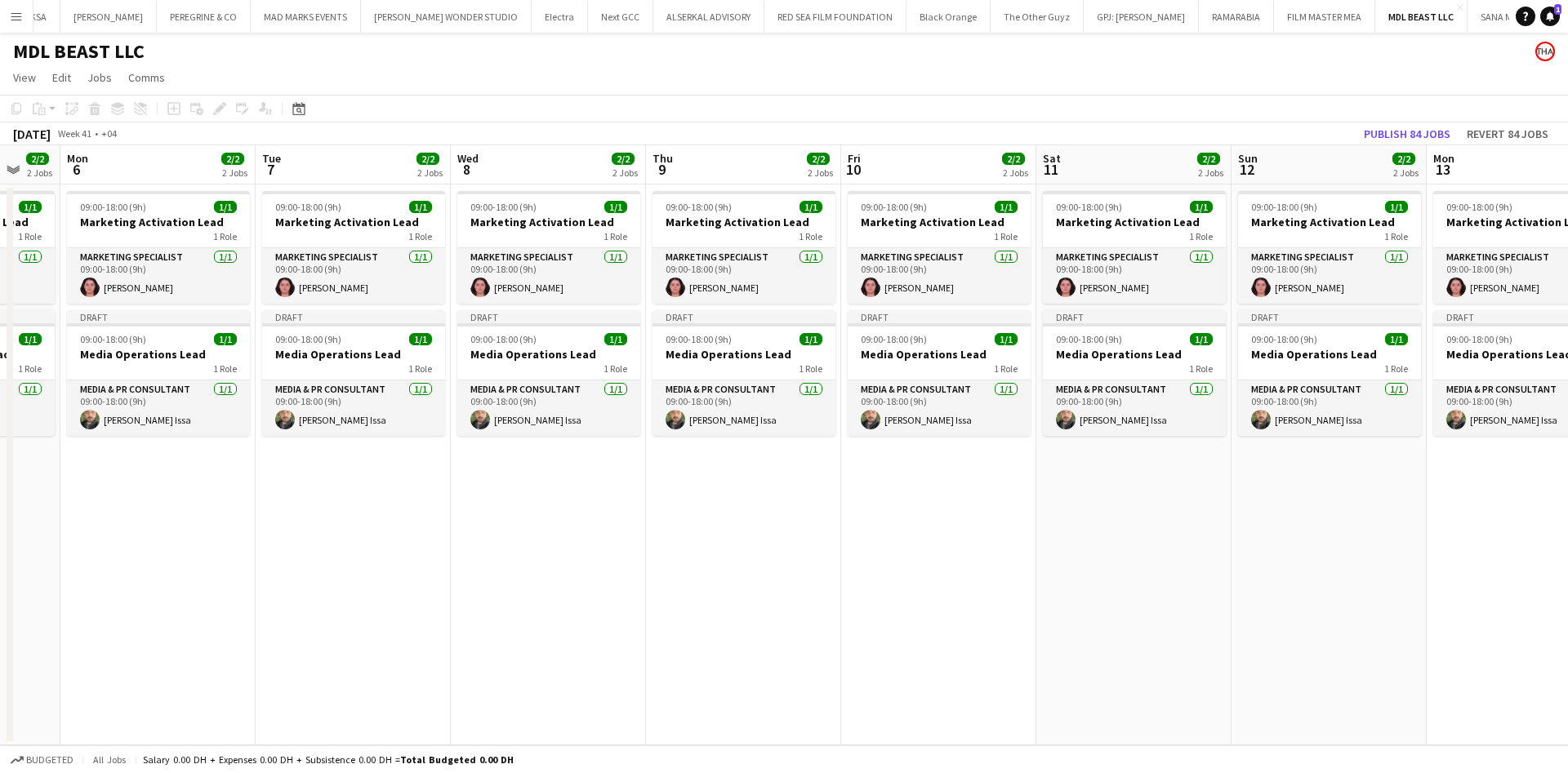
click at [1158, 456] on app-calendar-viewport "Sat 4 2/2 2 Jobs Sun 5 2/2 2 Jobs Mon 6 2/2 2 Jobs Tue 7 2/2 2 Jobs Wed 8 2/2 2…" at bounding box center [784, 445] width 1568 height 600
click at [296, 110] on icon "Date picker" at bounding box center [299, 109] width 13 height 13
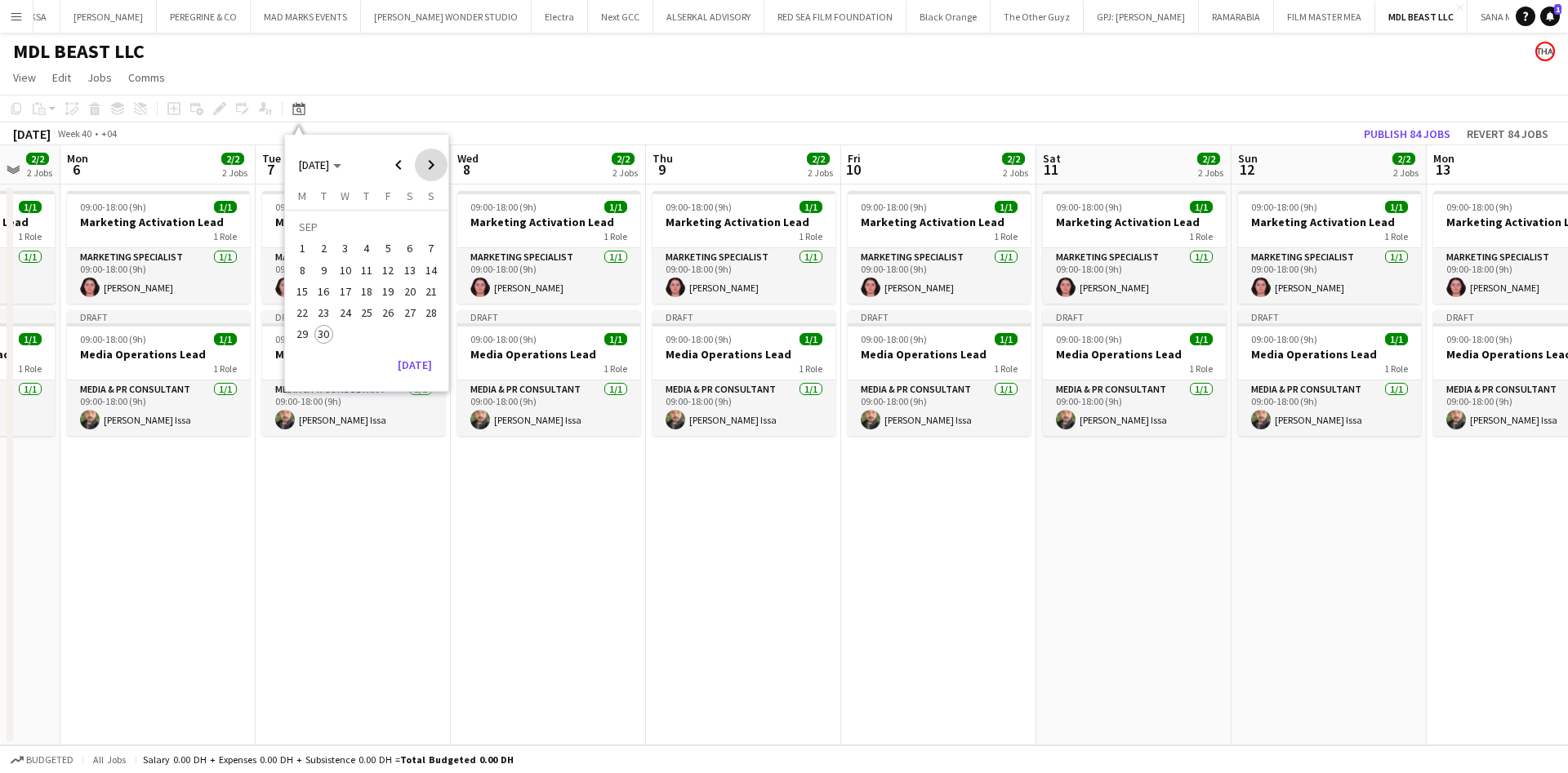
click at [434, 168] on span "Next month" at bounding box center [431, 164] width 32 height 32
click at [386, 336] on span "31" at bounding box center [387, 334] width 19 height 19
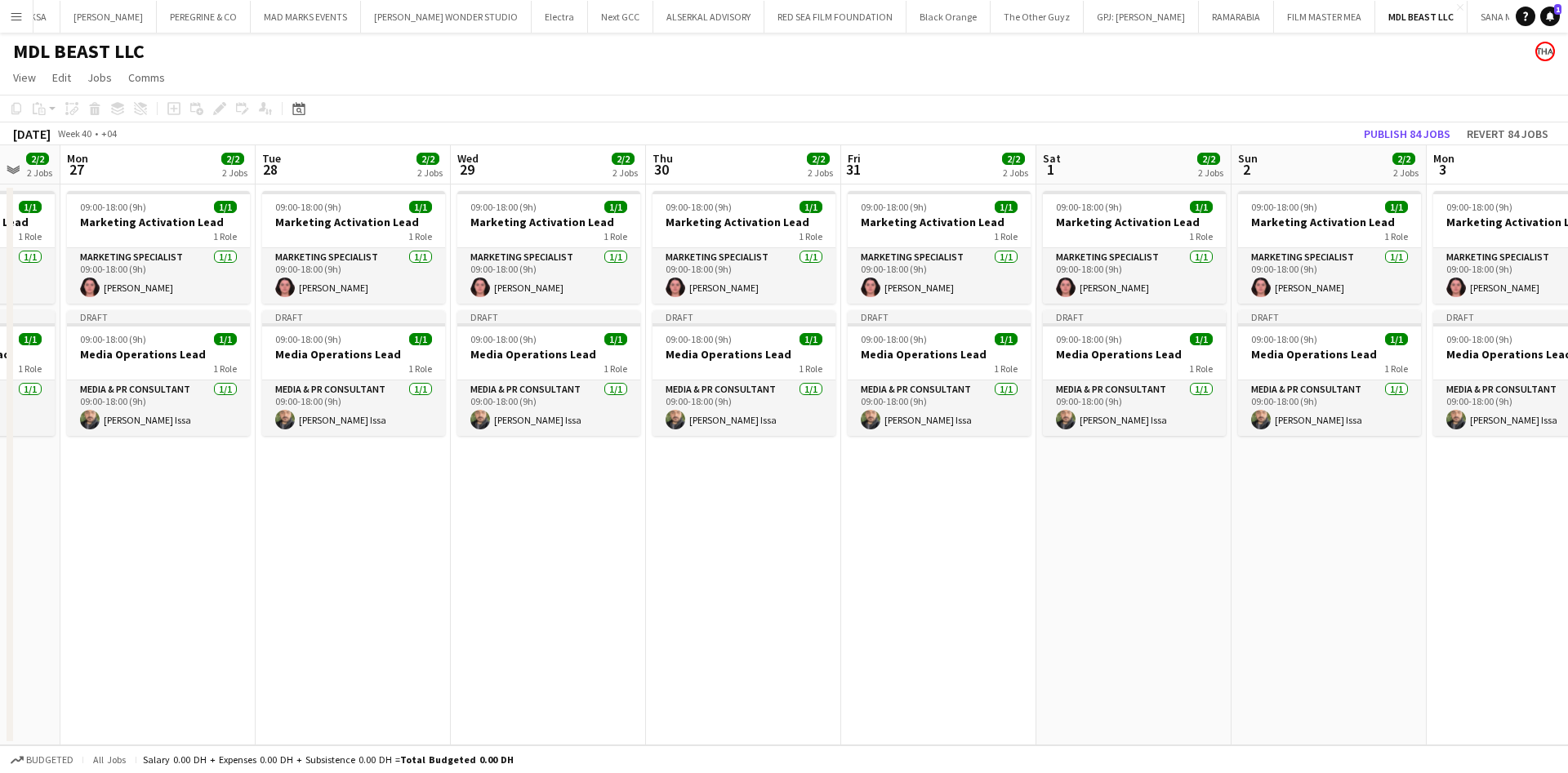
scroll to position [0, 562]
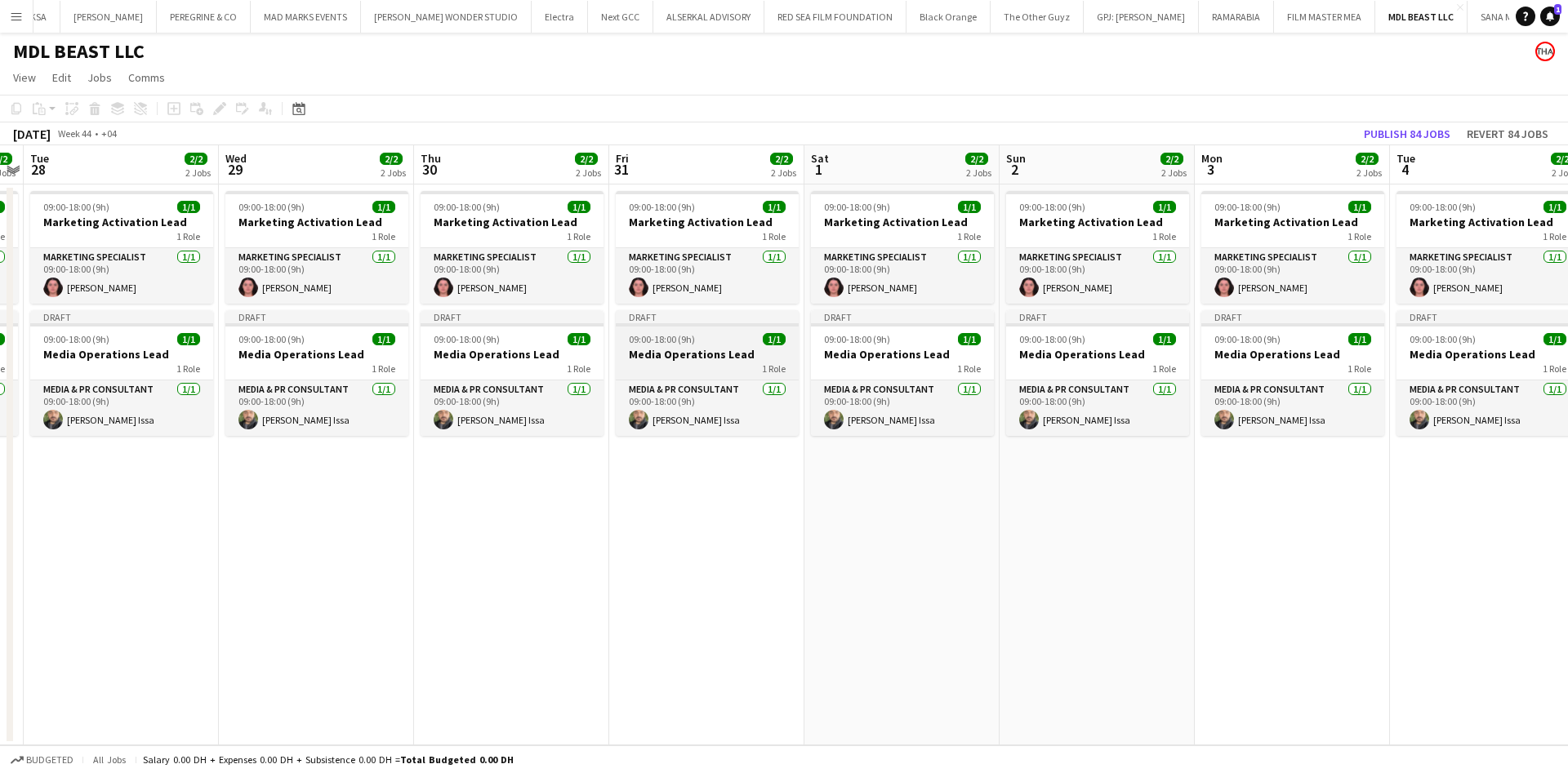
click at [719, 370] on div "1 Role" at bounding box center [706, 368] width 183 height 13
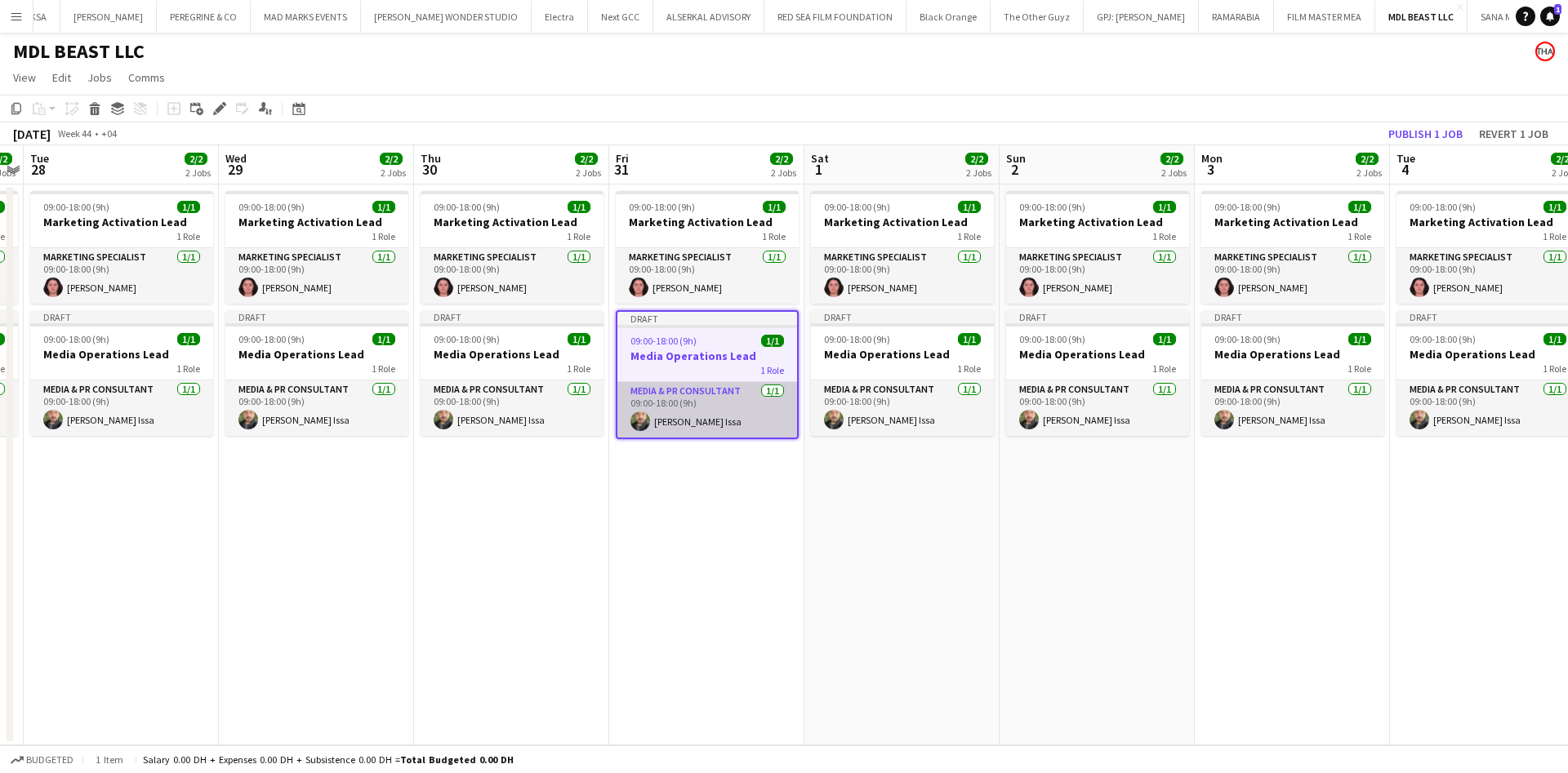
click at [705, 405] on app-card-role "Media & PR Consultant [DATE] 09:00-18:00 (9h) [PERSON_NAME]" at bounding box center [707, 410] width 180 height 56
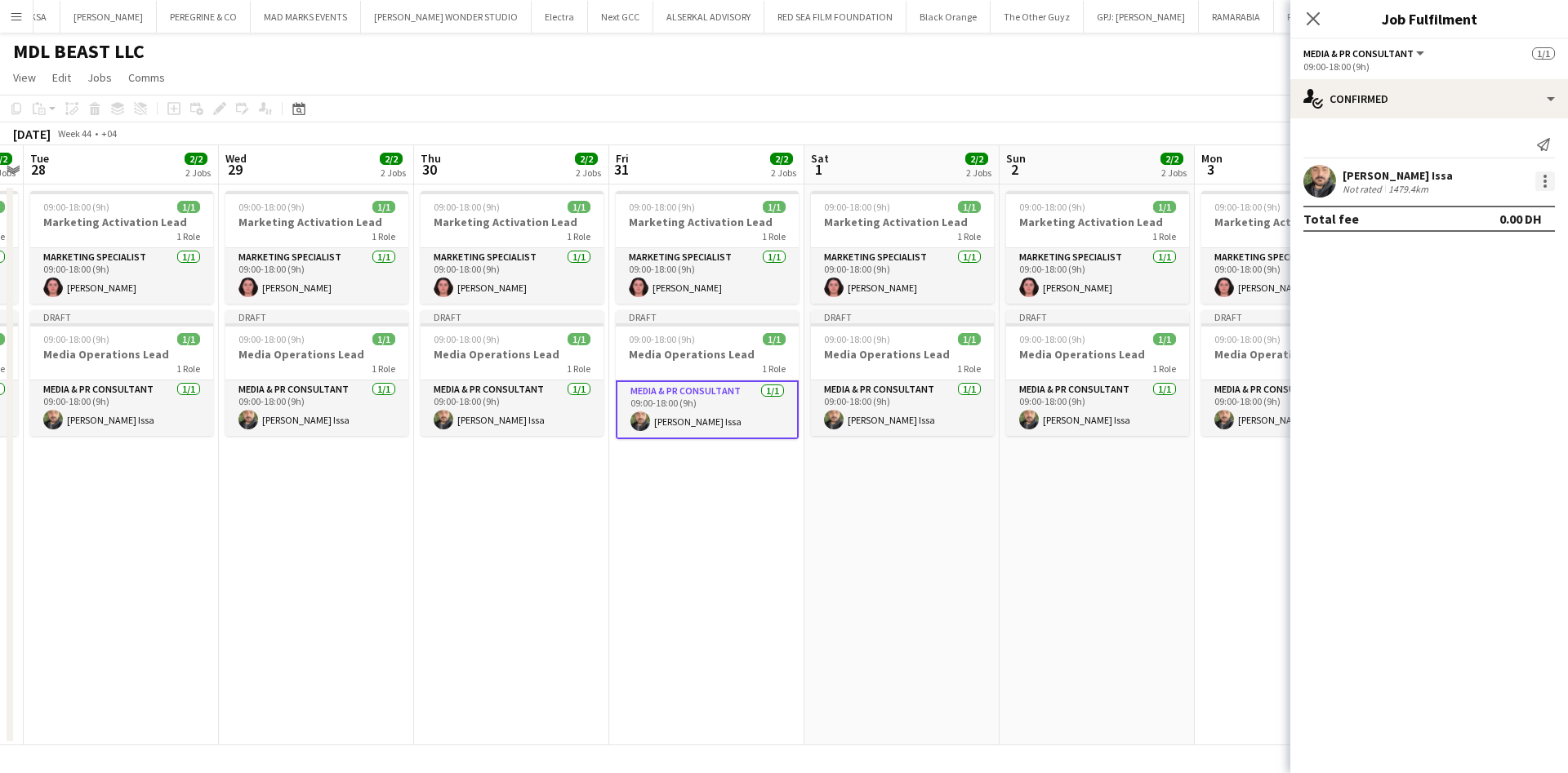
click at [1543, 176] on div at bounding box center [1545, 181] width 19 height 19
click at [1513, 201] on button "Edit fee" at bounding box center [1491, 212] width 127 height 39
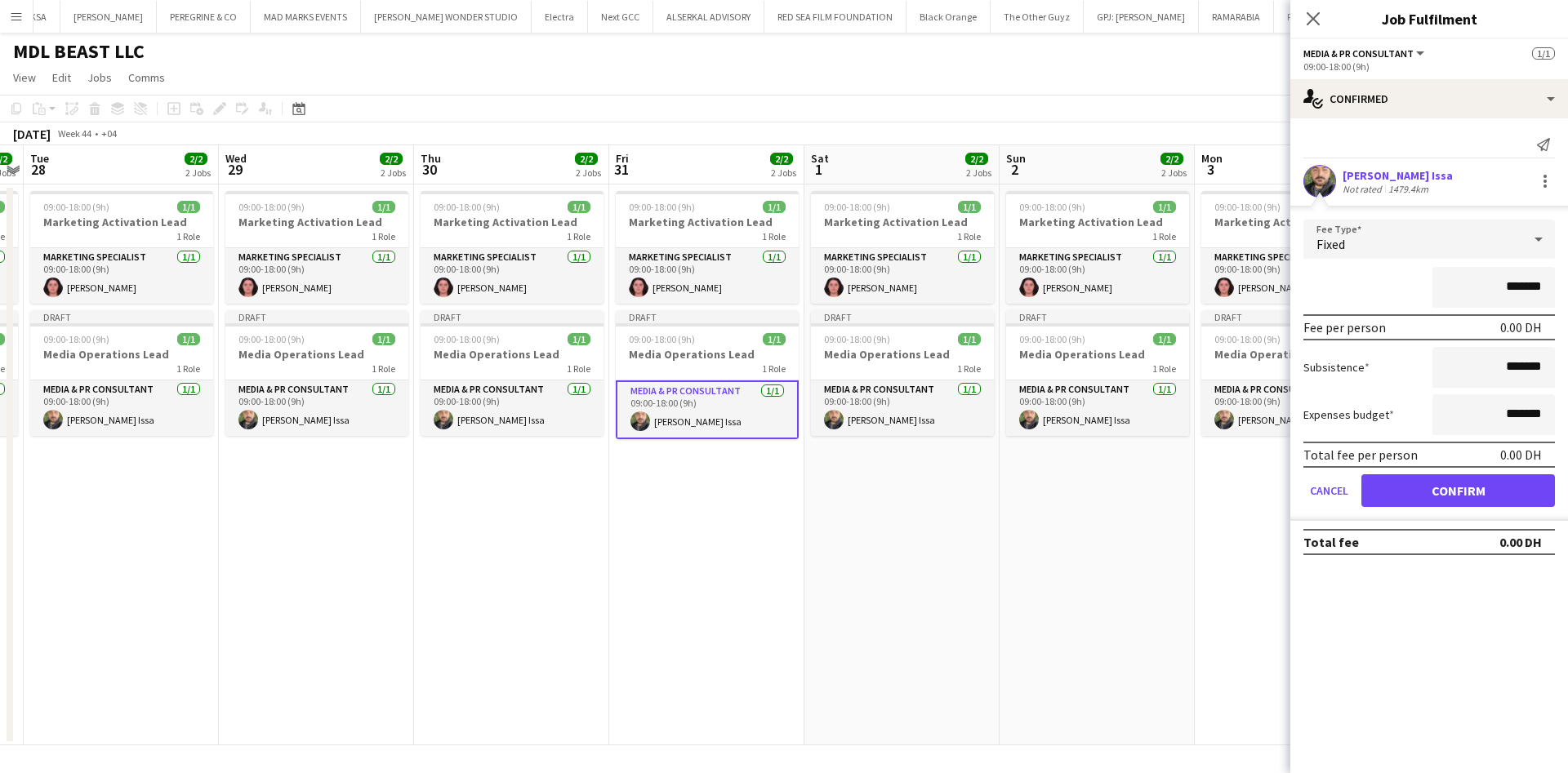
click at [1503, 282] on input "*******" at bounding box center [1494, 288] width 123 height 41
type input "**********"
click at [1497, 491] on button "Confirm" at bounding box center [1458, 490] width 193 height 32
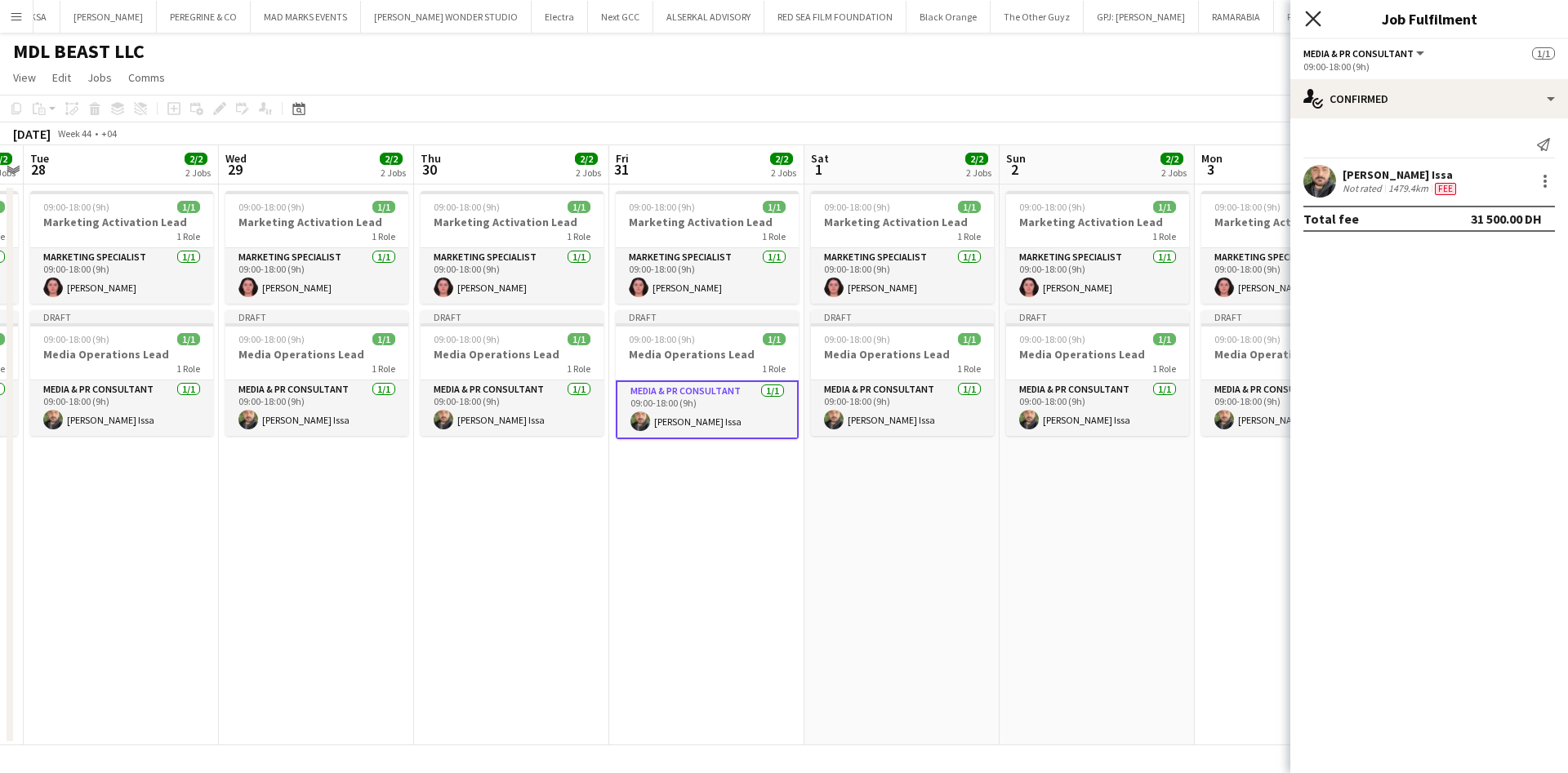
click at [1313, 17] on icon at bounding box center [1313, 18] width 16 height 16
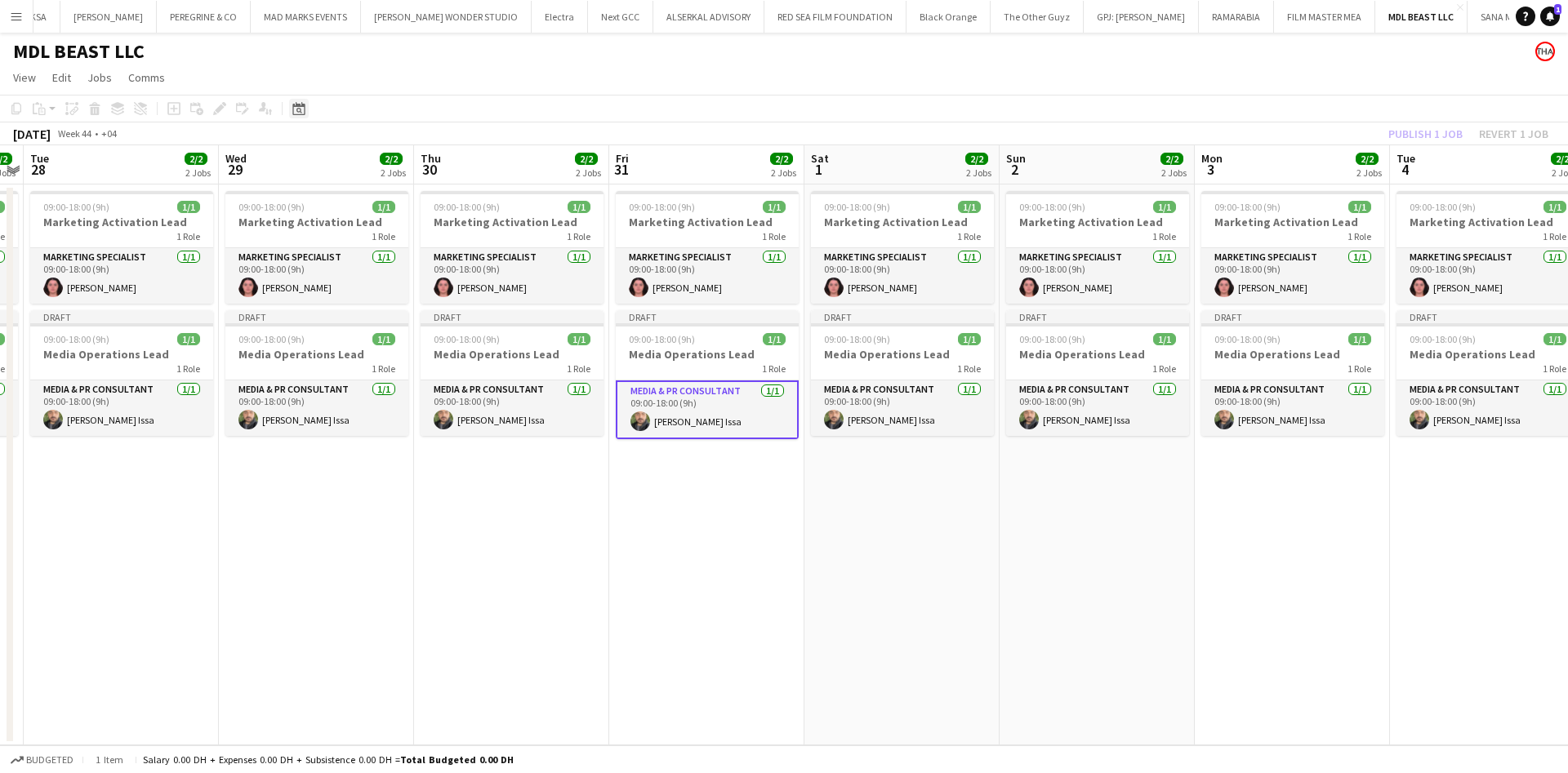
click at [300, 110] on icon "Date picker" at bounding box center [299, 109] width 13 height 13
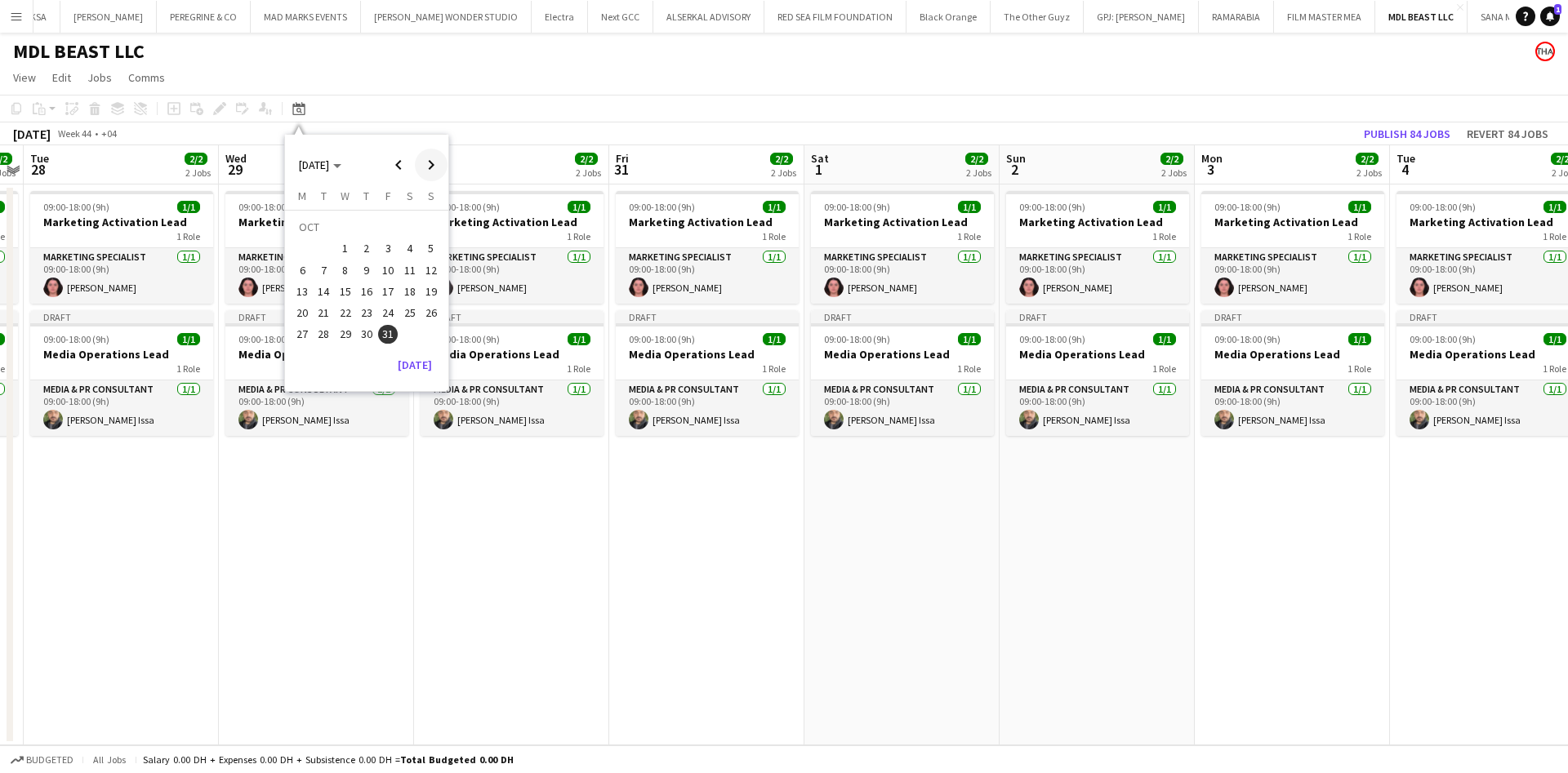
click at [442, 170] on span "Next month" at bounding box center [431, 164] width 32 height 32
click at [435, 313] on span "30" at bounding box center [431, 316] width 19 height 19
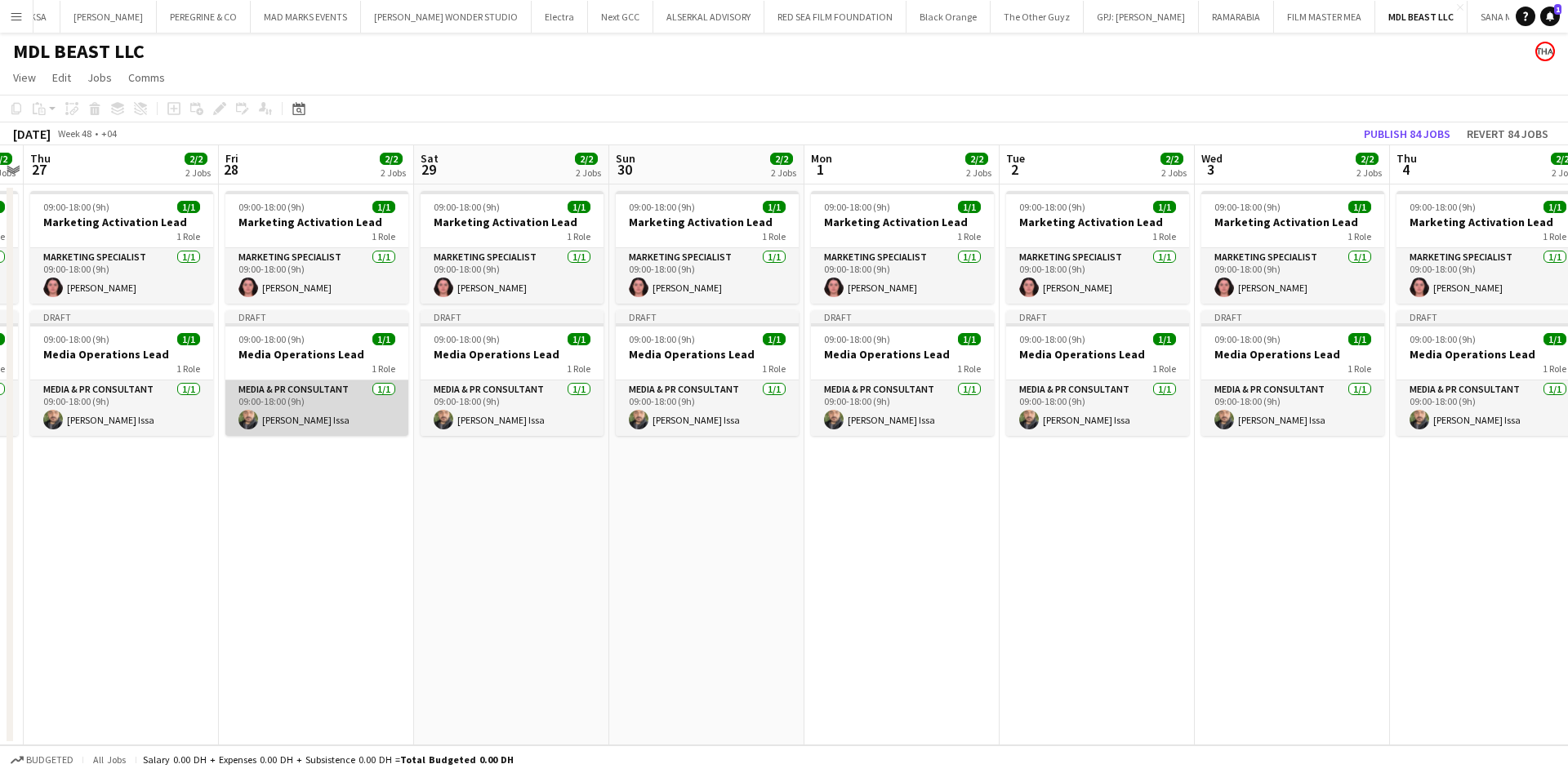
click at [322, 403] on app-card-role "Media & PR Consultant [DATE] 09:00-18:00 (9h) [PERSON_NAME]" at bounding box center [317, 408] width 183 height 56
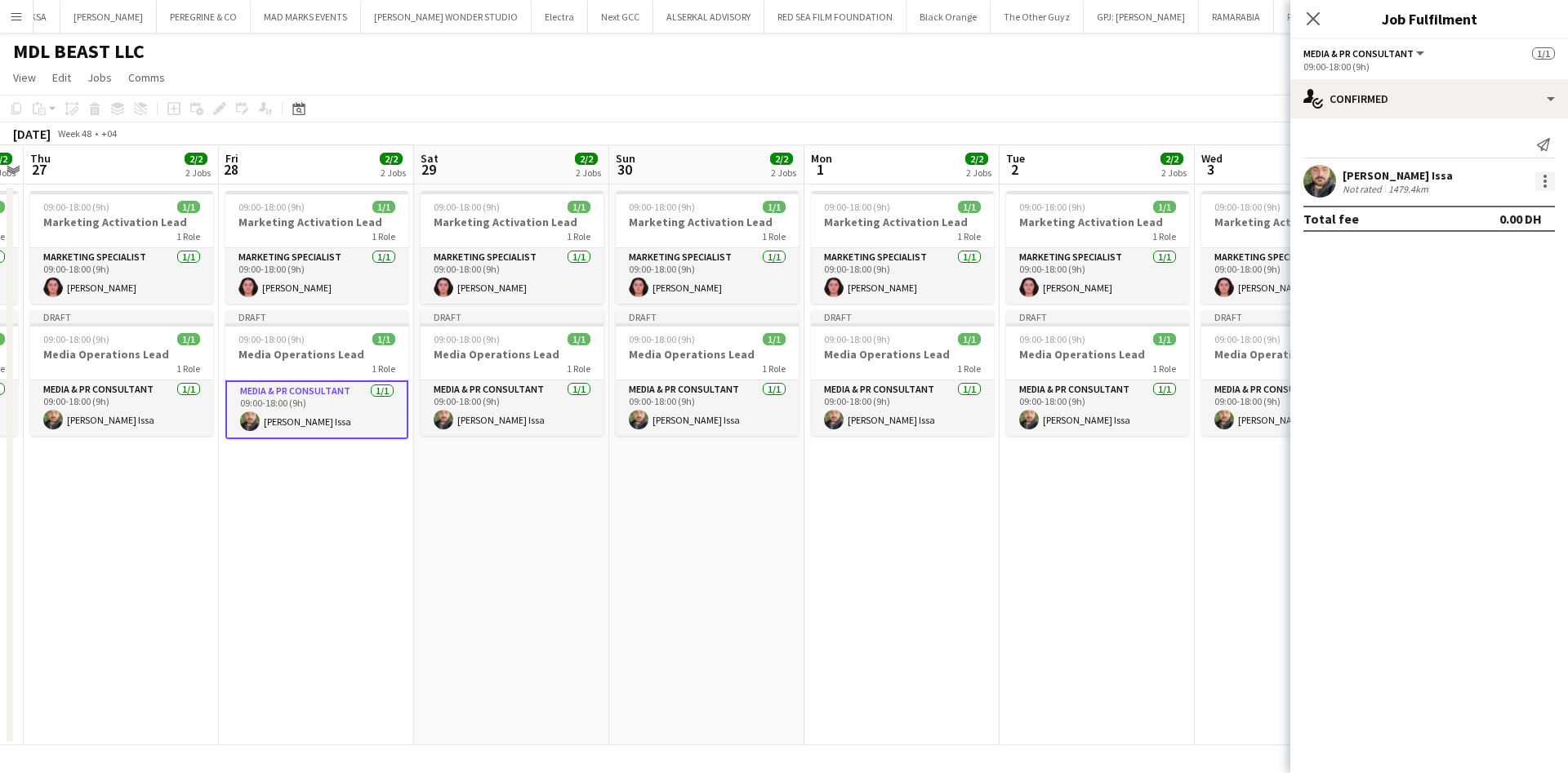
click at [1541, 177] on div at bounding box center [1545, 181] width 19 height 19
click at [1510, 200] on button "Edit fee" at bounding box center [1491, 212] width 127 height 39
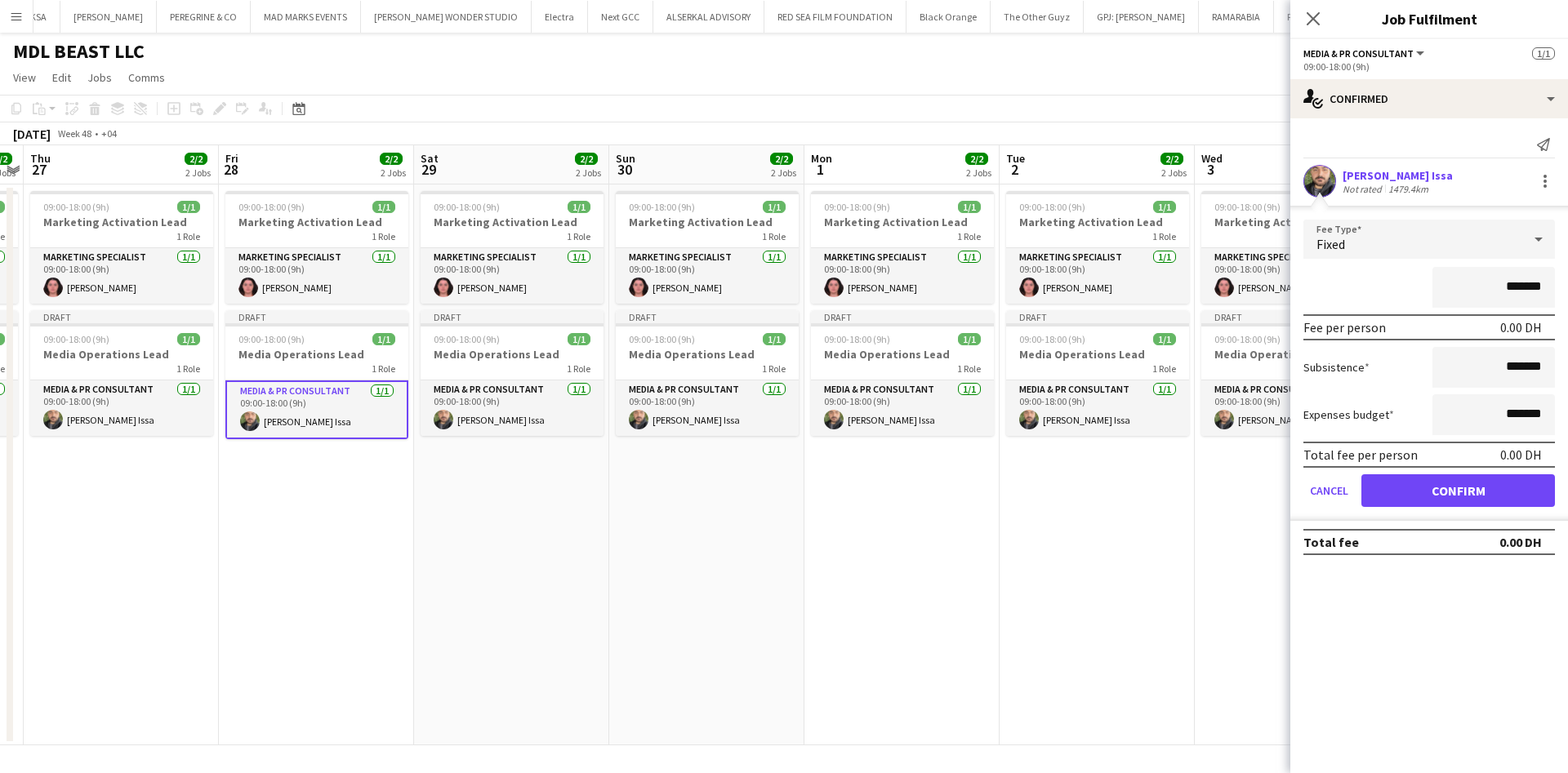
click at [1507, 281] on input "*******" at bounding box center [1494, 288] width 123 height 41
type input "**********"
click at [1485, 492] on button "Confirm" at bounding box center [1458, 490] width 193 height 32
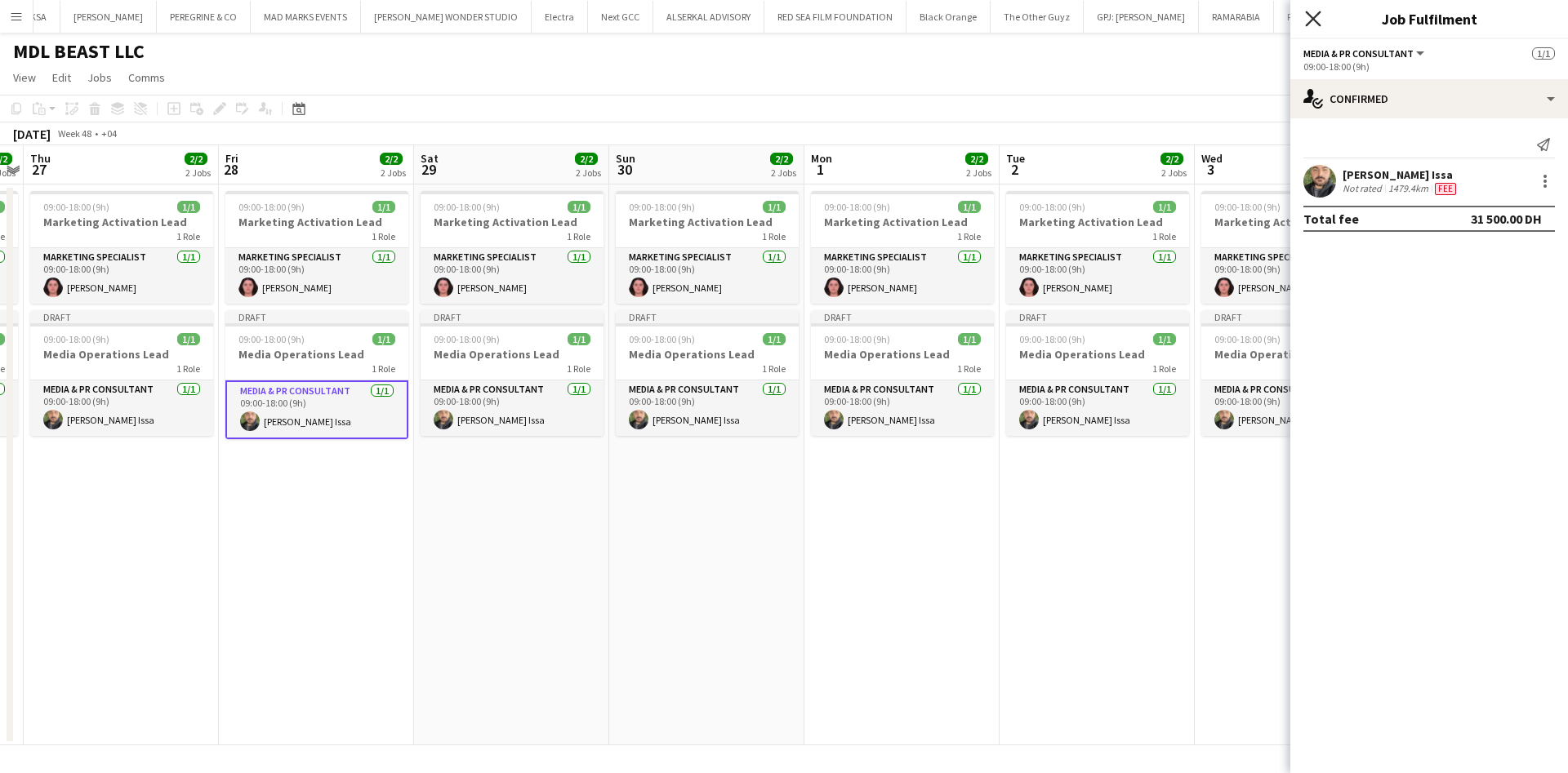
click at [1307, 24] on icon at bounding box center [1313, 18] width 16 height 16
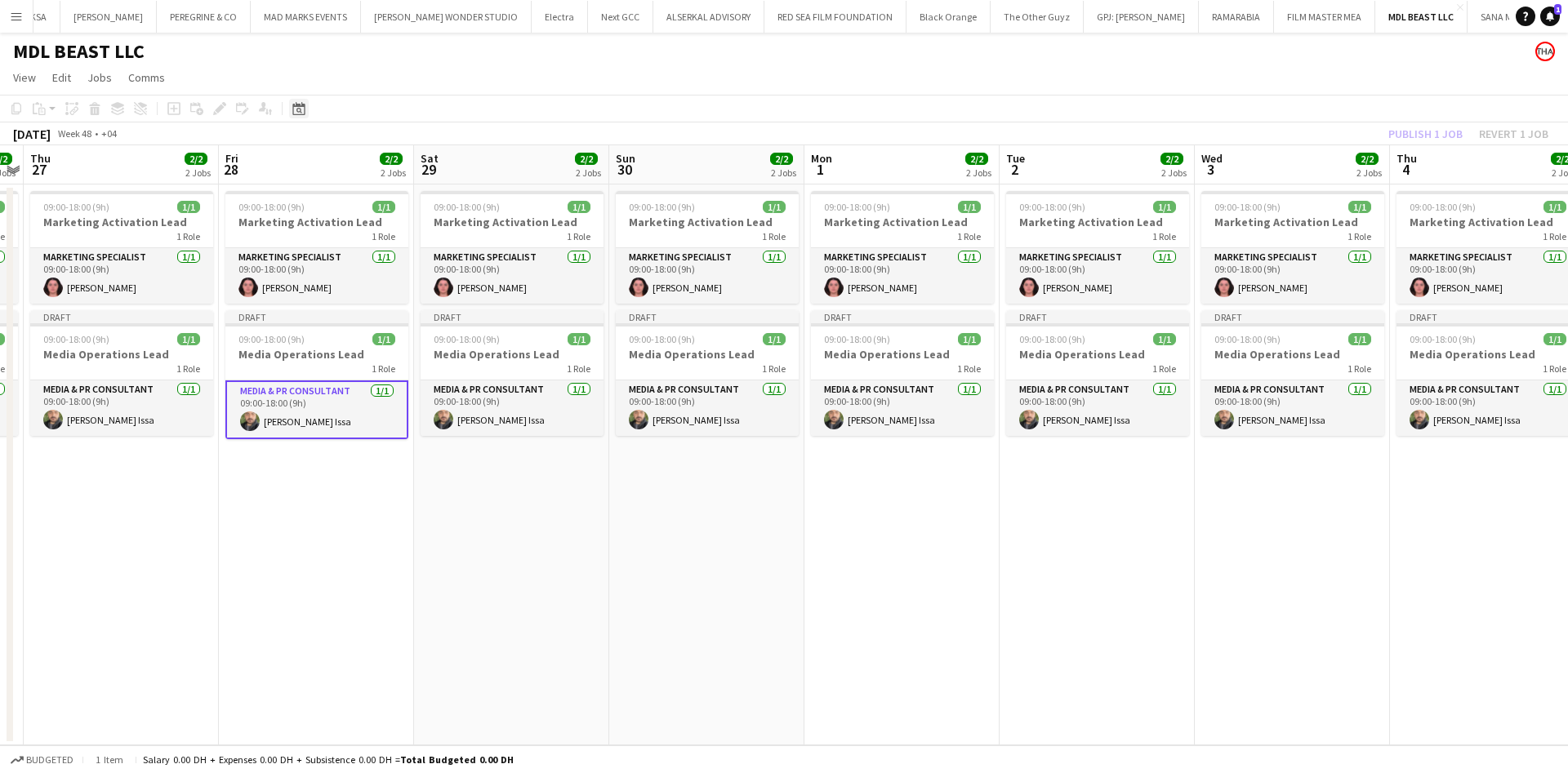
click at [302, 103] on icon at bounding box center [298, 109] width 12 height 13
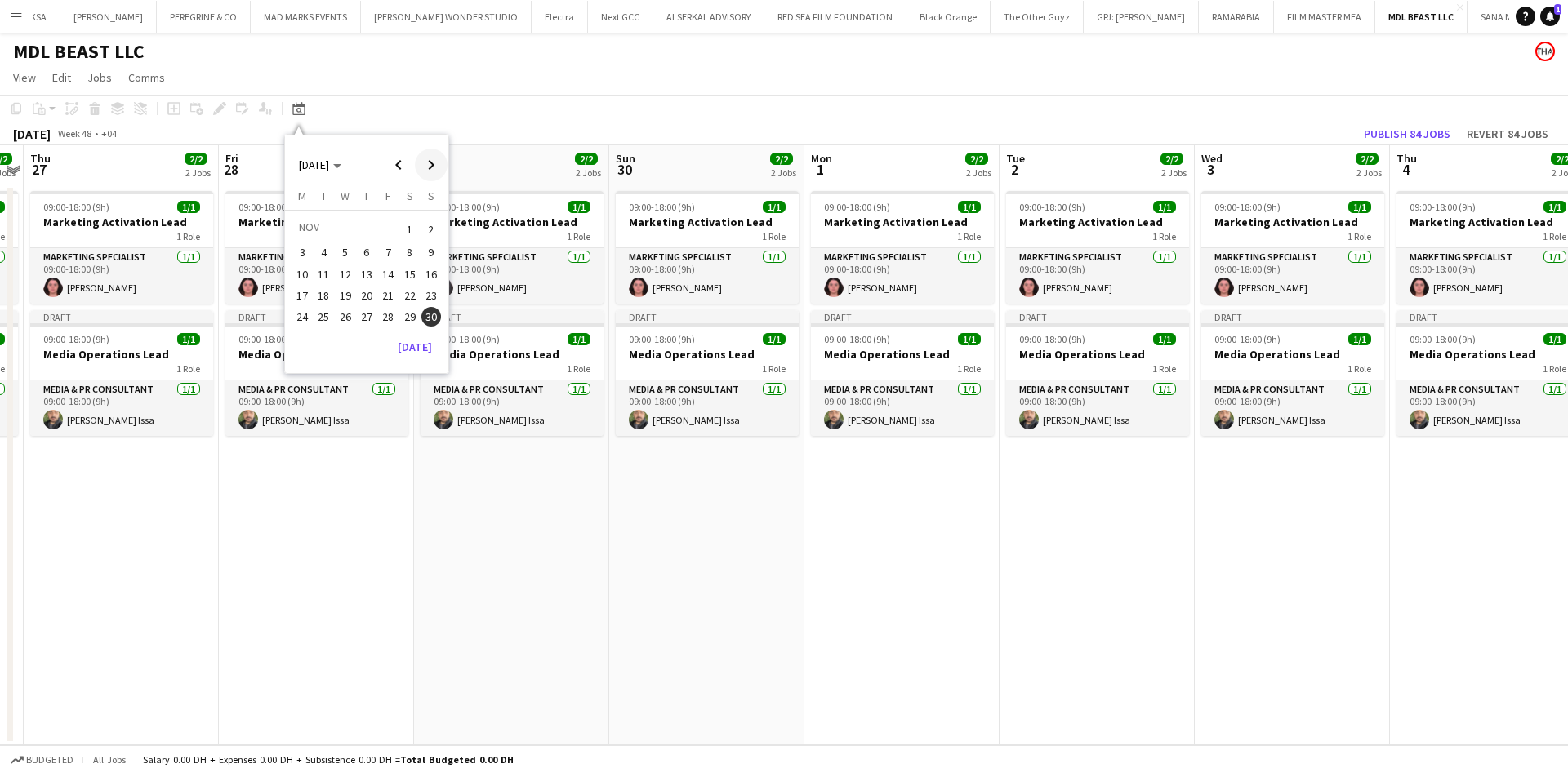
click at [428, 174] on span "Next month" at bounding box center [431, 164] width 32 height 32
click at [327, 316] on span "23" at bounding box center [324, 312] width 19 height 19
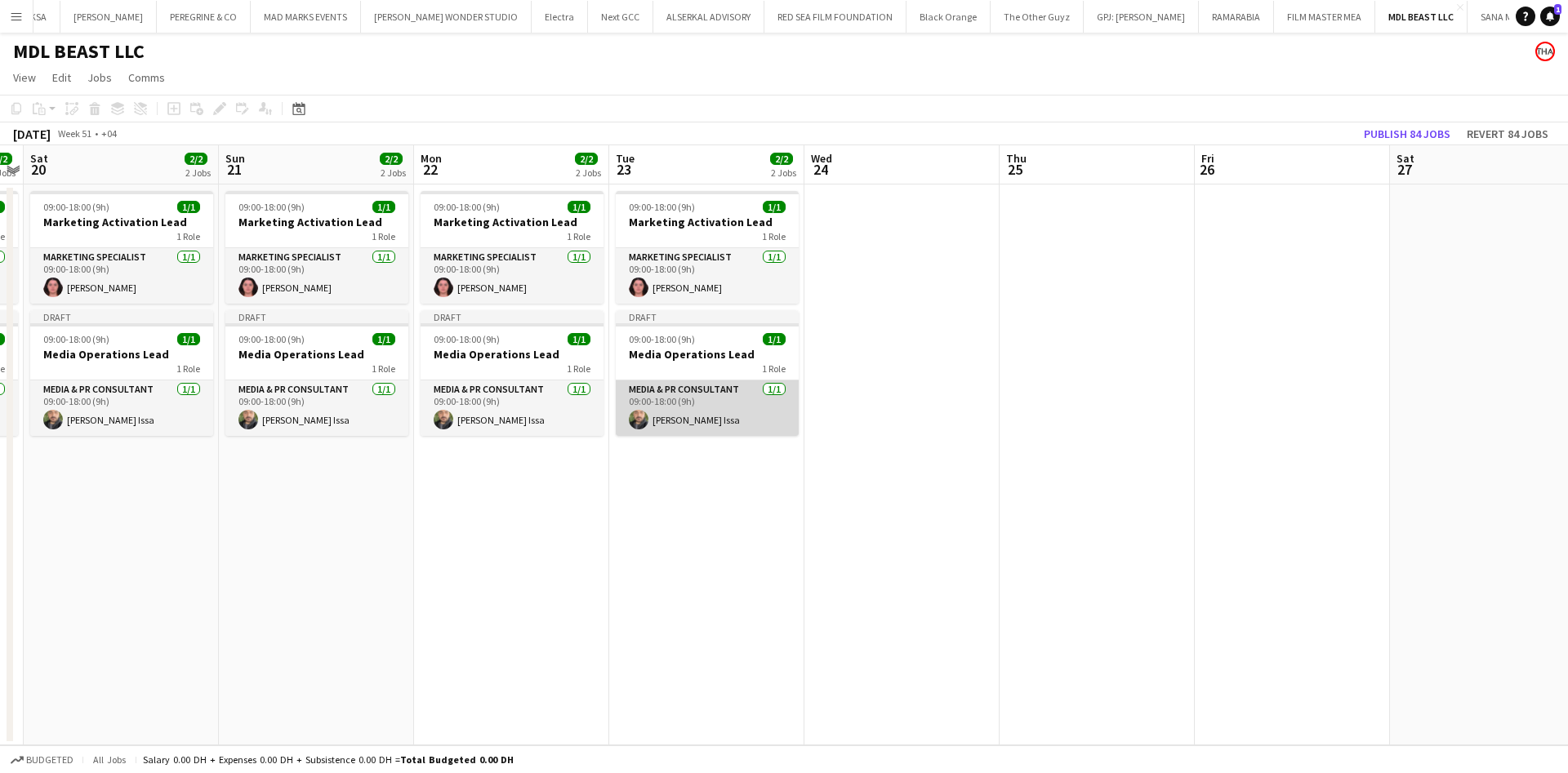
click at [721, 404] on app-card-role "Media & PR Consultant [DATE] 09:00-18:00 (9h) [PERSON_NAME]" at bounding box center [706, 408] width 183 height 56
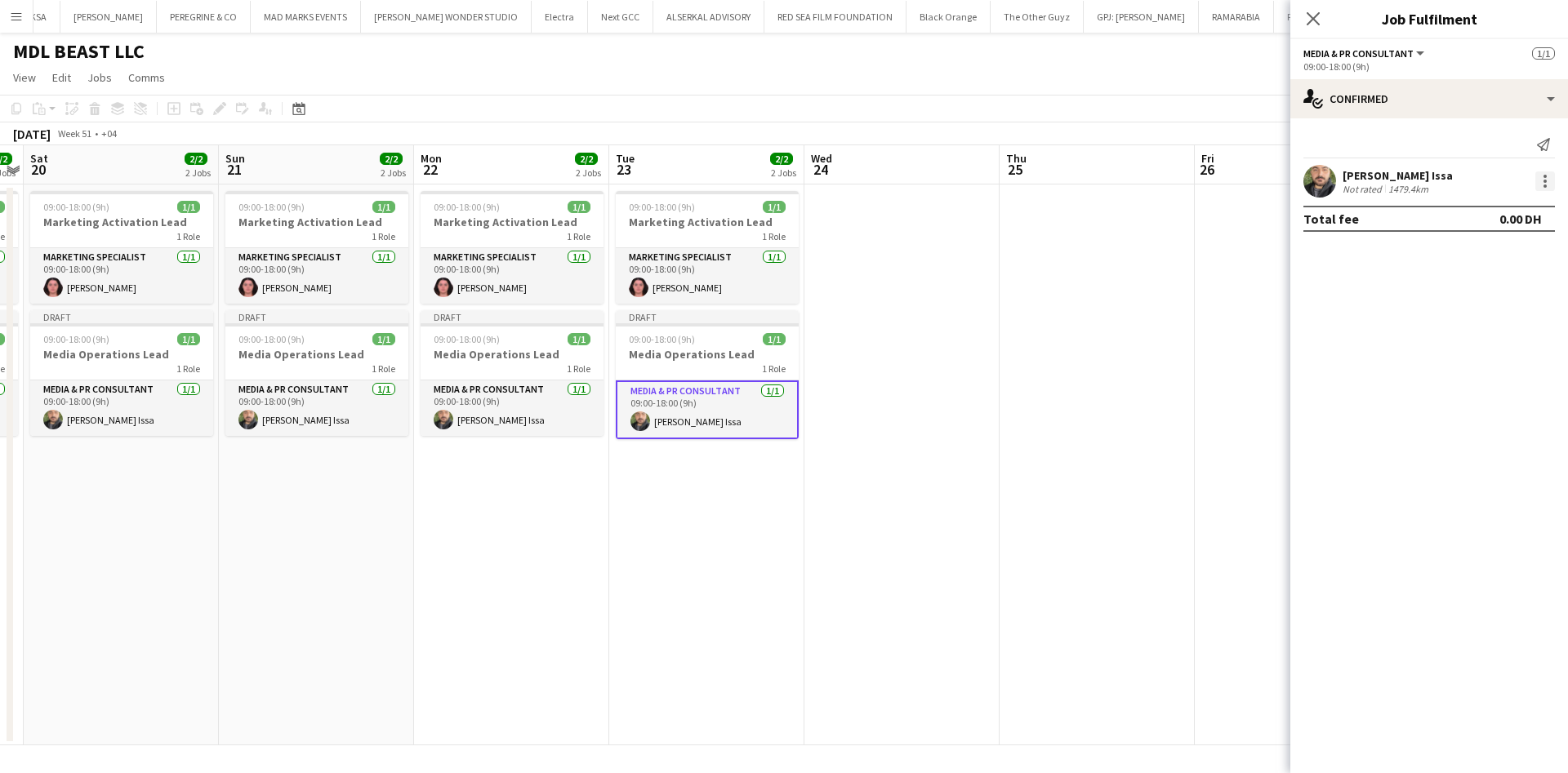
click at [1546, 180] on div at bounding box center [1545, 182] width 4 height 4
click at [1510, 209] on span "Edit fee" at bounding box center [1491, 212] width 101 height 15
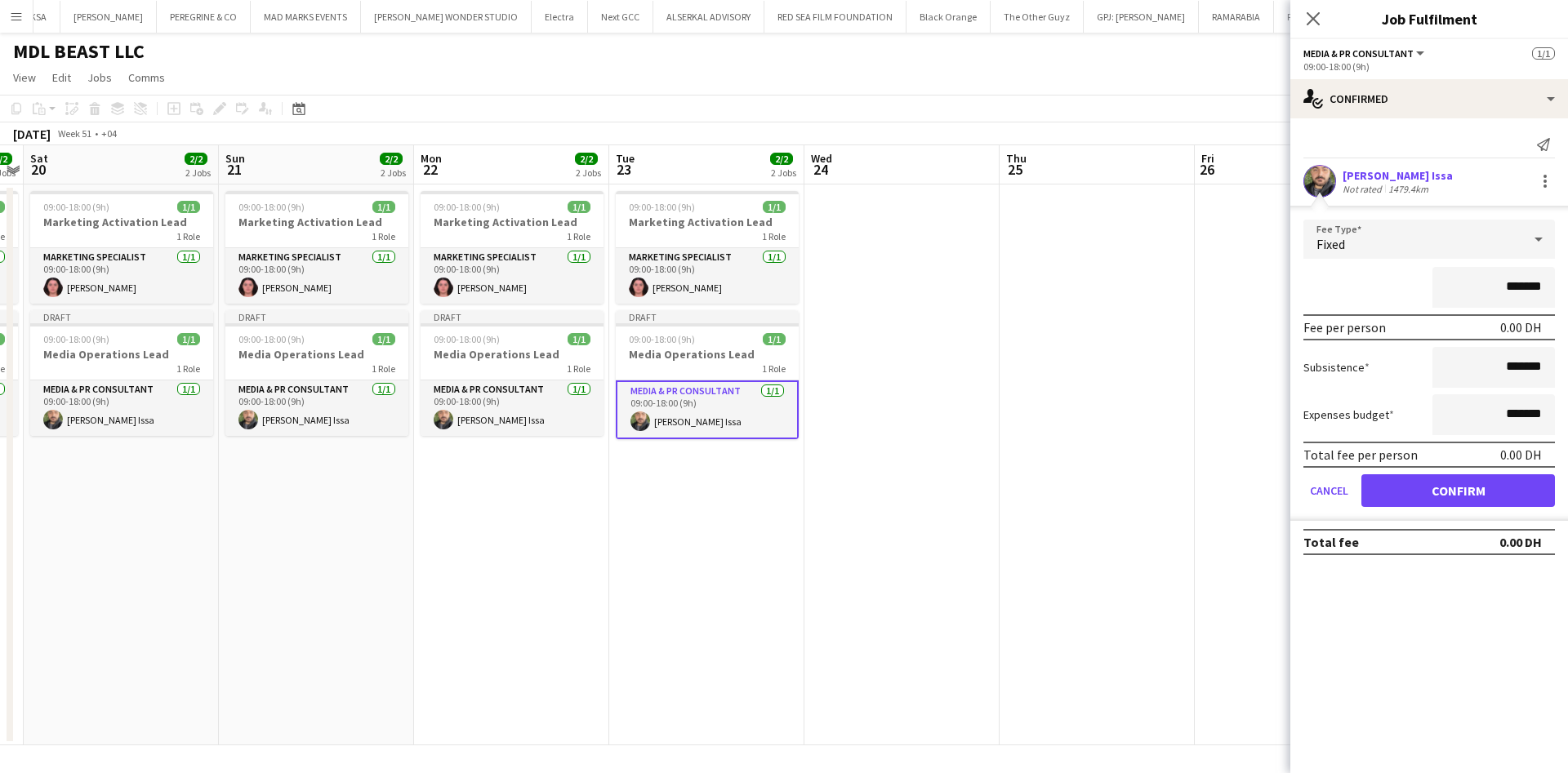
click at [1508, 285] on input "*******" at bounding box center [1494, 288] width 123 height 41
type input "**********"
click at [1487, 486] on button "Confirm" at bounding box center [1458, 490] width 193 height 32
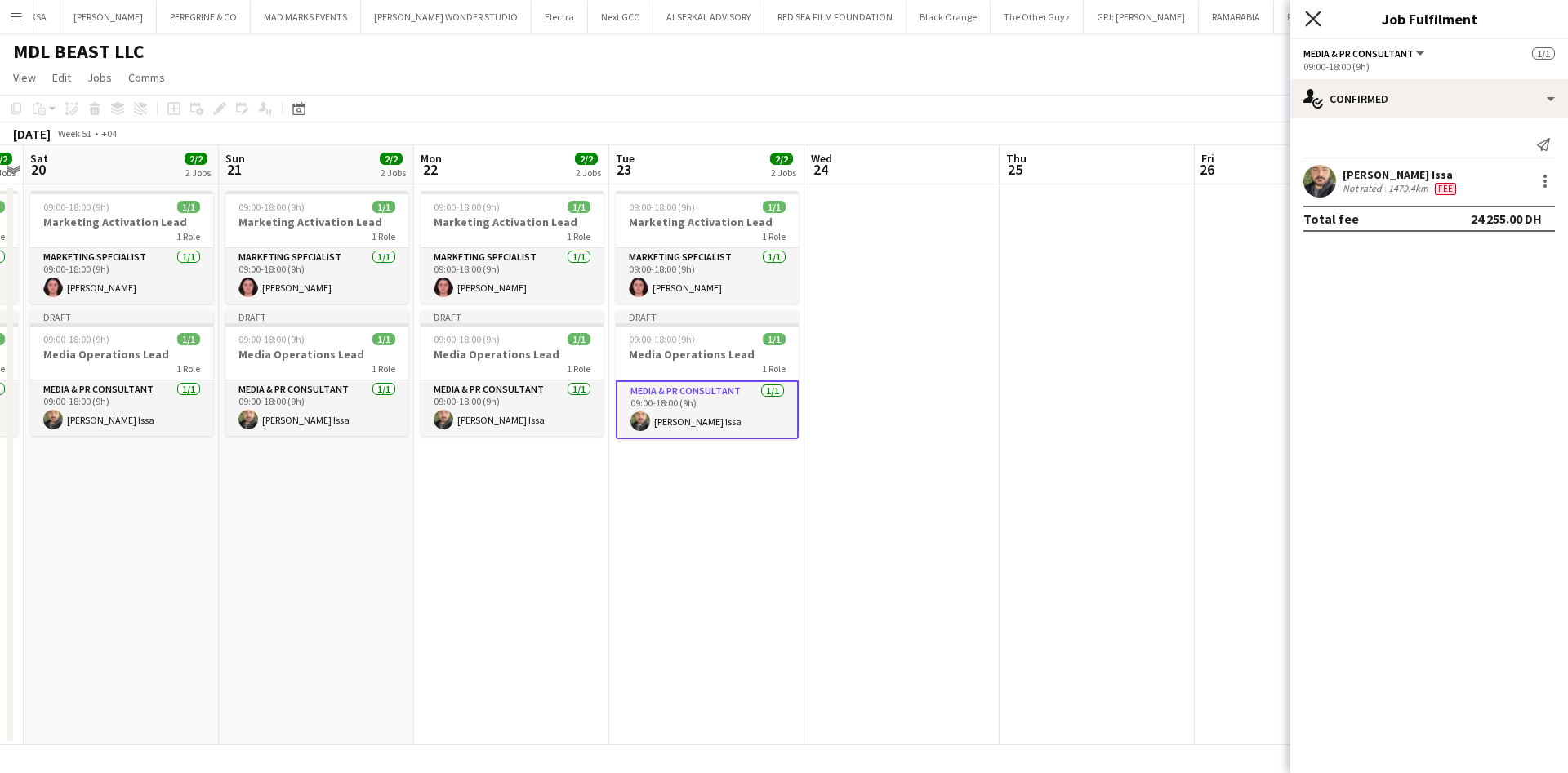
click at [1316, 11] on icon "Close pop-in" at bounding box center [1313, 18] width 16 height 16
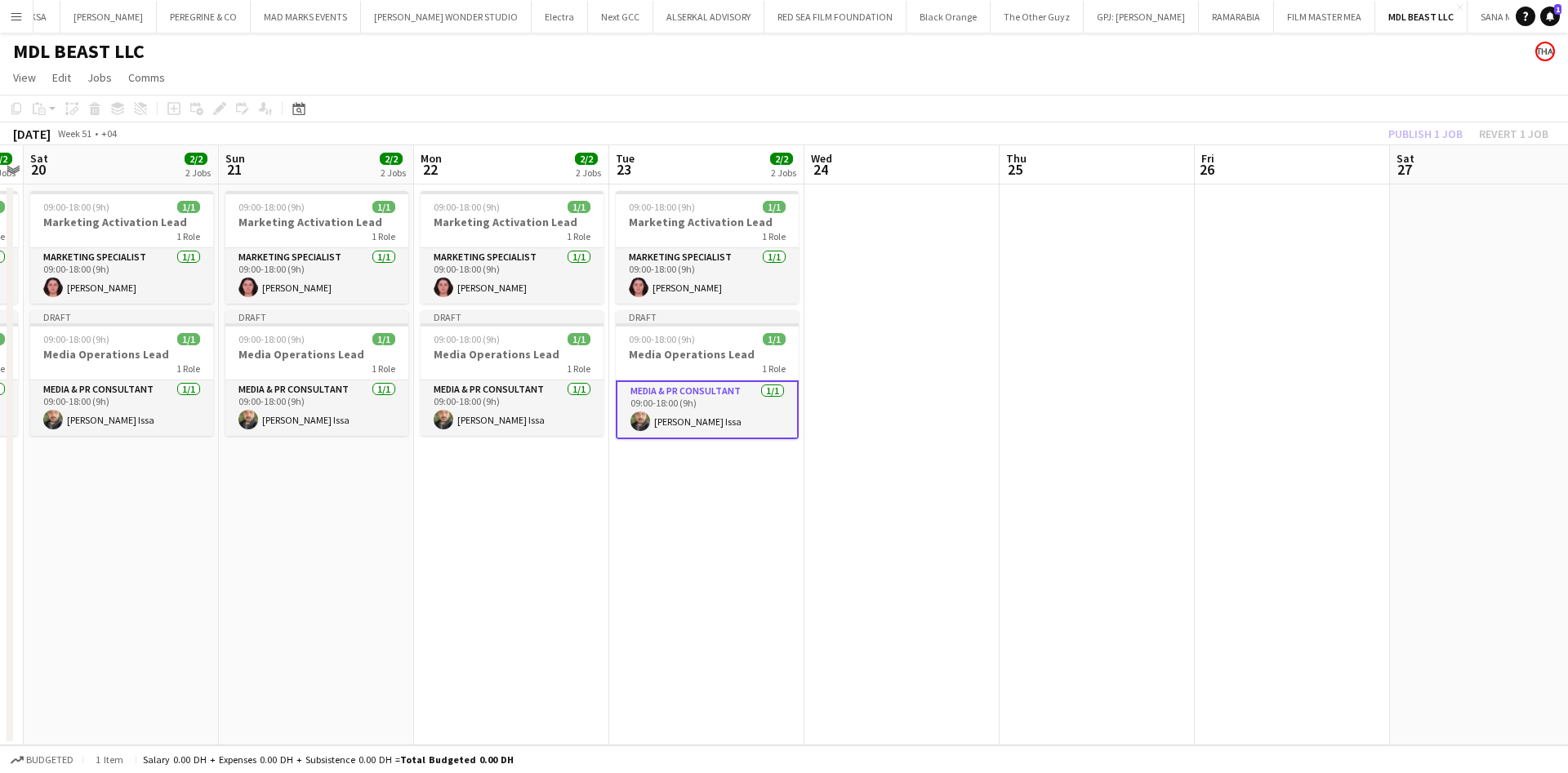
click at [904, 351] on app-date-cell at bounding box center [901, 465] width 195 height 560
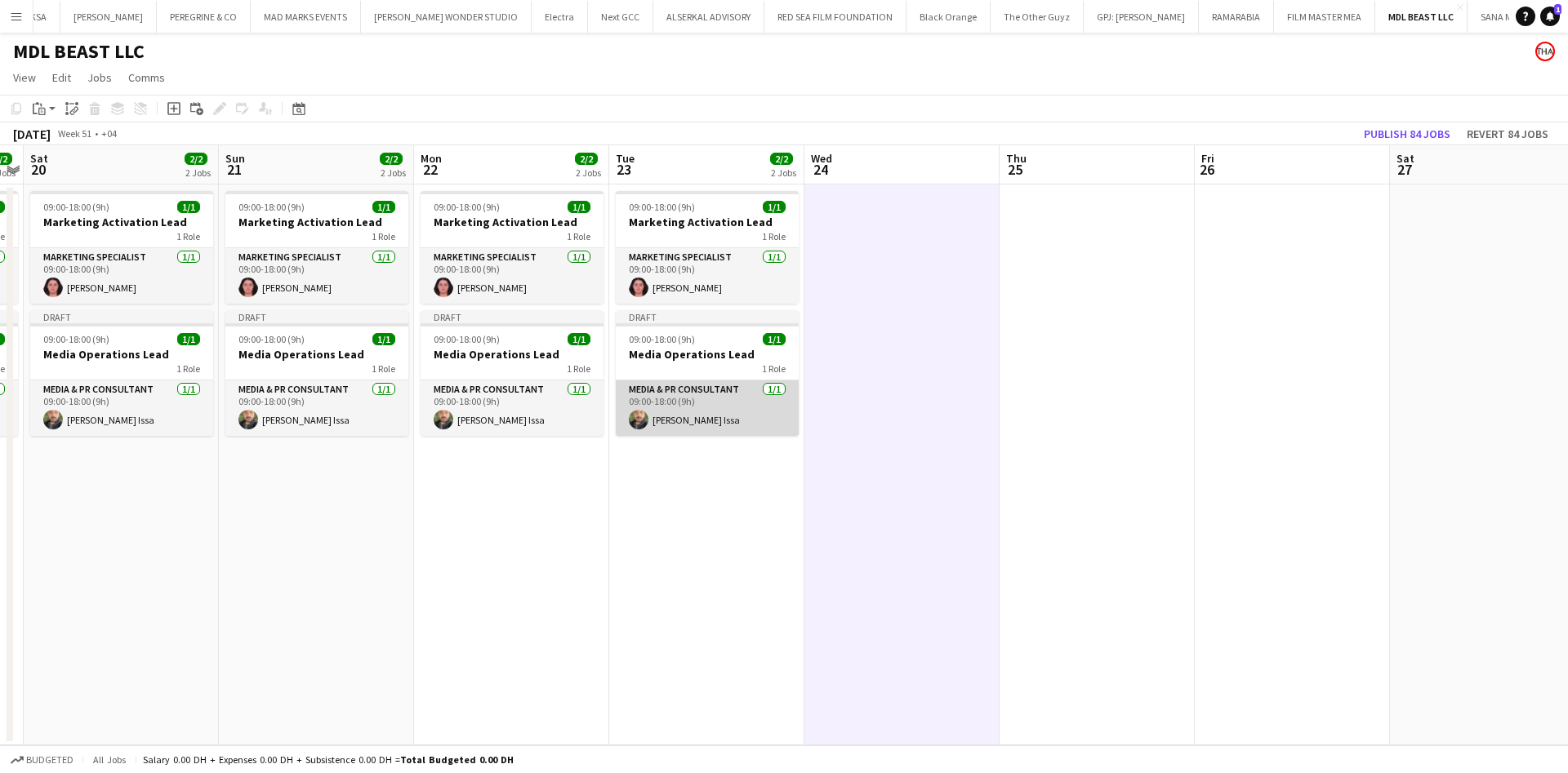
click at [732, 399] on app-card-role "Media & PR Consultant [DATE] 09:00-18:00 (9h) [PERSON_NAME]" at bounding box center [706, 408] width 183 height 56
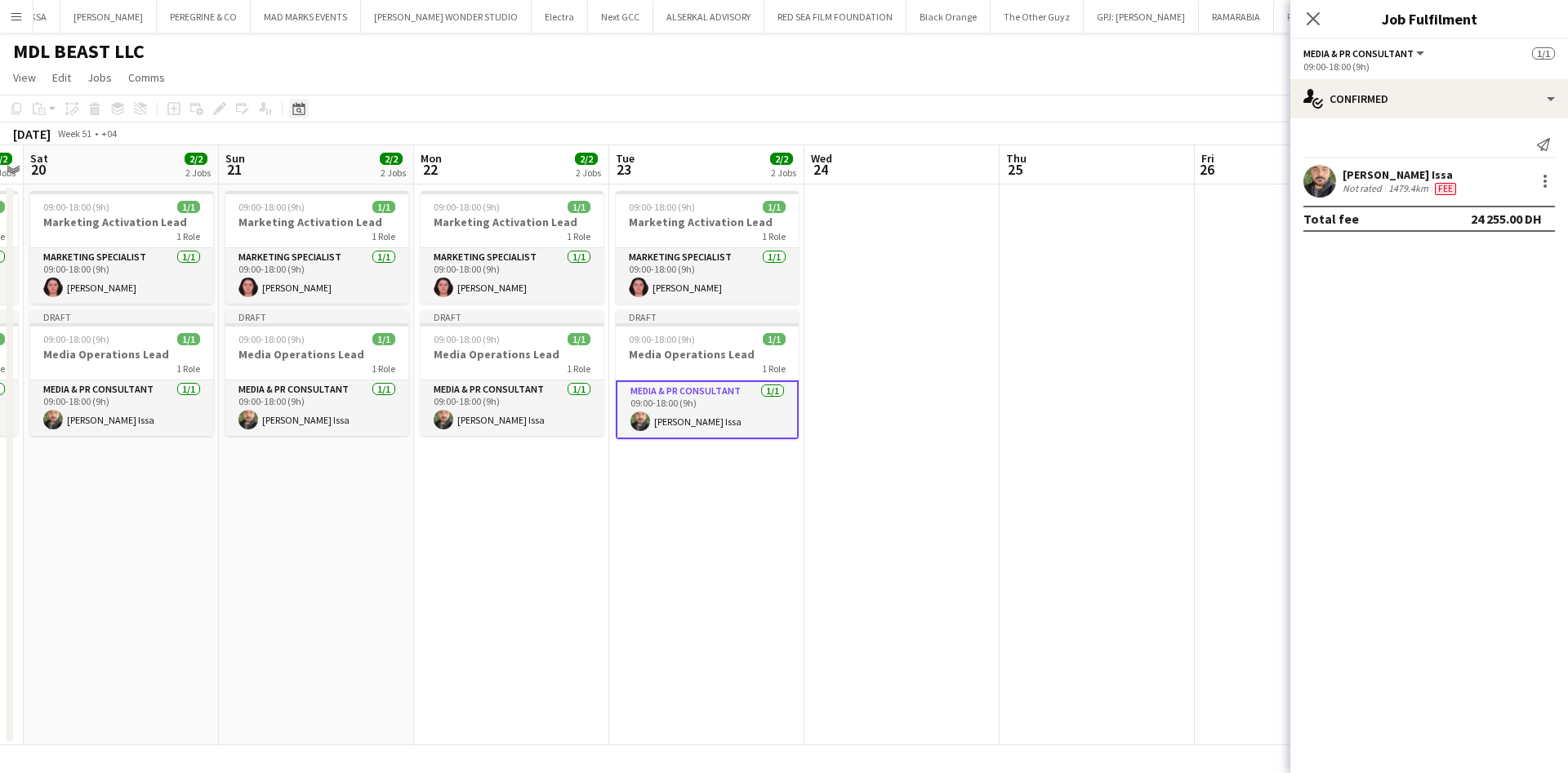
click at [289, 105] on div "Date picker" at bounding box center [298, 108] width 19 height 19
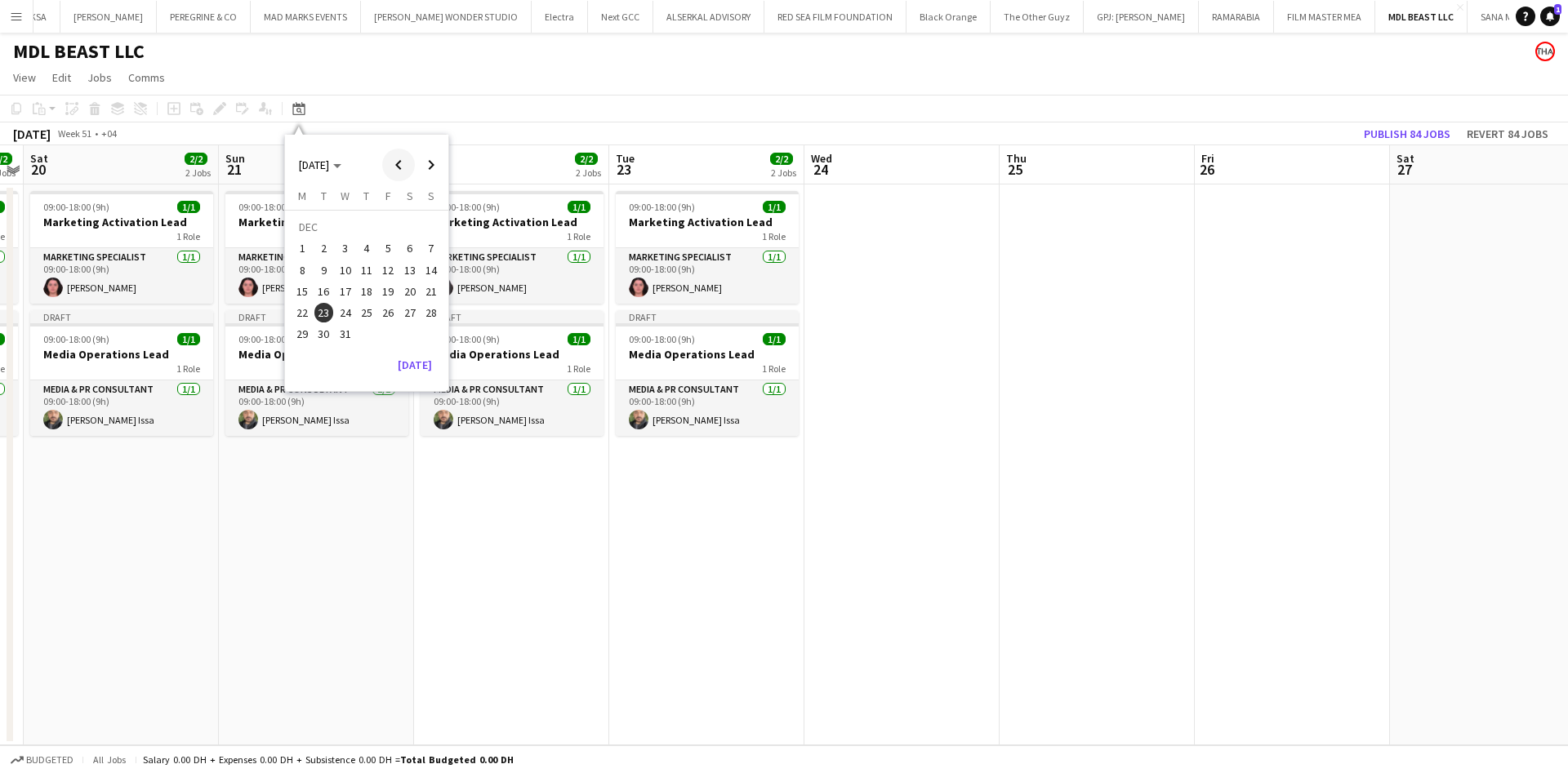
click at [388, 156] on span "Previous month" at bounding box center [398, 164] width 32 height 32
click at [394, 311] on span "28" at bounding box center [387, 316] width 19 height 19
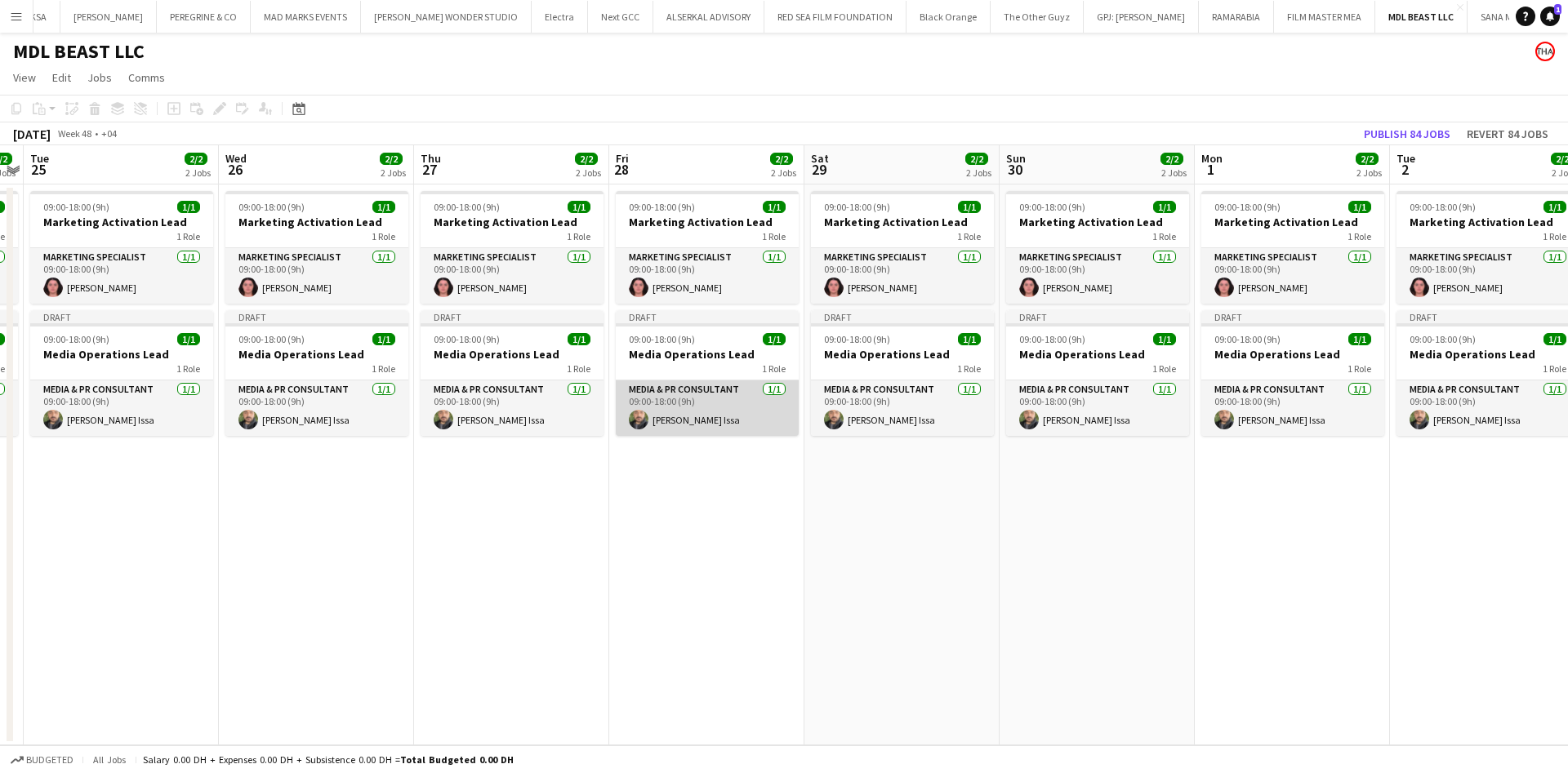
click at [719, 380] on app-card-role "Media & PR Consultant [DATE] 09:00-18:00 (9h) [PERSON_NAME]" at bounding box center [706, 408] width 183 height 56
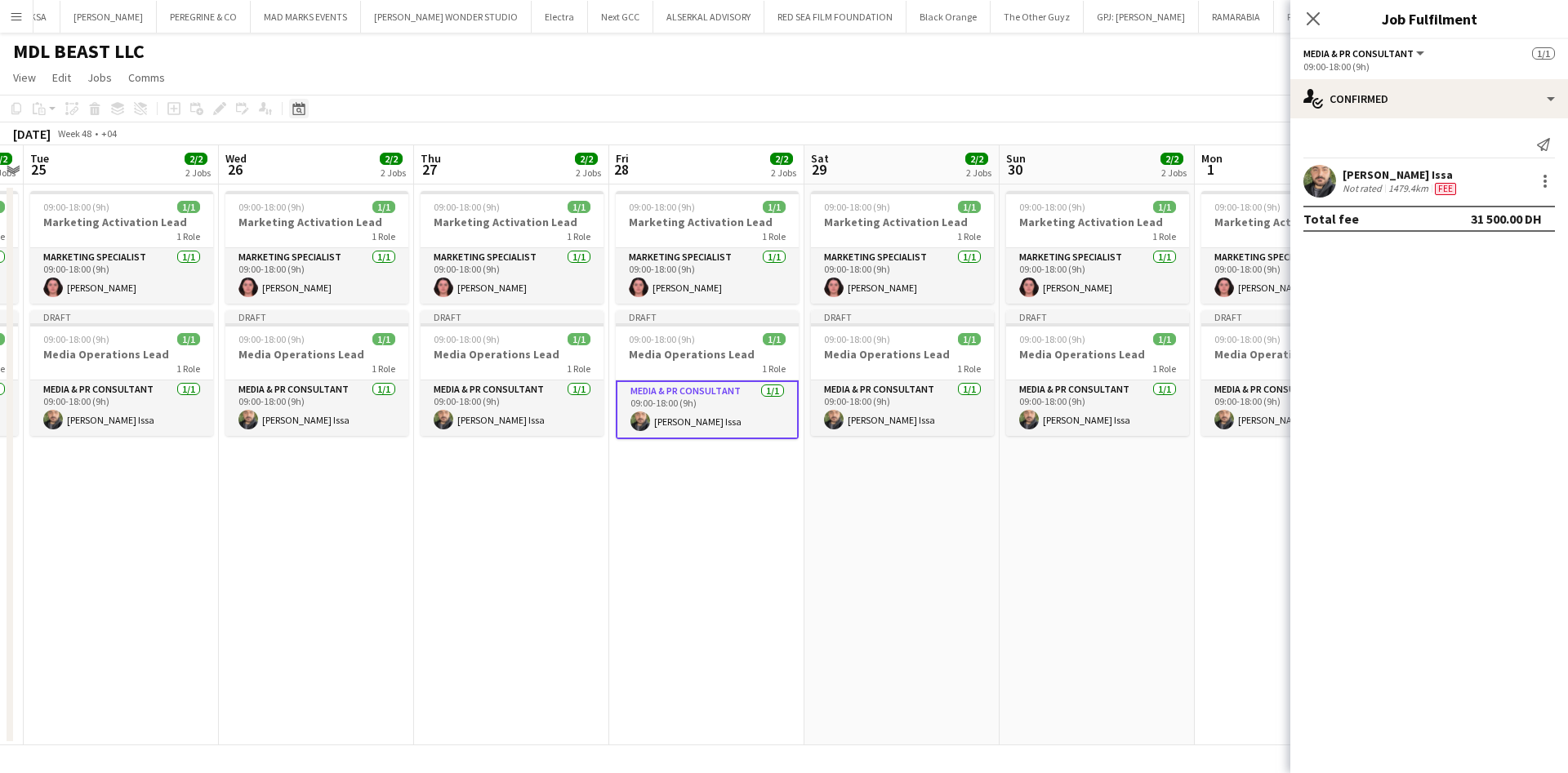
click at [298, 112] on icon "Date picker" at bounding box center [299, 109] width 13 height 13
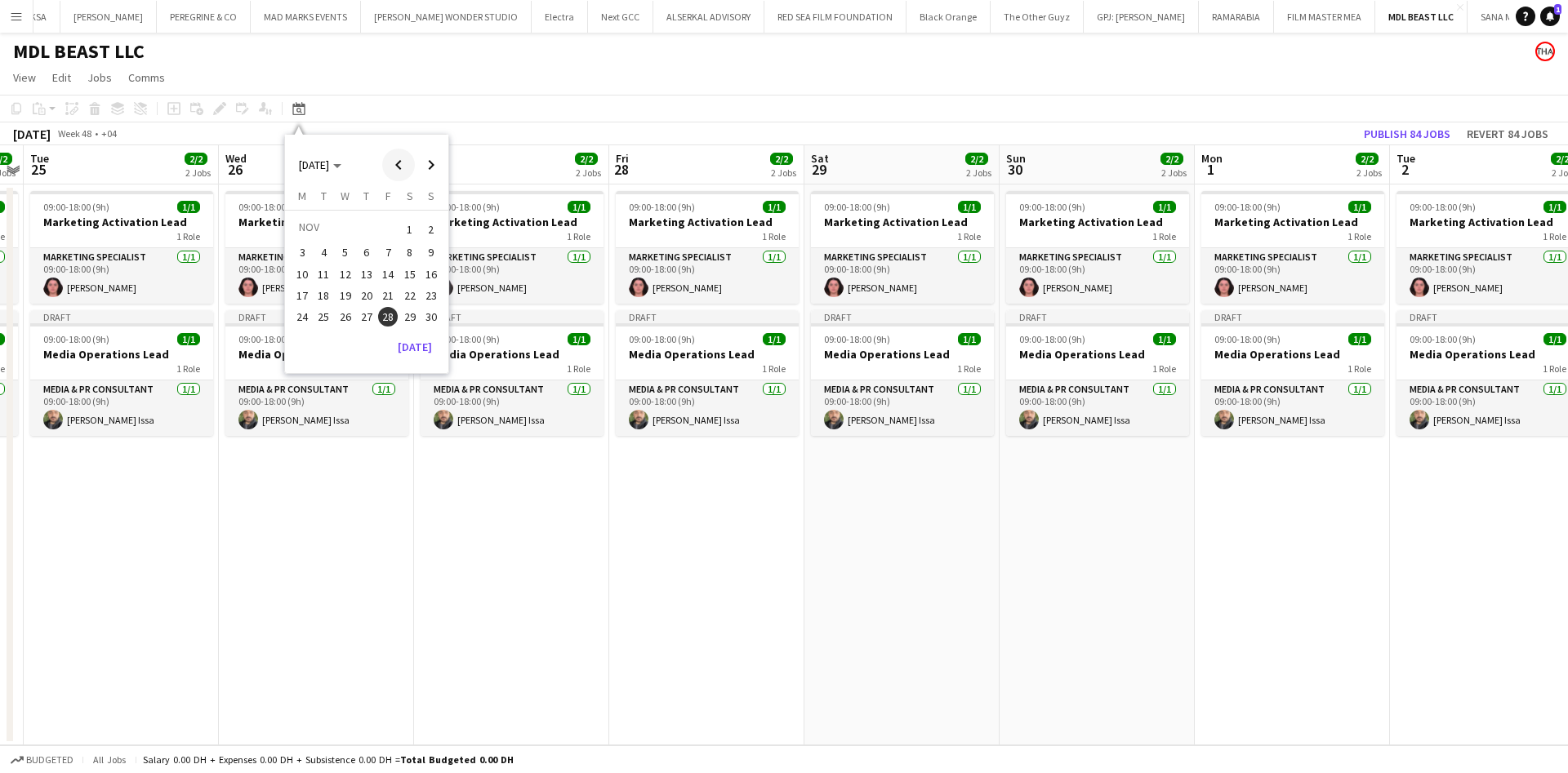
click at [410, 166] on span "Previous month" at bounding box center [398, 164] width 32 height 32
click at [385, 342] on span "31" at bounding box center [387, 334] width 19 height 19
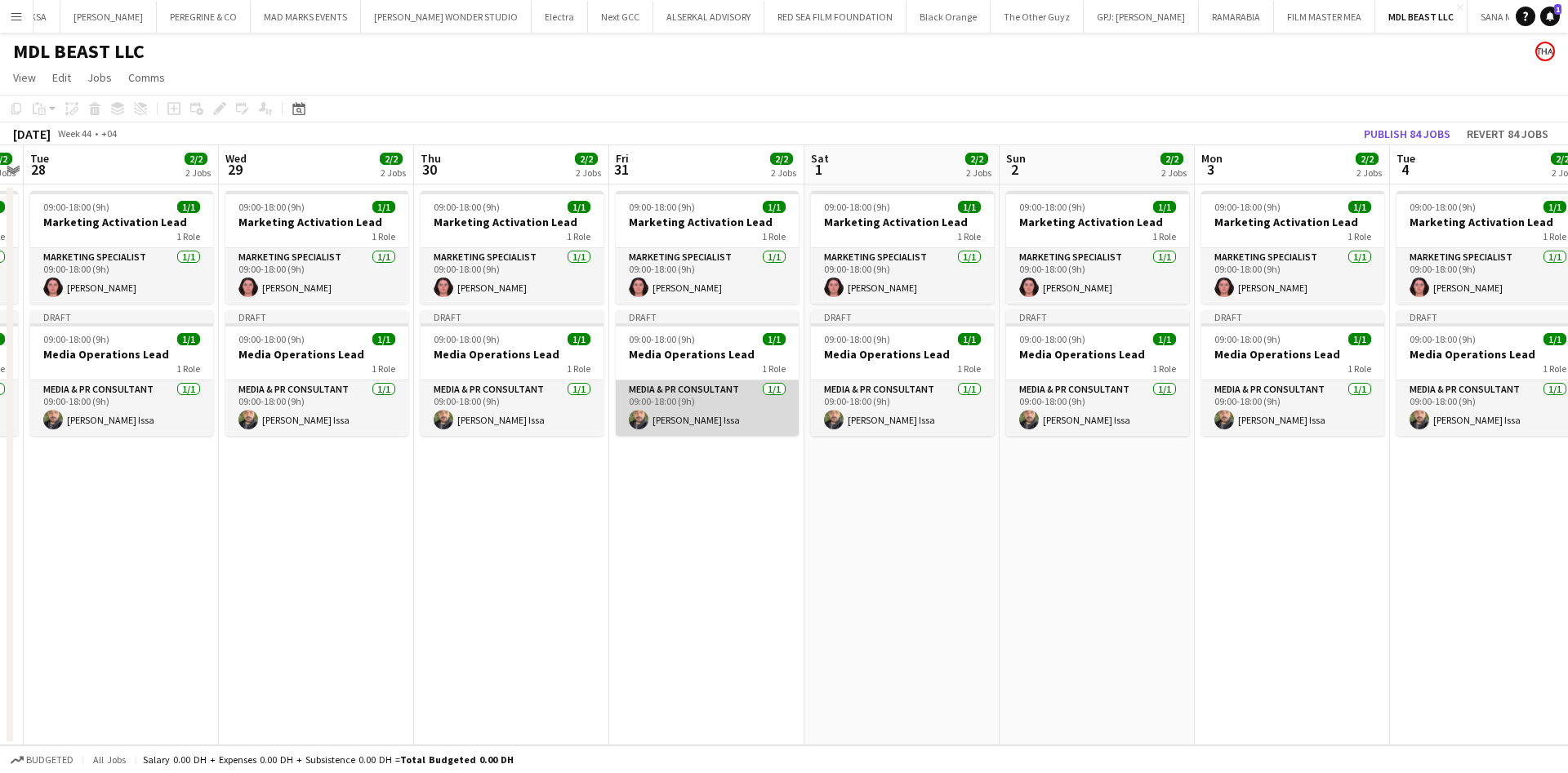
click at [730, 381] on app-card-role "Media & PR Consultant [DATE] 09:00-18:00 (9h) [PERSON_NAME]" at bounding box center [706, 408] width 183 height 56
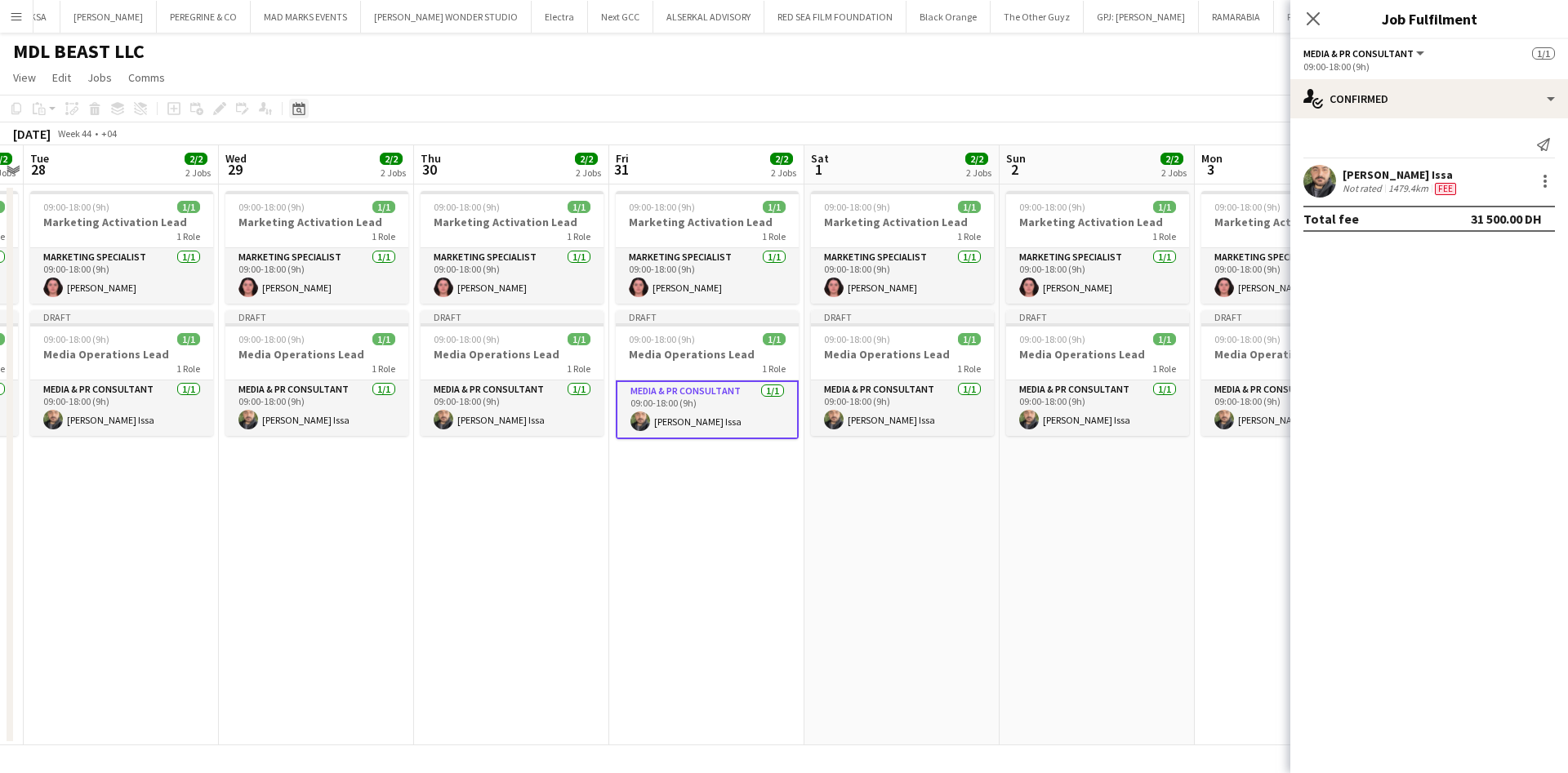
click at [302, 98] on div "Date picker" at bounding box center [298, 108] width 19 height 19
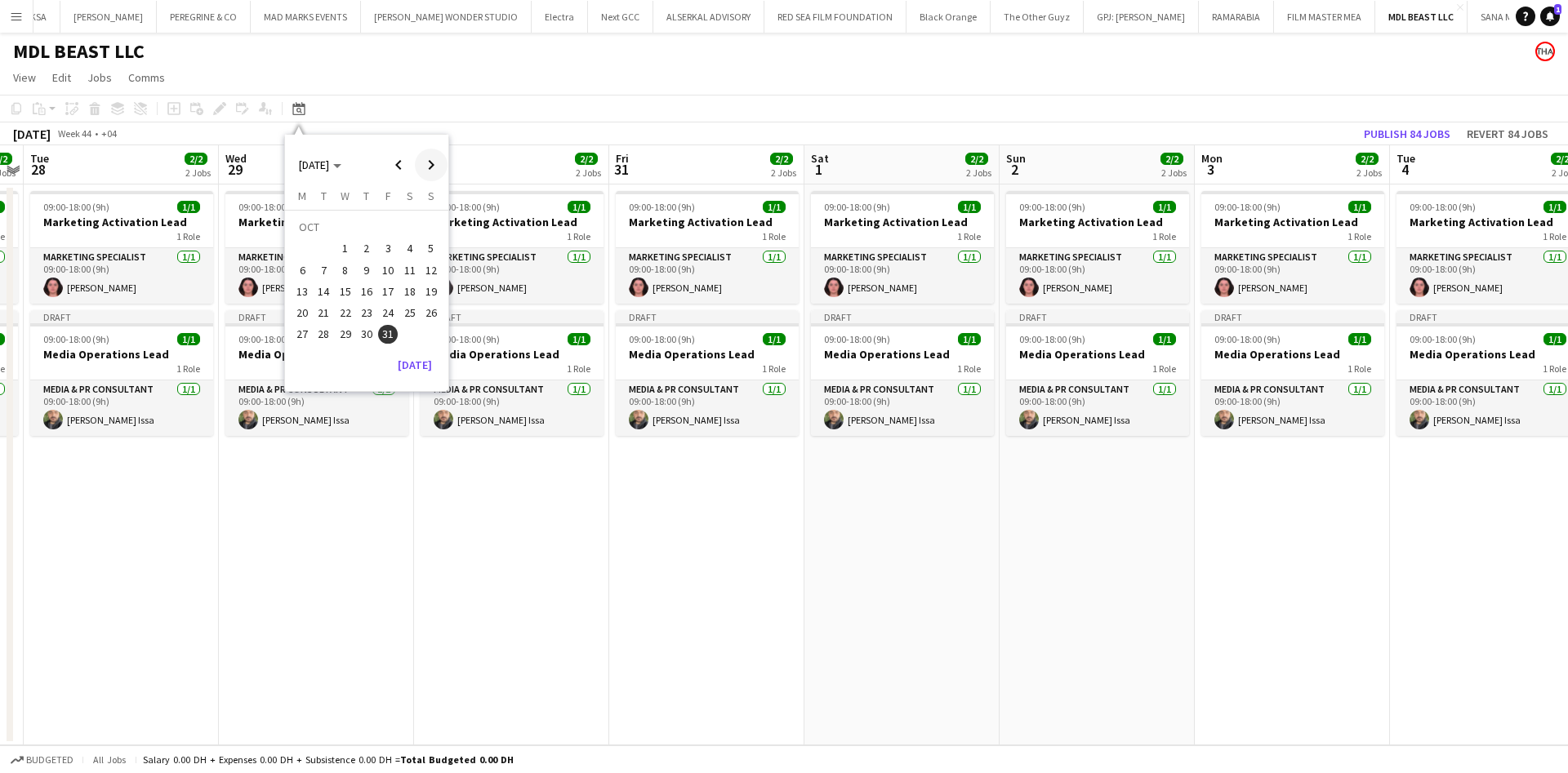
click at [434, 167] on span "Next month" at bounding box center [431, 164] width 32 height 32
click at [432, 167] on span "Next month" at bounding box center [431, 164] width 32 height 32
click at [330, 309] on span "23" at bounding box center [324, 312] width 19 height 19
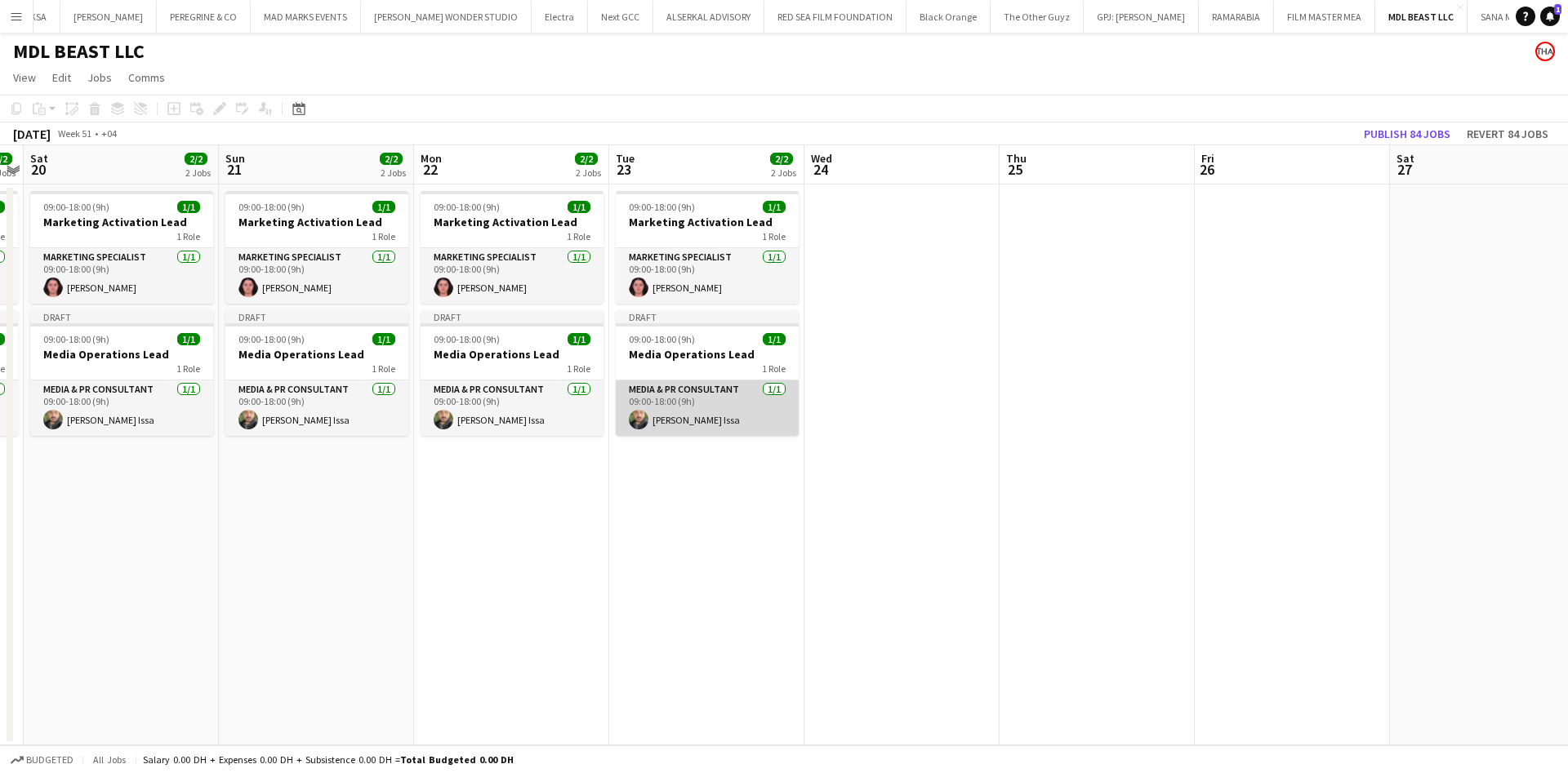
click at [683, 397] on app-card-role "Media & PR Consultant [DATE] 09:00-18:00 (9h) [PERSON_NAME]" at bounding box center [706, 408] width 183 height 56
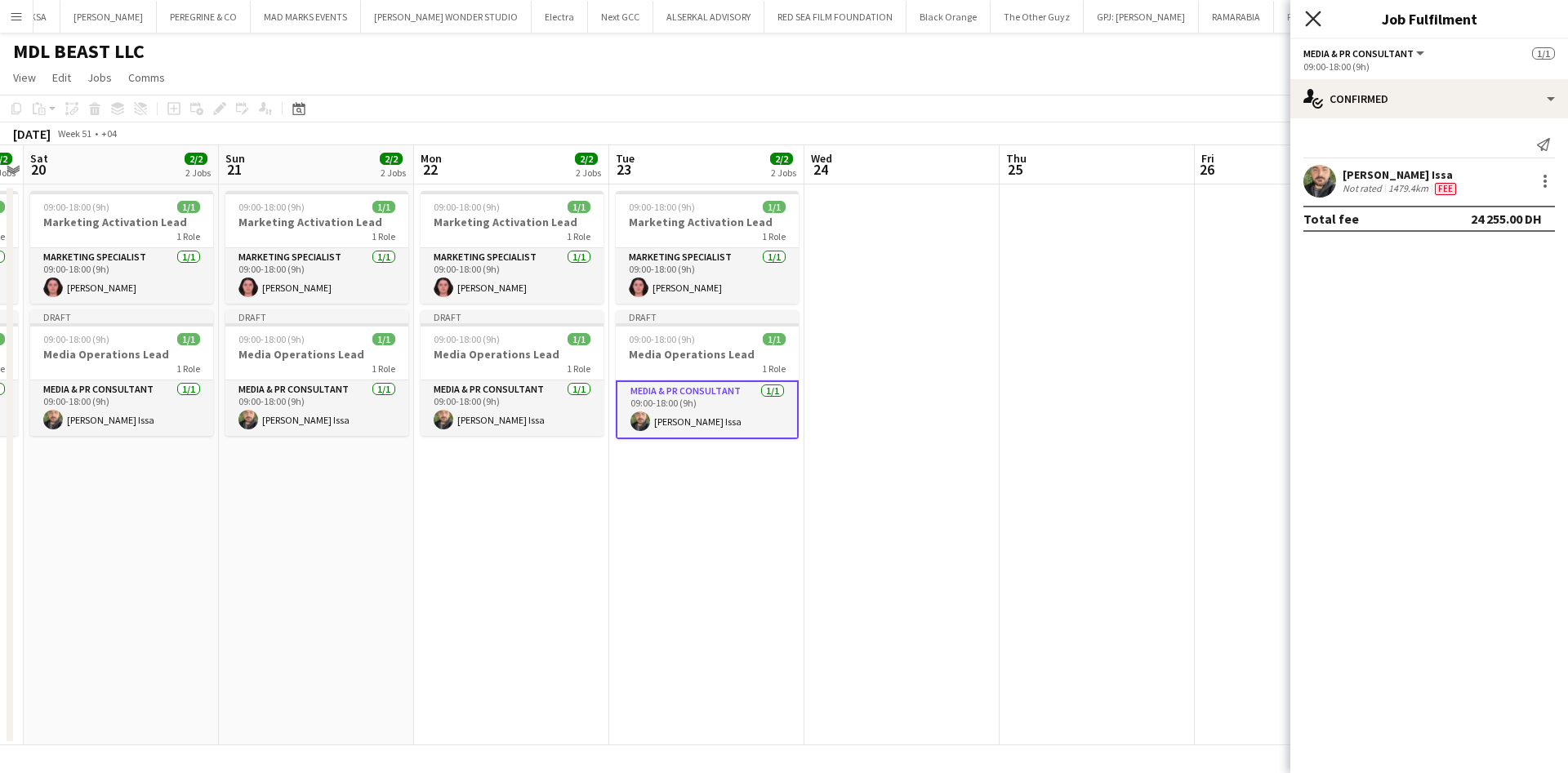
click at [1312, 19] on icon at bounding box center [1313, 18] width 16 height 16
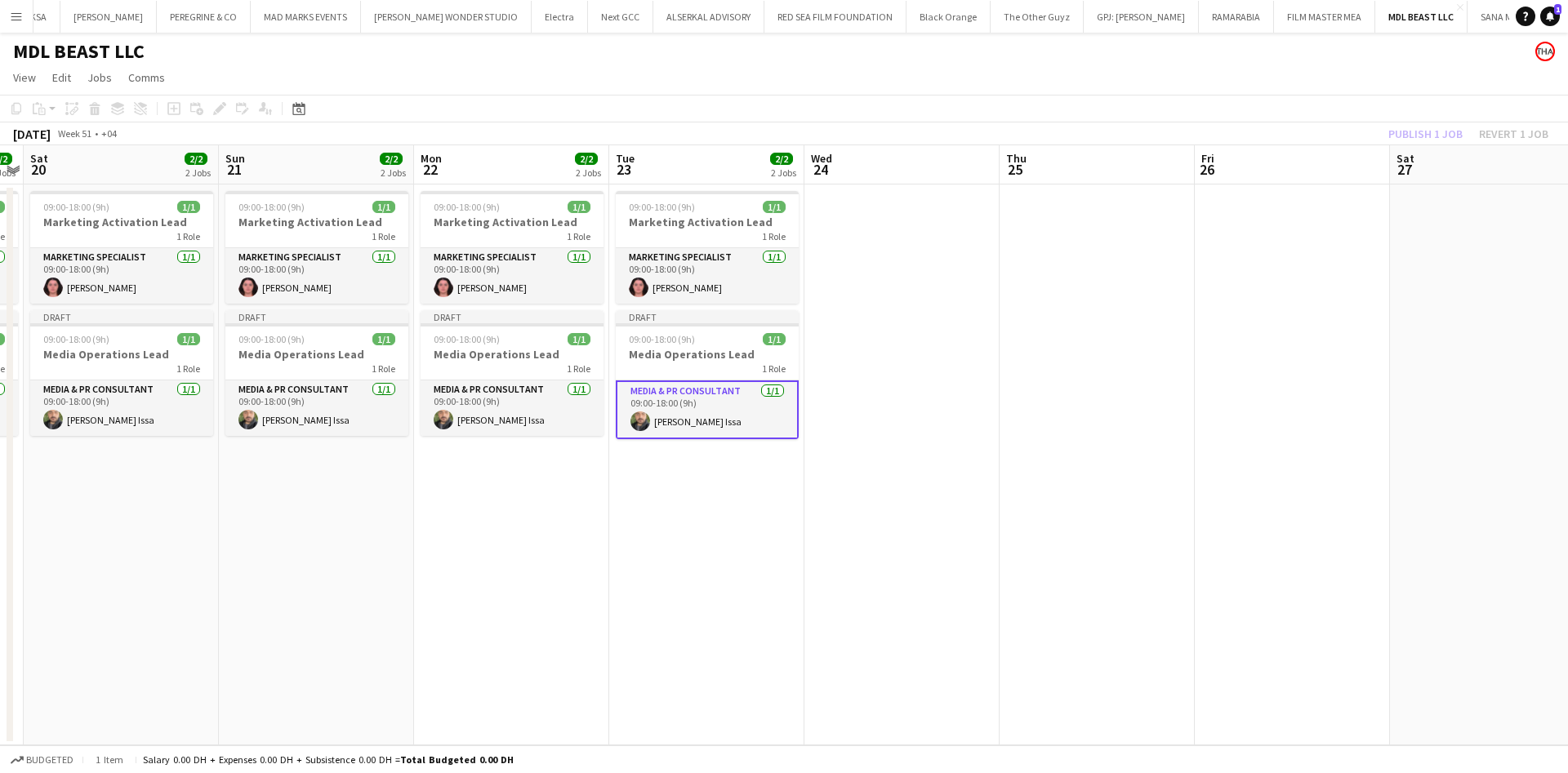
click at [862, 362] on app-date-cell at bounding box center [901, 465] width 195 height 560
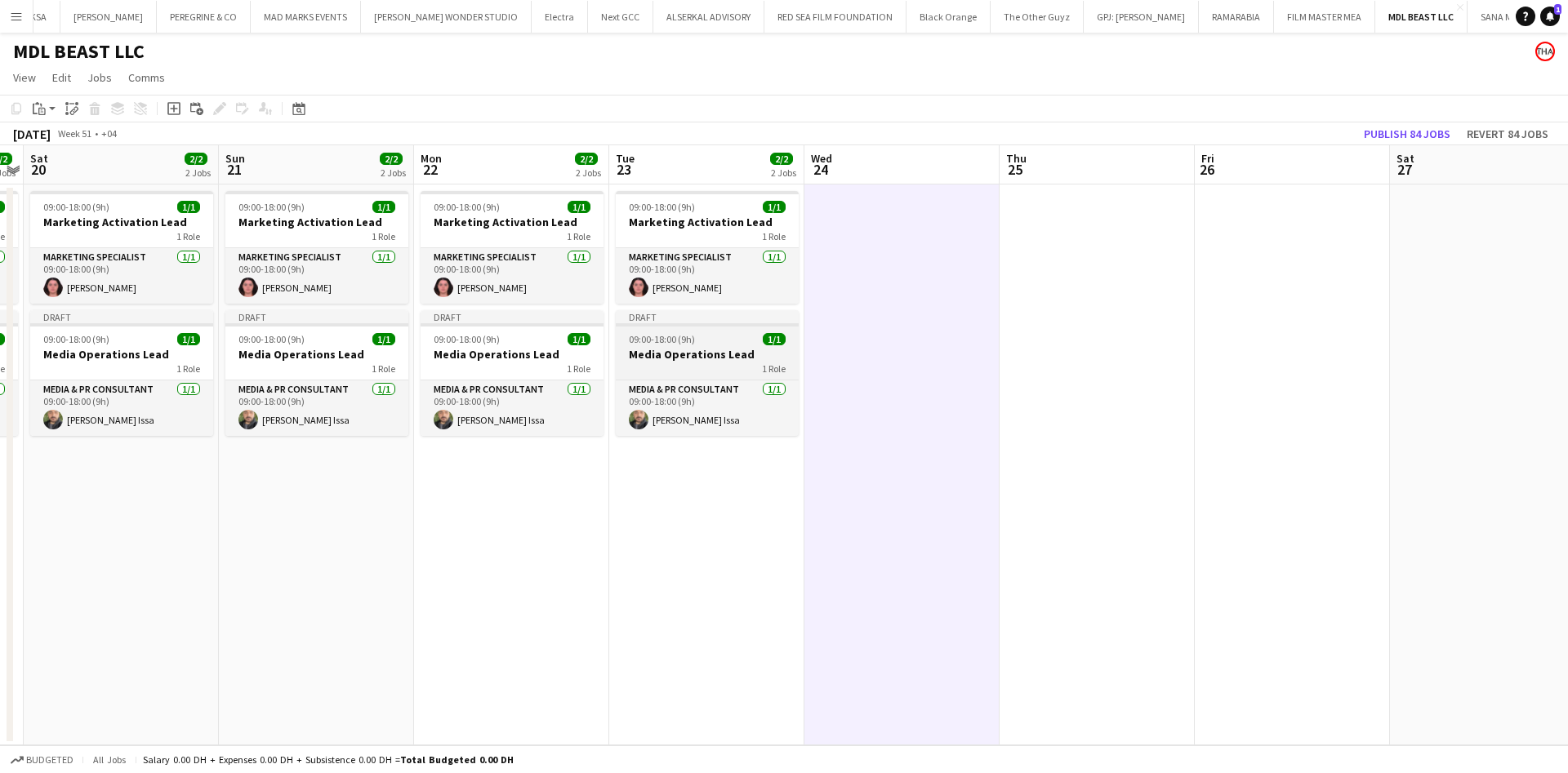
click at [668, 344] on span "09:00-18:00 (9h)" at bounding box center [661, 339] width 66 height 12
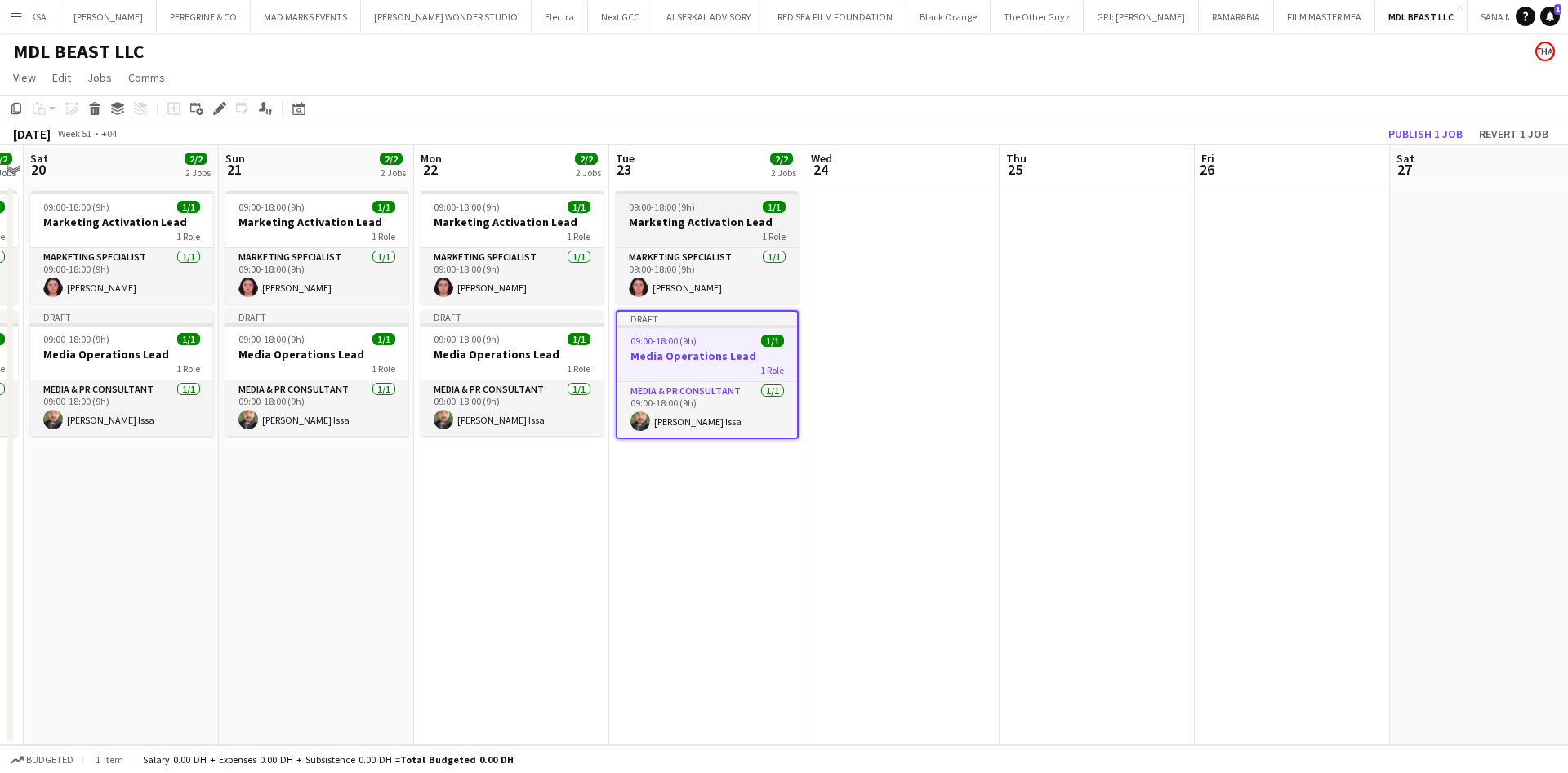
click at [725, 213] on div "09:00-18:00 (9h) 1/1" at bounding box center [706, 206] width 183 height 12
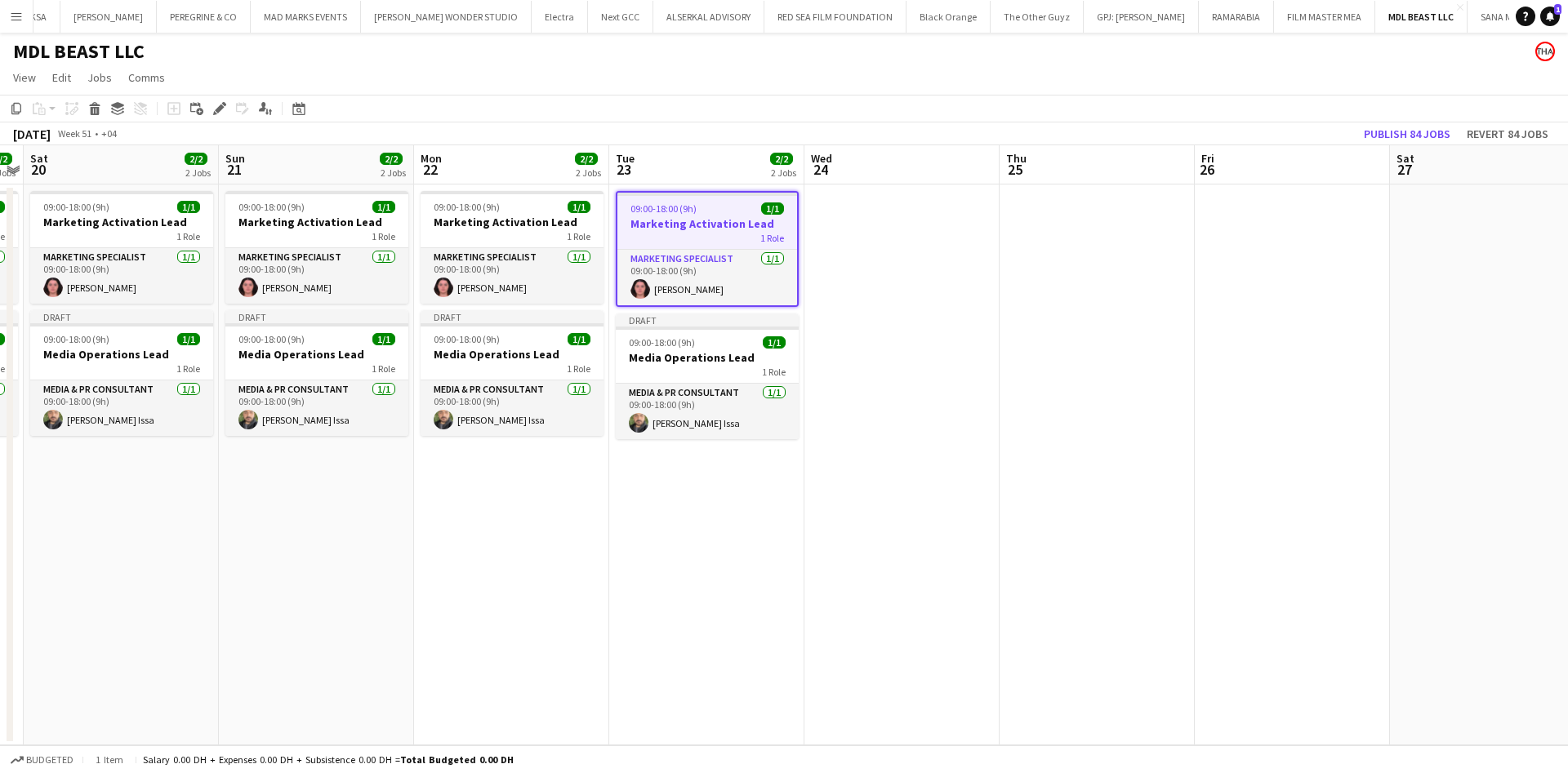
click at [828, 358] on app-date-cell at bounding box center [901, 465] width 195 height 560
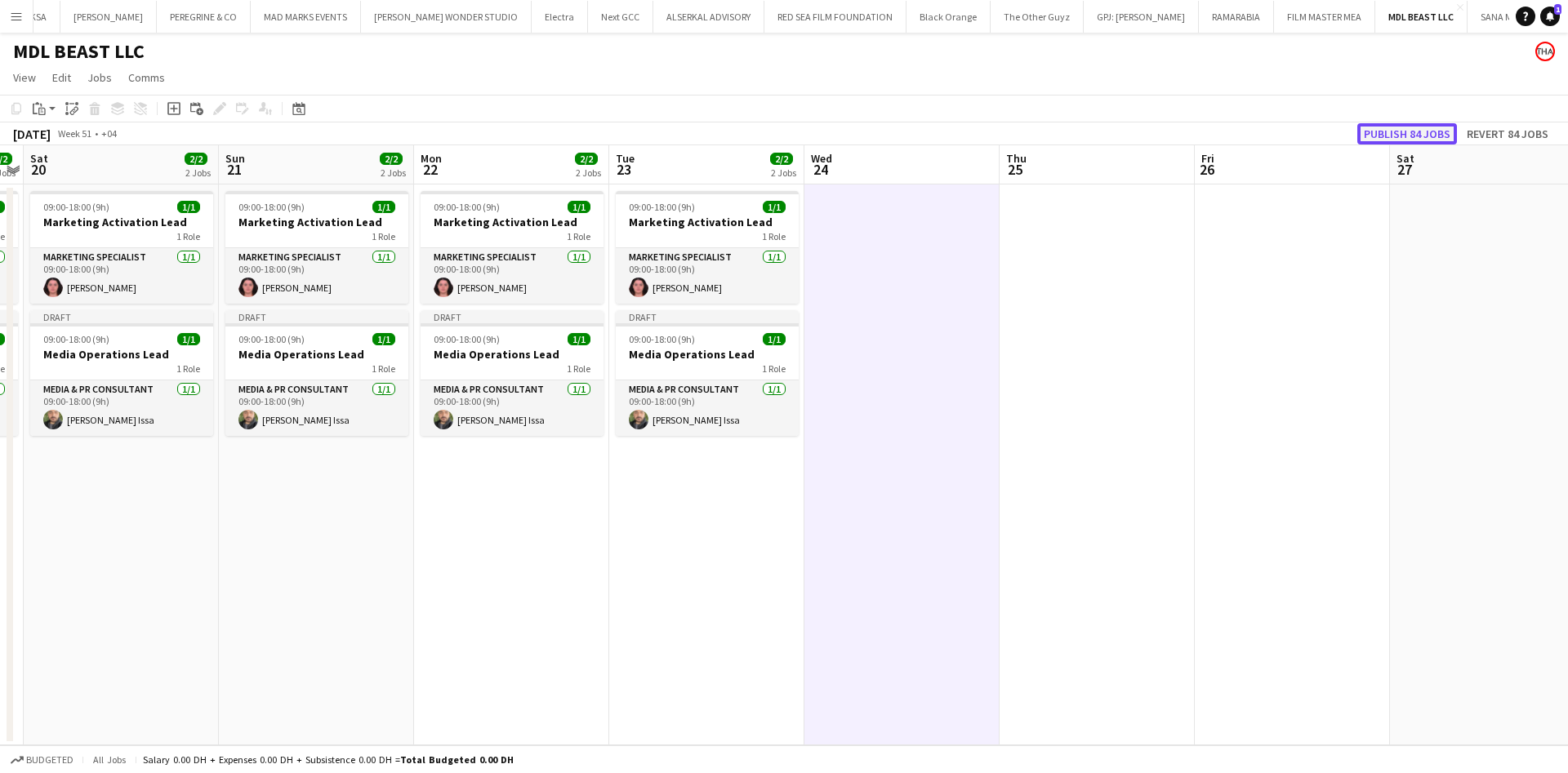
click at [1384, 125] on button "Publish 84 jobs" at bounding box center [1406, 134] width 99 height 21
